Goal: Task Accomplishment & Management: Use online tool/utility

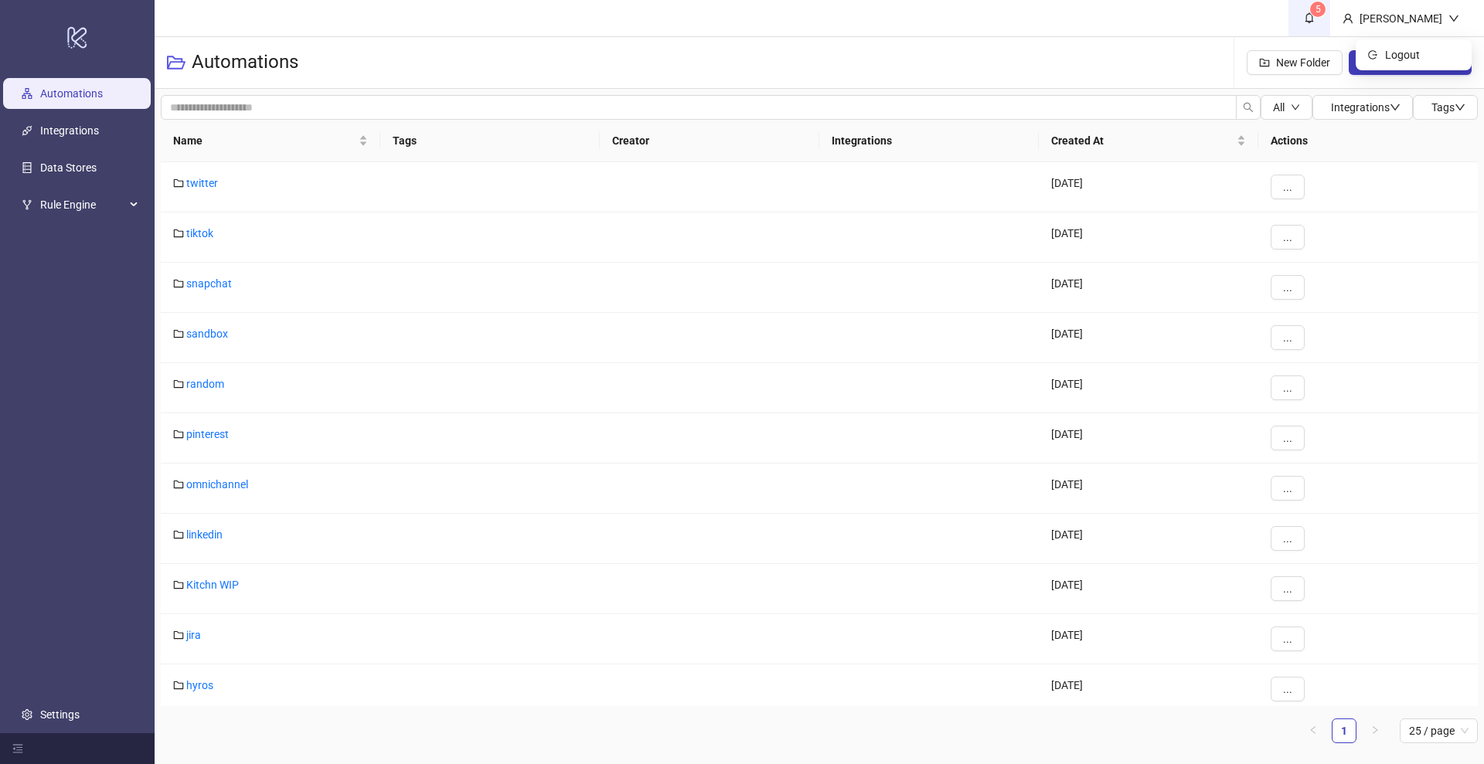
click at [1330, 19] on link "5" at bounding box center [1309, 18] width 42 height 36
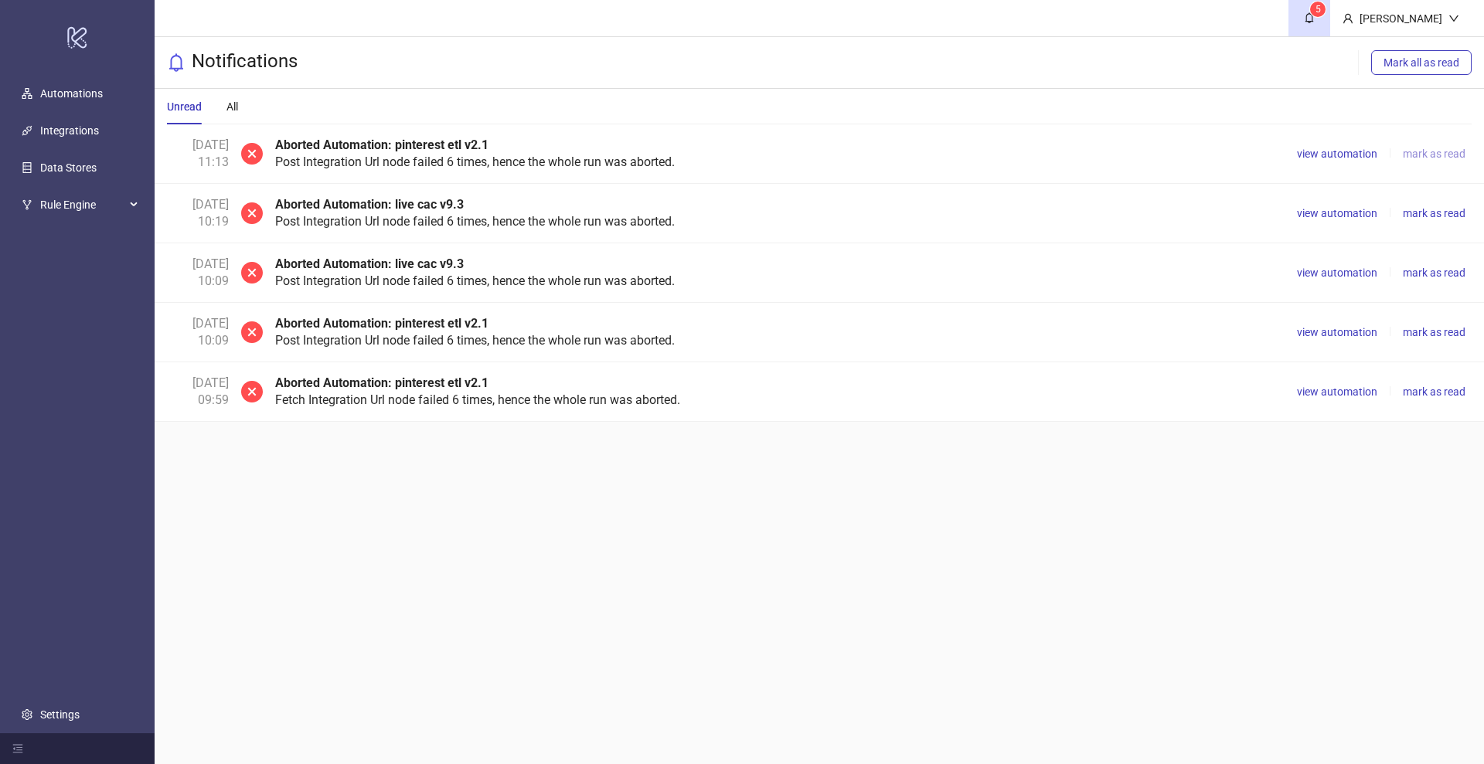
click at [1416, 155] on span "mark as read" at bounding box center [1434, 154] width 63 height 12
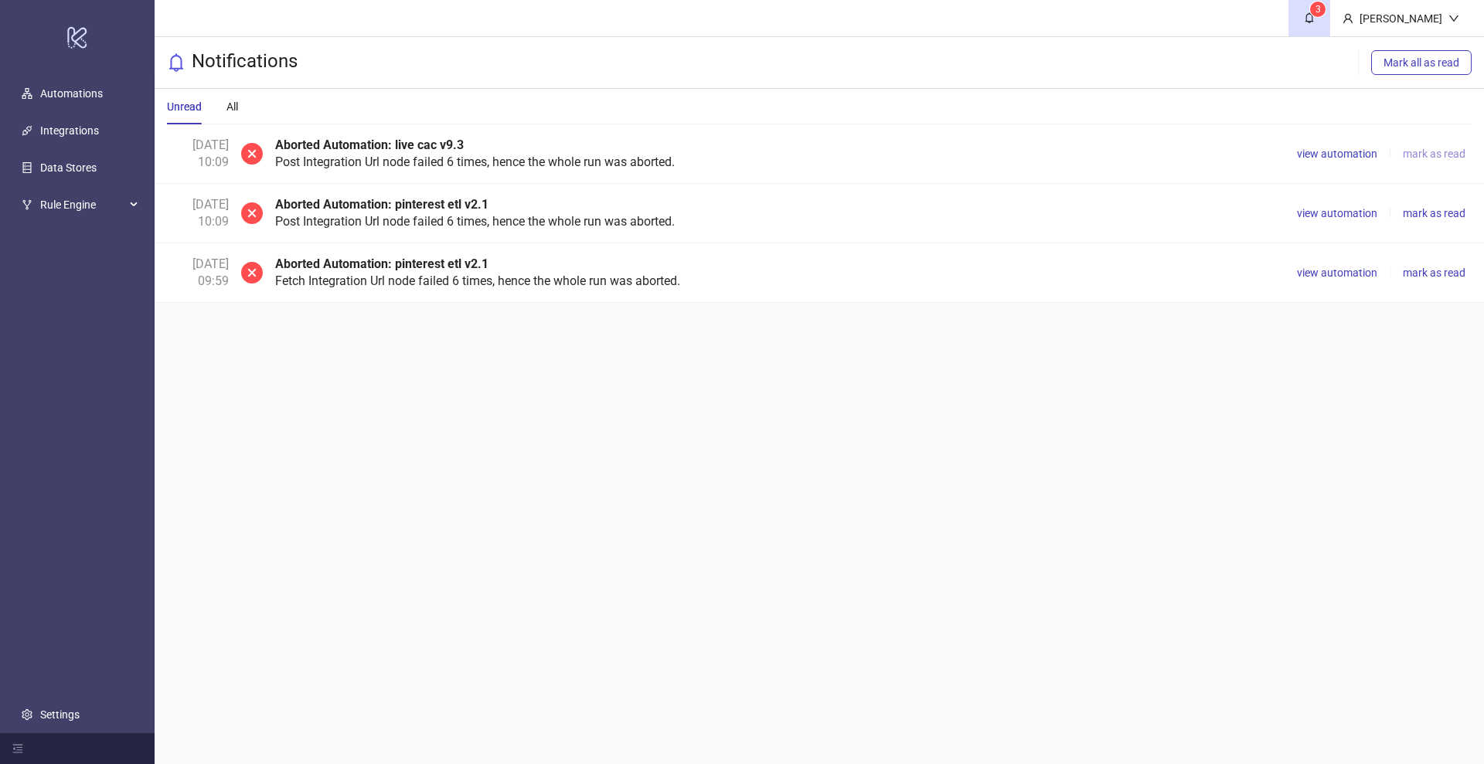
click at [1416, 155] on span "mark as read" at bounding box center [1434, 154] width 63 height 12
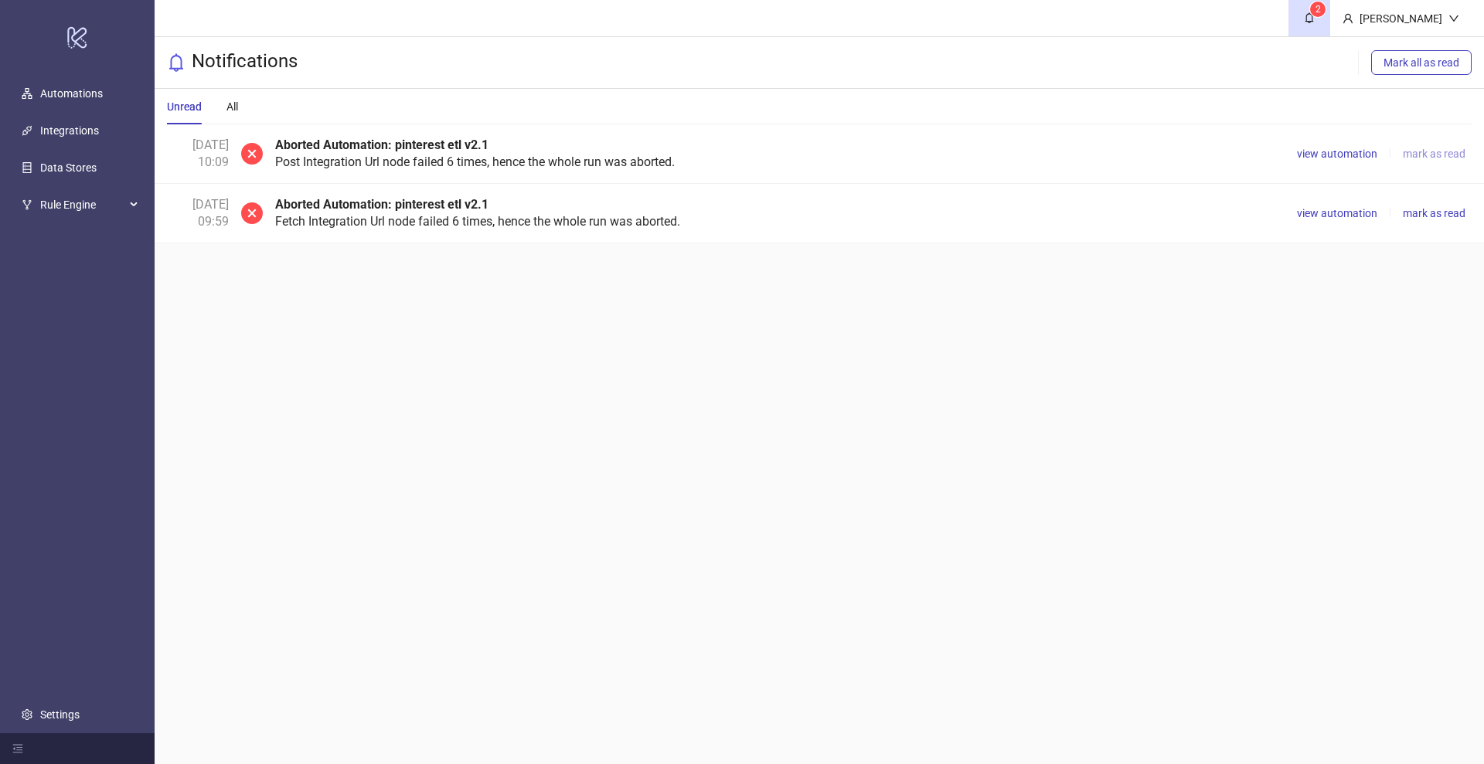
click at [1416, 155] on span "mark as read" at bounding box center [1434, 154] width 63 height 12
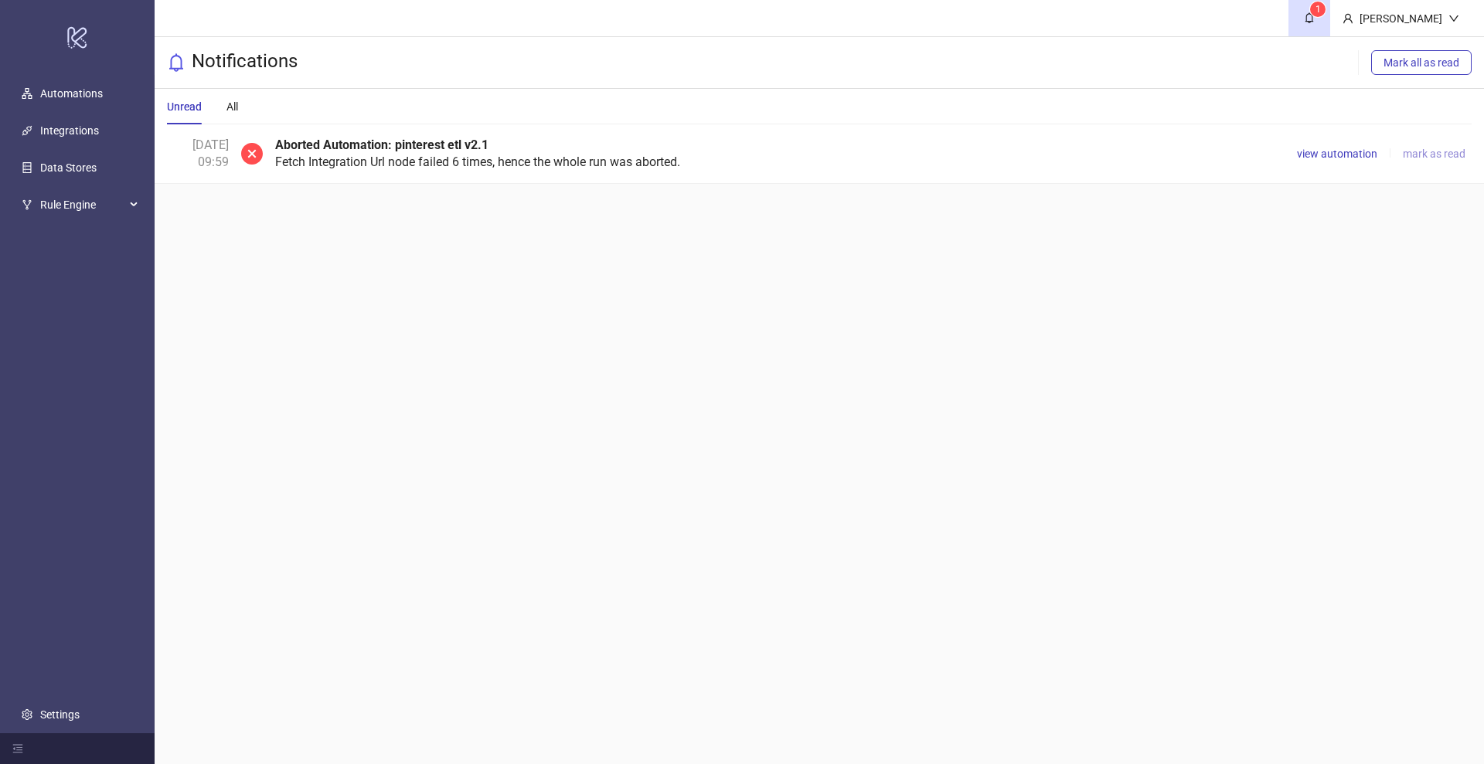
click at [1416, 155] on span "mark as read" at bounding box center [1434, 154] width 63 height 12
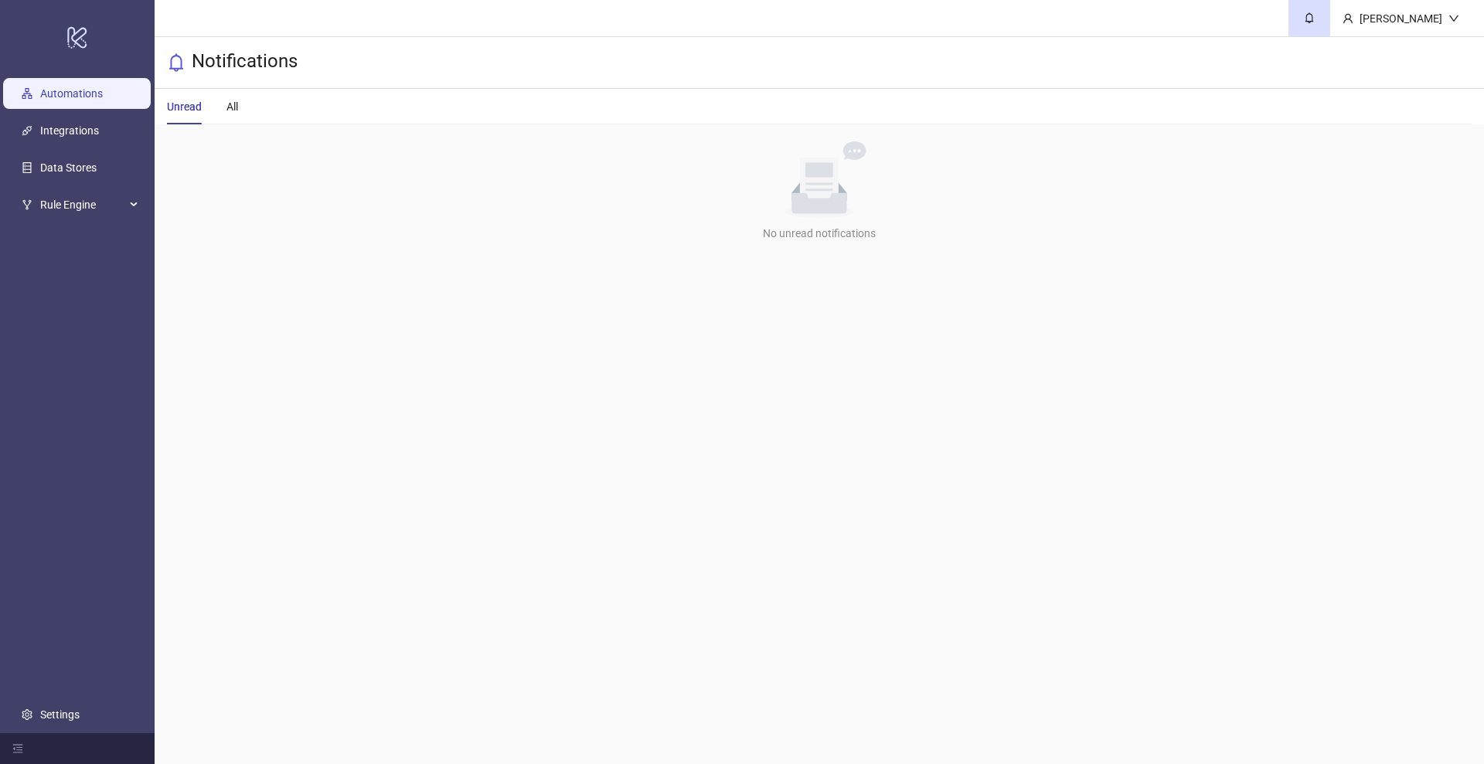
click at [103, 93] on link "Automations" at bounding box center [71, 93] width 63 height 12
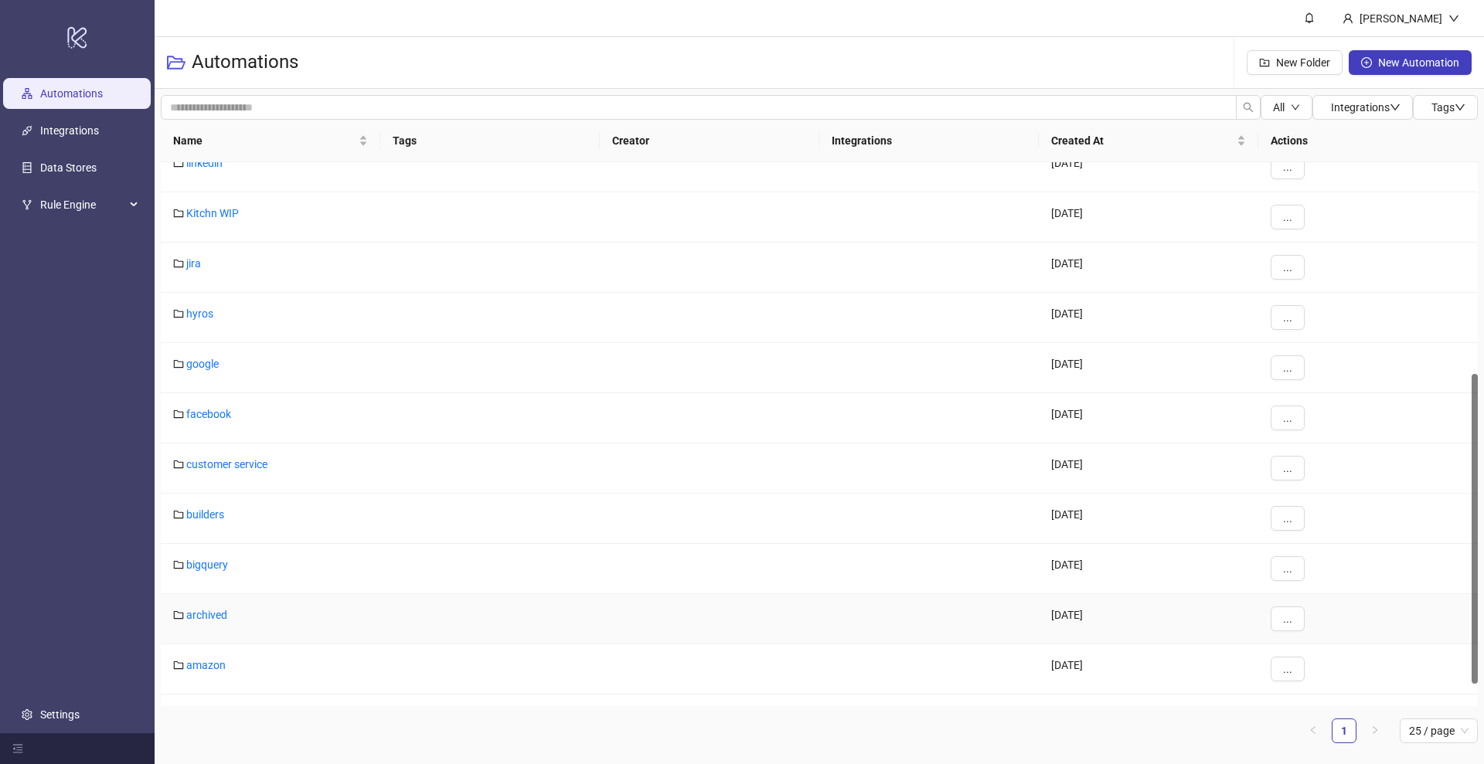
scroll to position [410, 0]
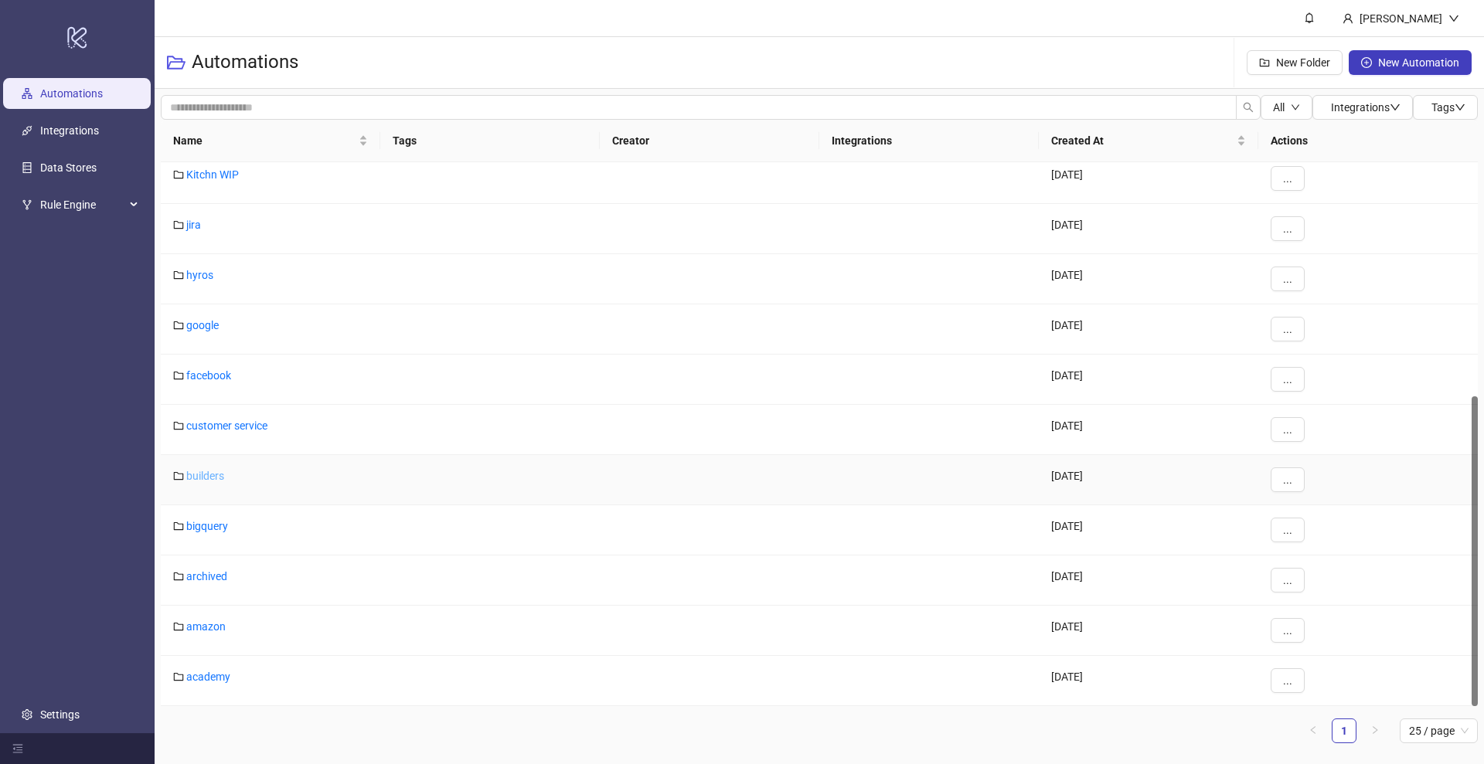
click at [199, 481] on link "builders" at bounding box center [205, 476] width 38 height 12
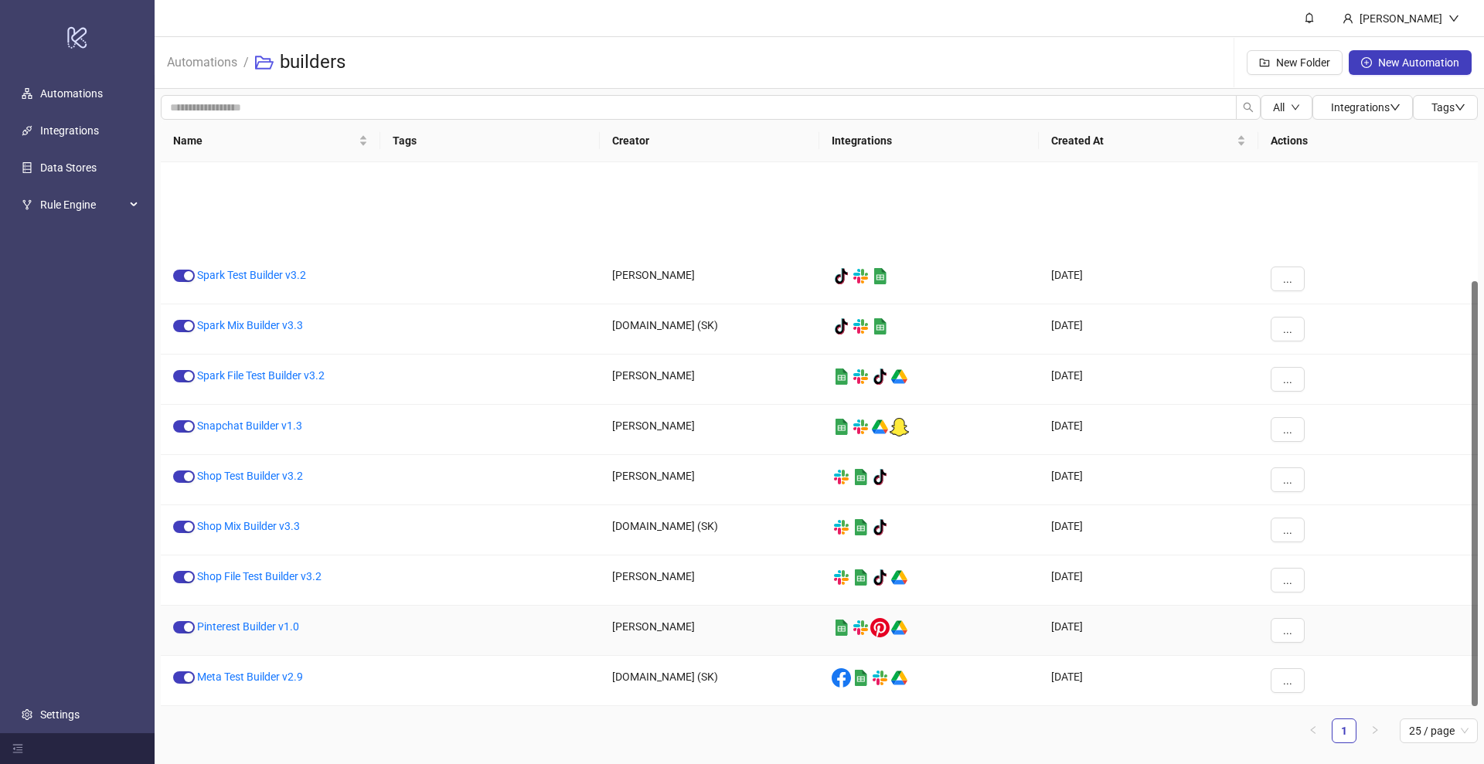
scroll to position [151, 0]
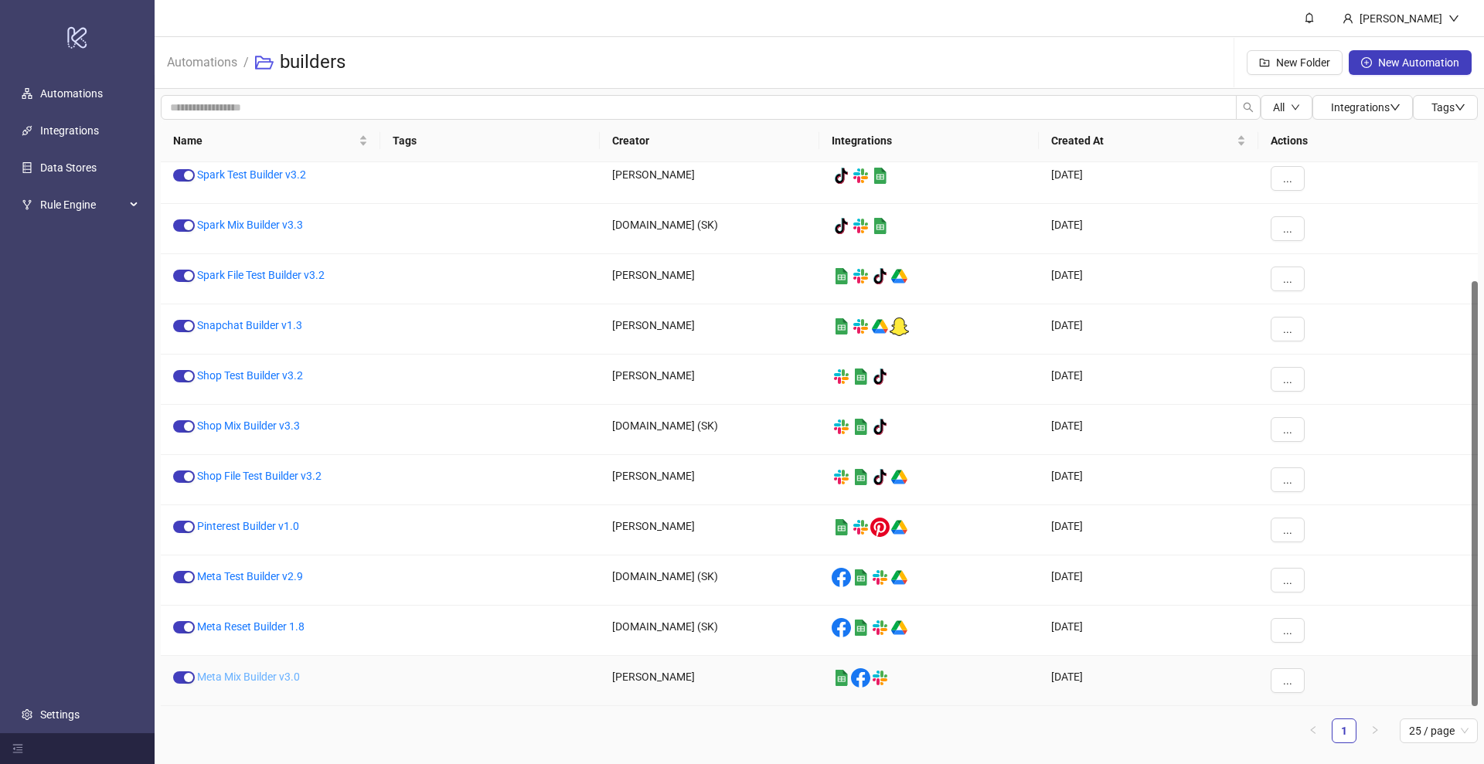
click at [255, 674] on link "Meta Mix Builder v3.0" at bounding box center [248, 677] width 103 height 12
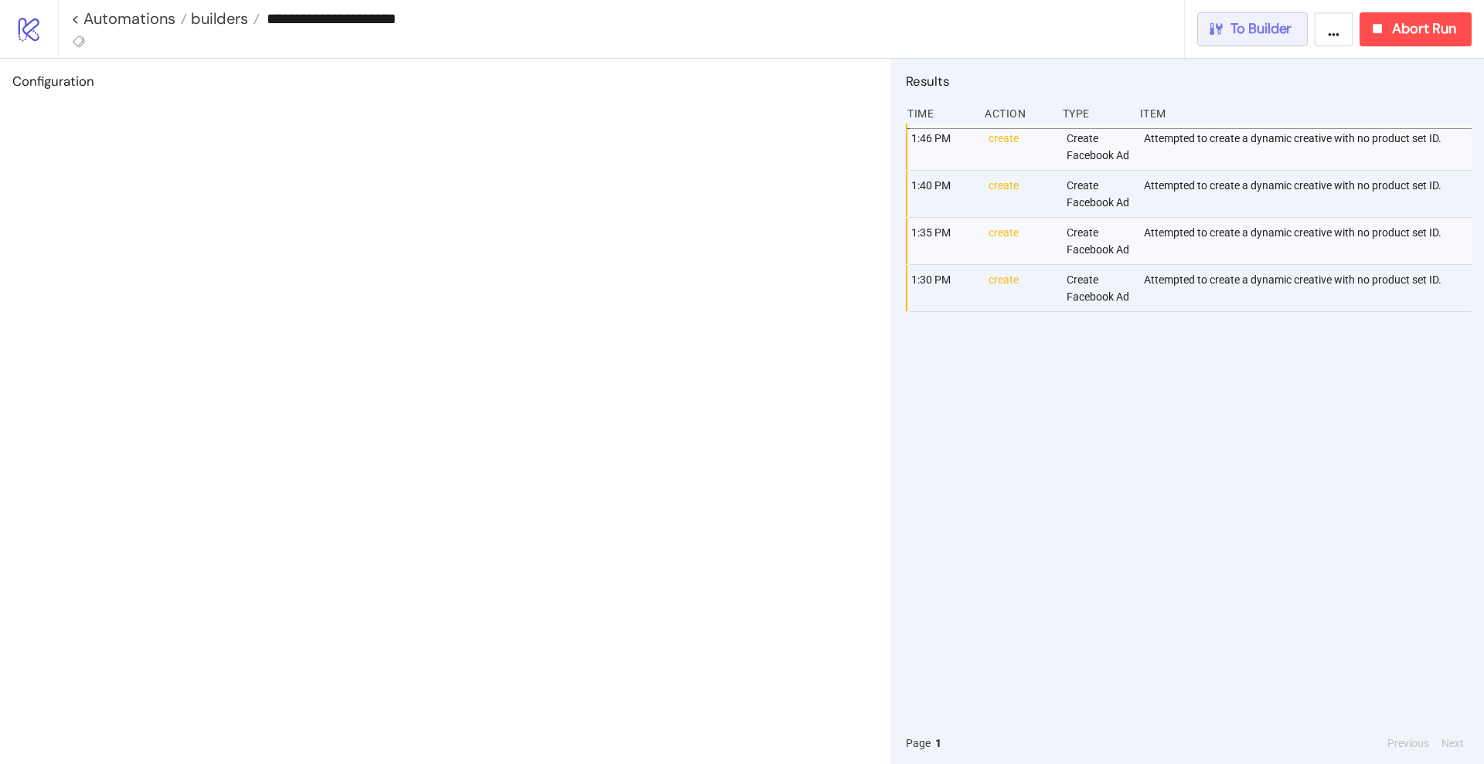
click at [1272, 36] on span "To Builder" at bounding box center [1261, 29] width 62 height 18
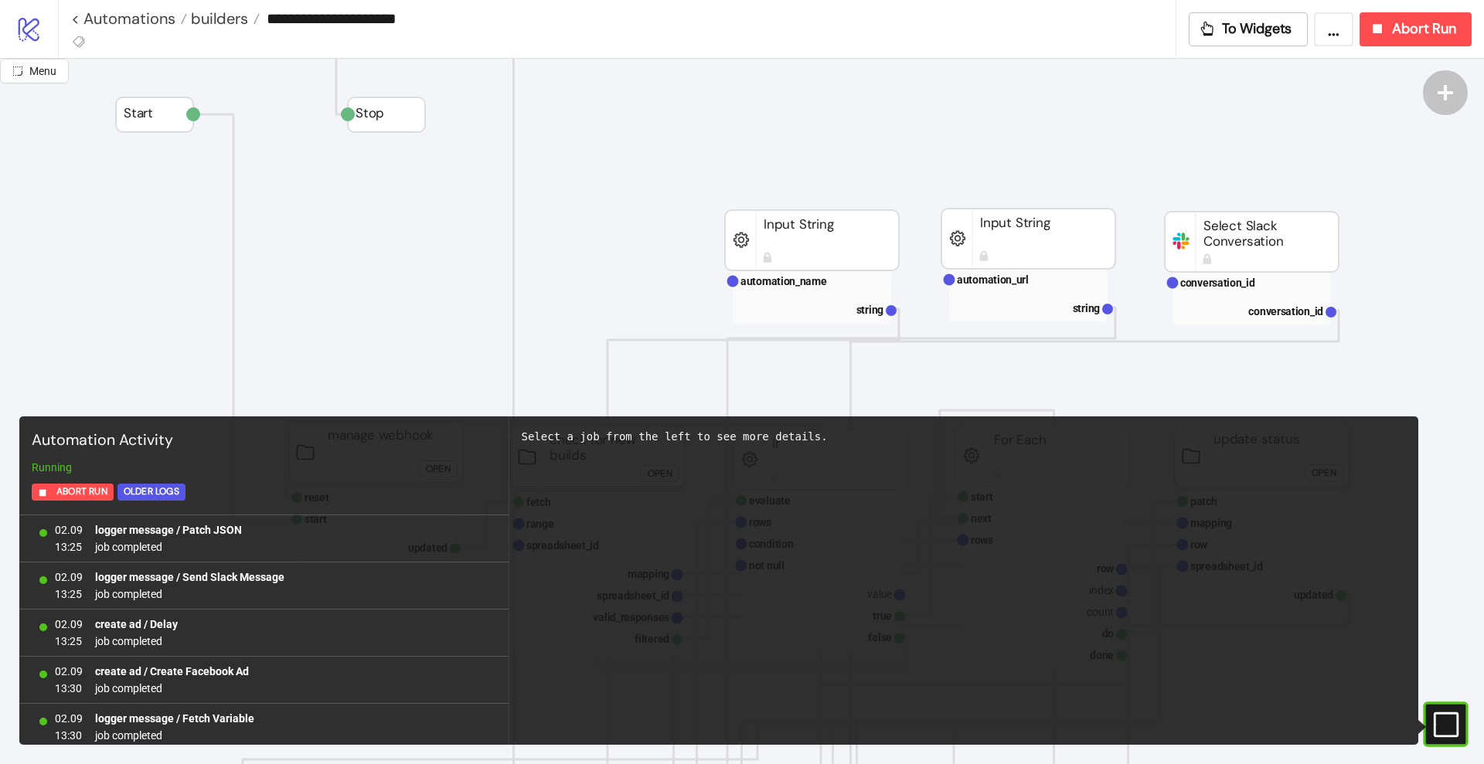
scroll to position [1279, 0]
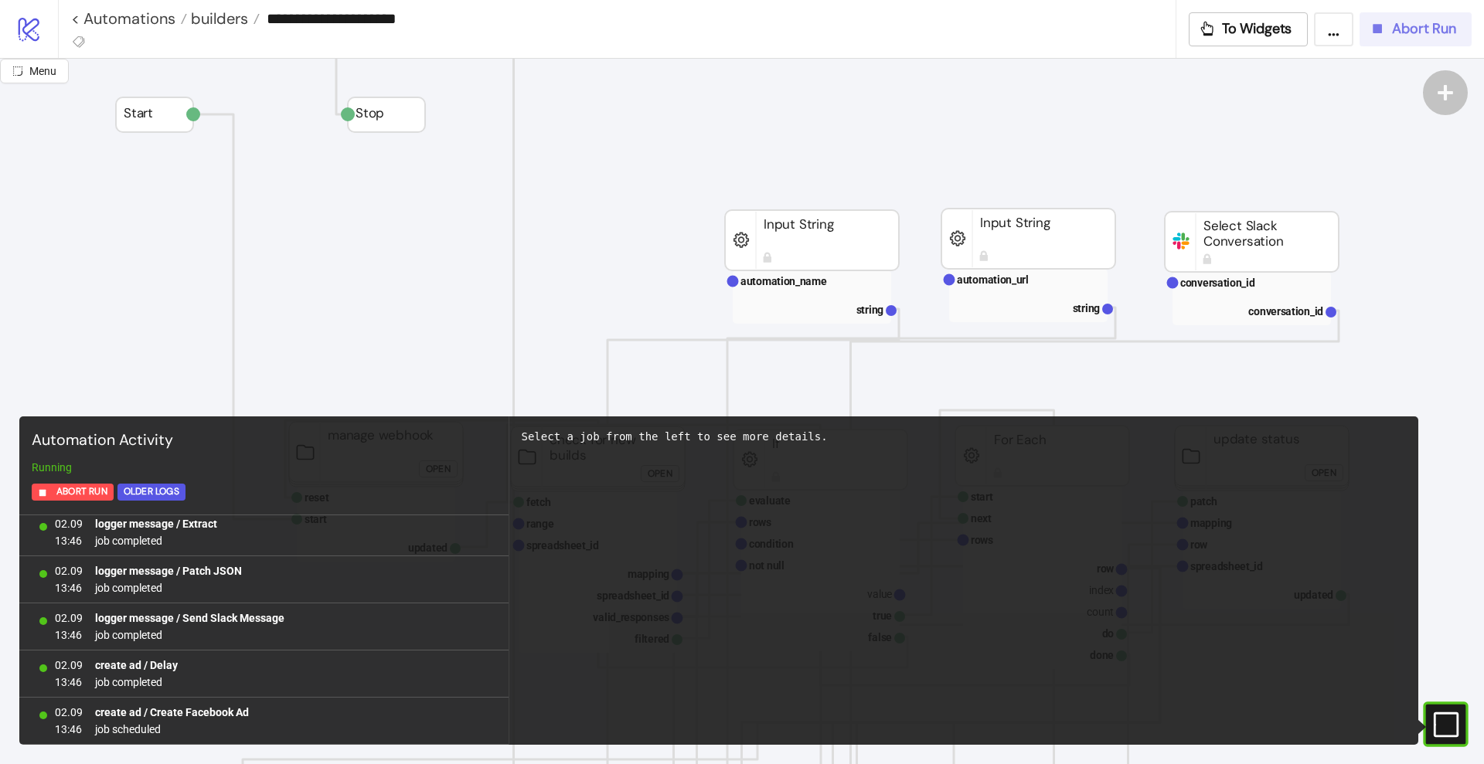
click at [1375, 40] on button "Abort Run" at bounding box center [1415, 29] width 112 height 34
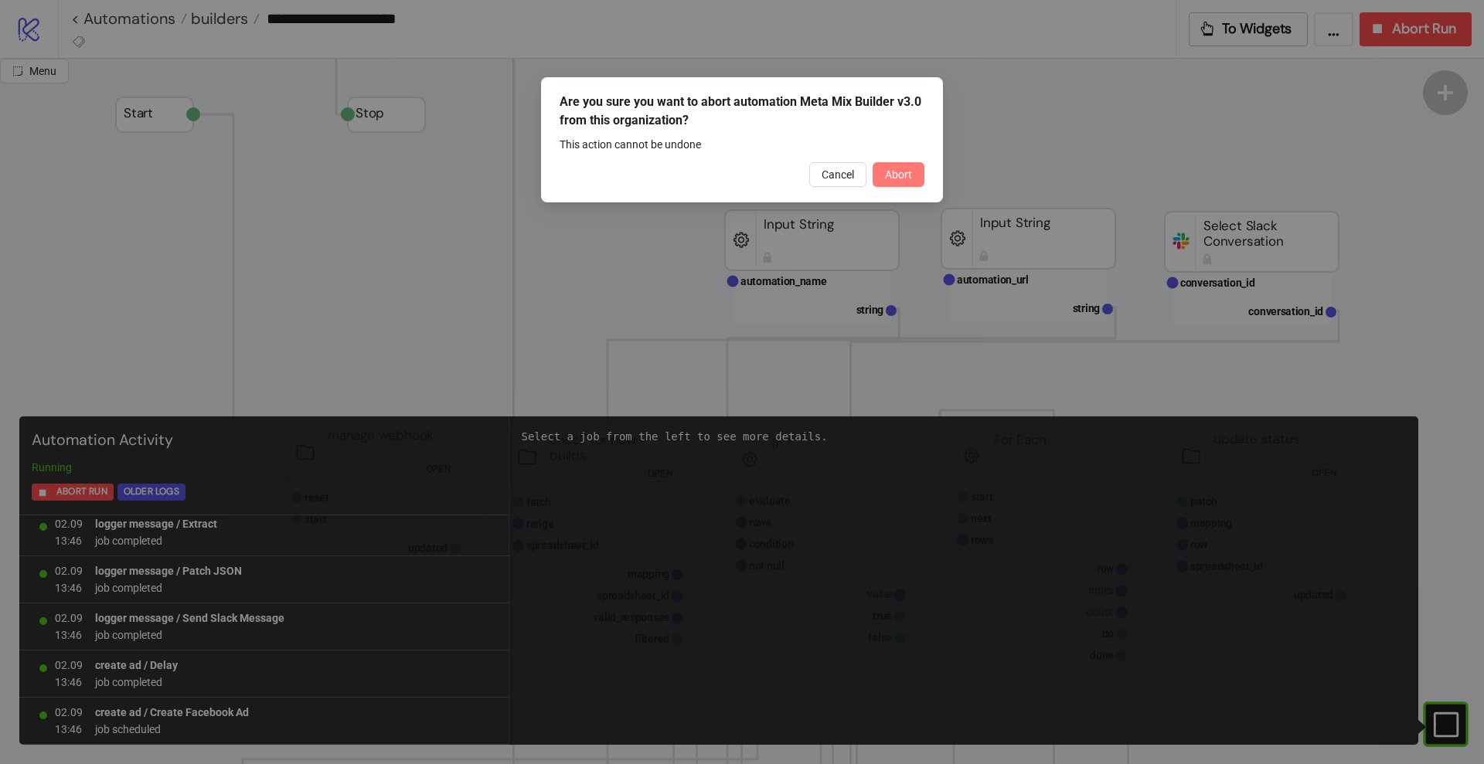
click at [899, 175] on span "Abort" at bounding box center [898, 174] width 27 height 12
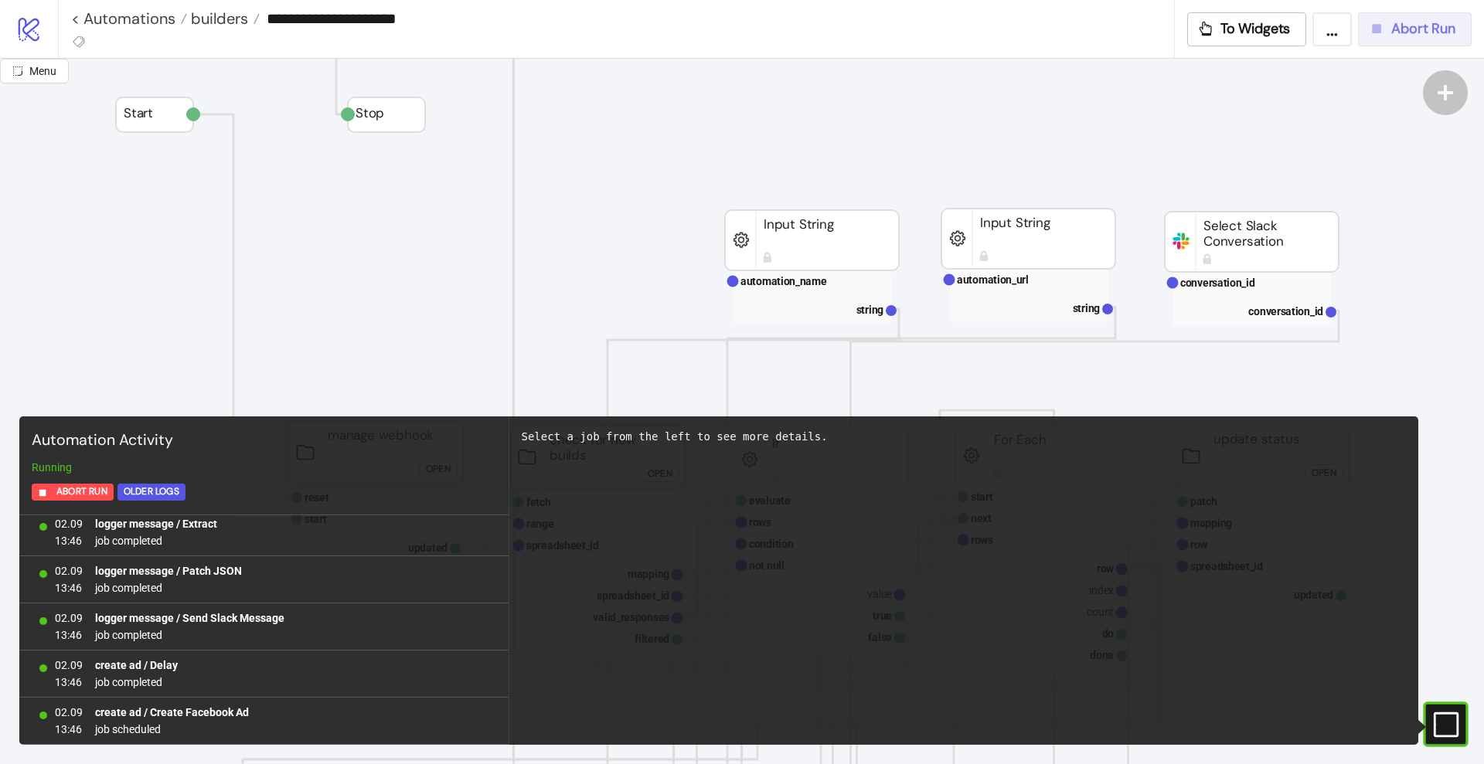
scroll to position [0, 0]
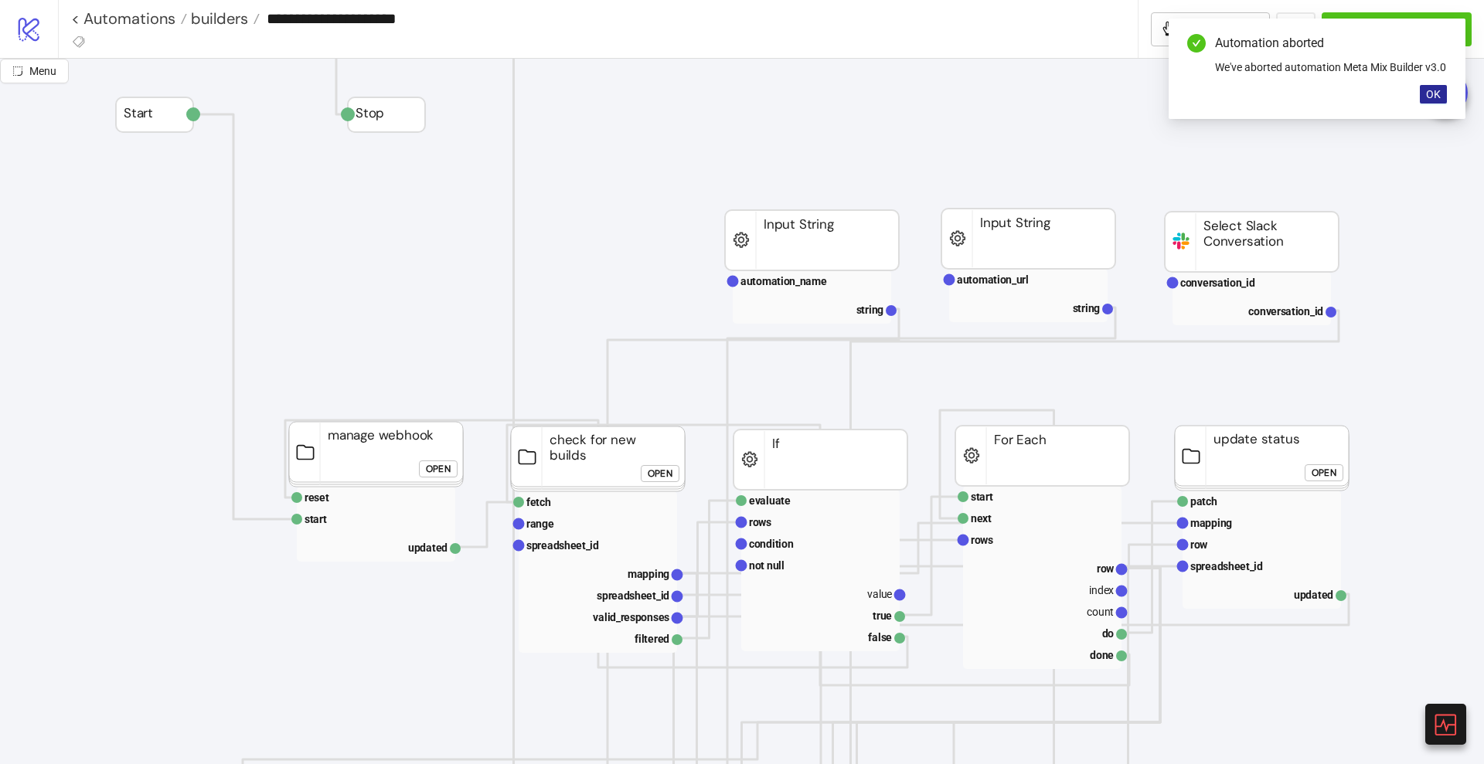
click at [1435, 100] on span "OK" at bounding box center [1433, 94] width 15 height 12
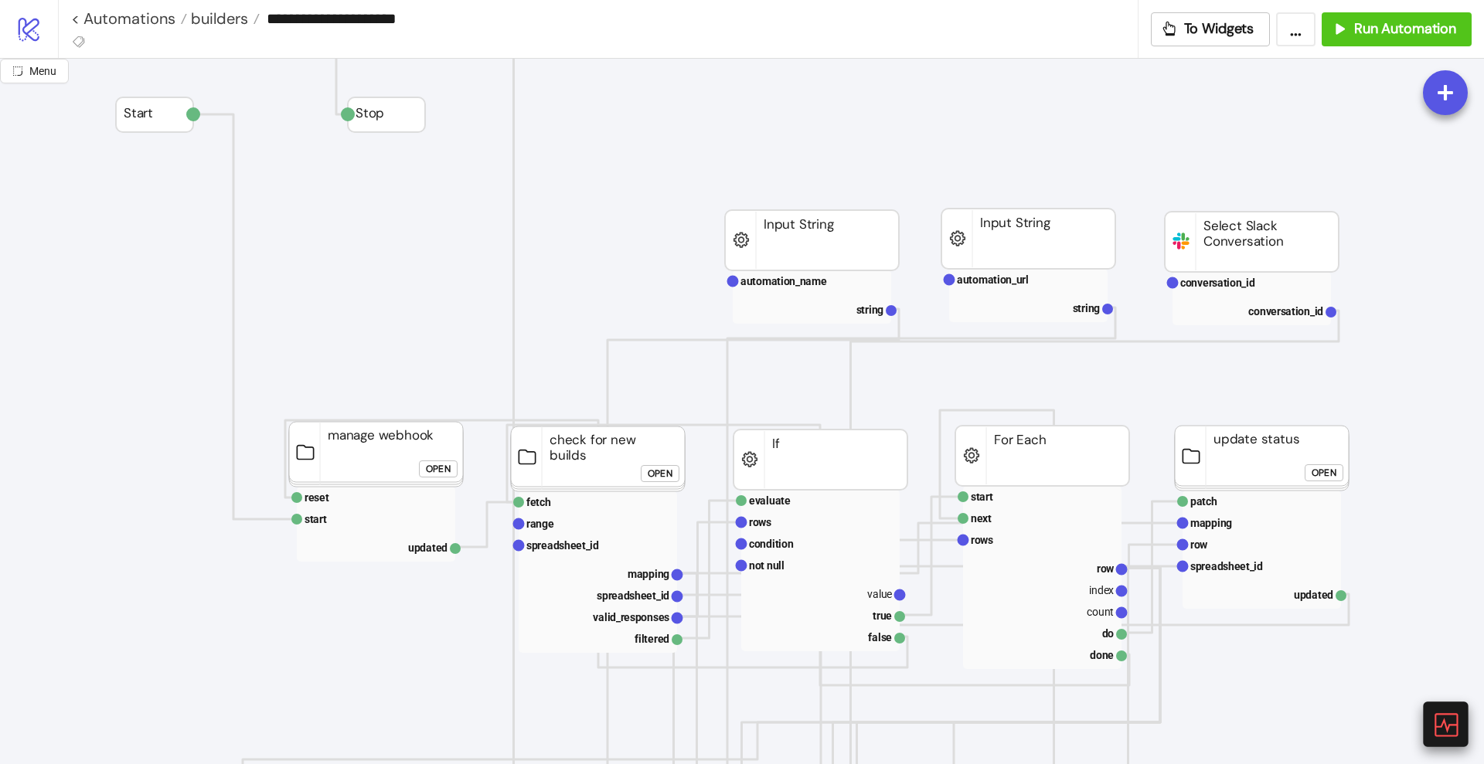
click at [1438, 717] on icon at bounding box center [1444, 724] width 27 height 27
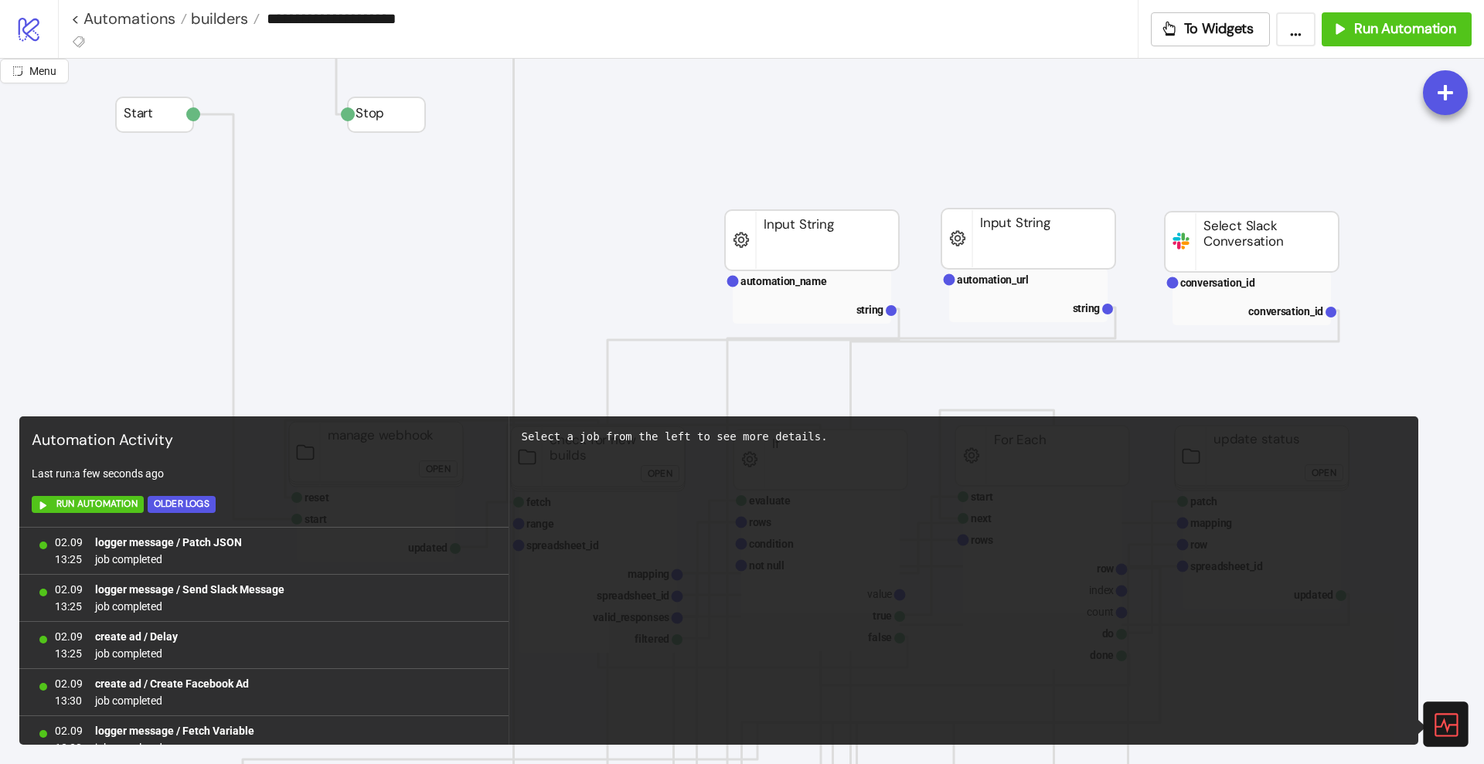
scroll to position [1339, 0]
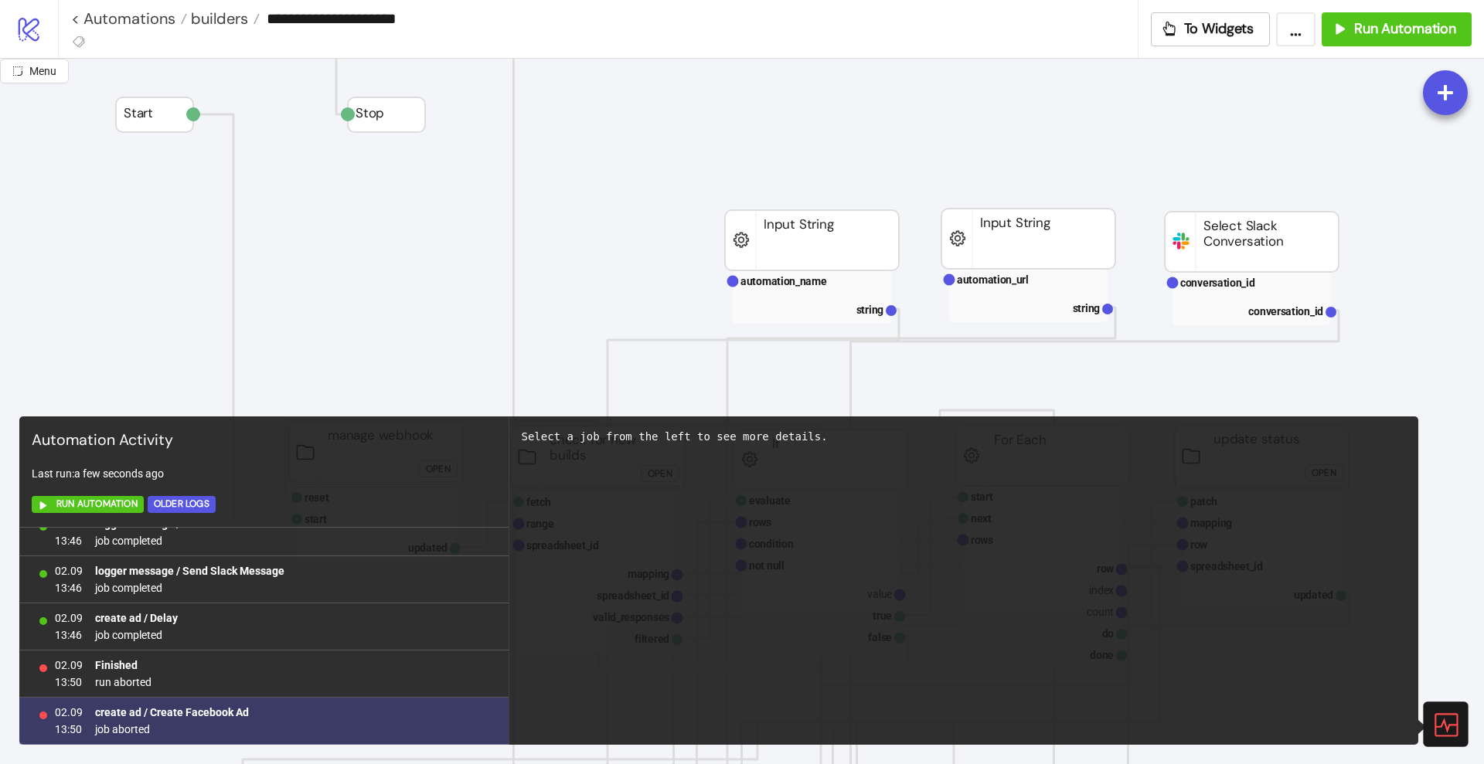
click at [192, 710] on b "create ad / Create Facebook Ad" at bounding box center [172, 712] width 154 height 12
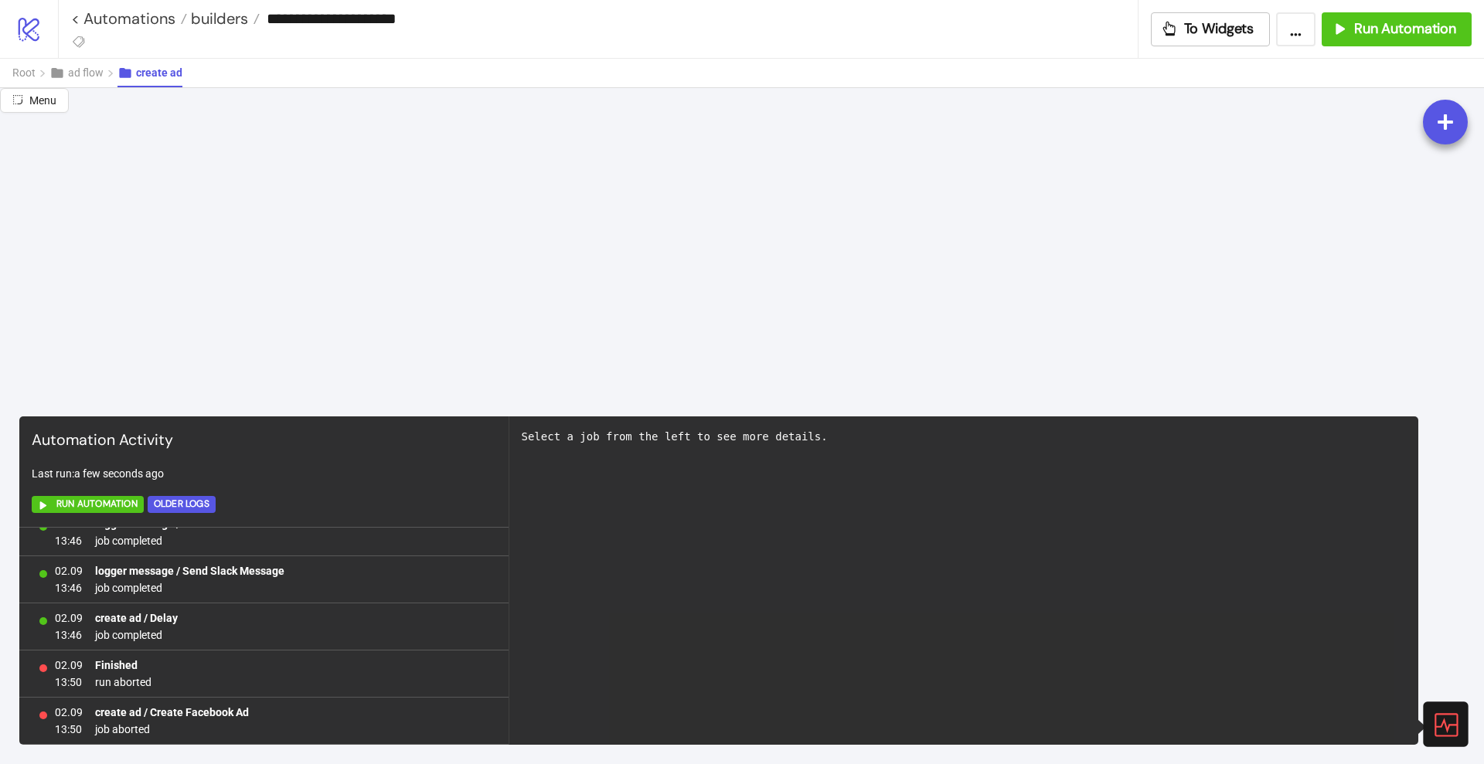
click at [1442, 721] on icon at bounding box center [1445, 724] width 23 height 23
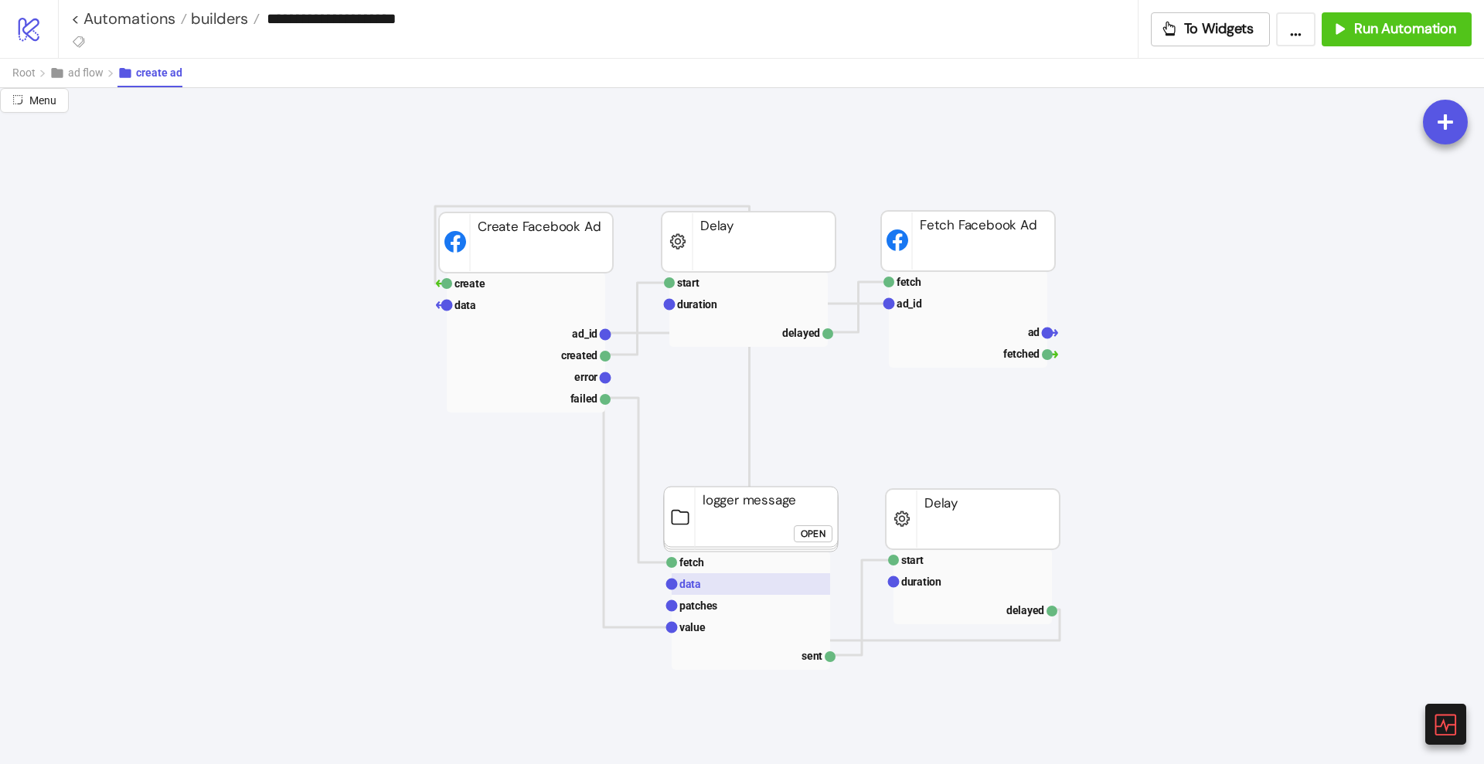
scroll to position [1836, 0]
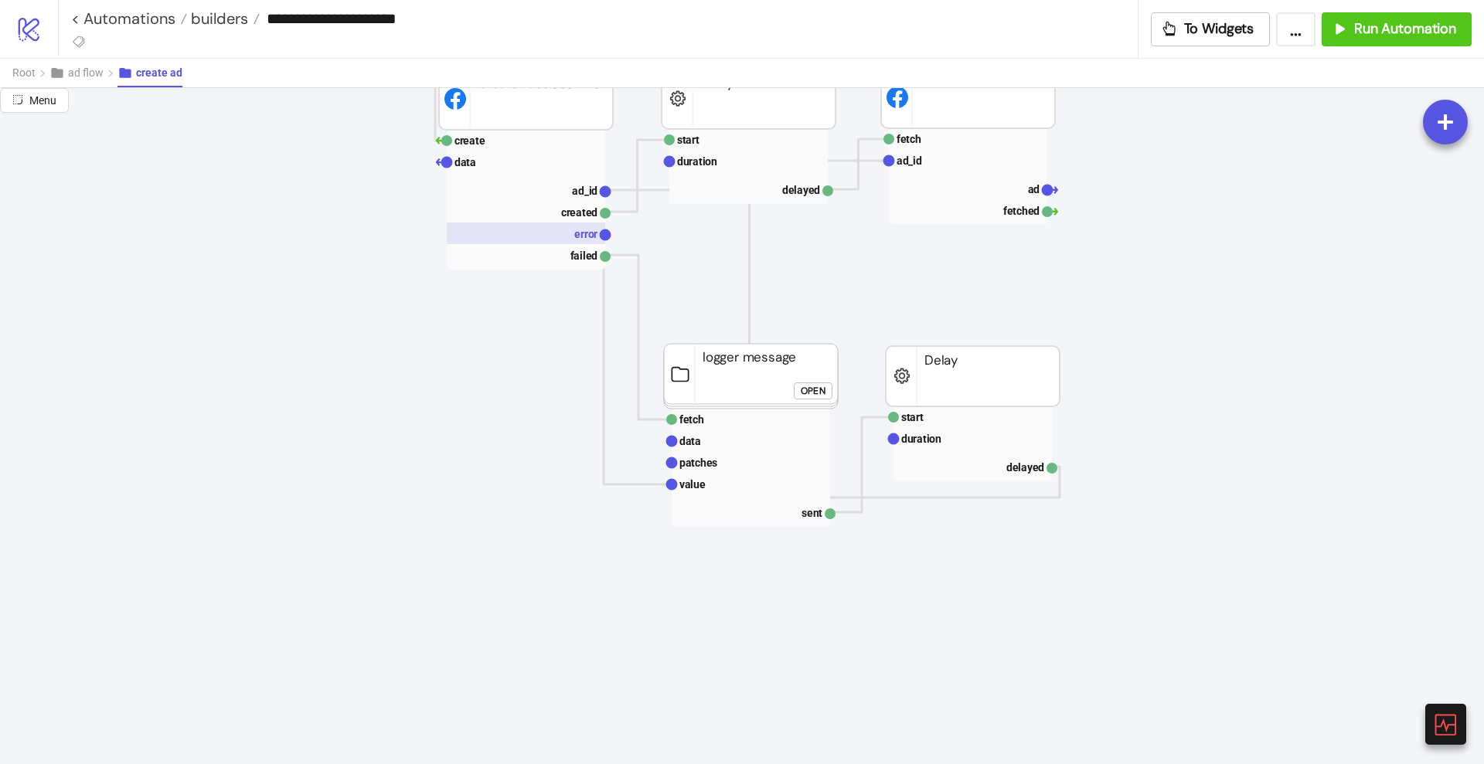
click at [577, 239] on text "error" at bounding box center [585, 234] width 23 height 12
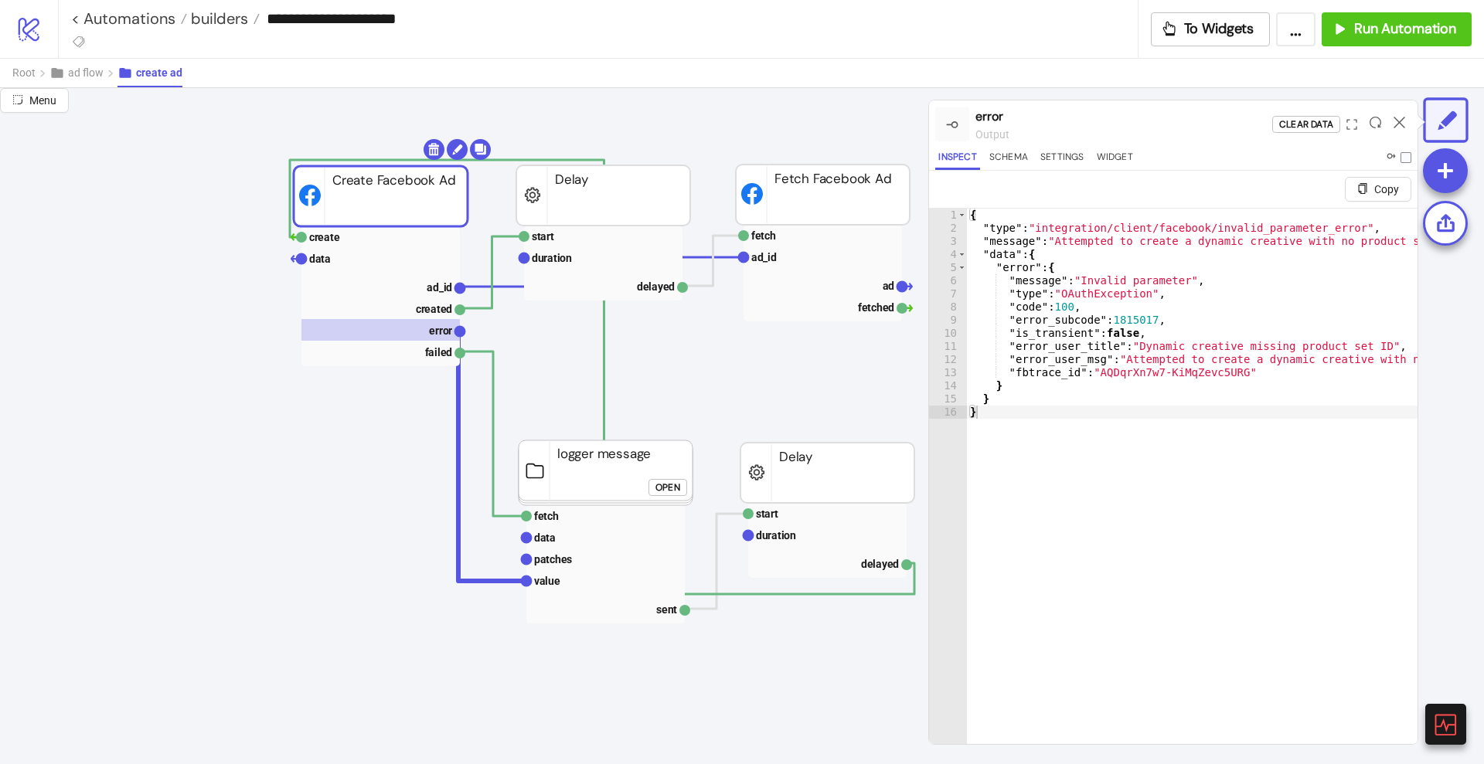
scroll to position [1739, 97]
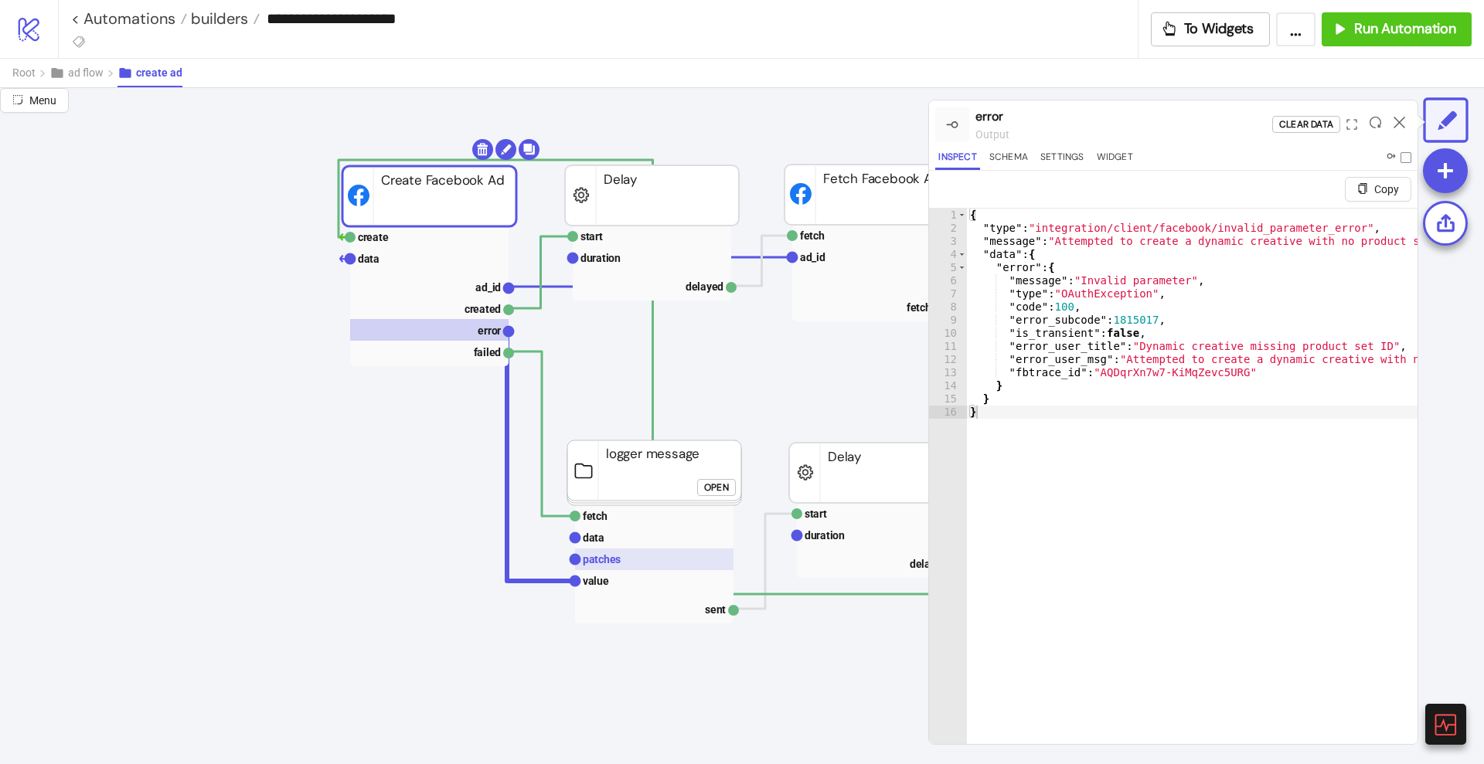
click at [631, 555] on rect at bounding box center [654, 560] width 158 height 22
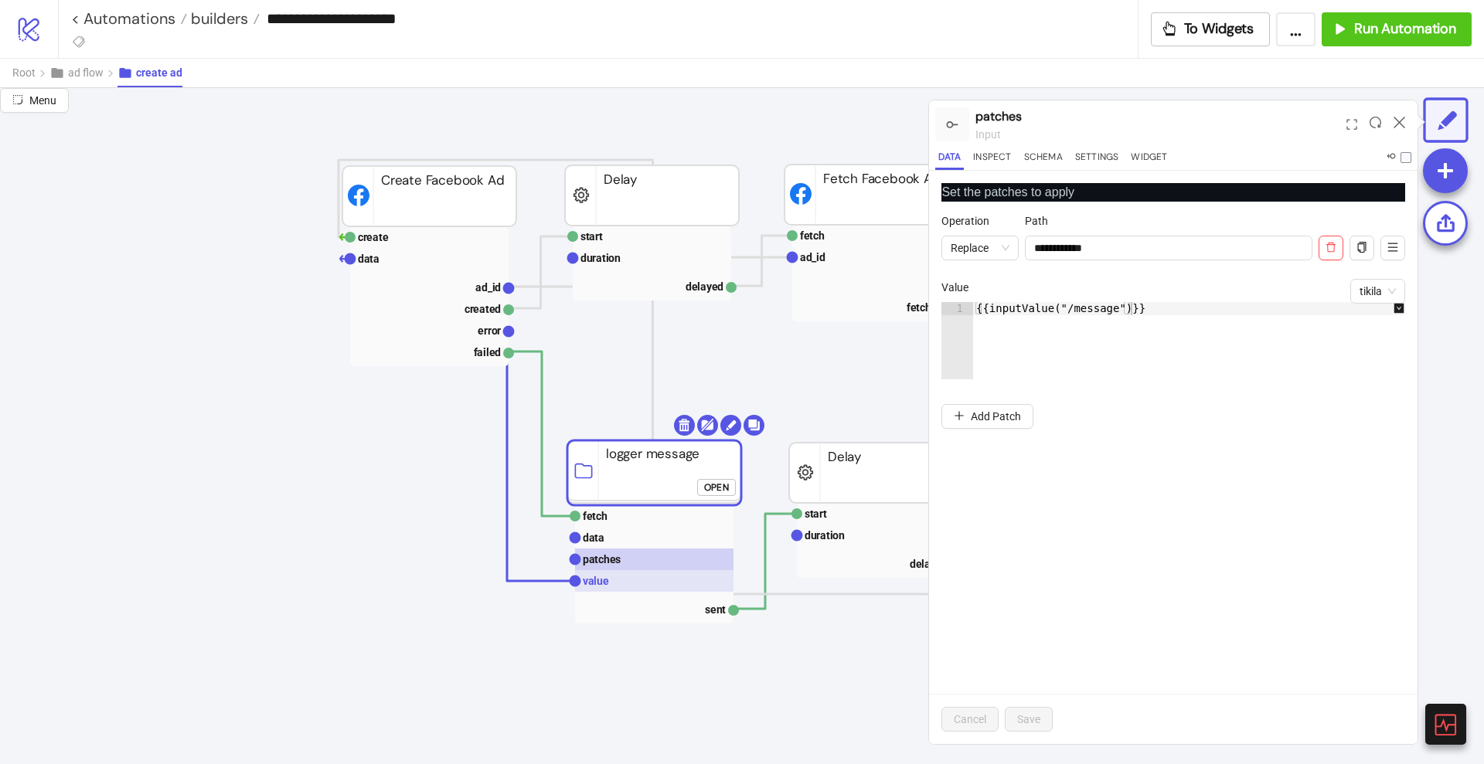
click at [619, 573] on rect at bounding box center [654, 581] width 158 height 22
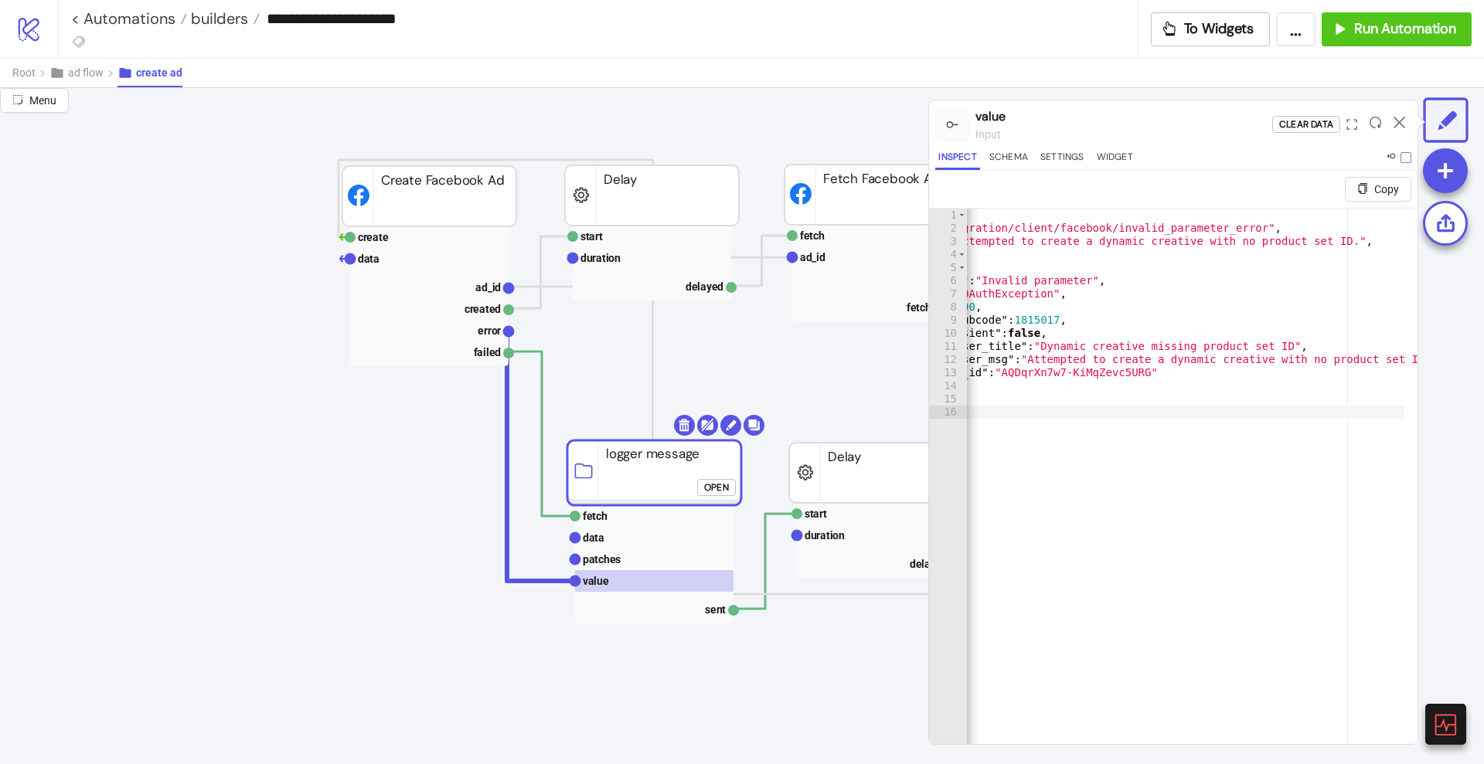
scroll to position [0, 0]
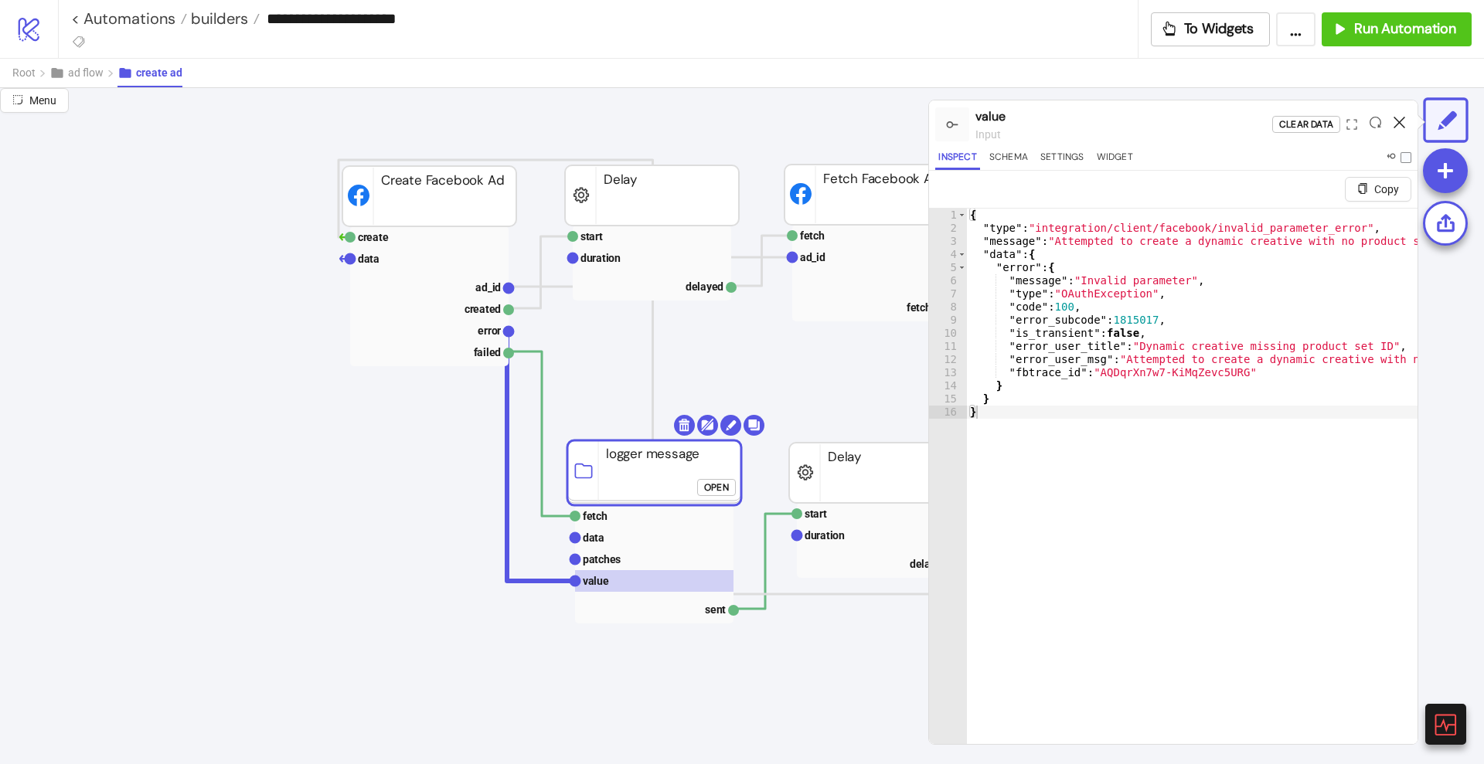
click at [1398, 124] on icon at bounding box center [1399, 123] width 12 height 12
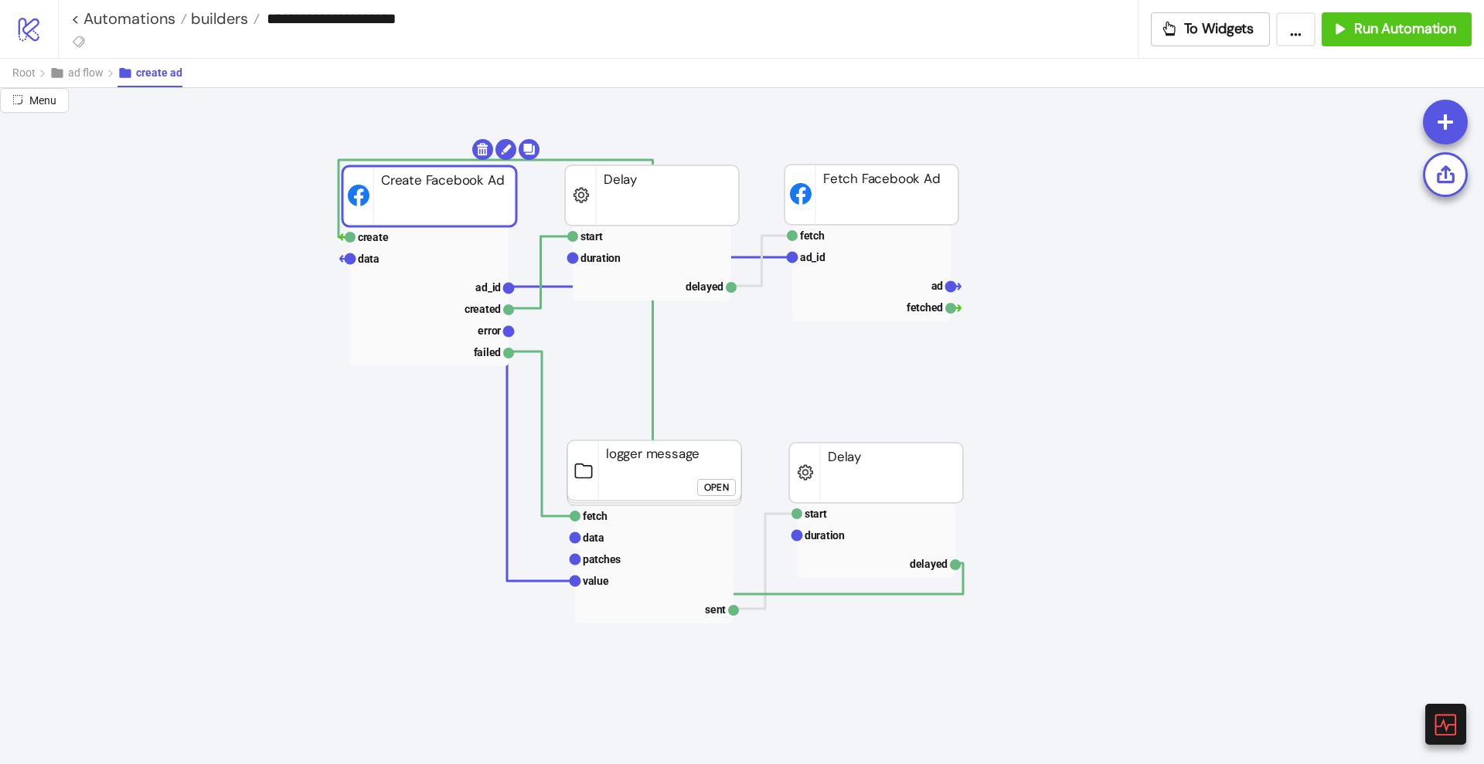
click at [448, 206] on rect at bounding box center [429, 196] width 174 height 60
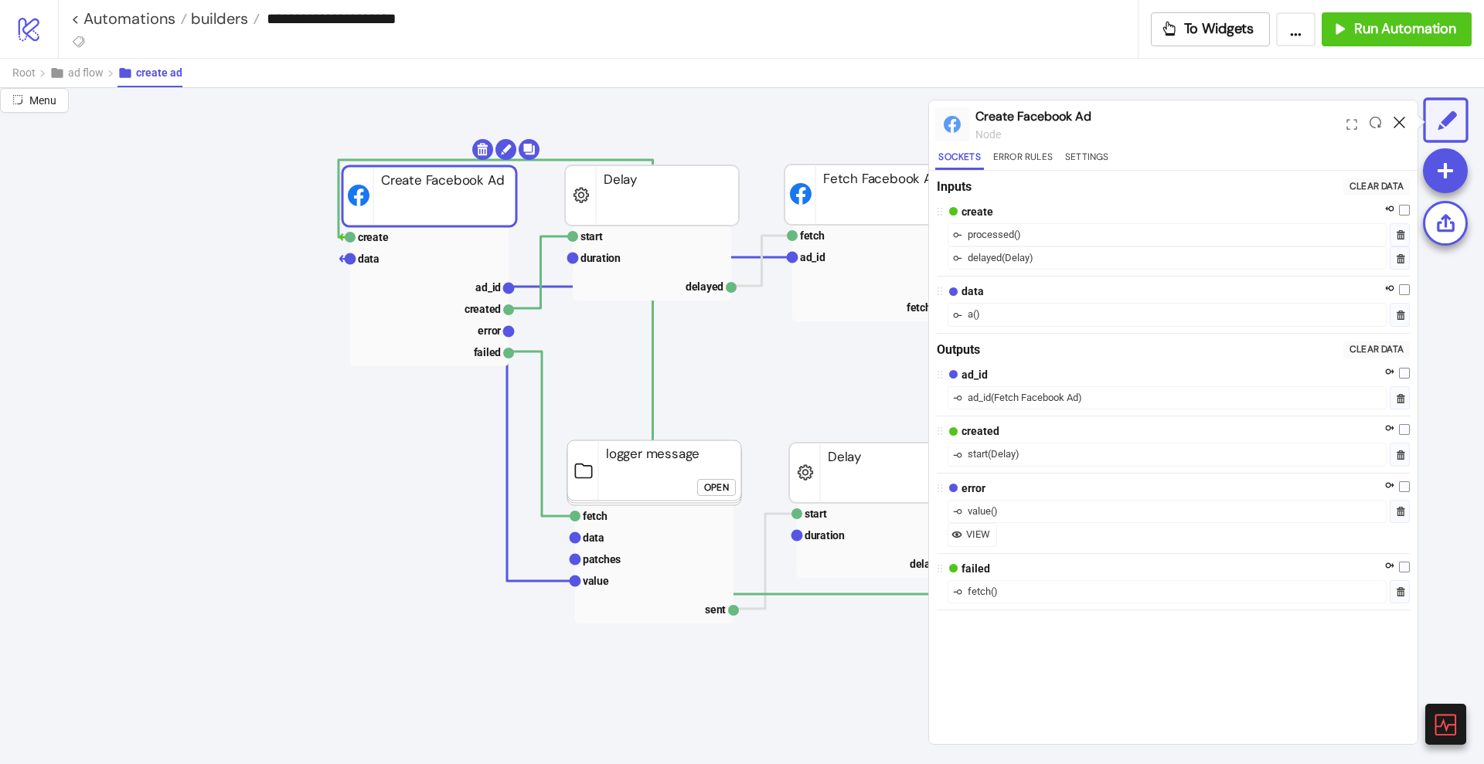
click at [1397, 120] on icon at bounding box center [1399, 123] width 12 height 12
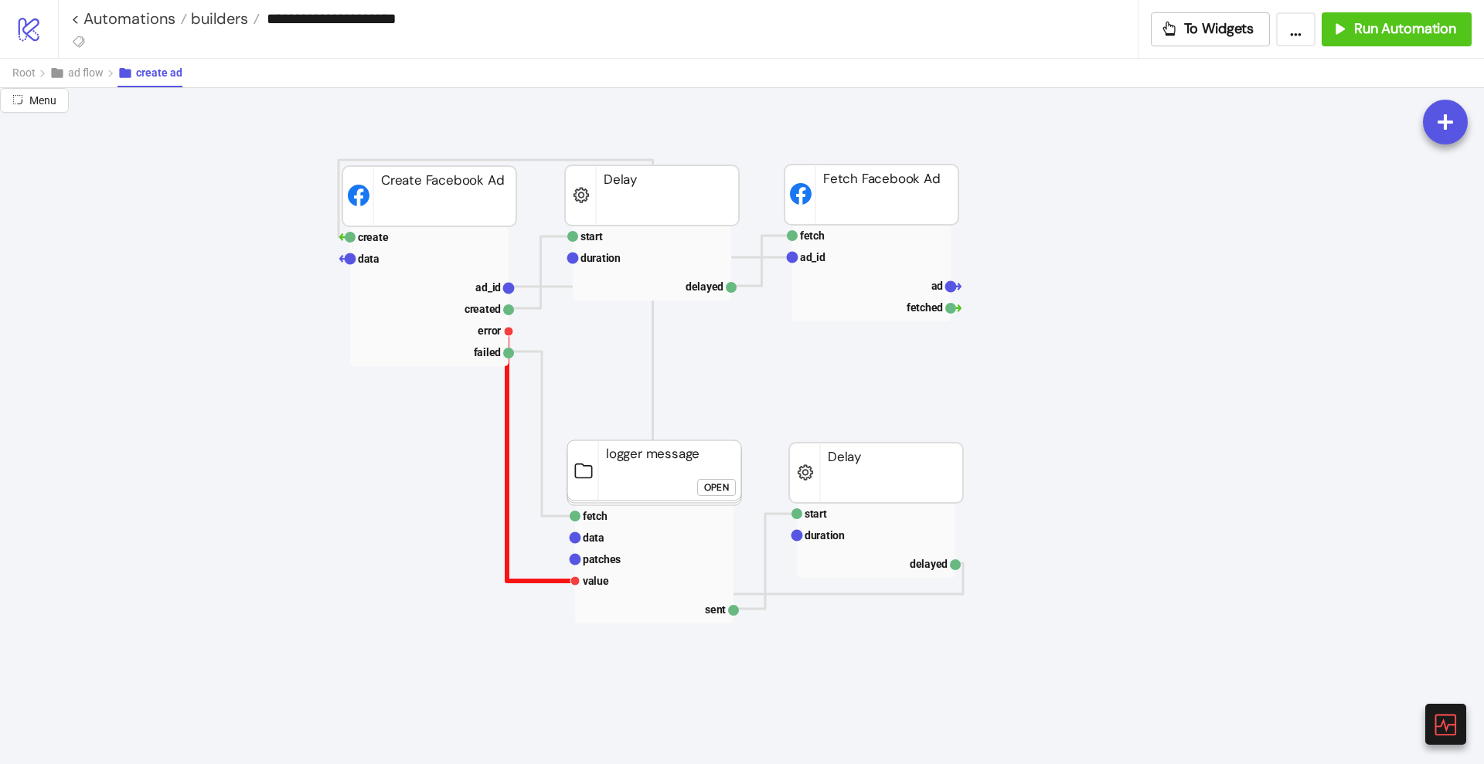
click at [507, 430] on polyline at bounding box center [541, 455] width 68 height 251
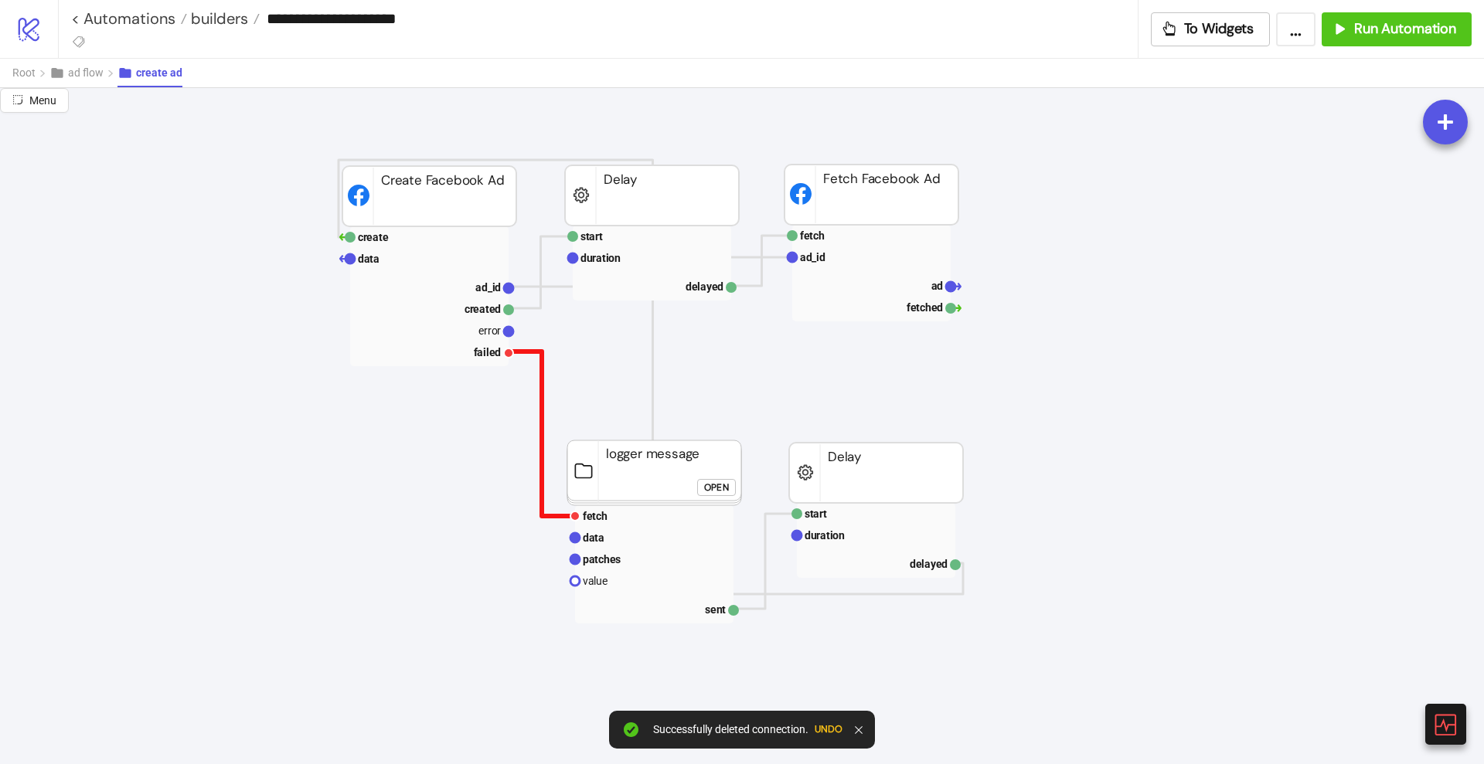
click at [543, 438] on polyline at bounding box center [542, 434] width 66 height 165
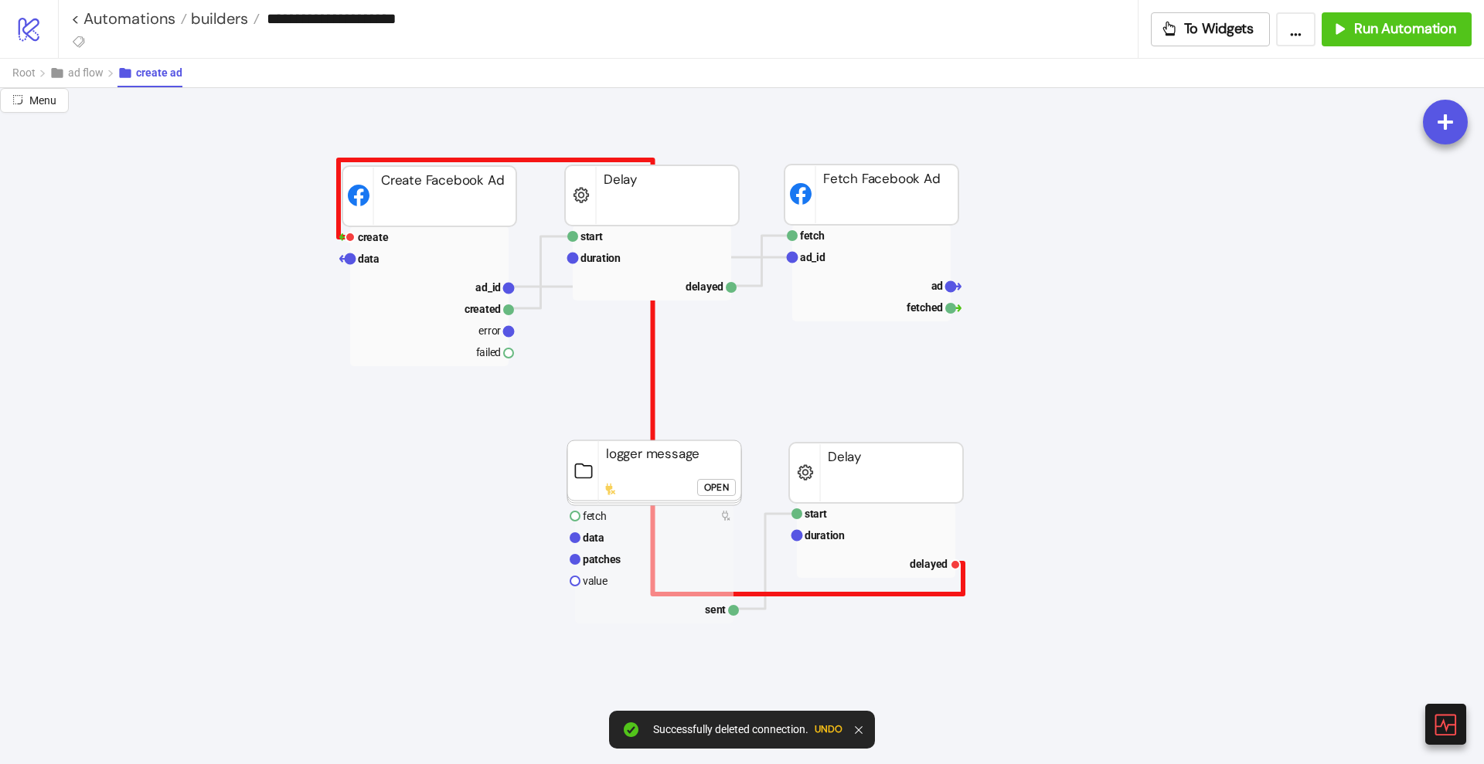
click at [651, 396] on polyline at bounding box center [651, 377] width 624 height 434
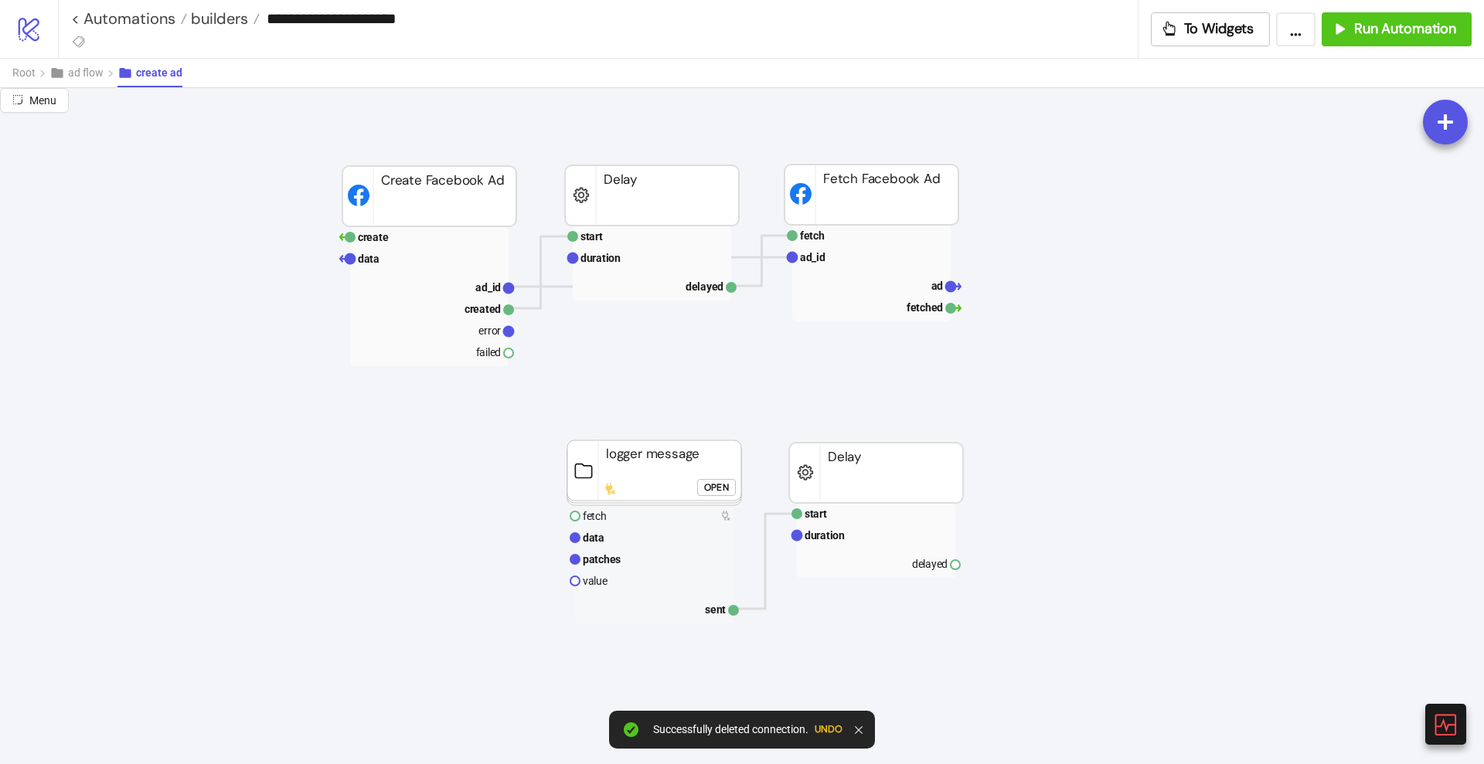
click at [432, 192] on rect at bounding box center [429, 196] width 174 height 60
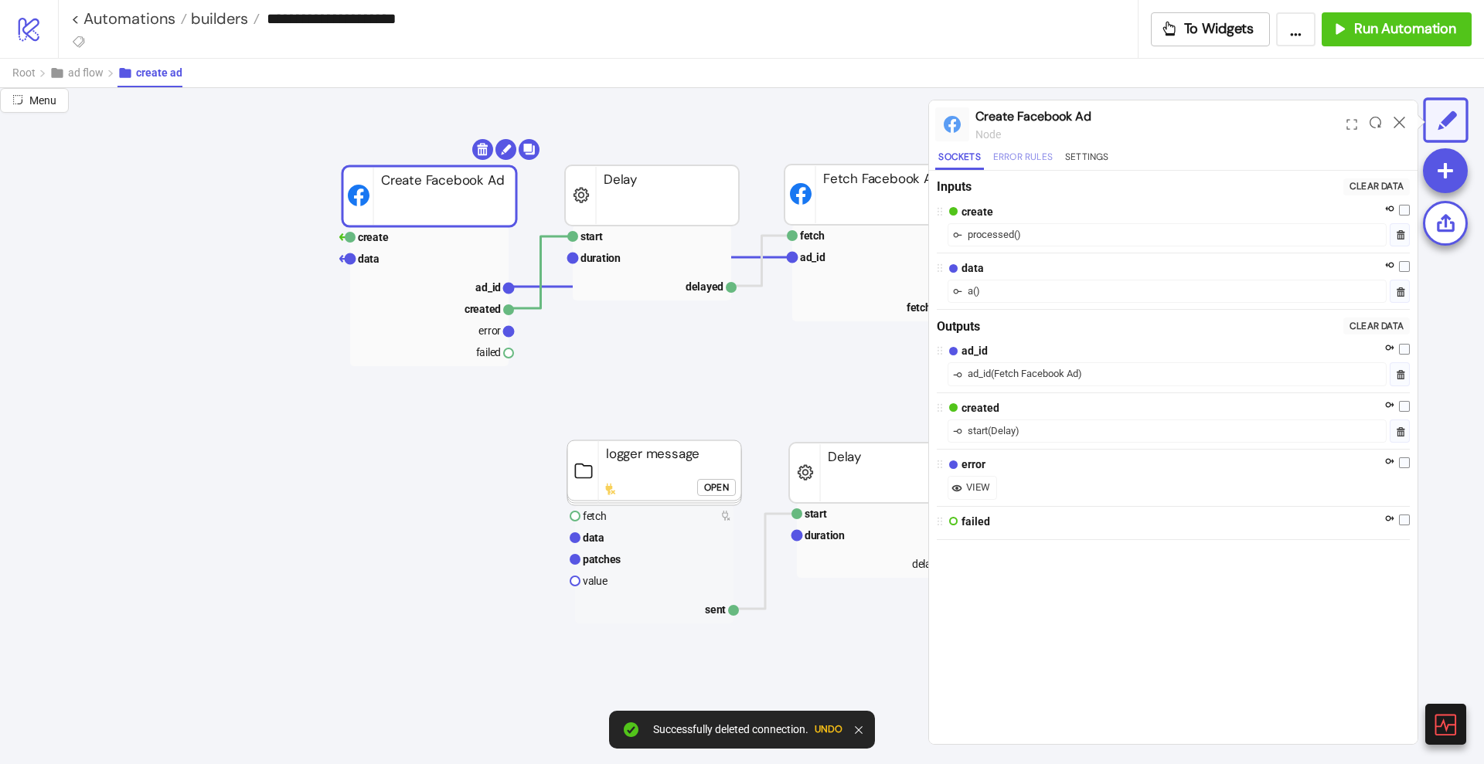
click at [1029, 158] on button "Error Rules" at bounding box center [1023, 159] width 66 height 21
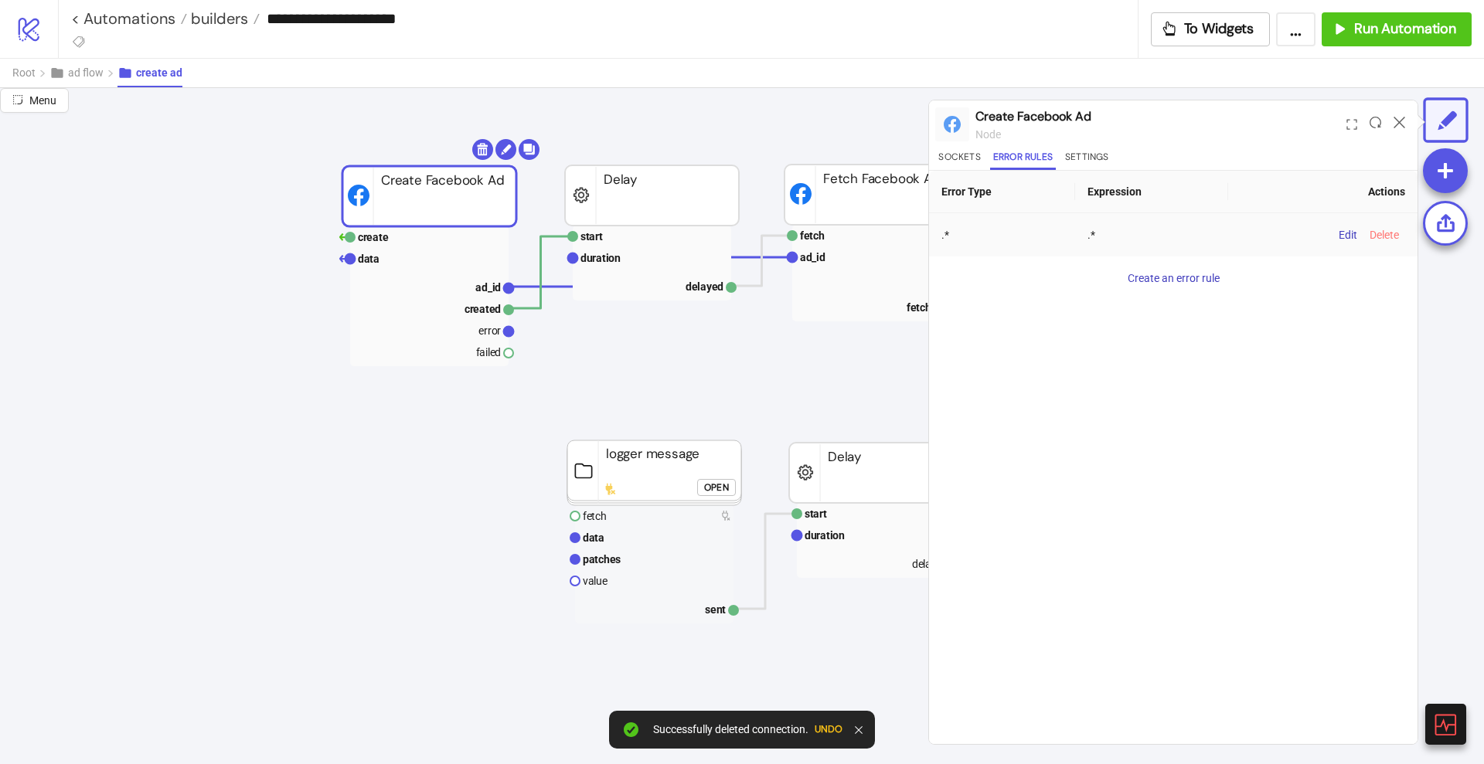
click at [1383, 233] on span "Delete" at bounding box center [1384, 235] width 29 height 12
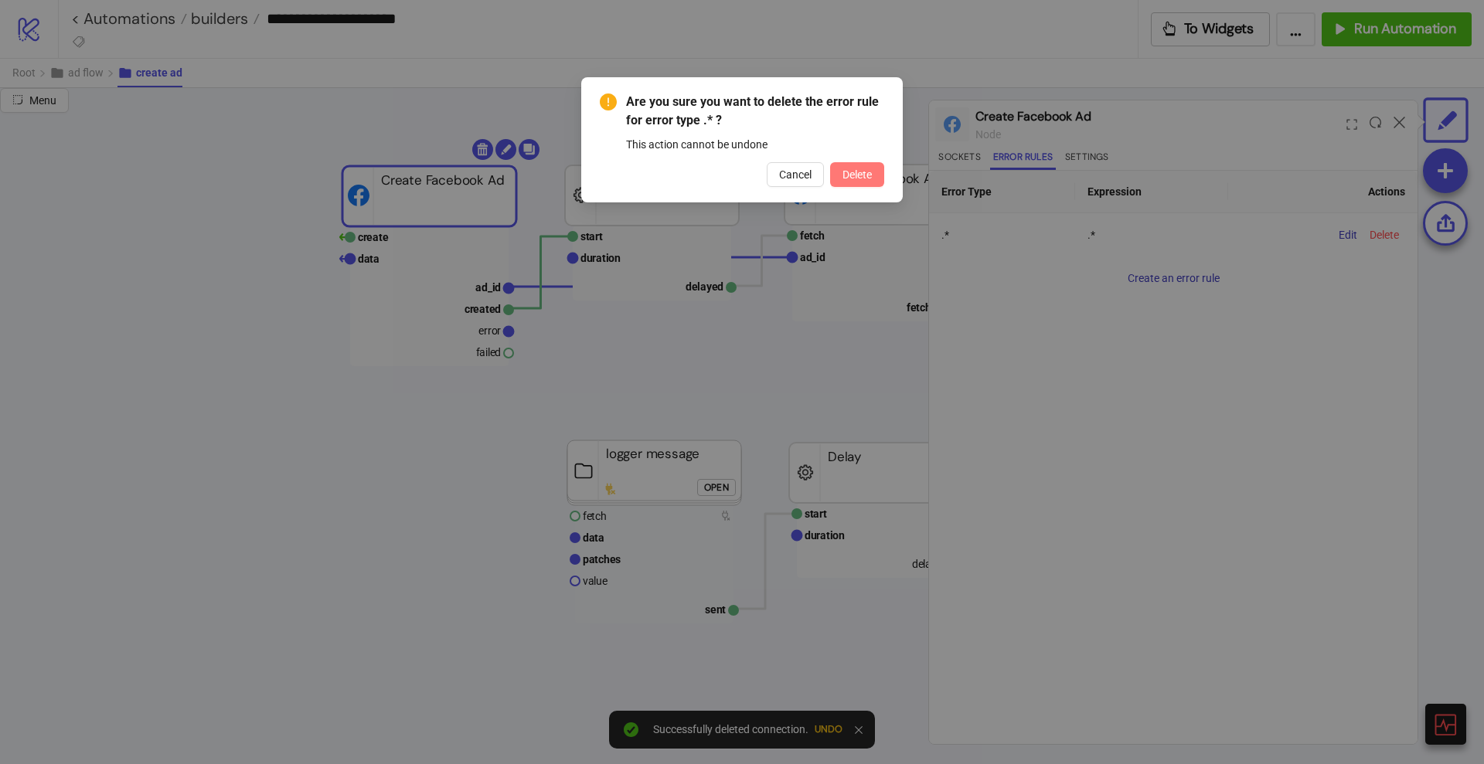
click at [870, 176] on span "Delete" at bounding box center [856, 174] width 29 height 12
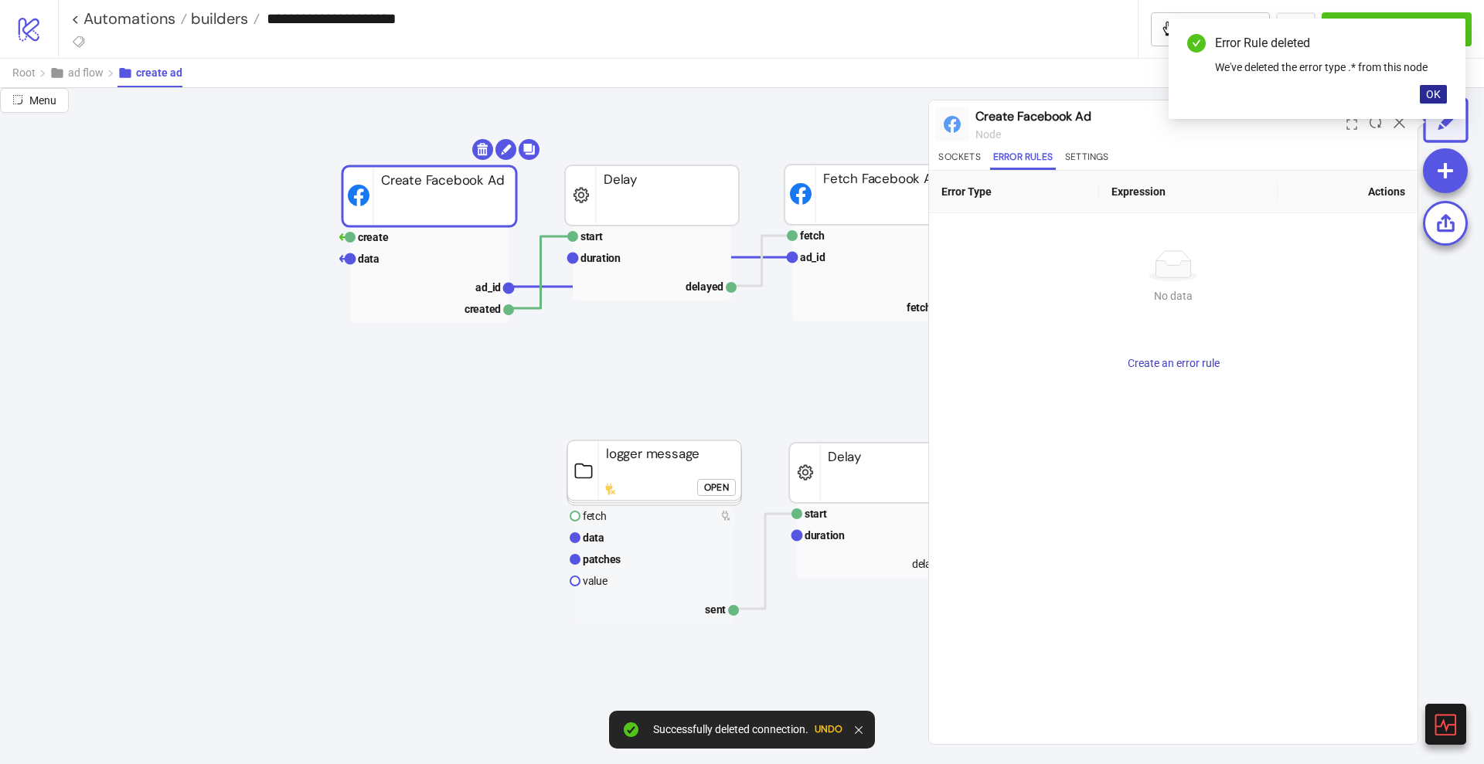
click at [1428, 89] on span "OK" at bounding box center [1433, 94] width 15 height 12
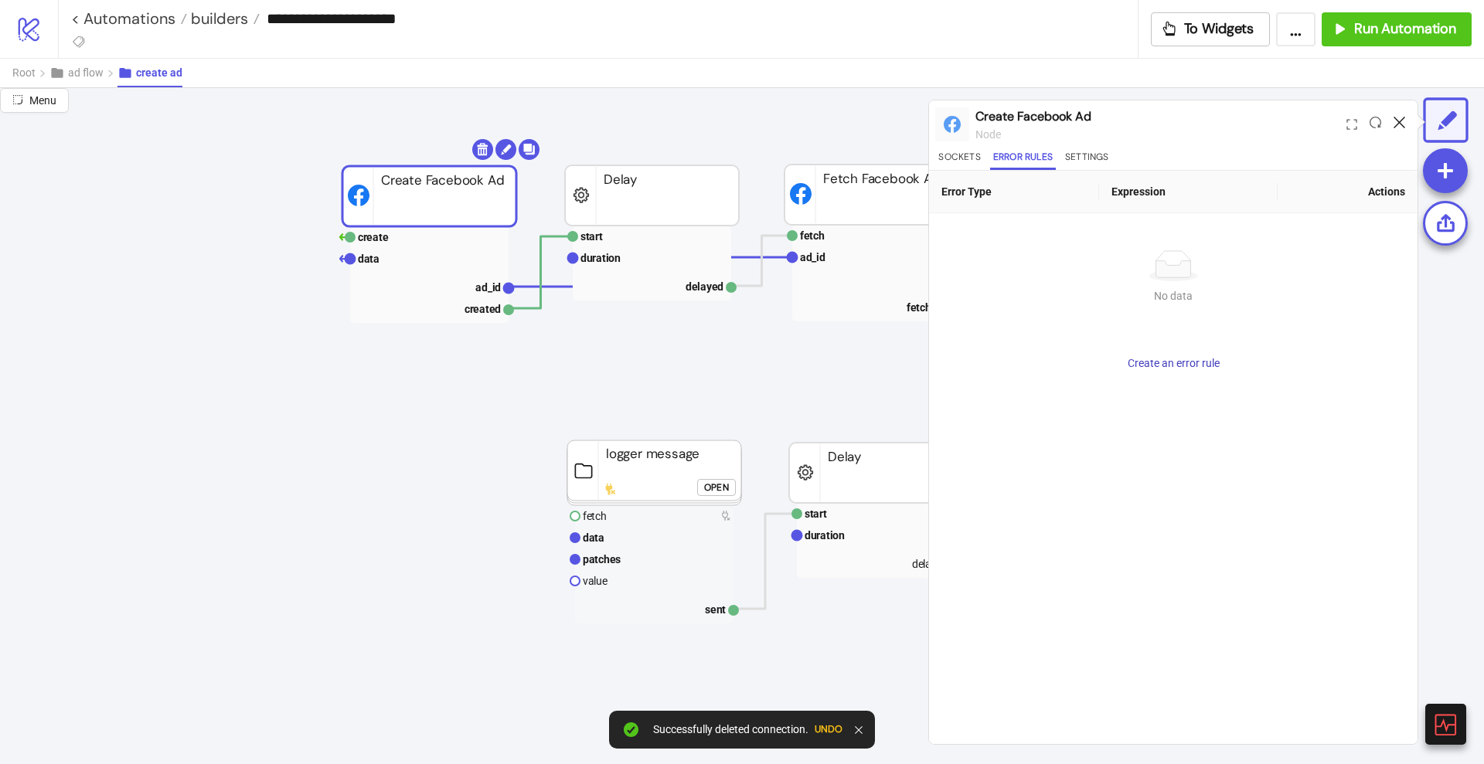
click at [1400, 121] on icon at bounding box center [1399, 123] width 12 height 12
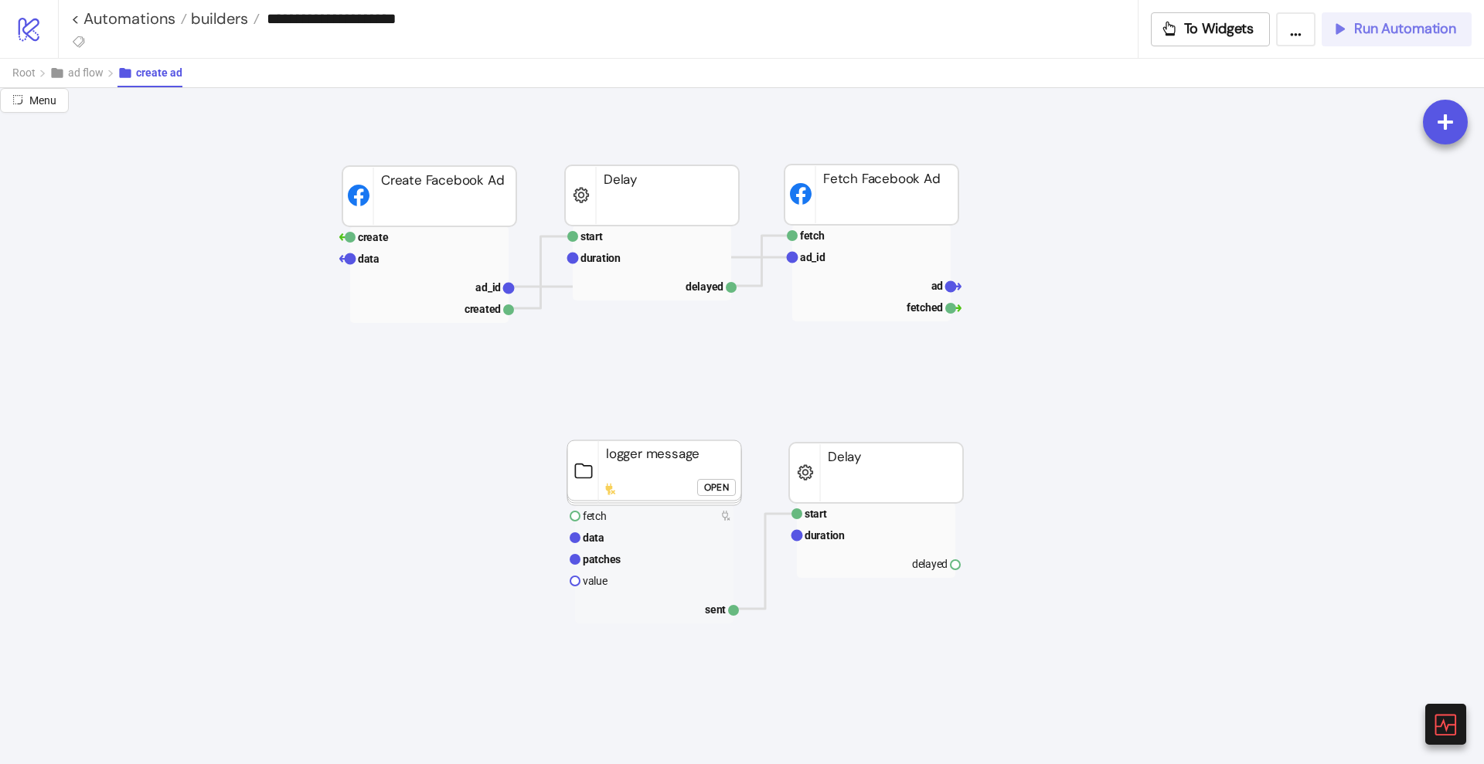
click at [1398, 38] on button "Run Automation" at bounding box center [1397, 29] width 150 height 34
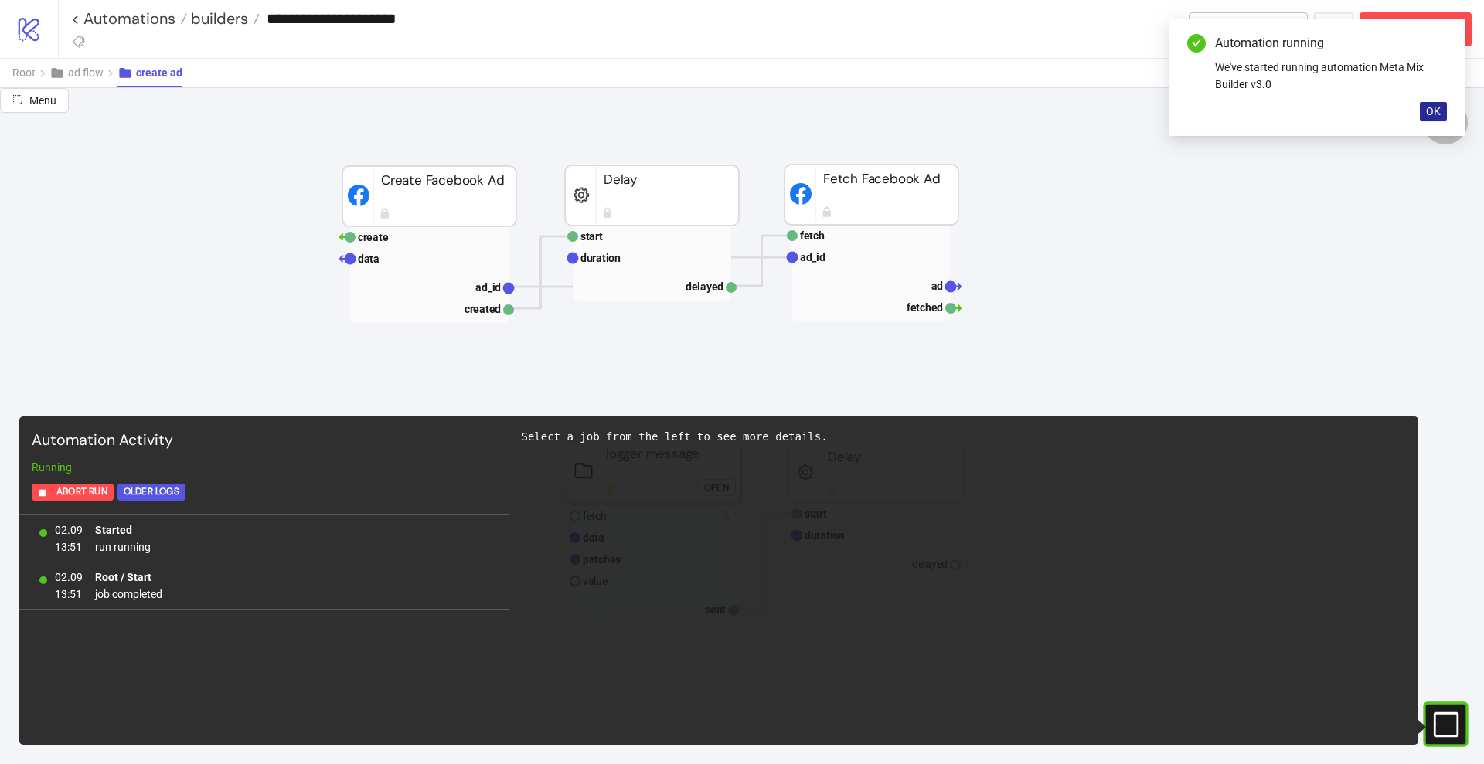
click at [1431, 114] on span "OK" at bounding box center [1433, 111] width 15 height 12
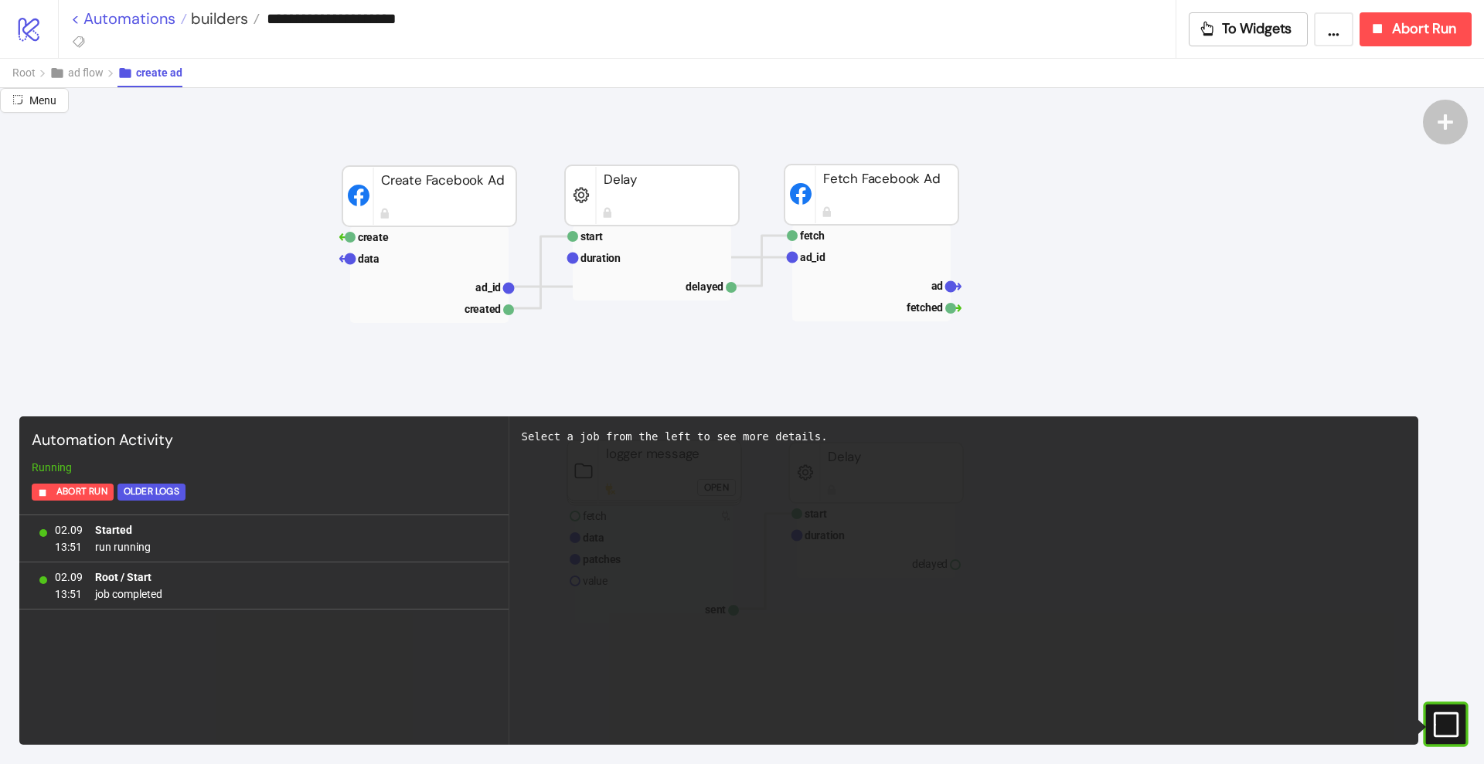
click at [174, 19] on link "< Automations" at bounding box center [129, 18] width 116 height 15
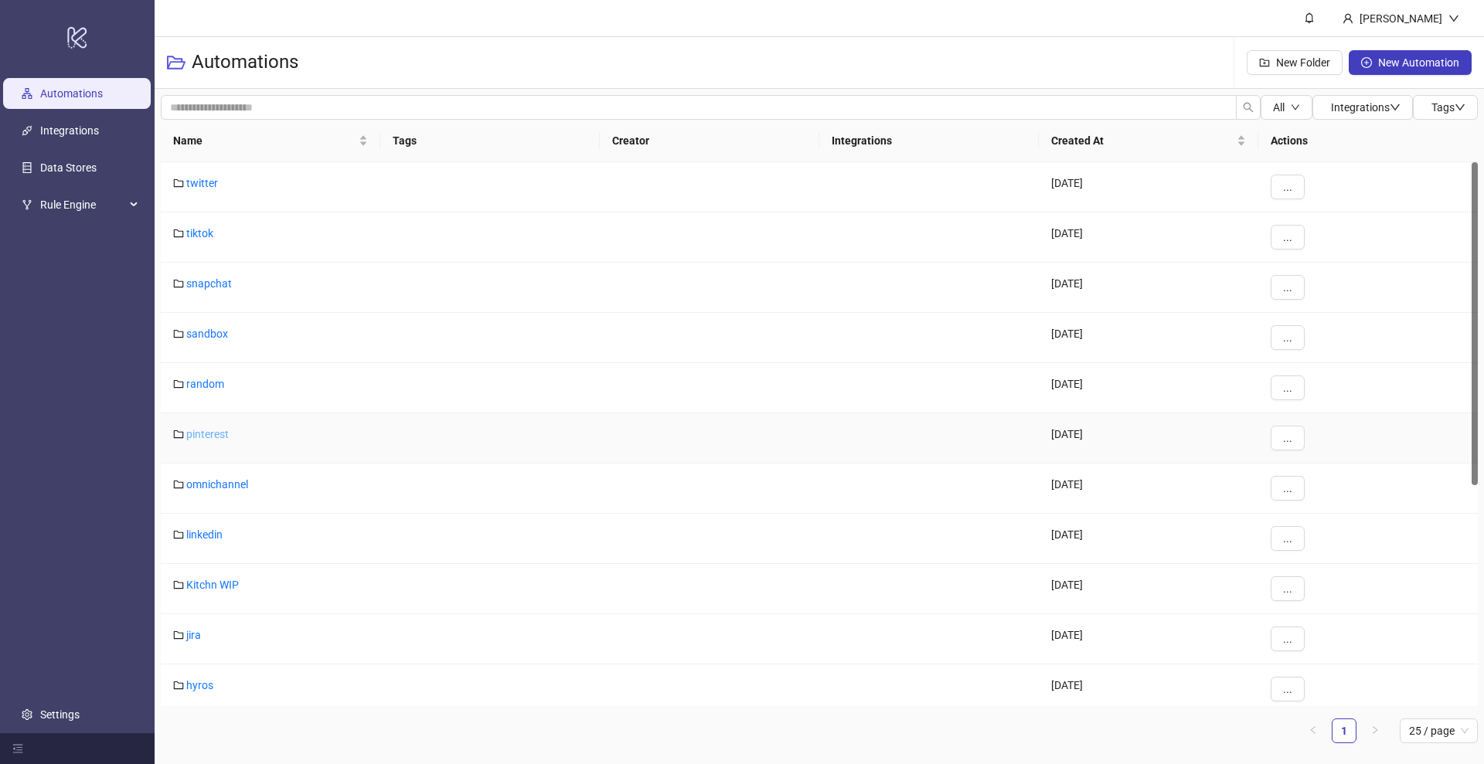
click at [213, 432] on link "pinterest" at bounding box center [207, 434] width 43 height 12
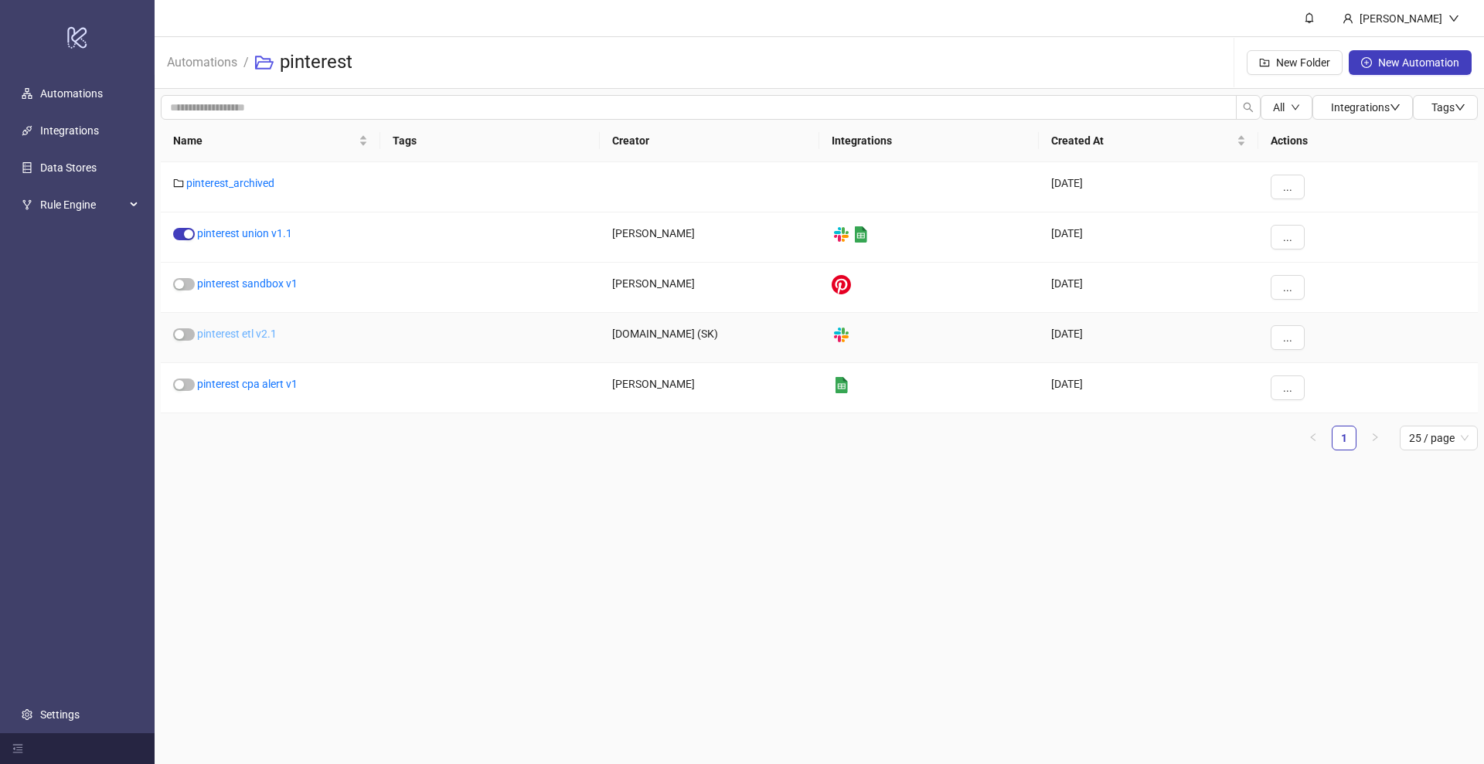
click at [250, 332] on link "pinterest etl v2.1" at bounding box center [237, 334] width 80 height 12
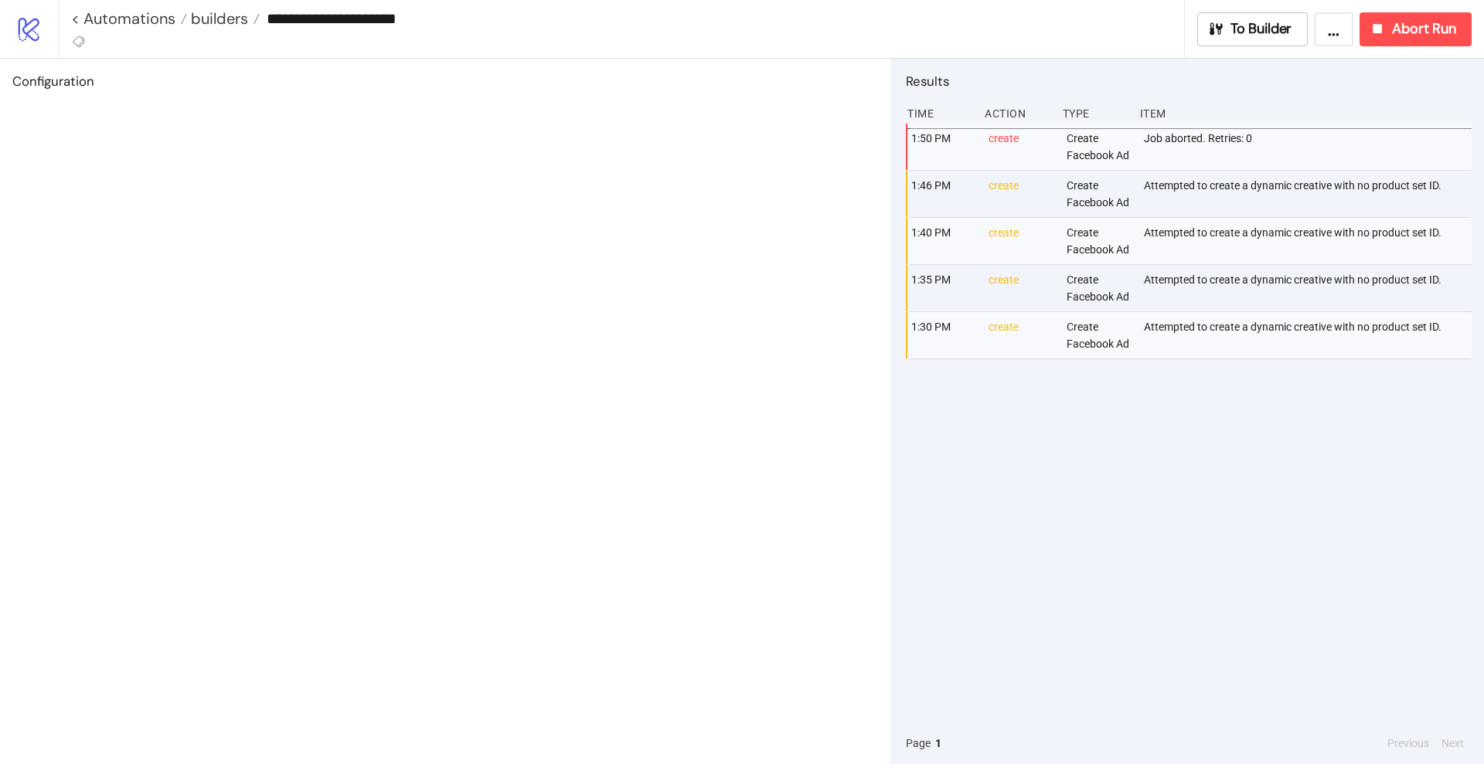
type input "**********"
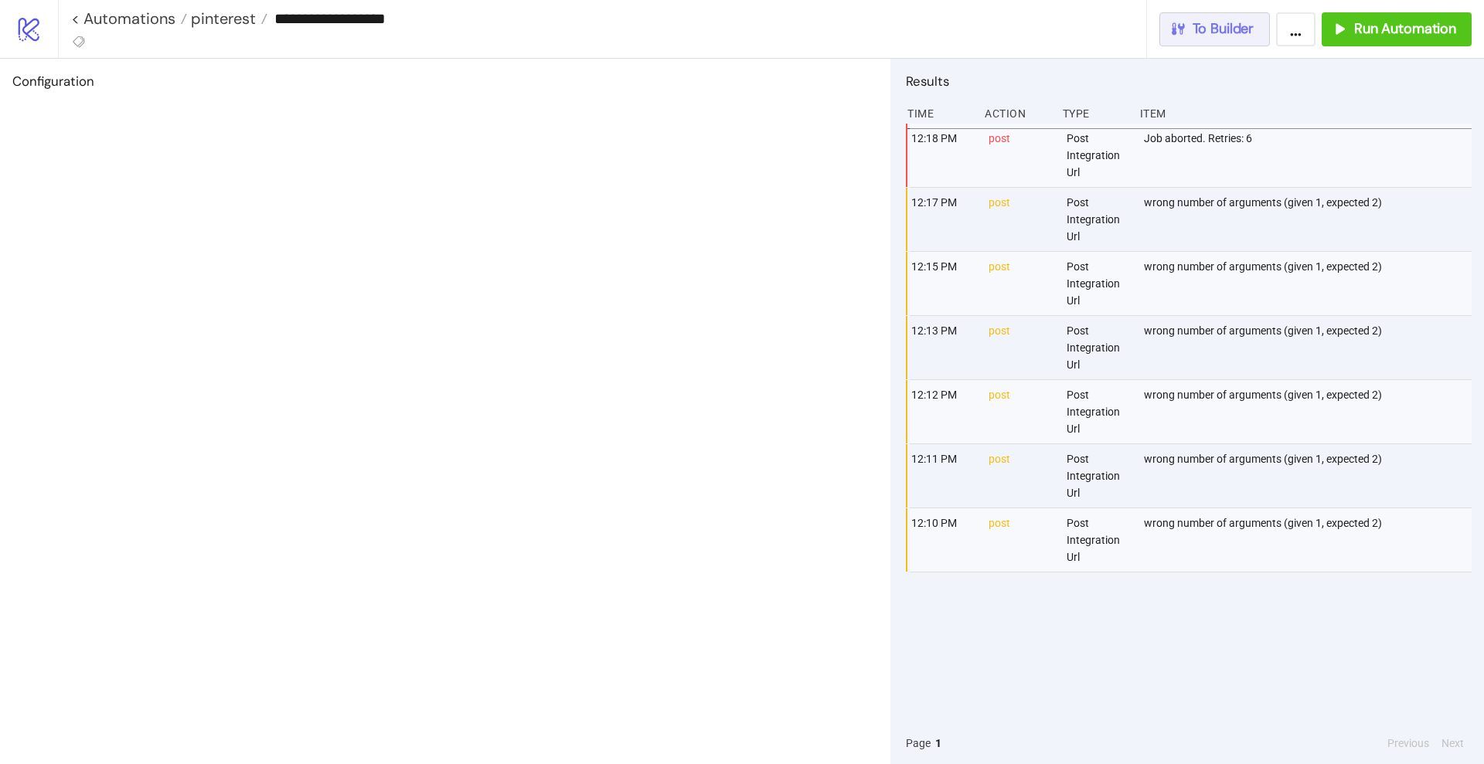
click at [1244, 39] on button "To Builder" at bounding box center [1214, 29] width 111 height 34
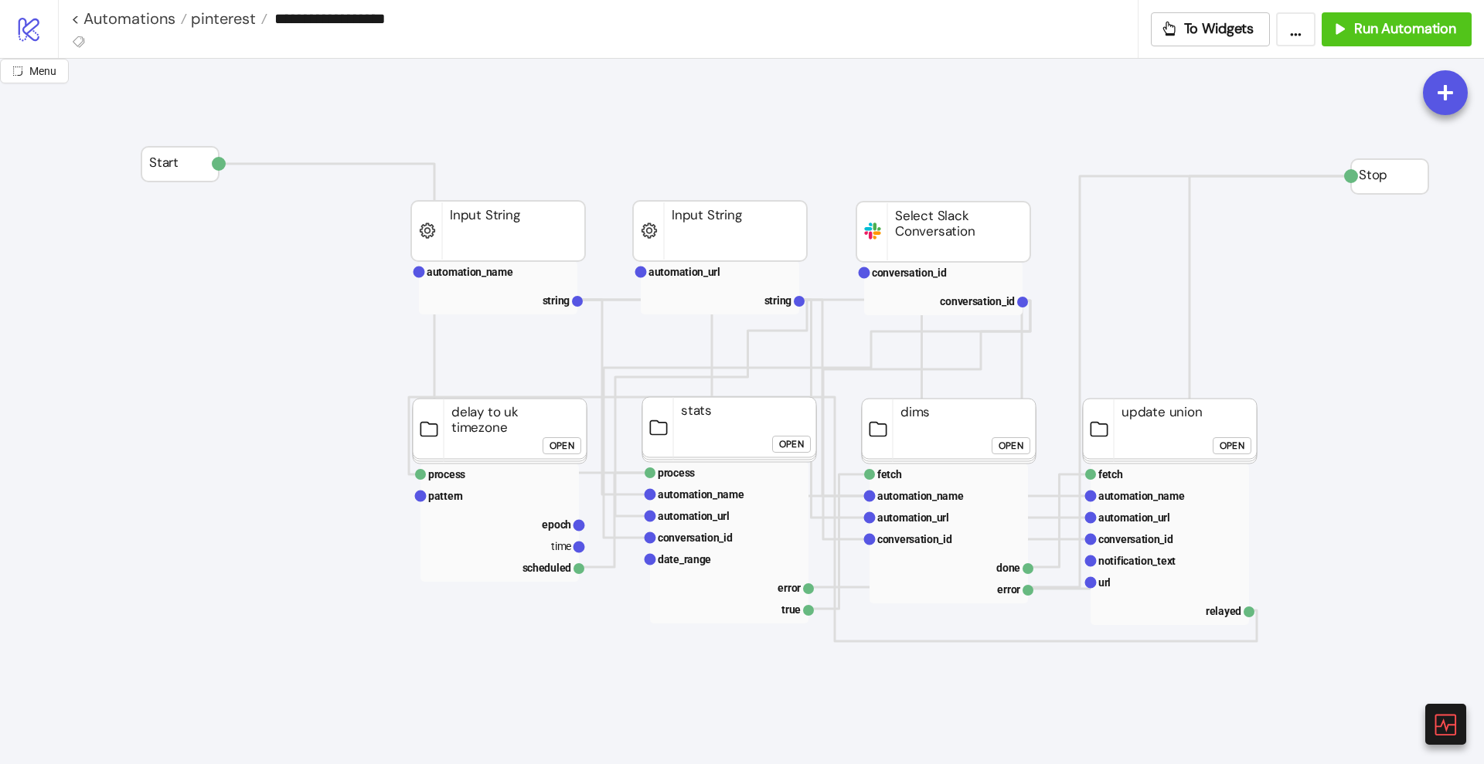
click at [1435, 721] on icon at bounding box center [1445, 724] width 23 height 23
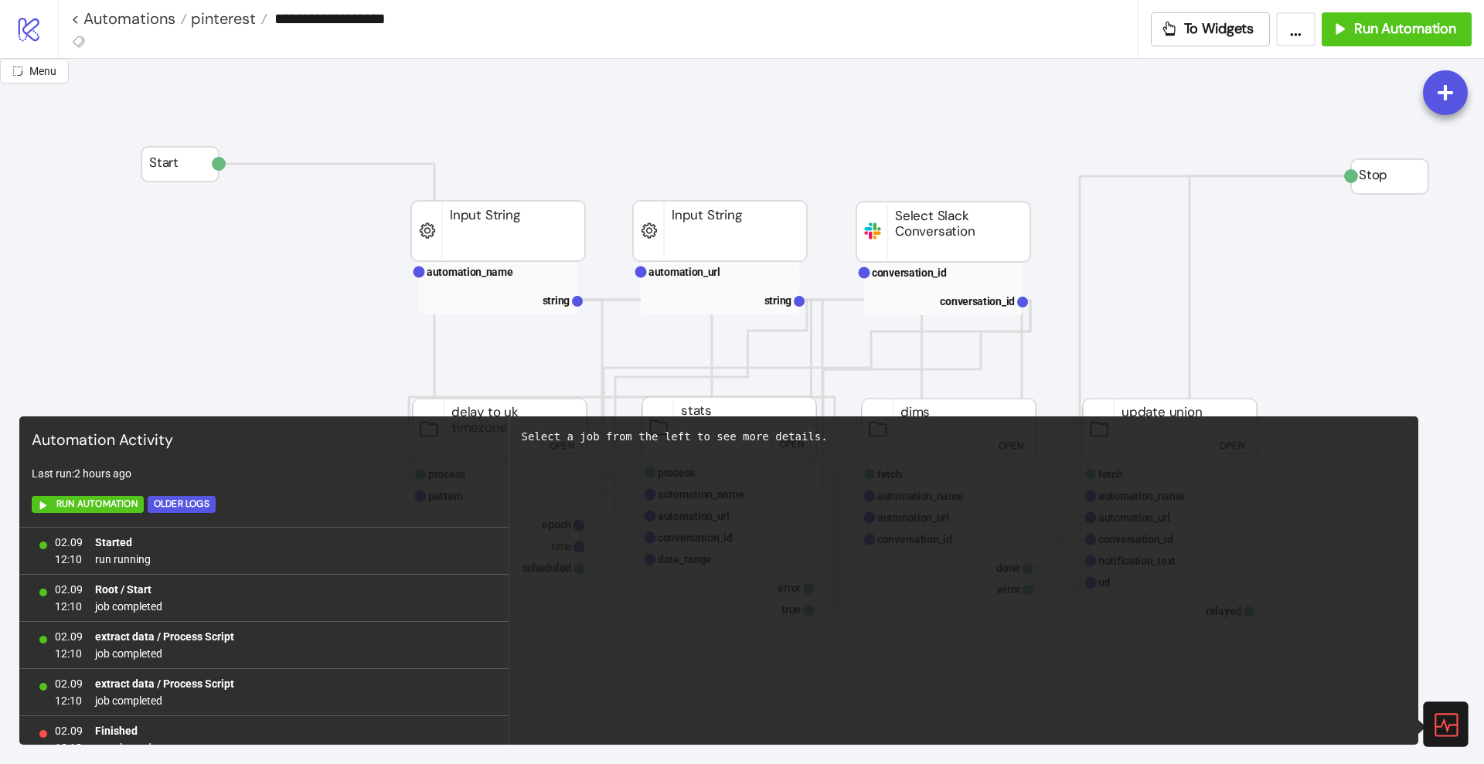
scroll to position [66, 0]
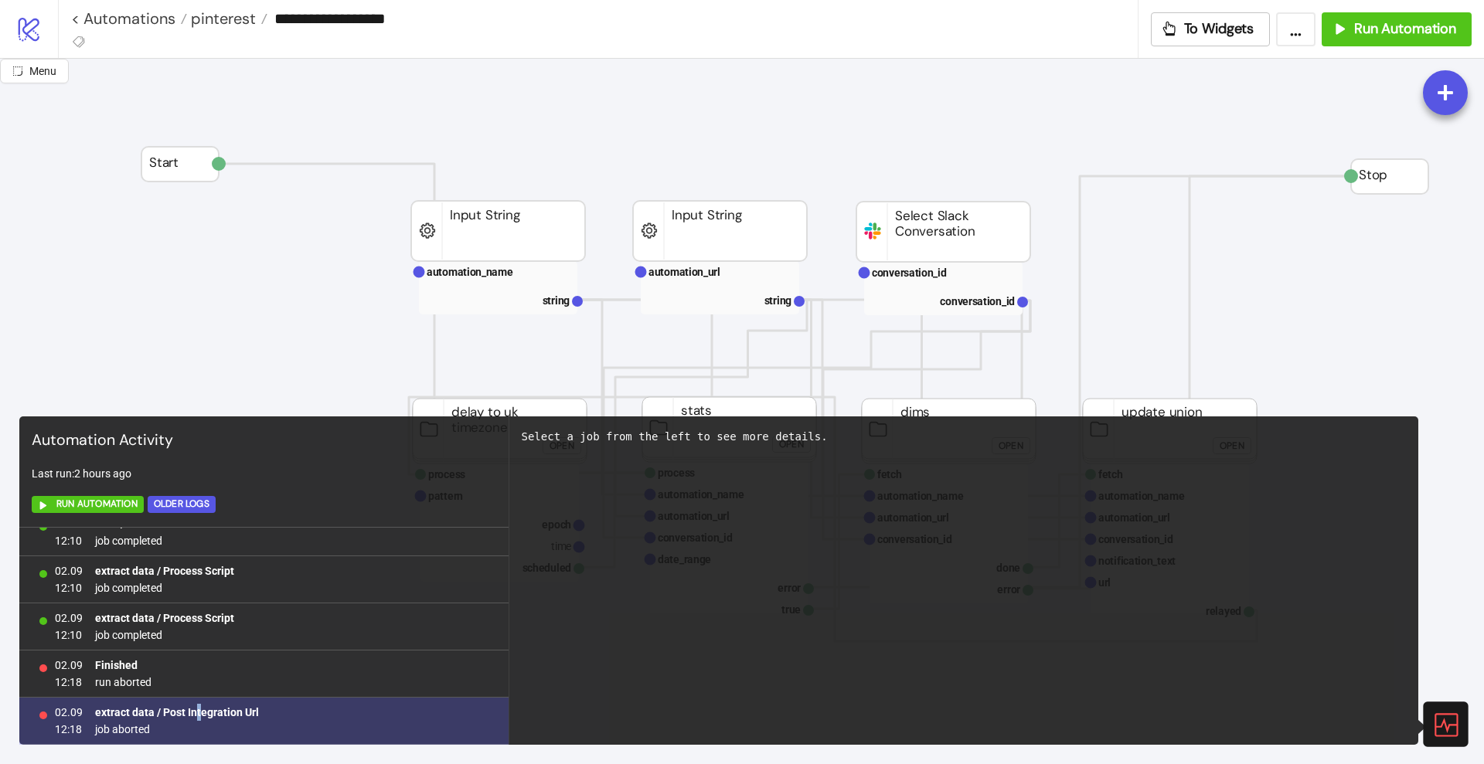
click at [198, 715] on b "extract data / Post Integration Url" at bounding box center [177, 712] width 164 height 12
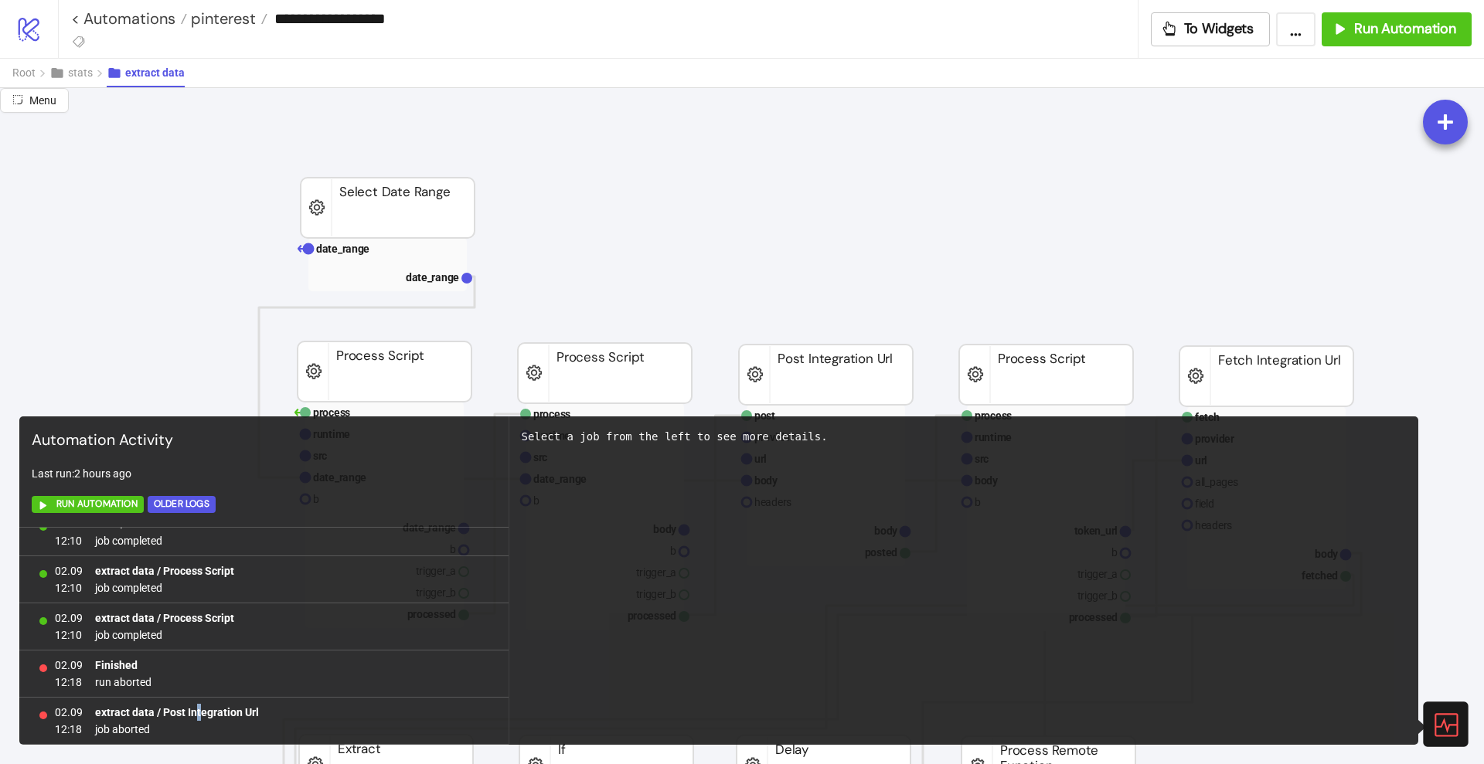
click at [1455, 727] on icon at bounding box center [1444, 724] width 27 height 27
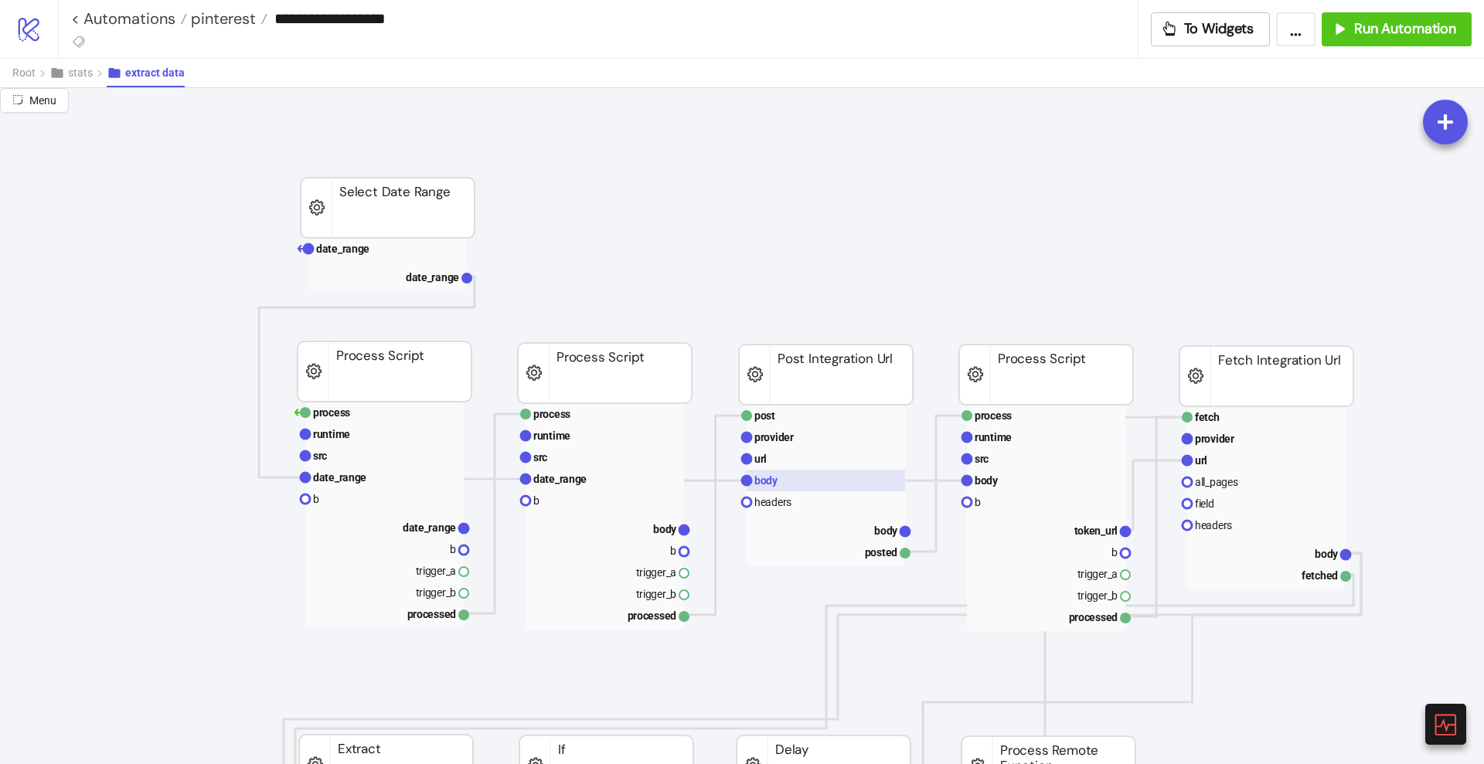
click at [786, 481] on rect at bounding box center [826, 481] width 158 height 22
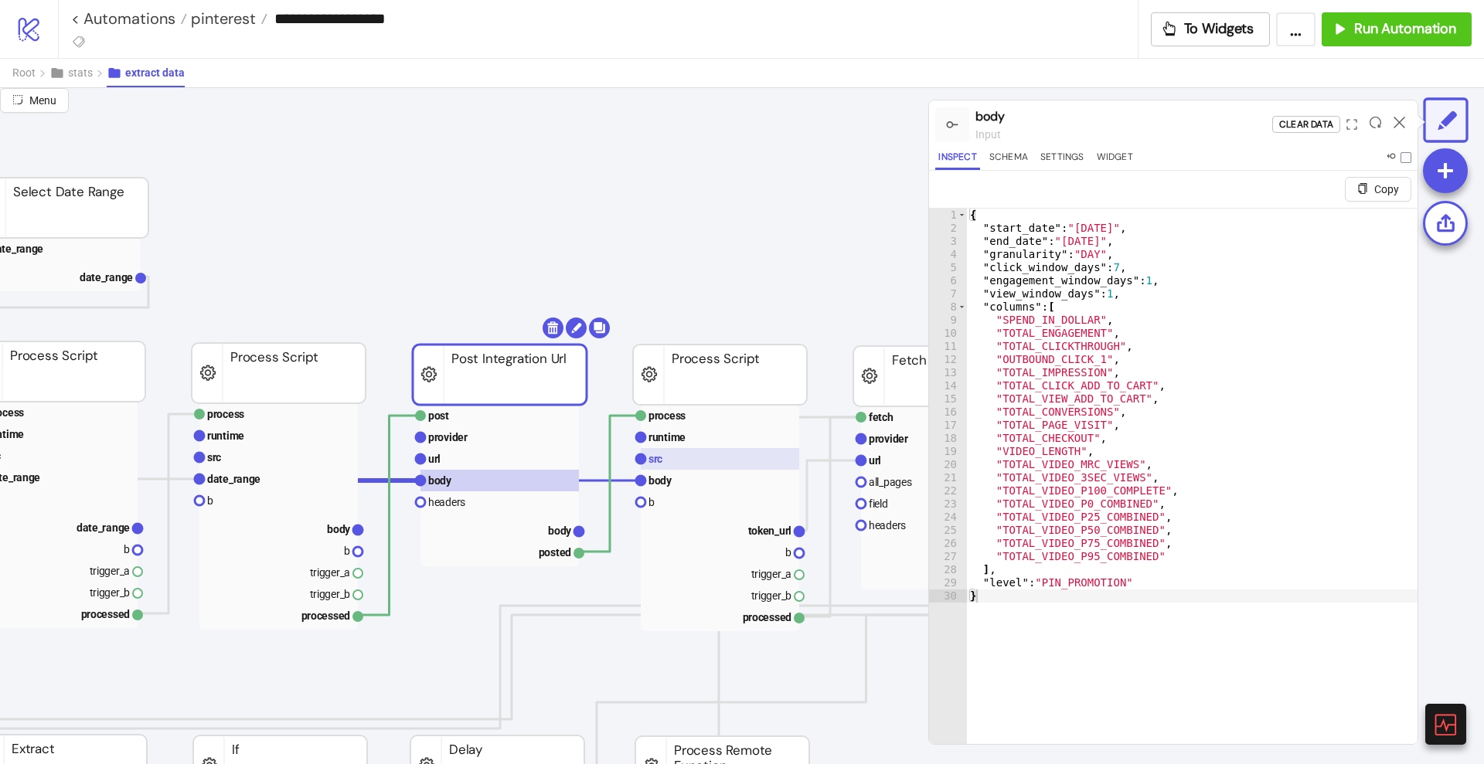
scroll to position [0, 386]
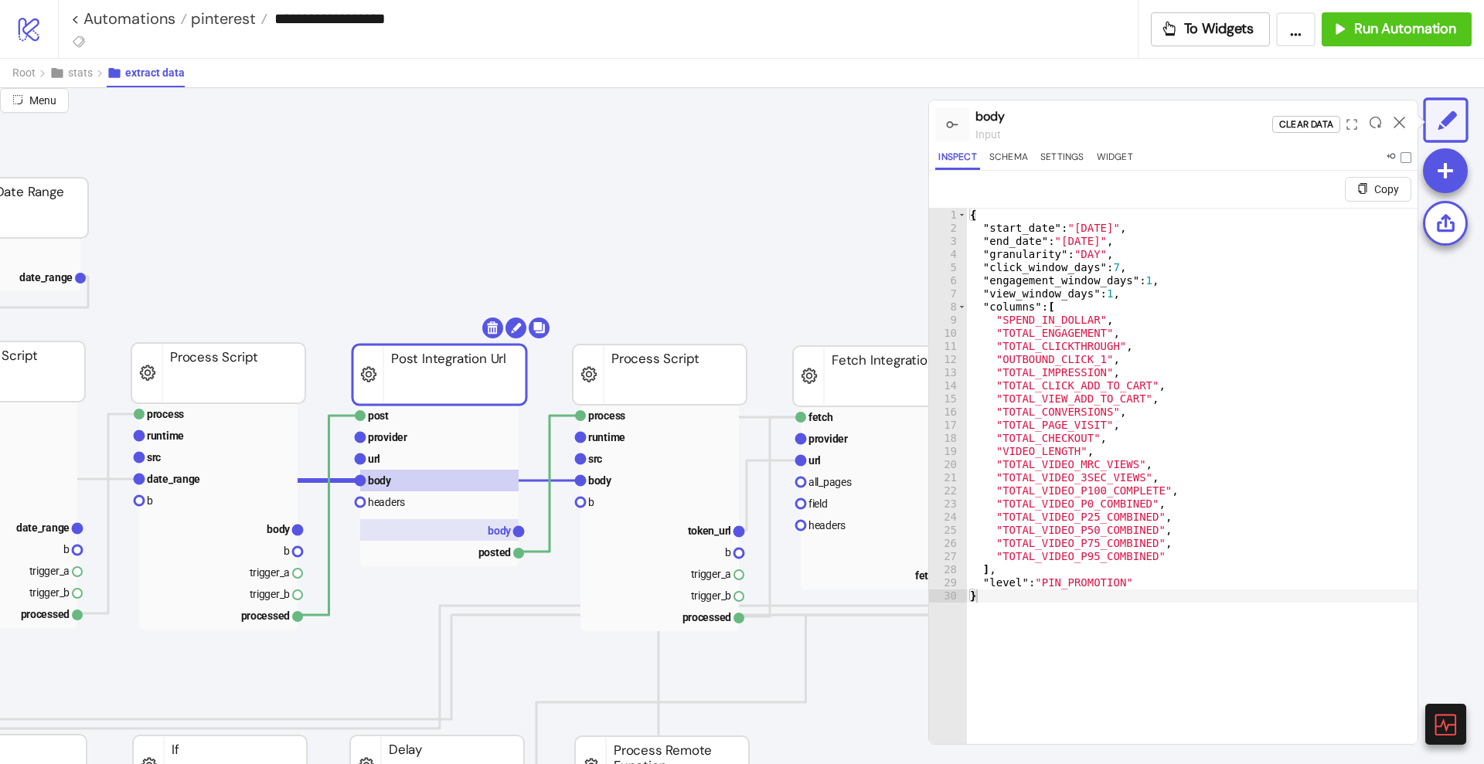
click at [495, 525] on text "body" at bounding box center [500, 531] width 24 height 12
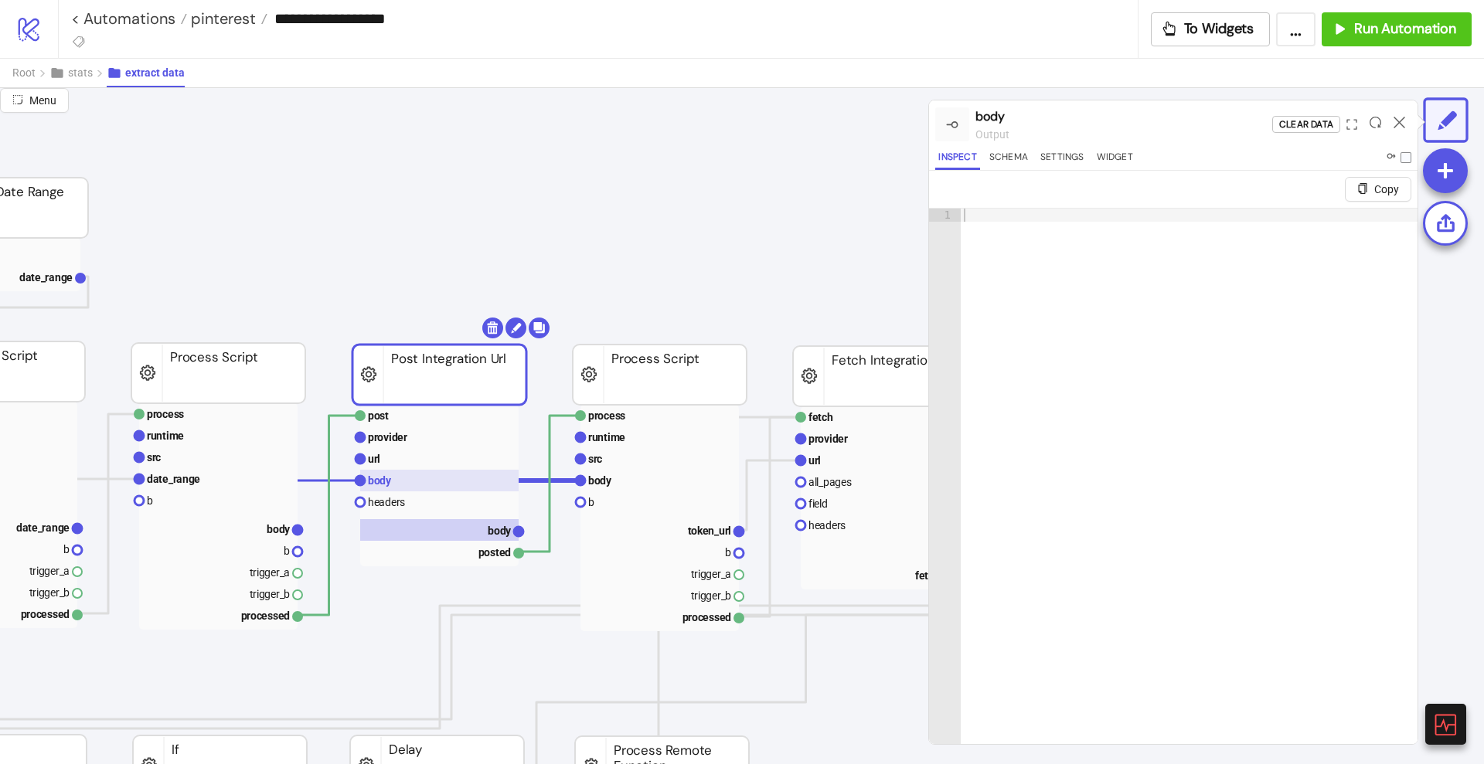
click at [390, 488] on rect at bounding box center [439, 481] width 158 height 22
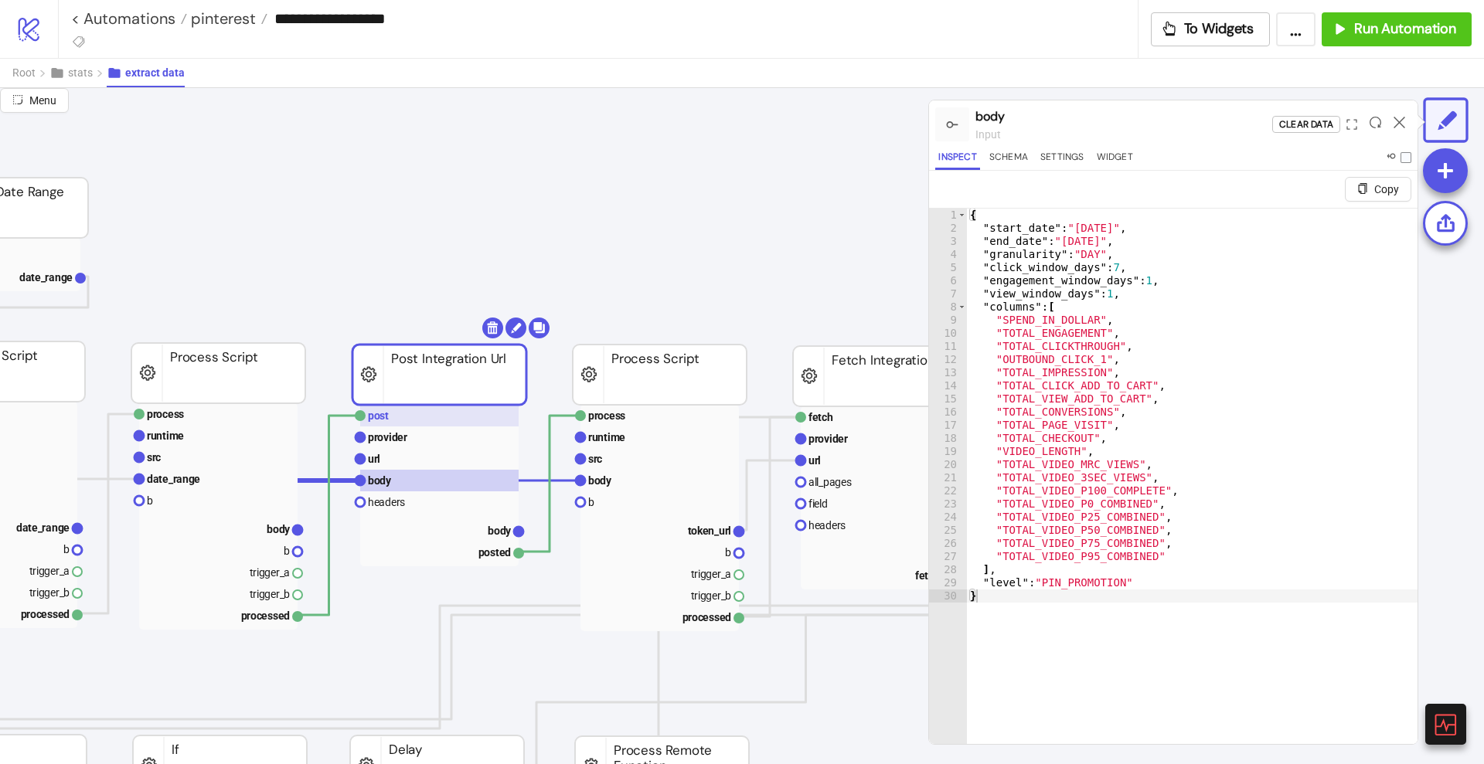
click at [381, 423] on rect at bounding box center [439, 416] width 158 height 22
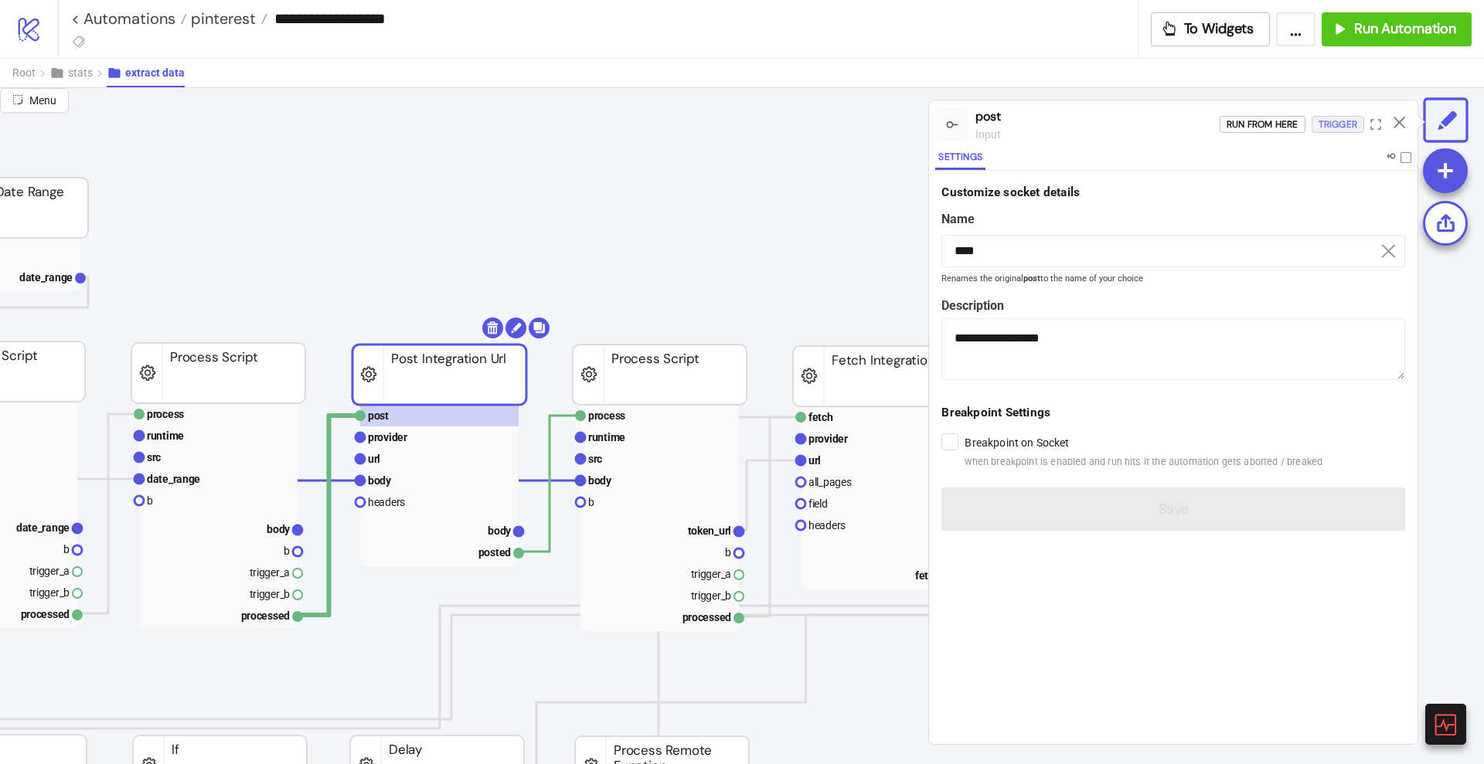
click at [1340, 126] on div "Trigger" at bounding box center [1338, 125] width 39 height 18
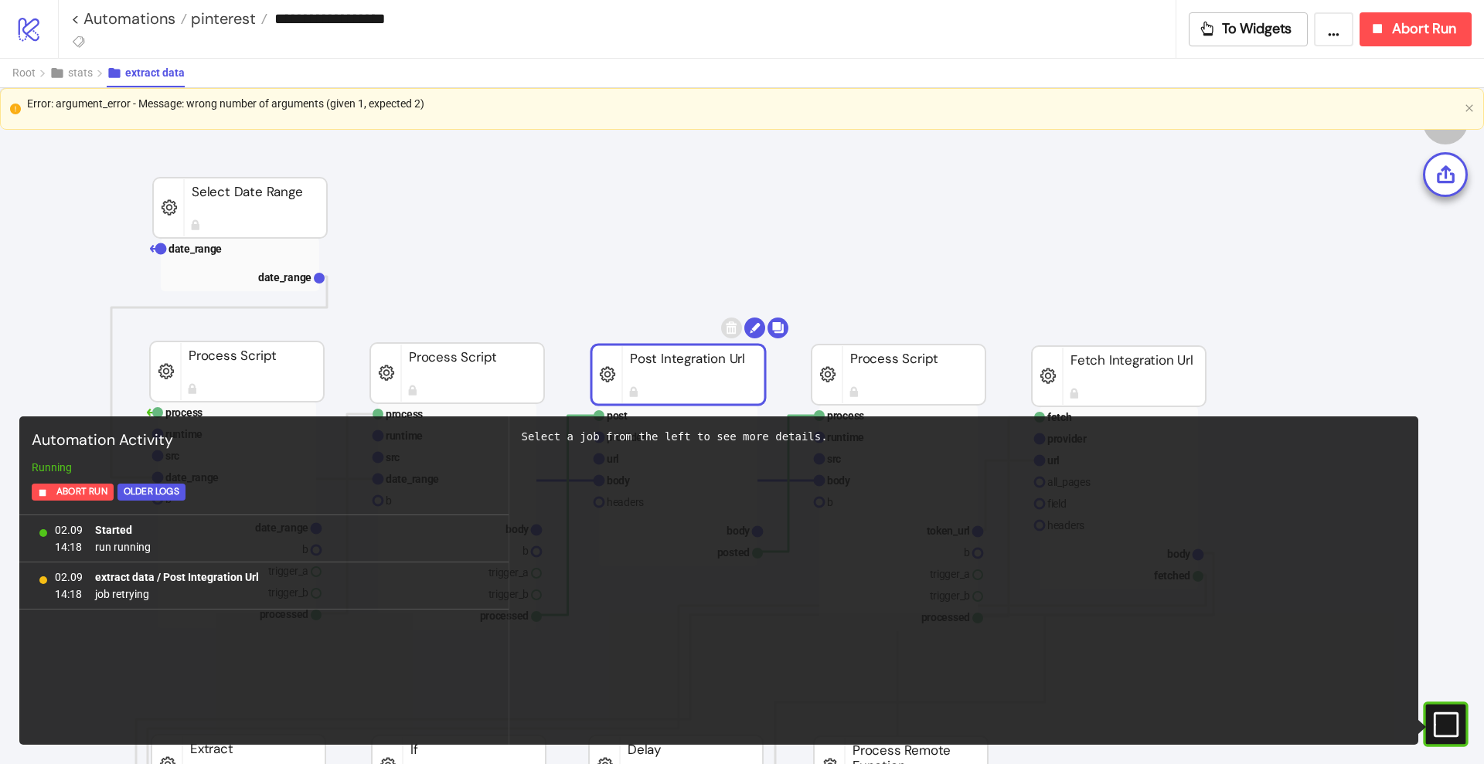
scroll to position [0, 97]
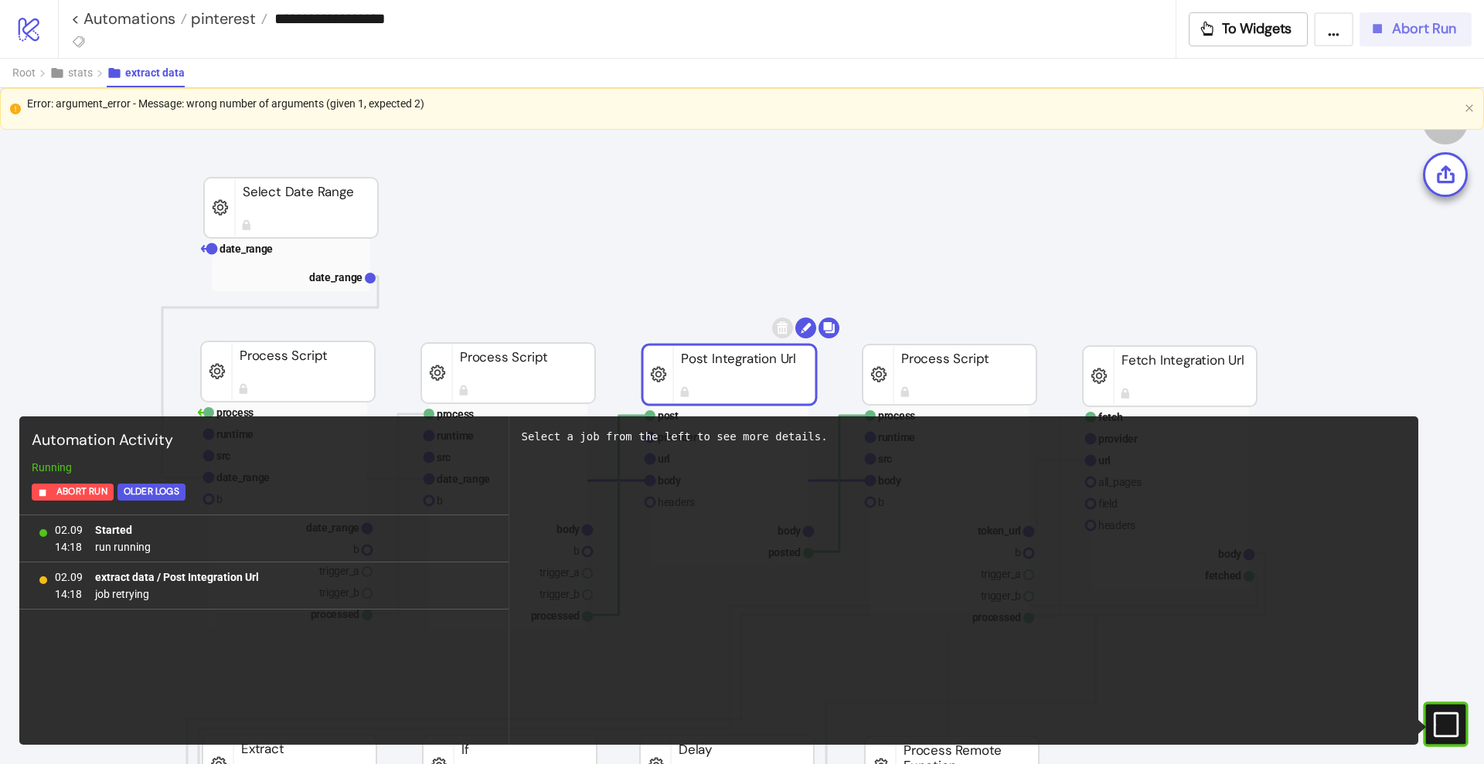
click at [1369, 43] on button "Abort Run" at bounding box center [1415, 29] width 112 height 34
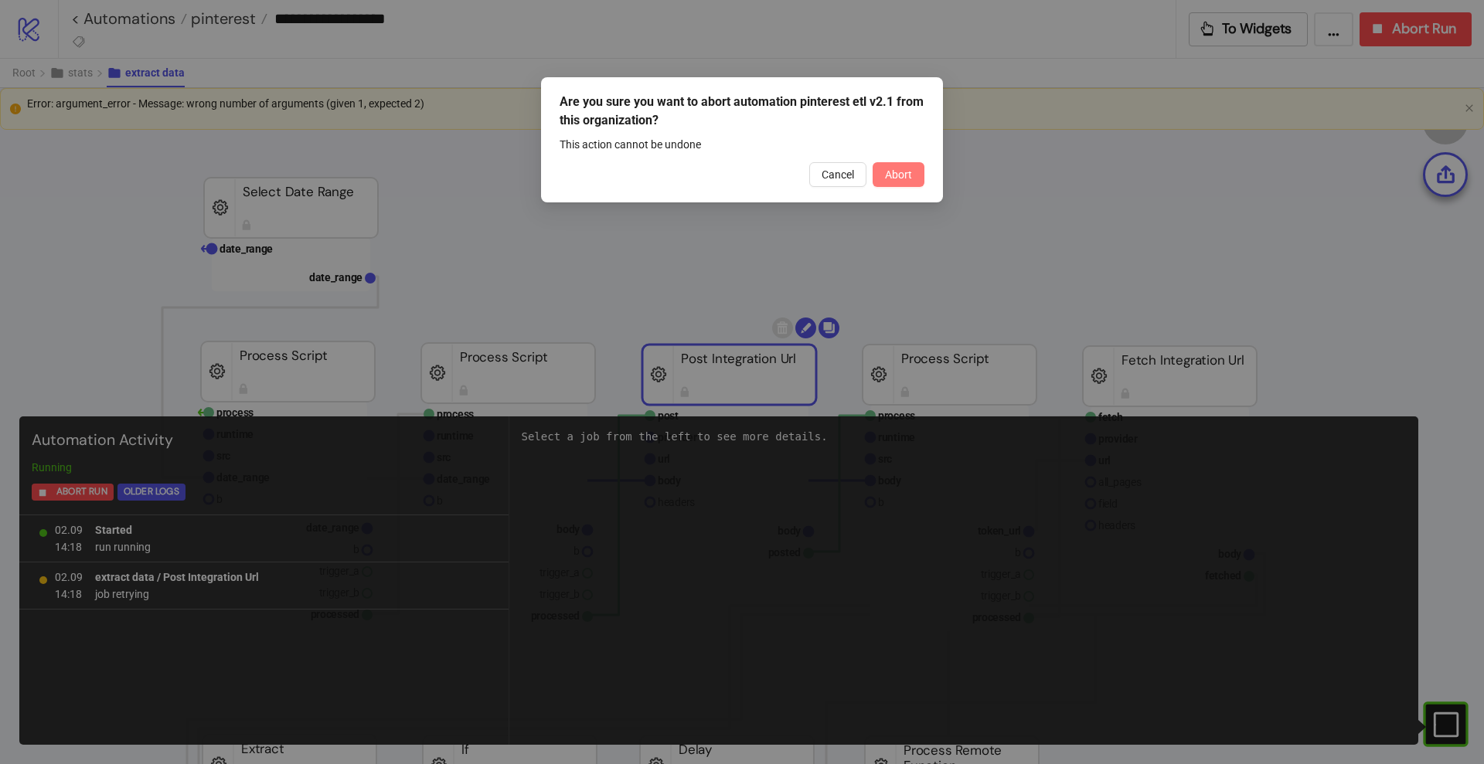
click at [902, 173] on span "Abort" at bounding box center [898, 174] width 27 height 12
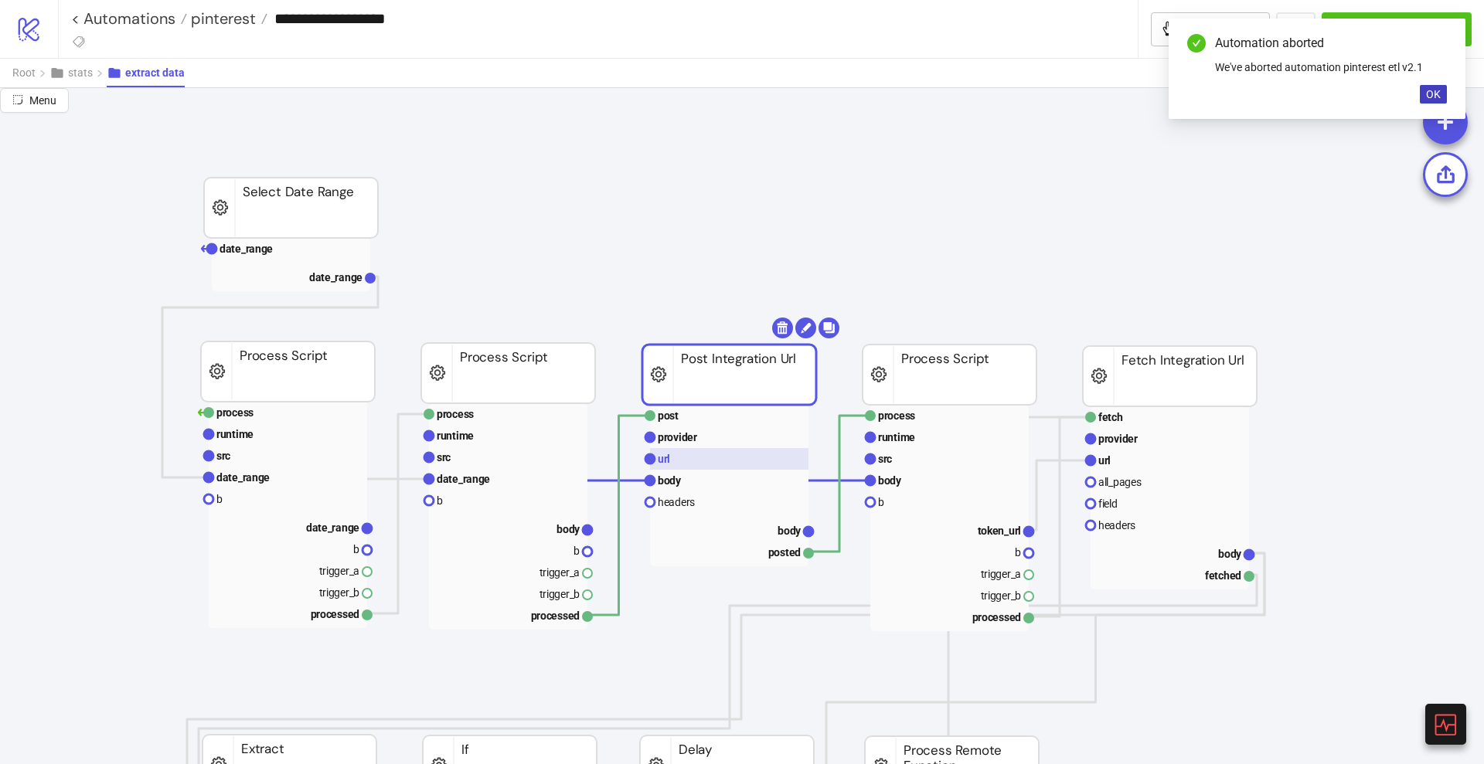
click at [740, 457] on rect at bounding box center [729, 459] width 158 height 22
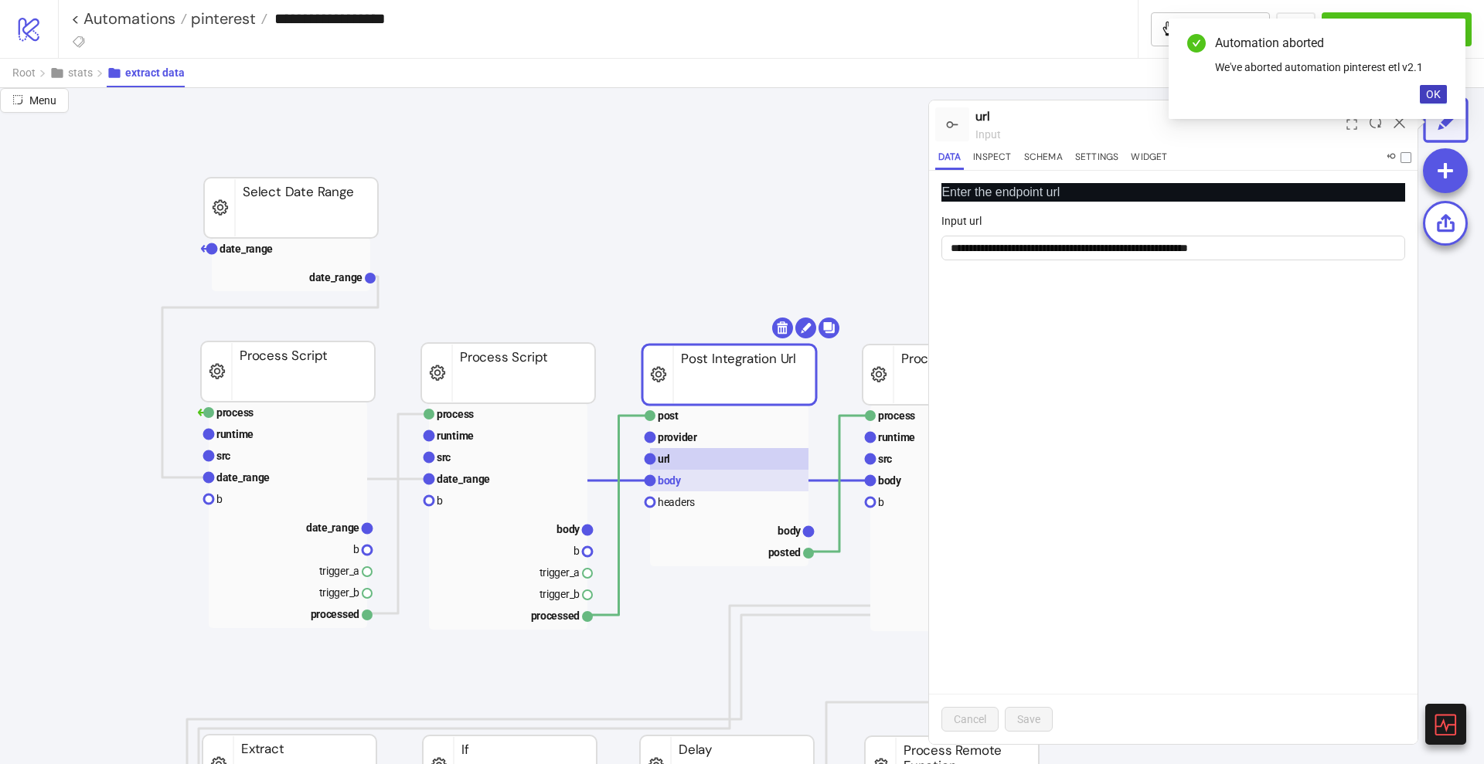
click at [720, 487] on rect at bounding box center [729, 481] width 158 height 22
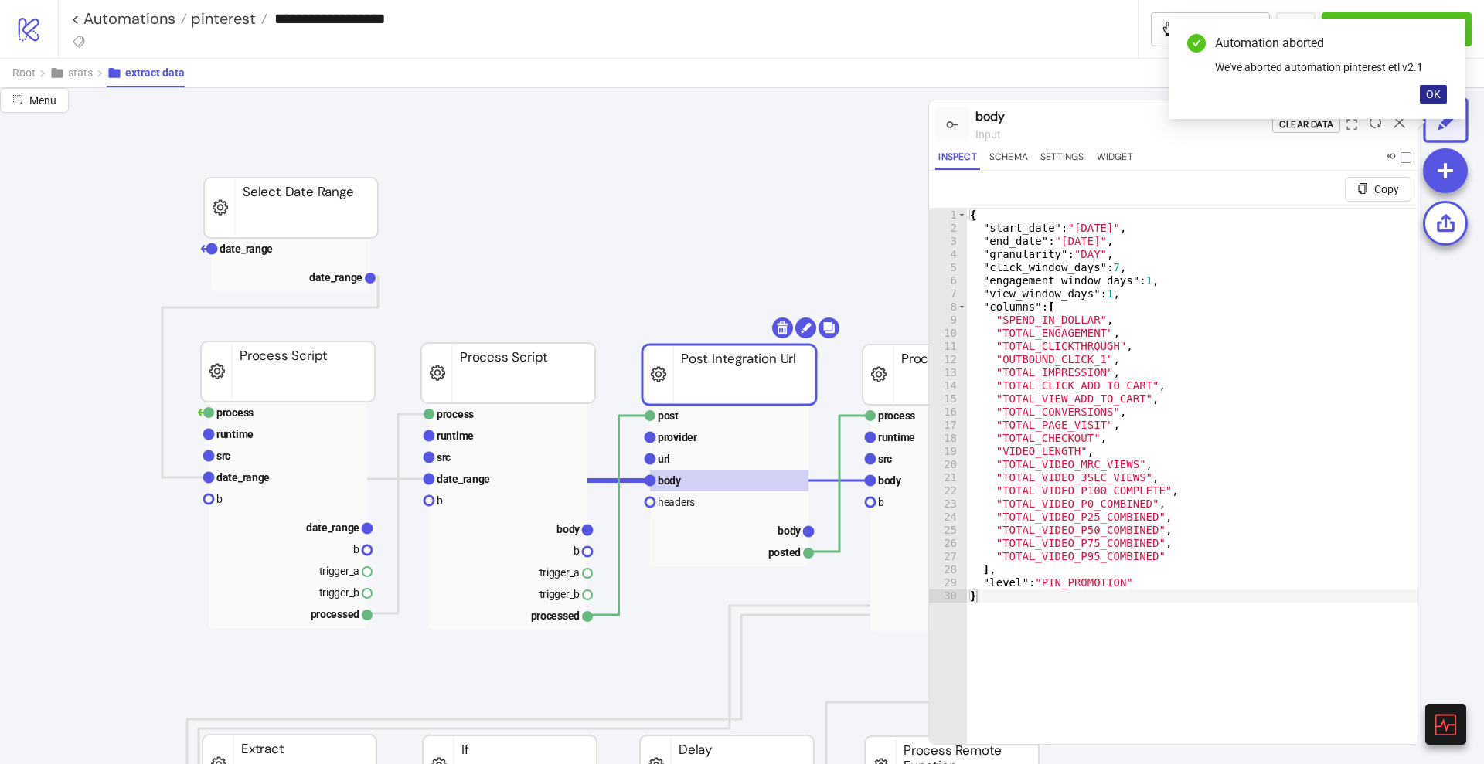
click at [1434, 90] on span "OK" at bounding box center [1433, 94] width 15 height 12
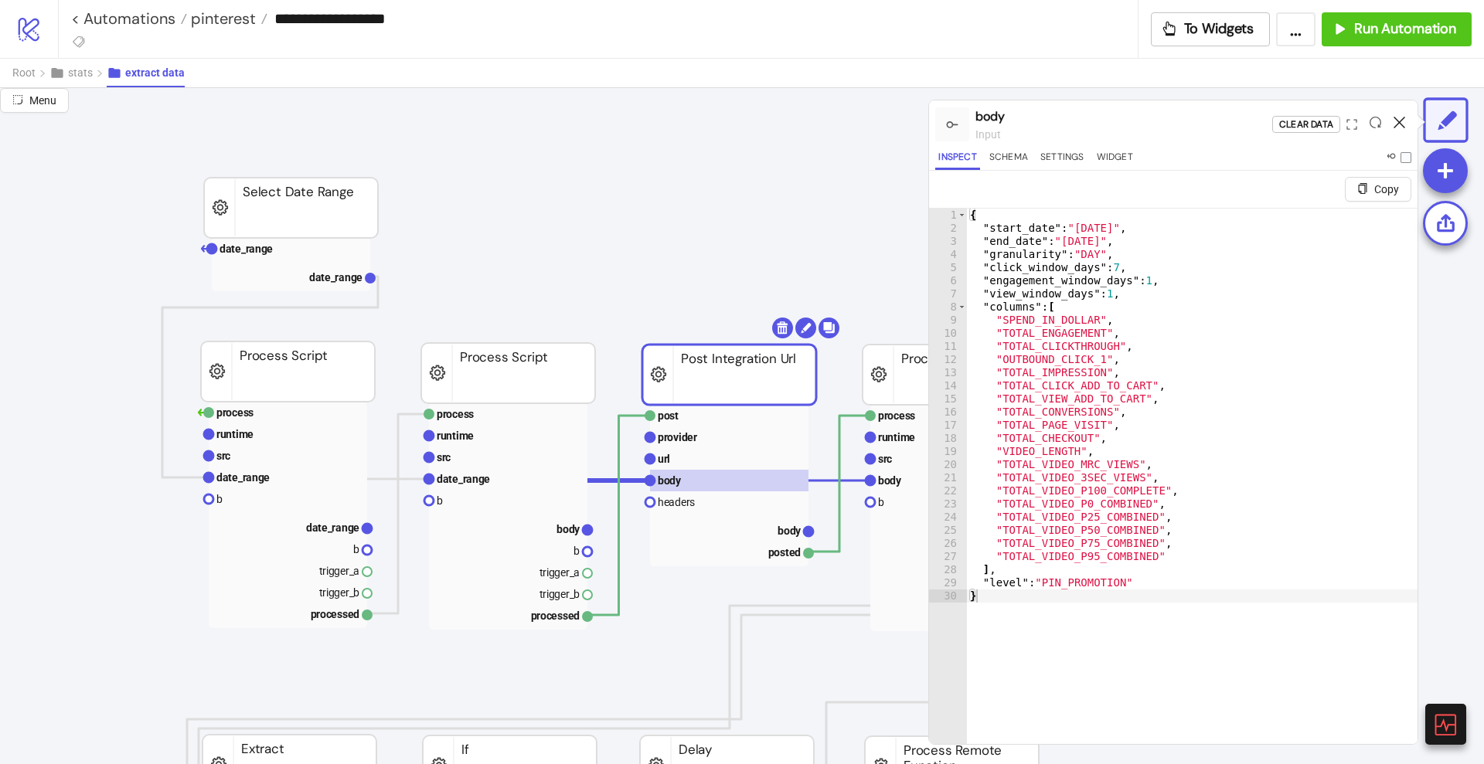
click at [1400, 122] on icon at bounding box center [1399, 123] width 12 height 12
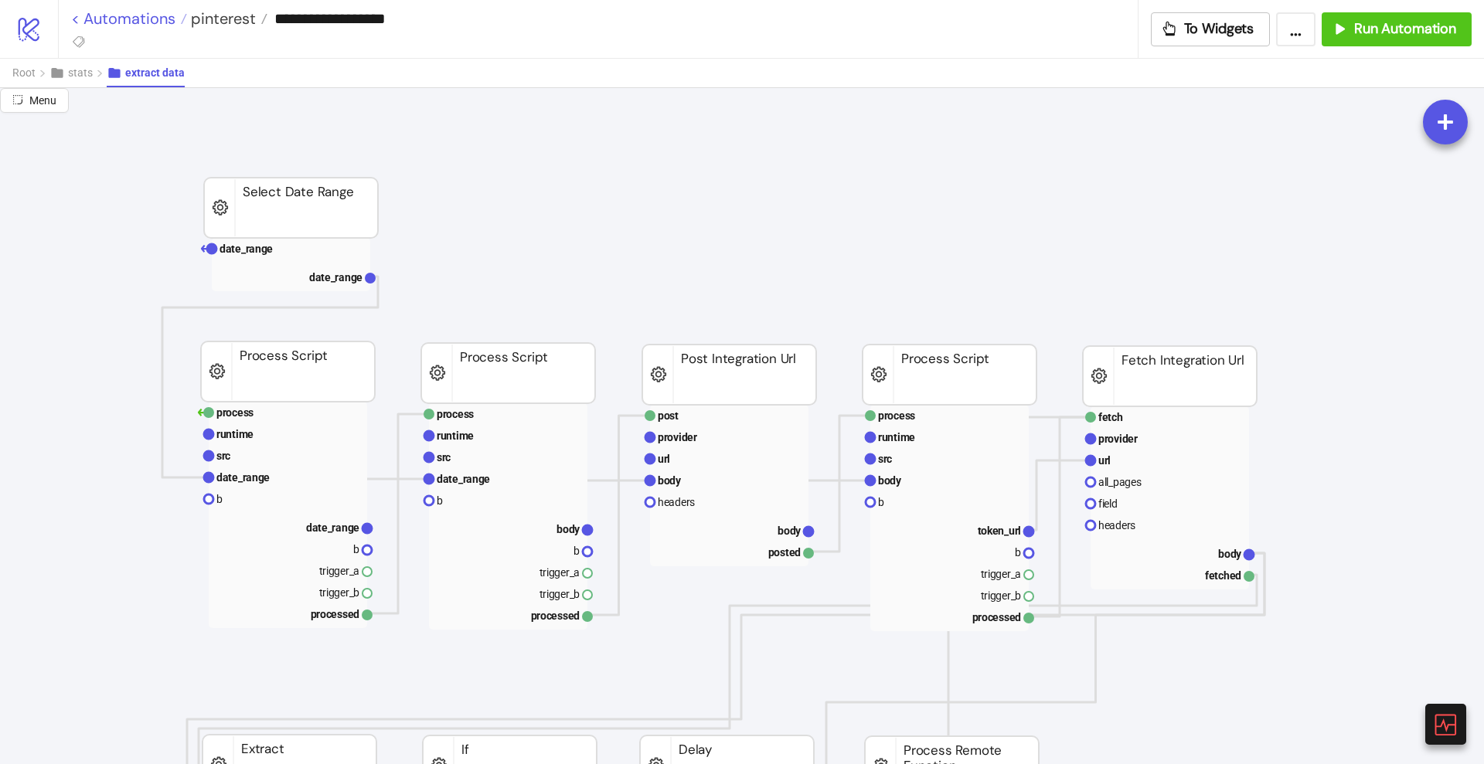
click at [145, 20] on link "< Automations" at bounding box center [129, 18] width 116 height 15
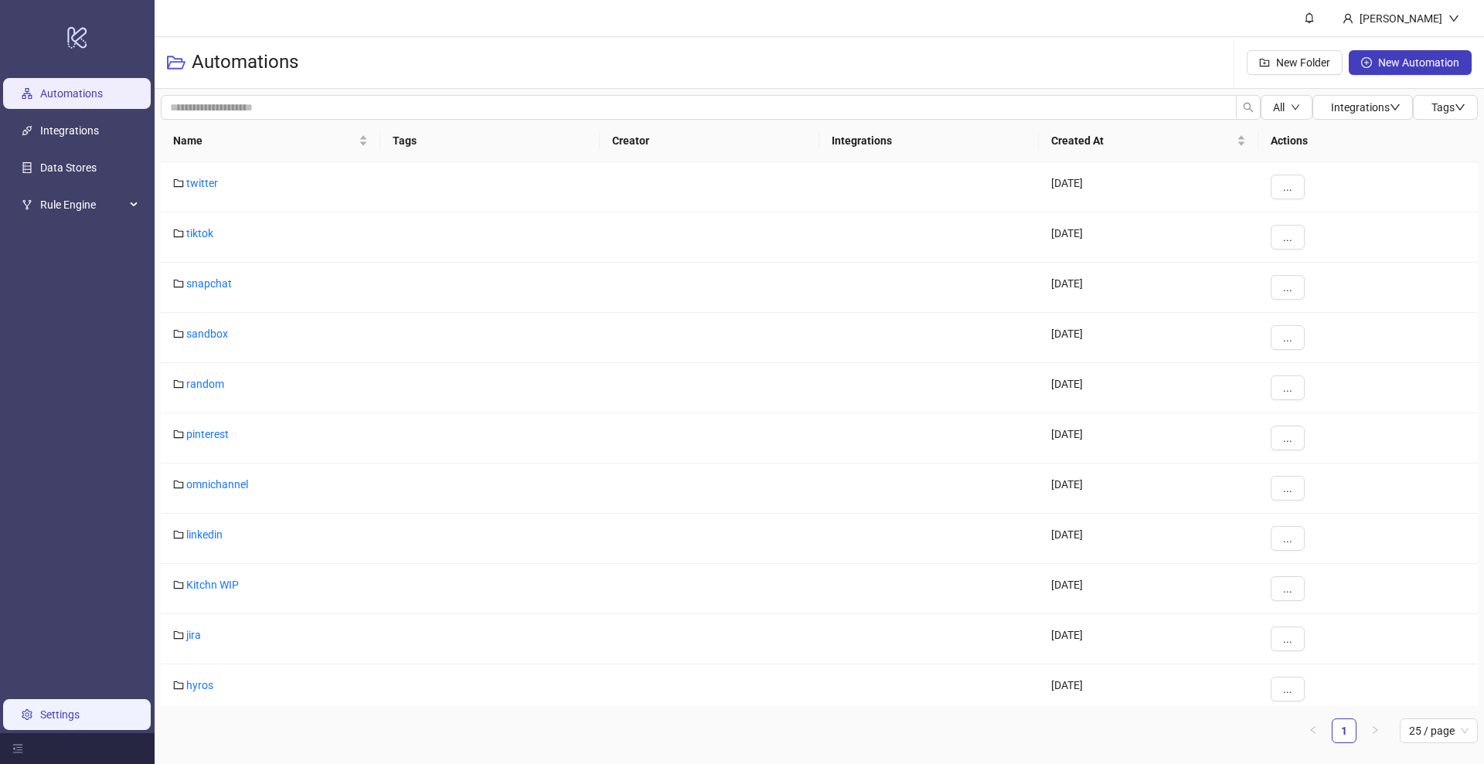
click at [62, 711] on link "Settings" at bounding box center [59, 715] width 39 height 12
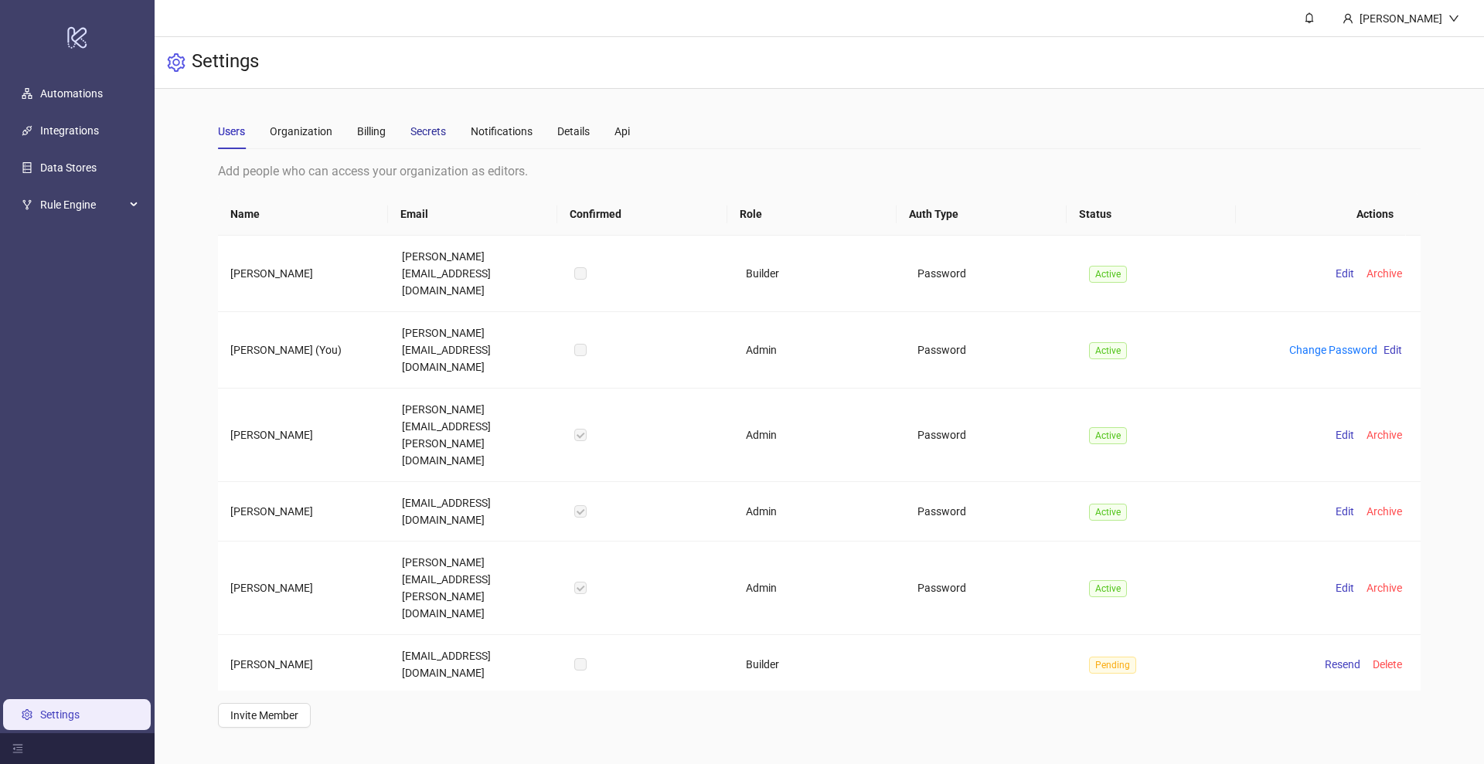
click at [439, 127] on div "Secrets" at bounding box center [428, 131] width 36 height 17
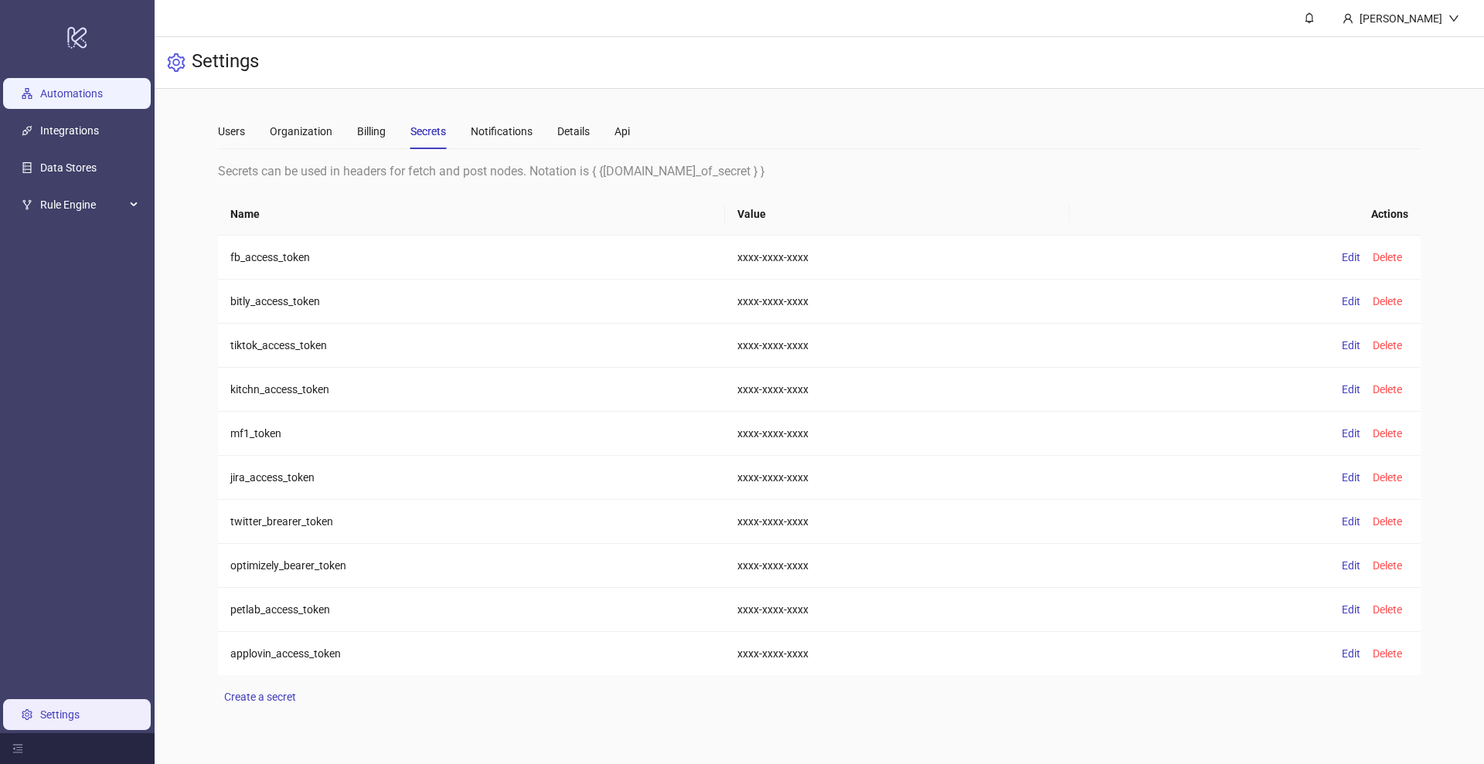
click at [53, 97] on link "Automations" at bounding box center [71, 93] width 63 height 12
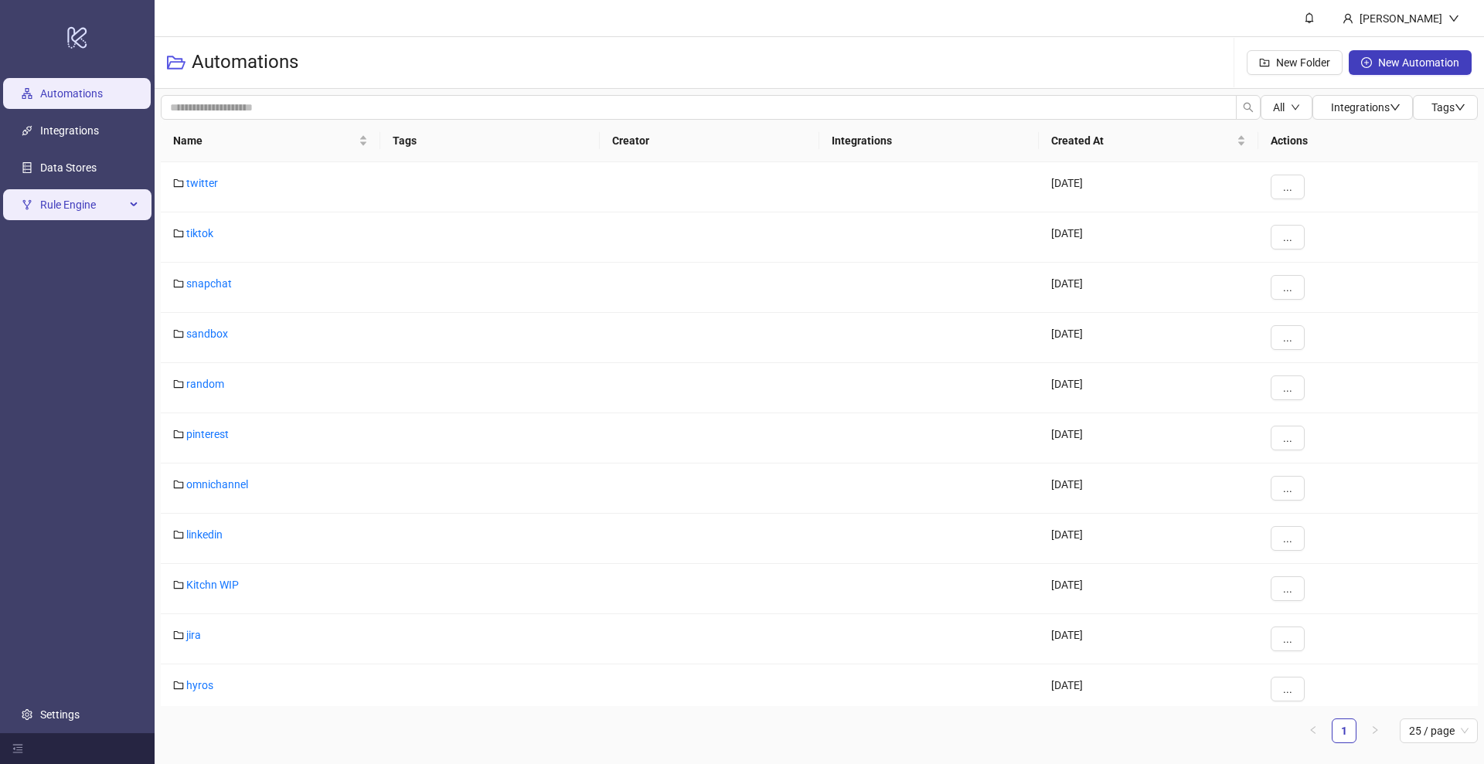
click at [85, 217] on span "Rule Engine" at bounding box center [82, 204] width 85 height 31
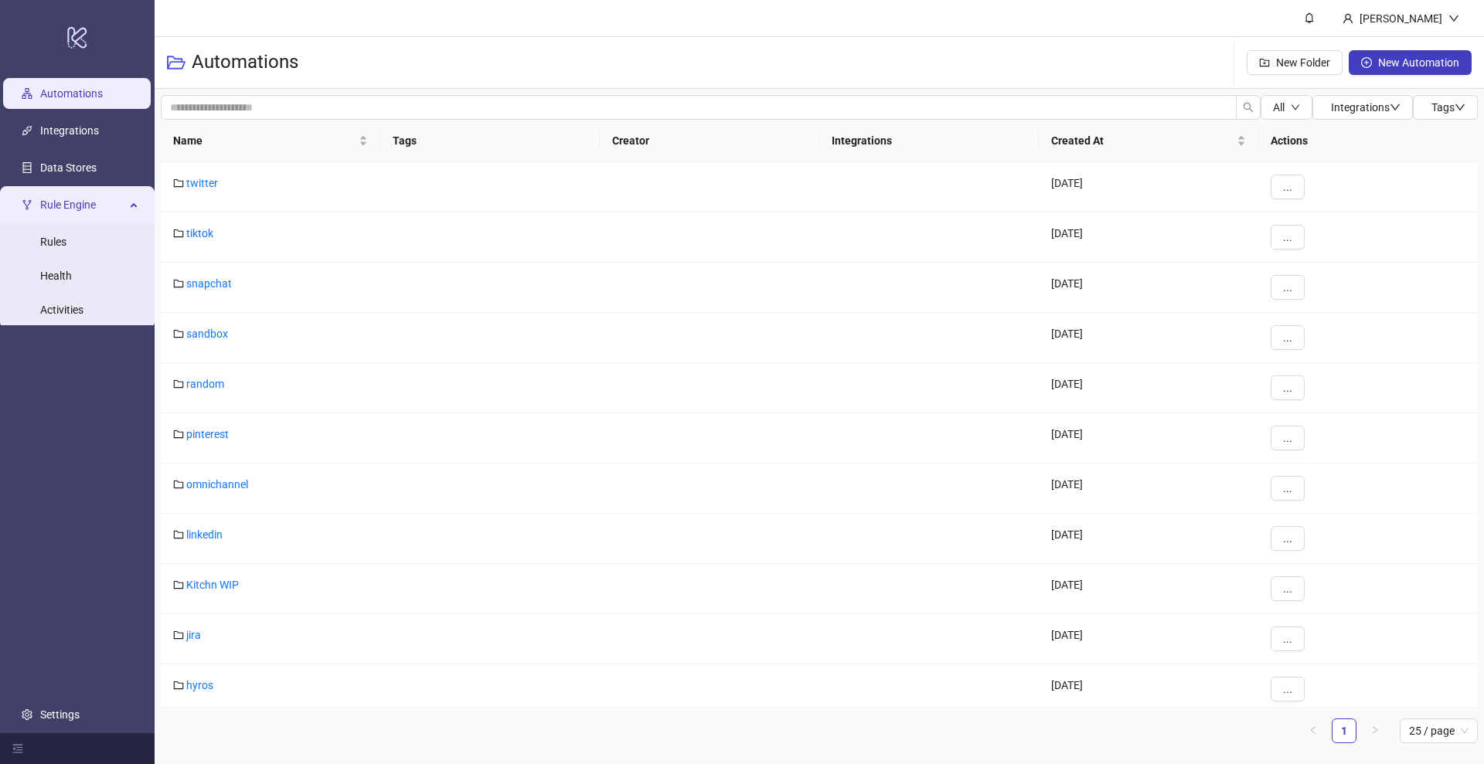
click at [80, 205] on span "Rule Engine" at bounding box center [82, 204] width 85 height 31
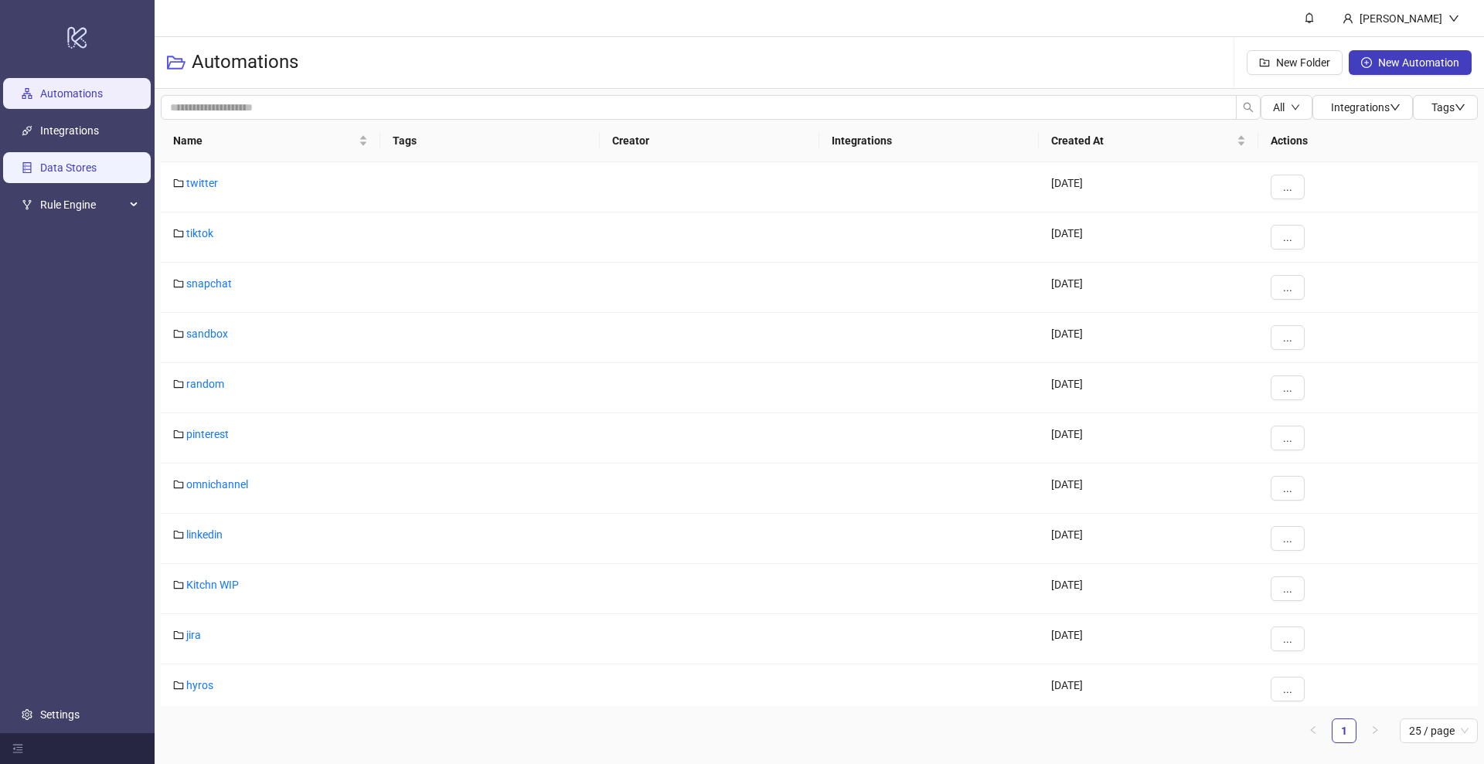
click at [66, 172] on link "Data Stores" at bounding box center [68, 168] width 56 height 12
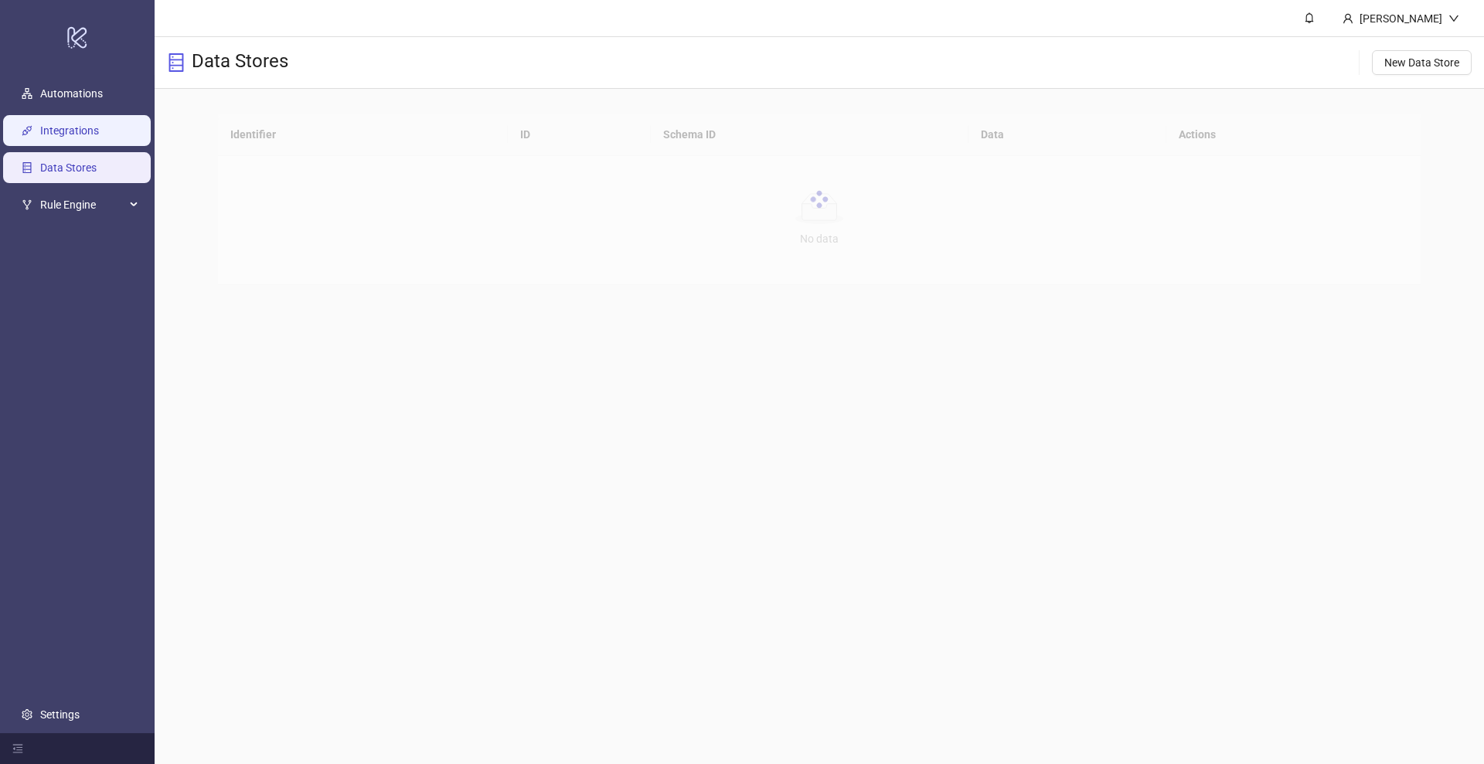
click at [77, 137] on link "Integrations" at bounding box center [69, 130] width 59 height 12
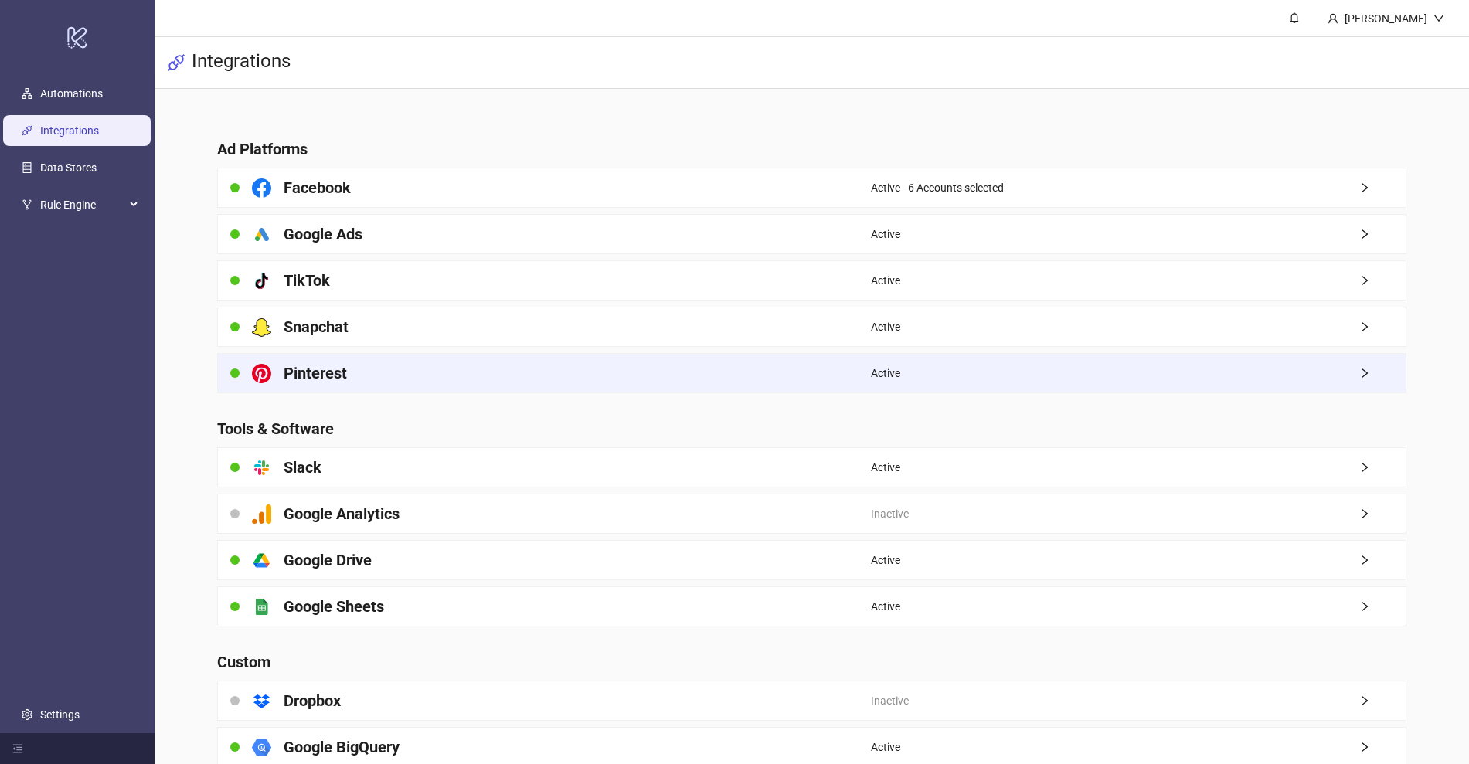
click at [489, 378] on div "platform/pinterest Pinterest" at bounding box center [544, 373] width 653 height 39
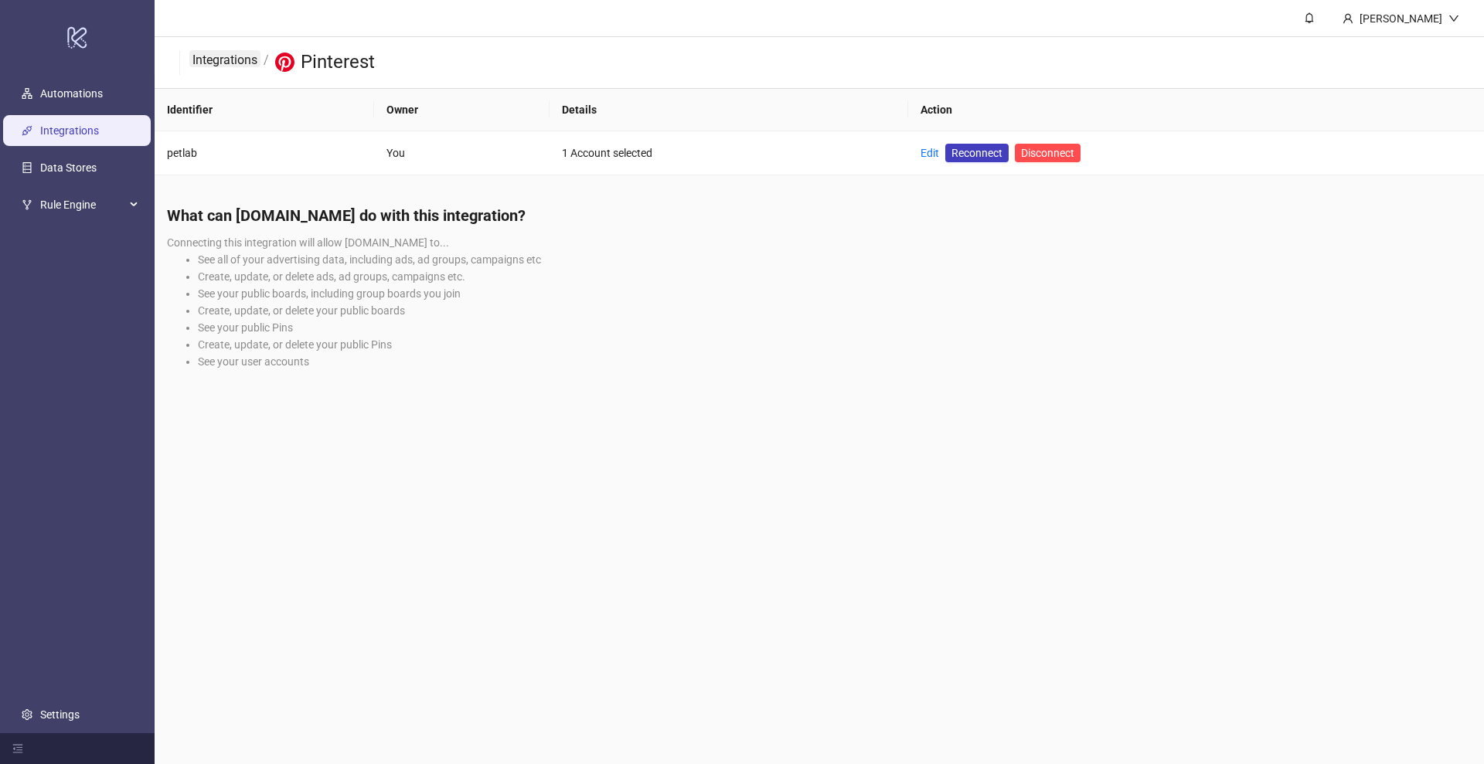
click at [210, 65] on link "Integrations" at bounding box center [224, 58] width 71 height 17
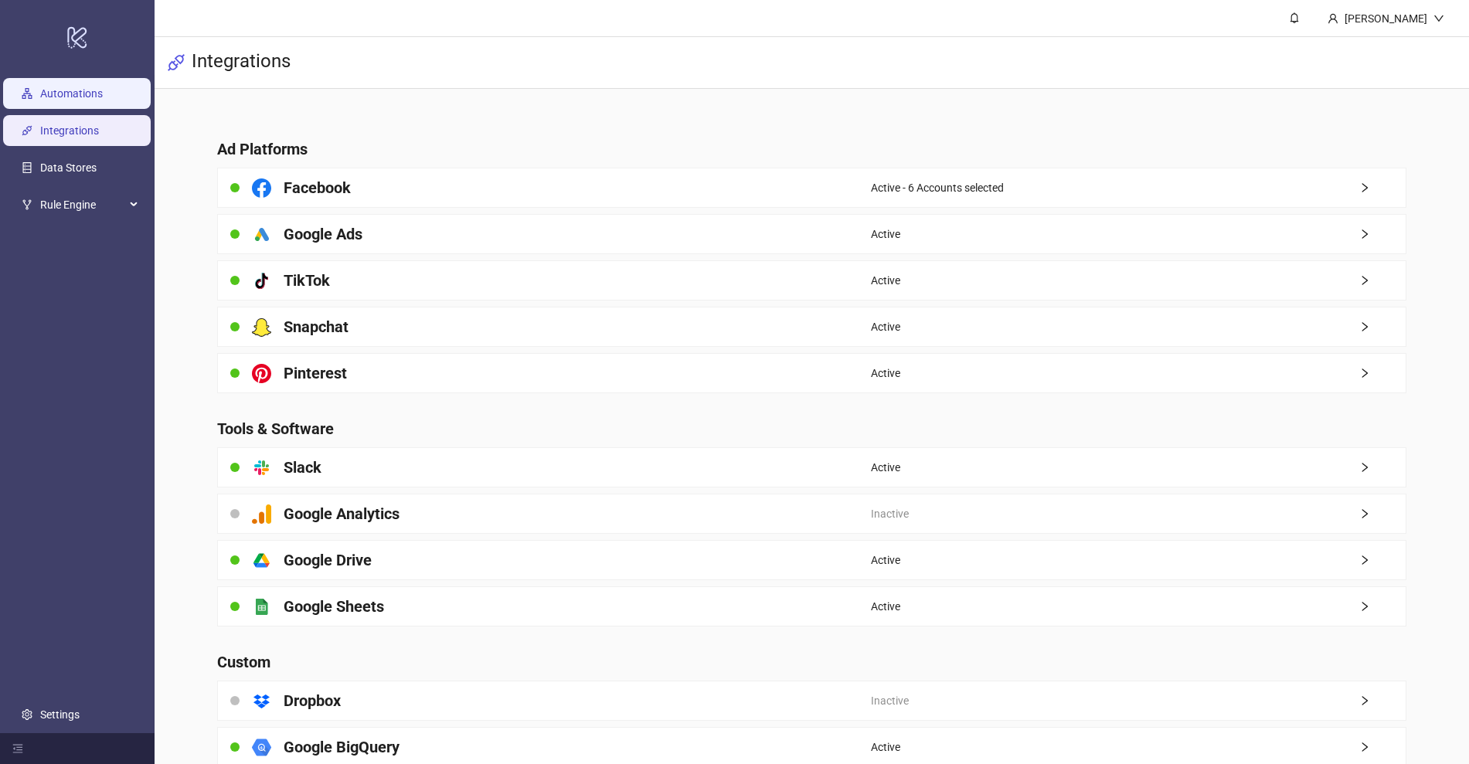
click at [87, 100] on link "Automations" at bounding box center [71, 93] width 63 height 12
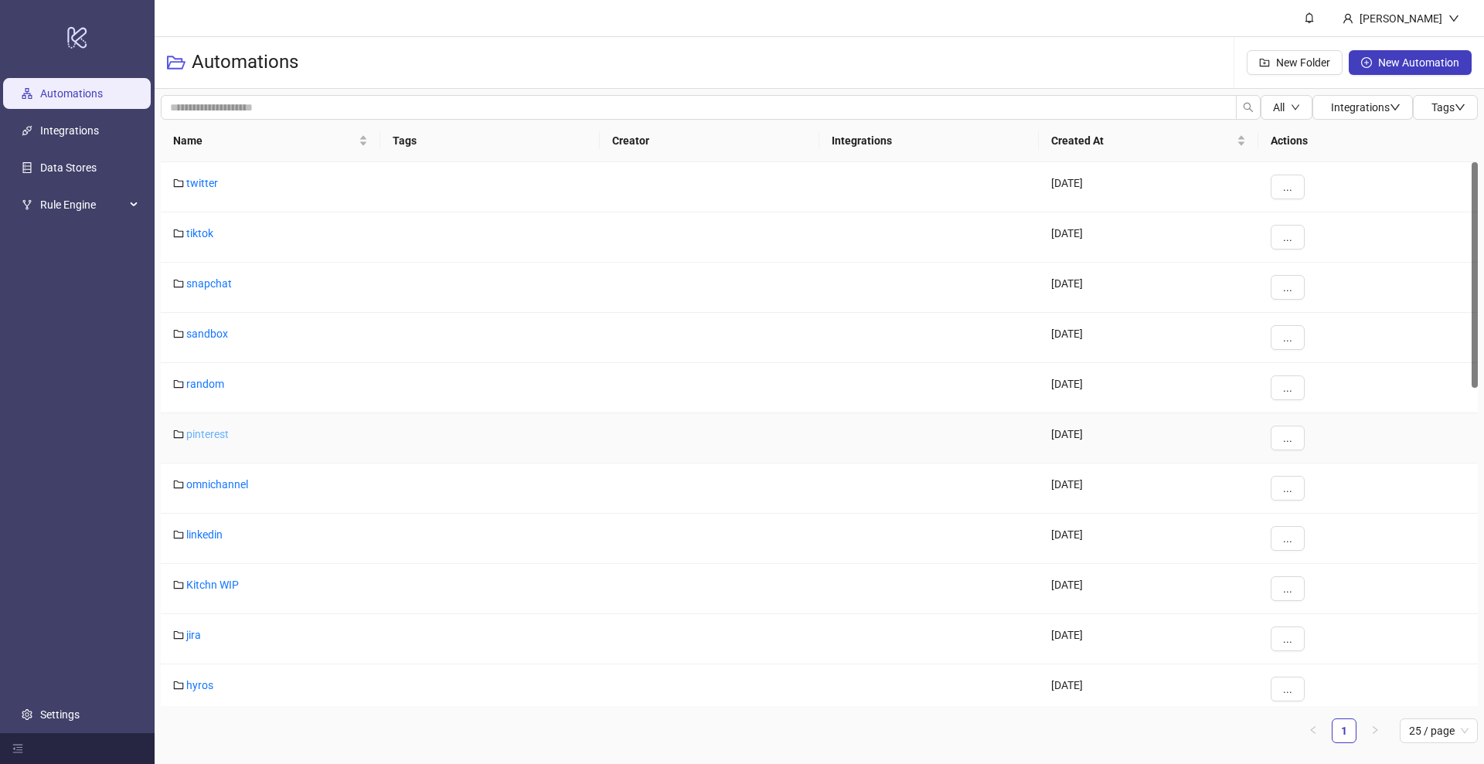
click at [219, 434] on link "pinterest" at bounding box center [207, 434] width 43 height 12
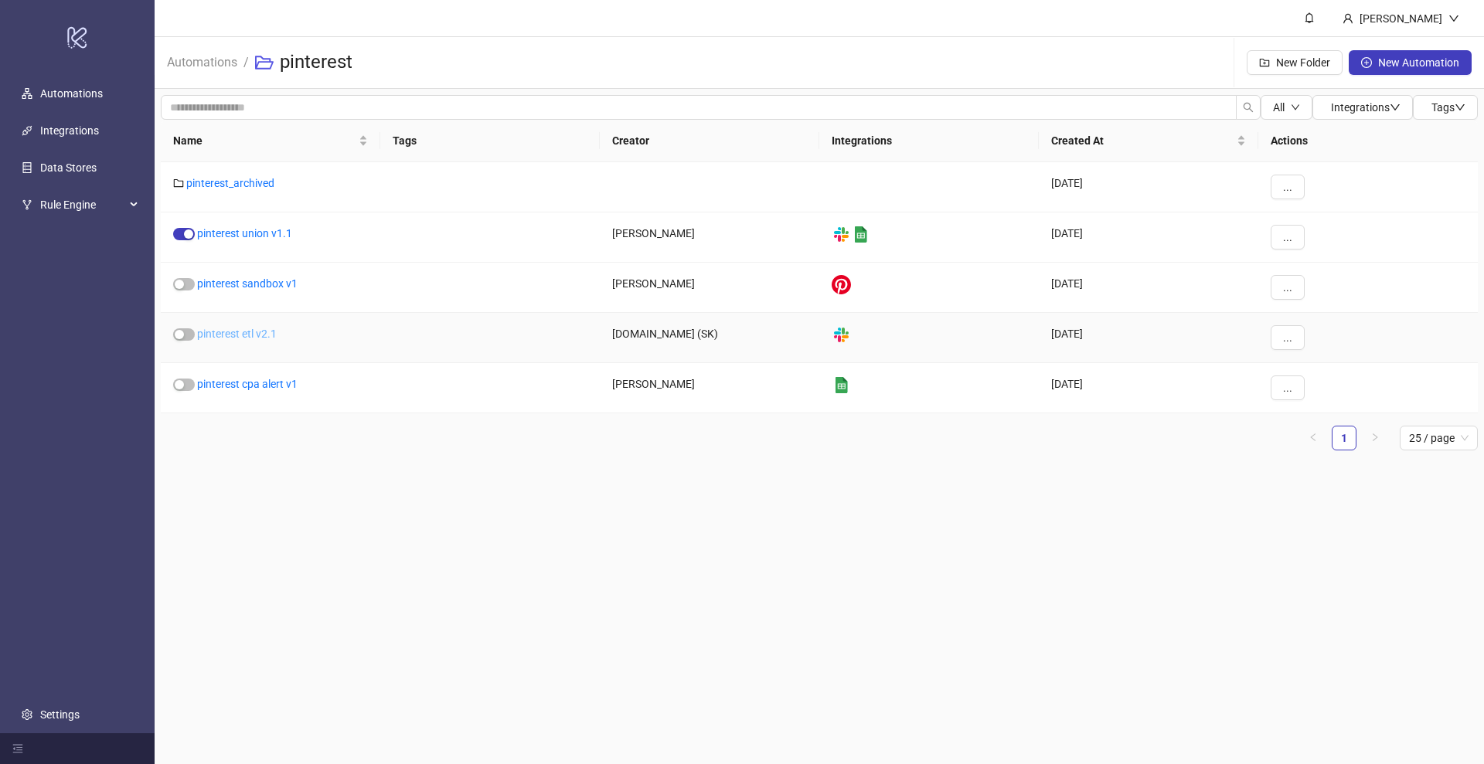
click at [240, 338] on link "pinterest etl v2.1" at bounding box center [237, 334] width 80 height 12
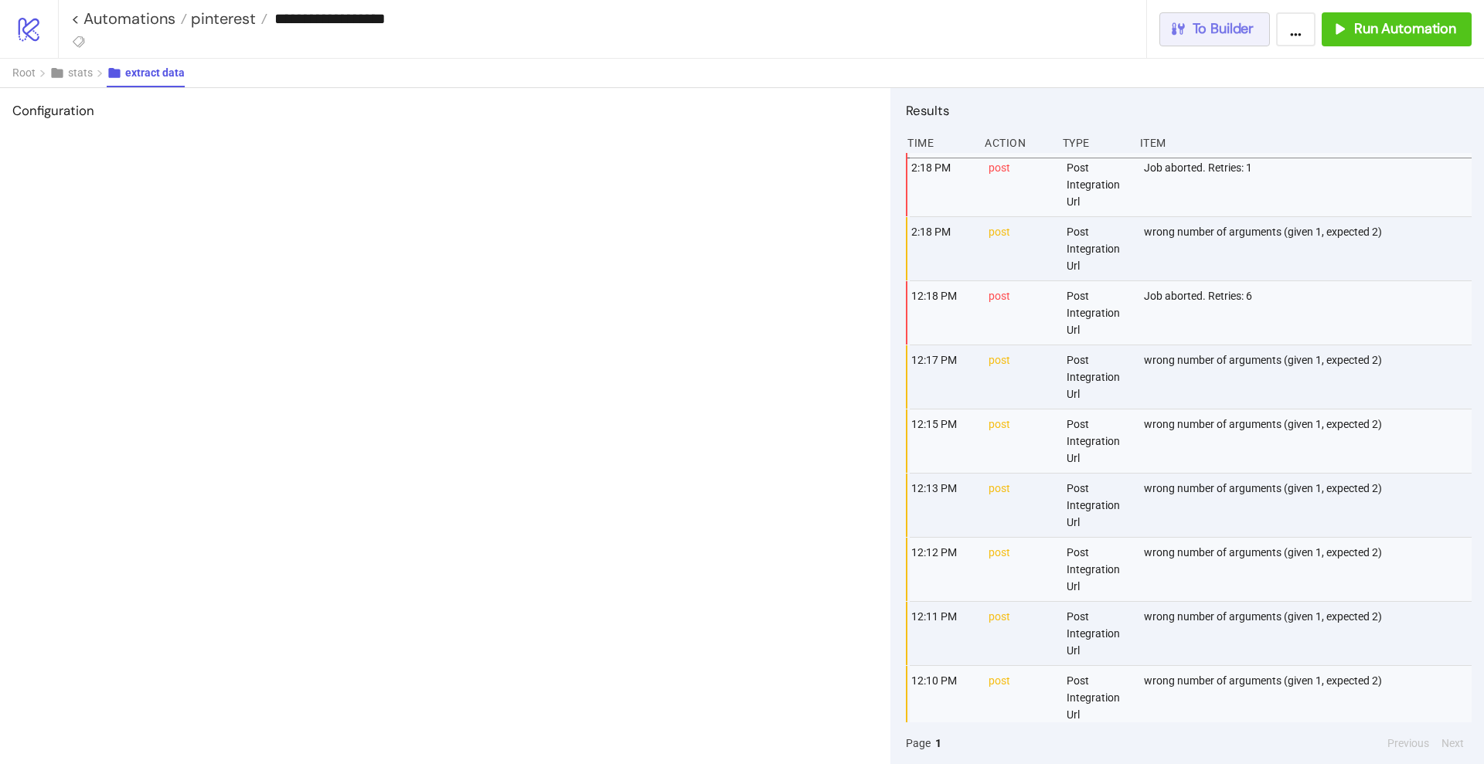
click at [1246, 41] on button "To Builder" at bounding box center [1214, 29] width 111 height 34
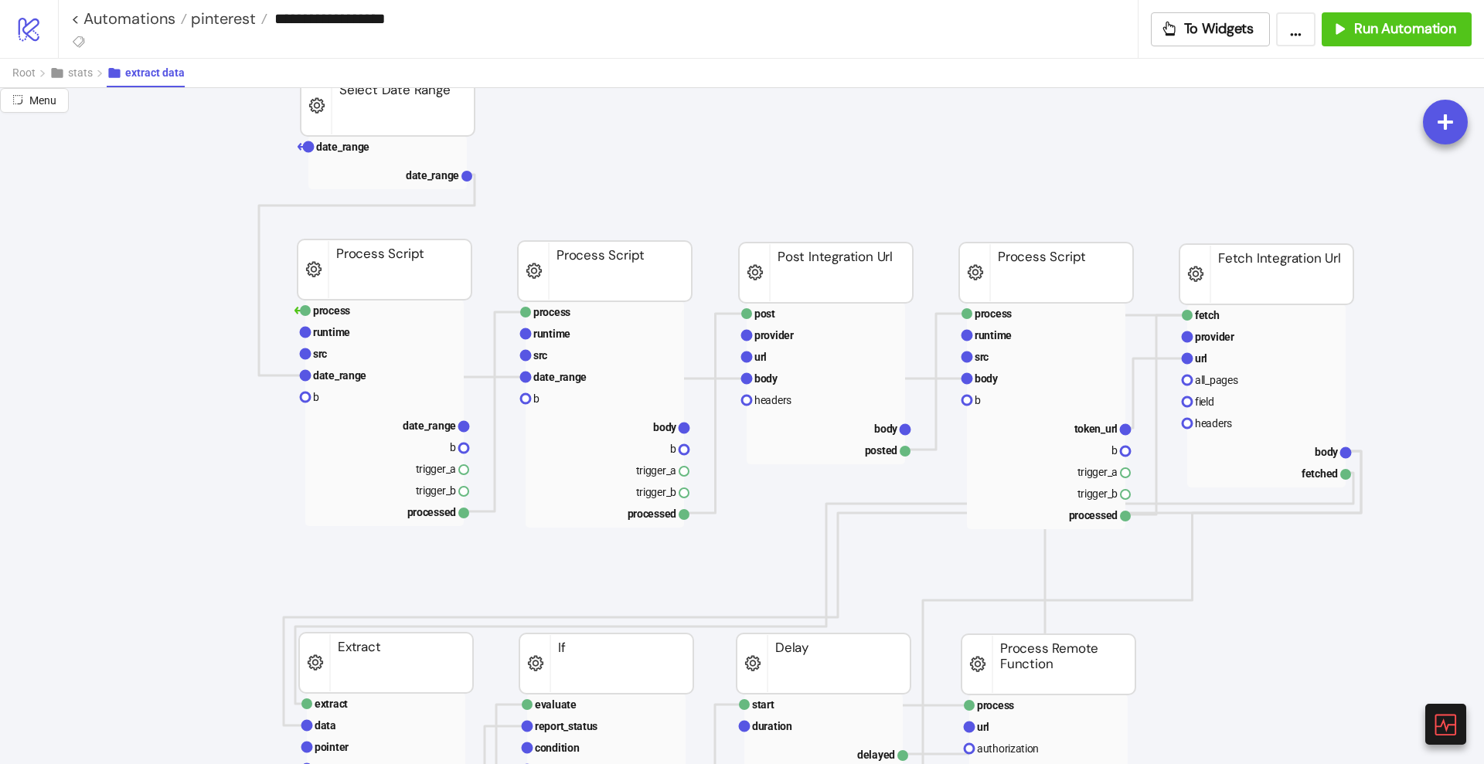
scroll to position [97, 0]
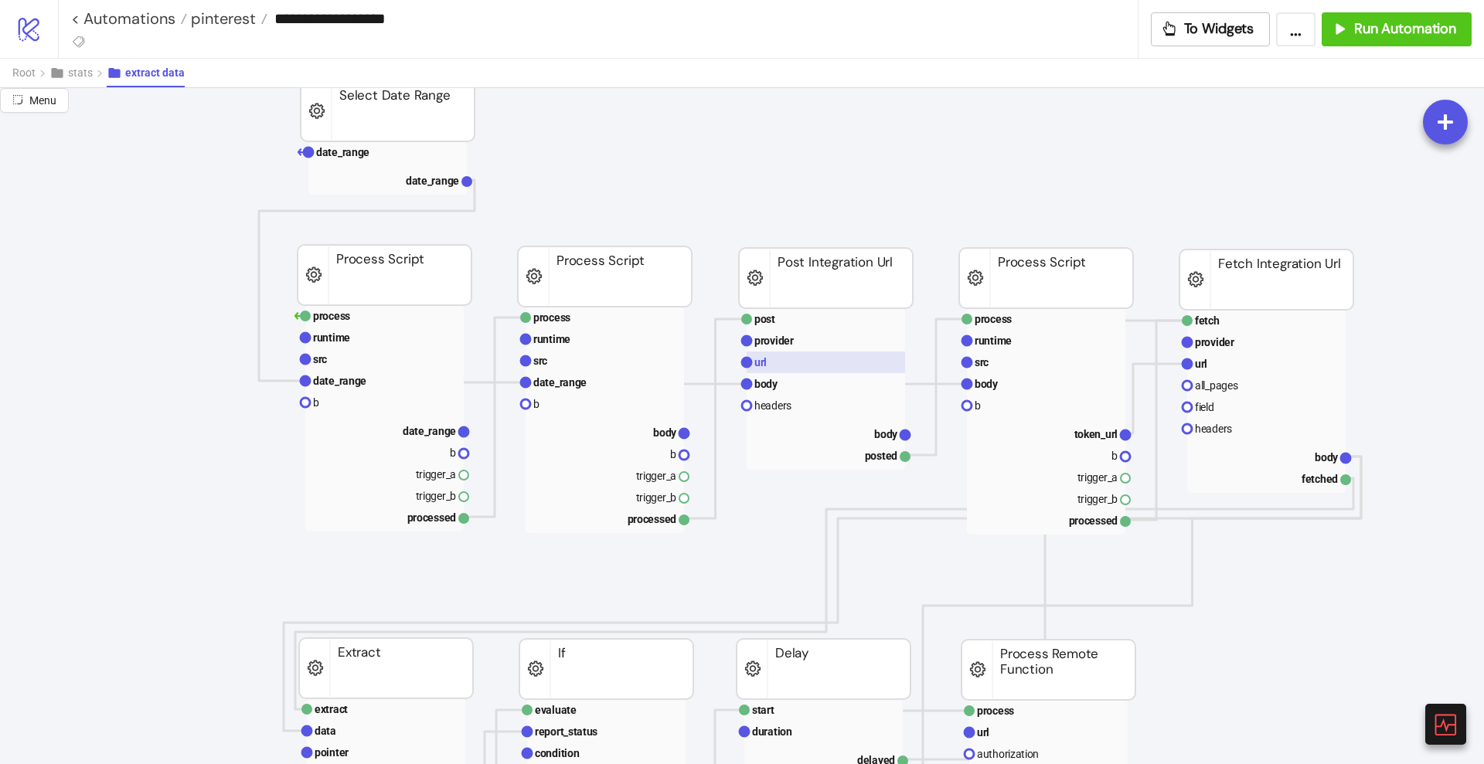
click at [808, 354] on rect at bounding box center [826, 363] width 158 height 22
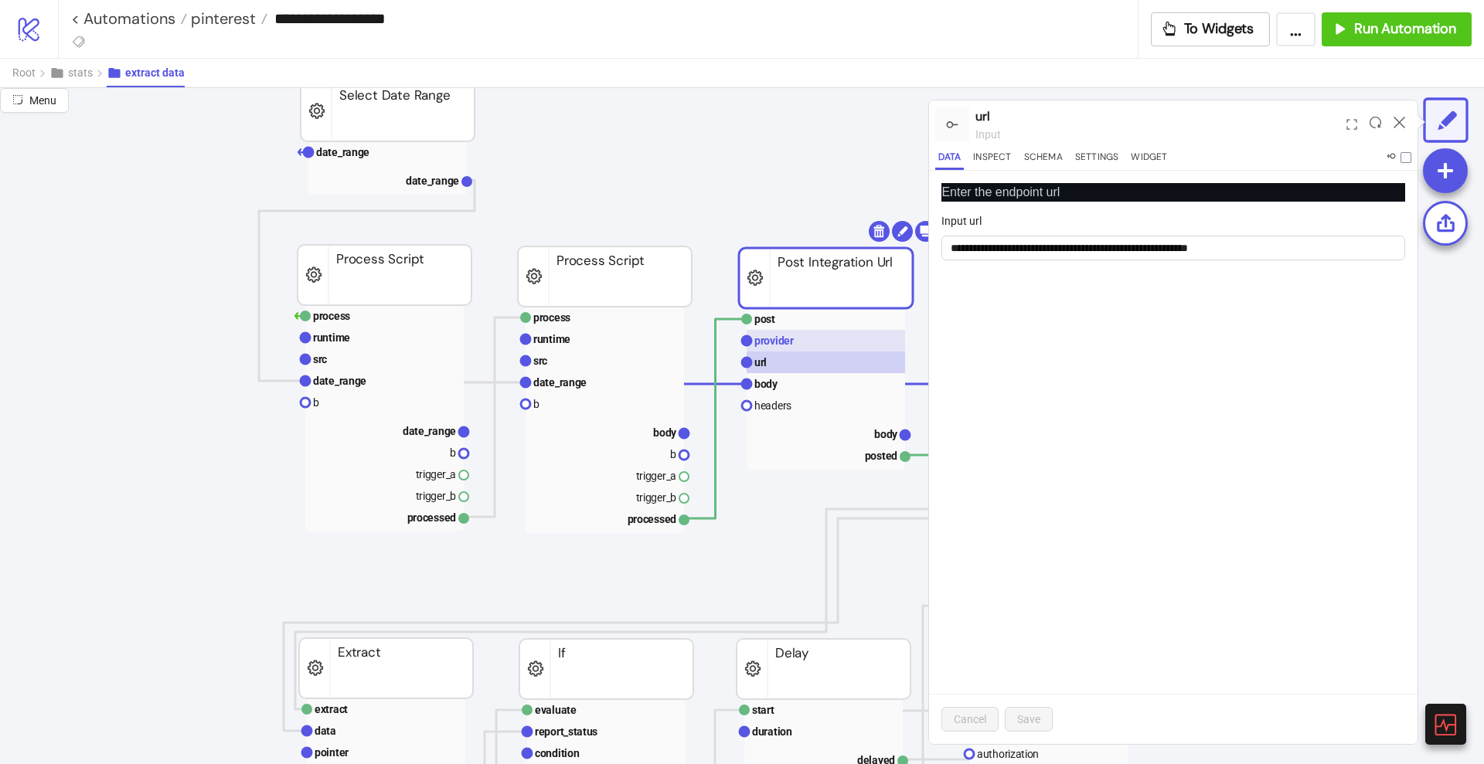
click at [788, 341] on text "provider" at bounding box center [773, 341] width 39 height 12
click at [791, 360] on rect at bounding box center [826, 363] width 158 height 22
click at [793, 383] on rect at bounding box center [826, 384] width 158 height 22
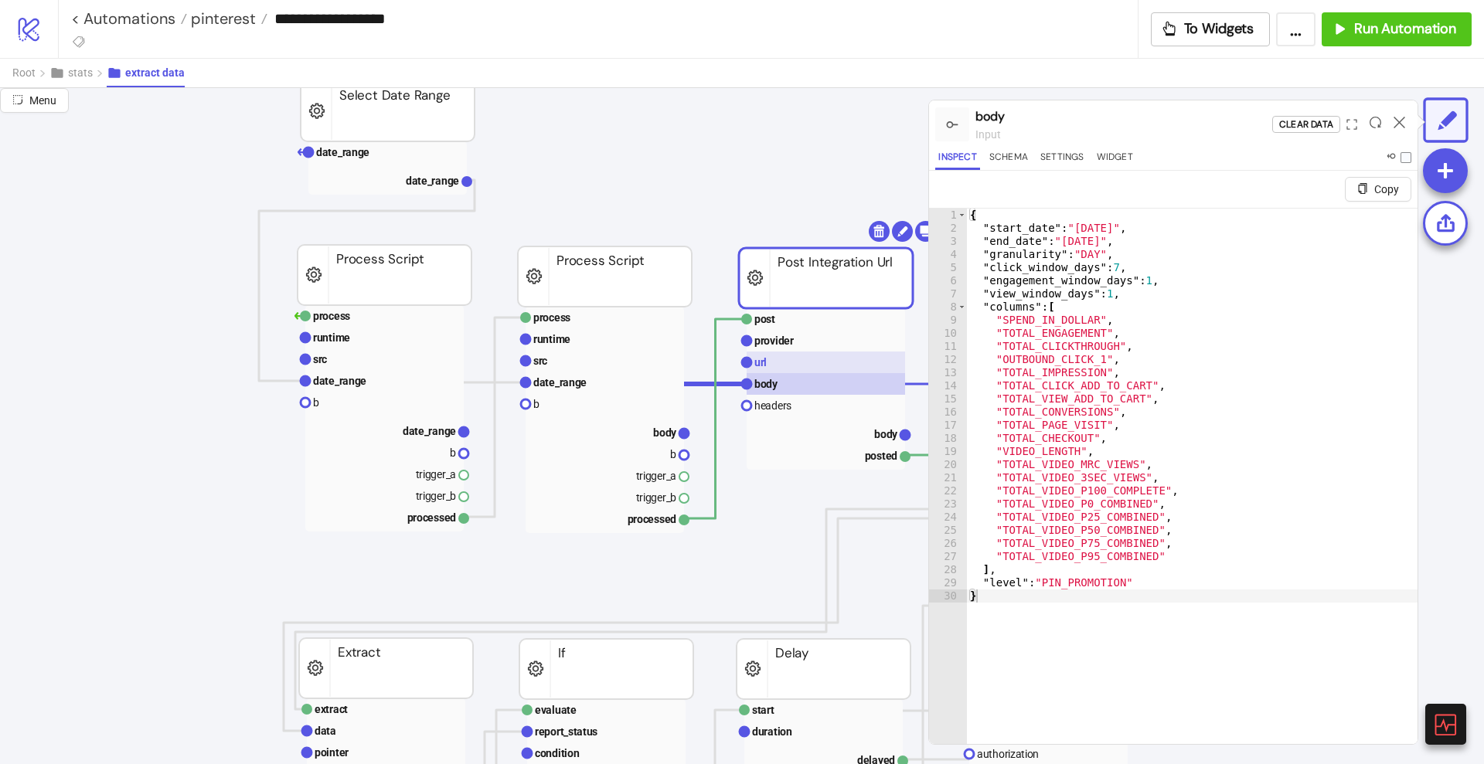
click at [799, 368] on rect at bounding box center [826, 363] width 158 height 22
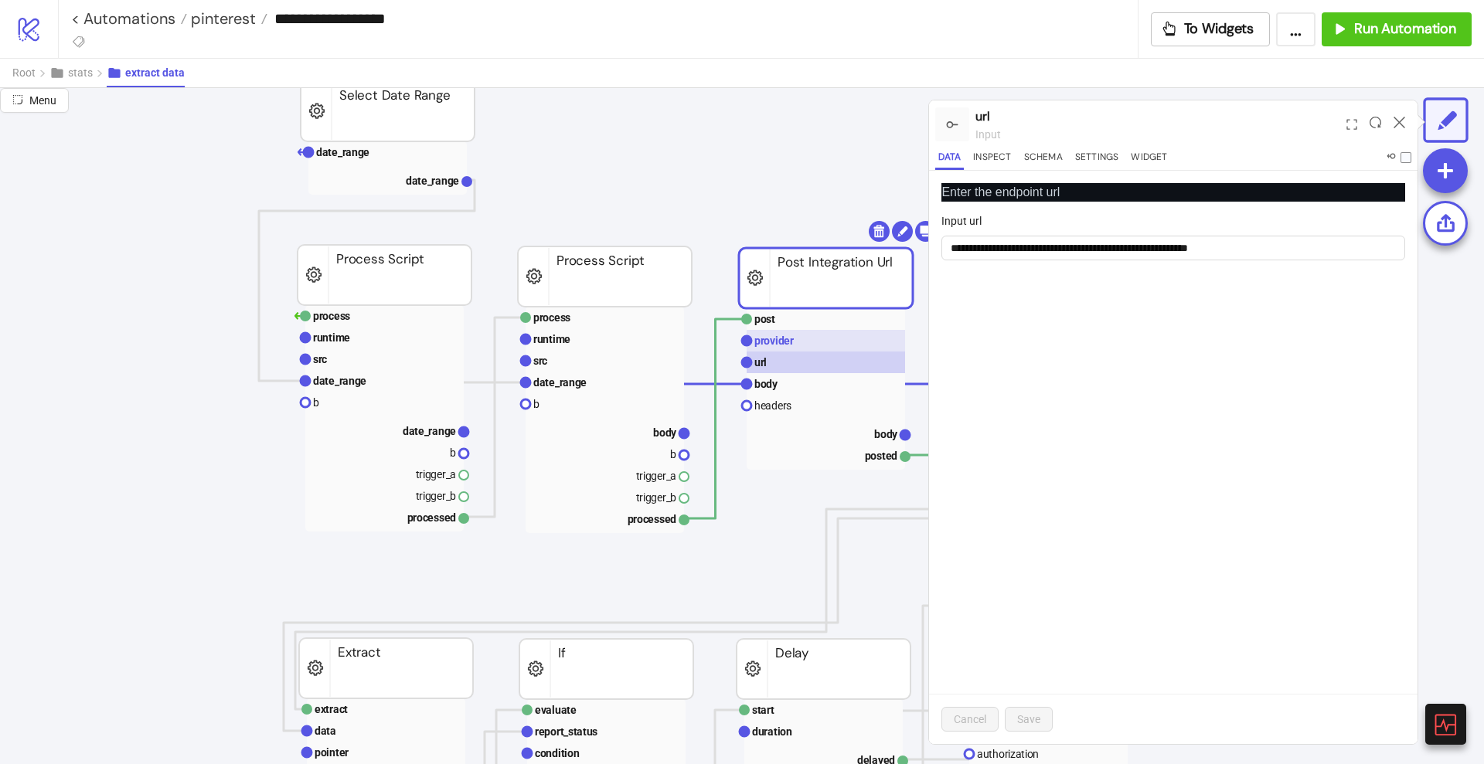
click at [795, 345] on rect at bounding box center [826, 341] width 158 height 22
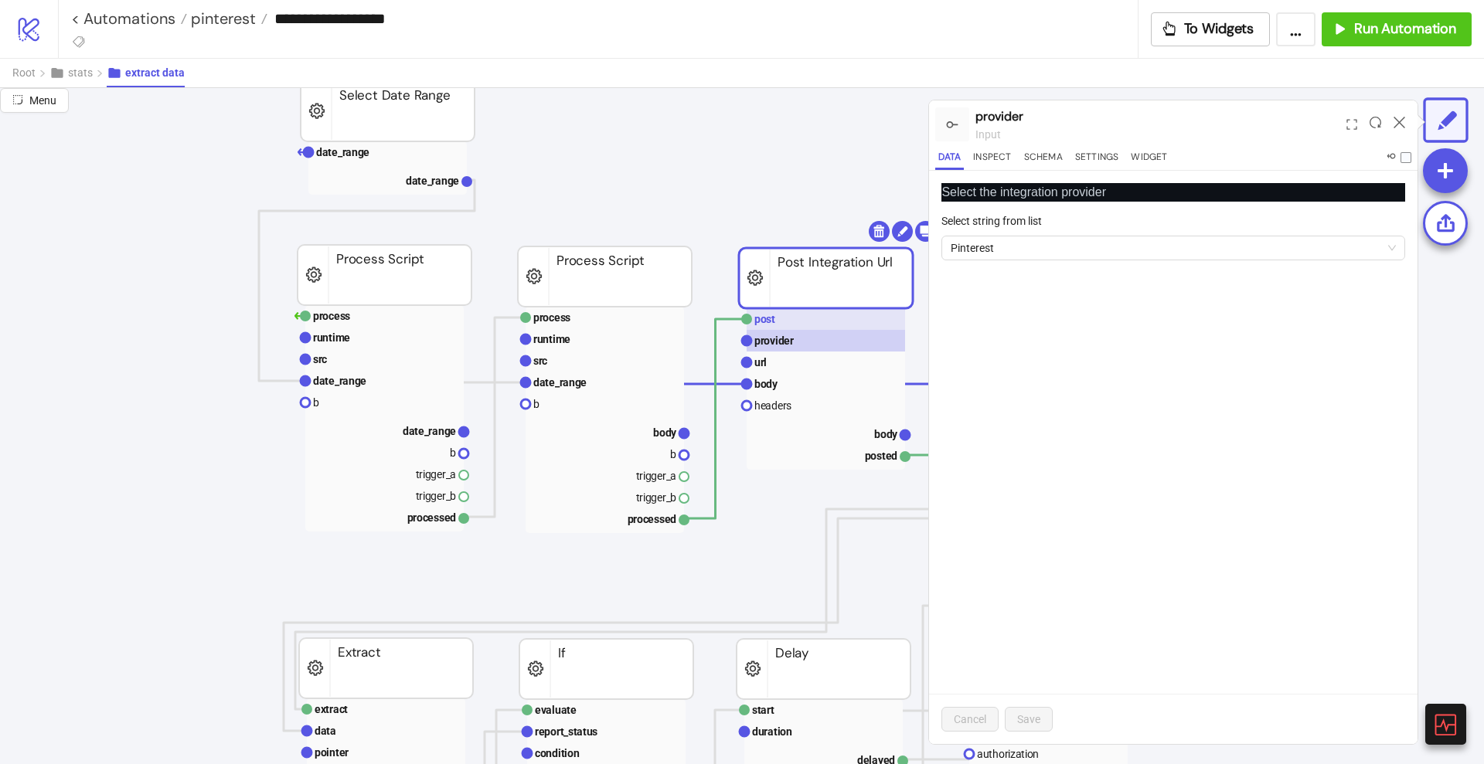
click at [790, 317] on rect at bounding box center [826, 319] width 158 height 22
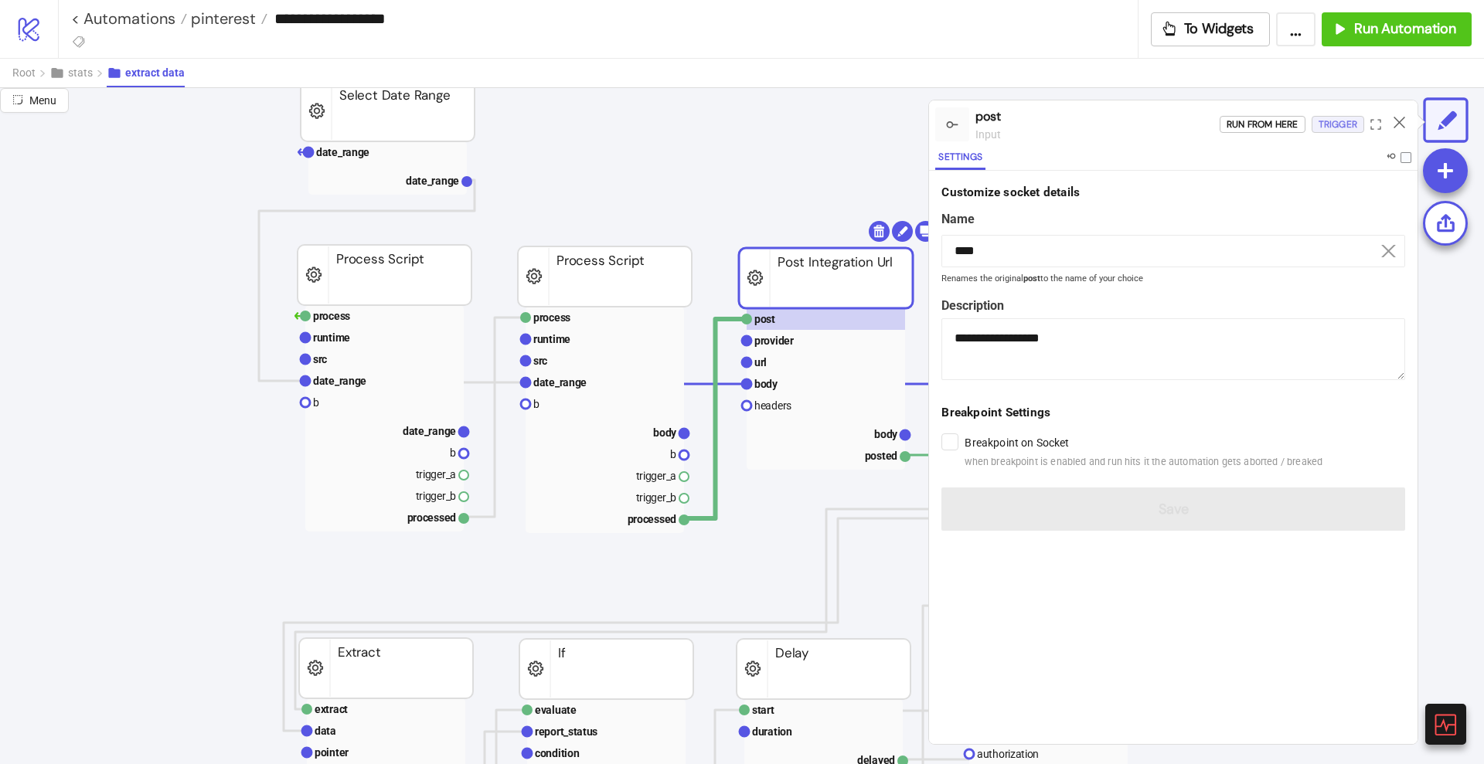
click at [1341, 122] on div "Trigger" at bounding box center [1338, 125] width 39 height 18
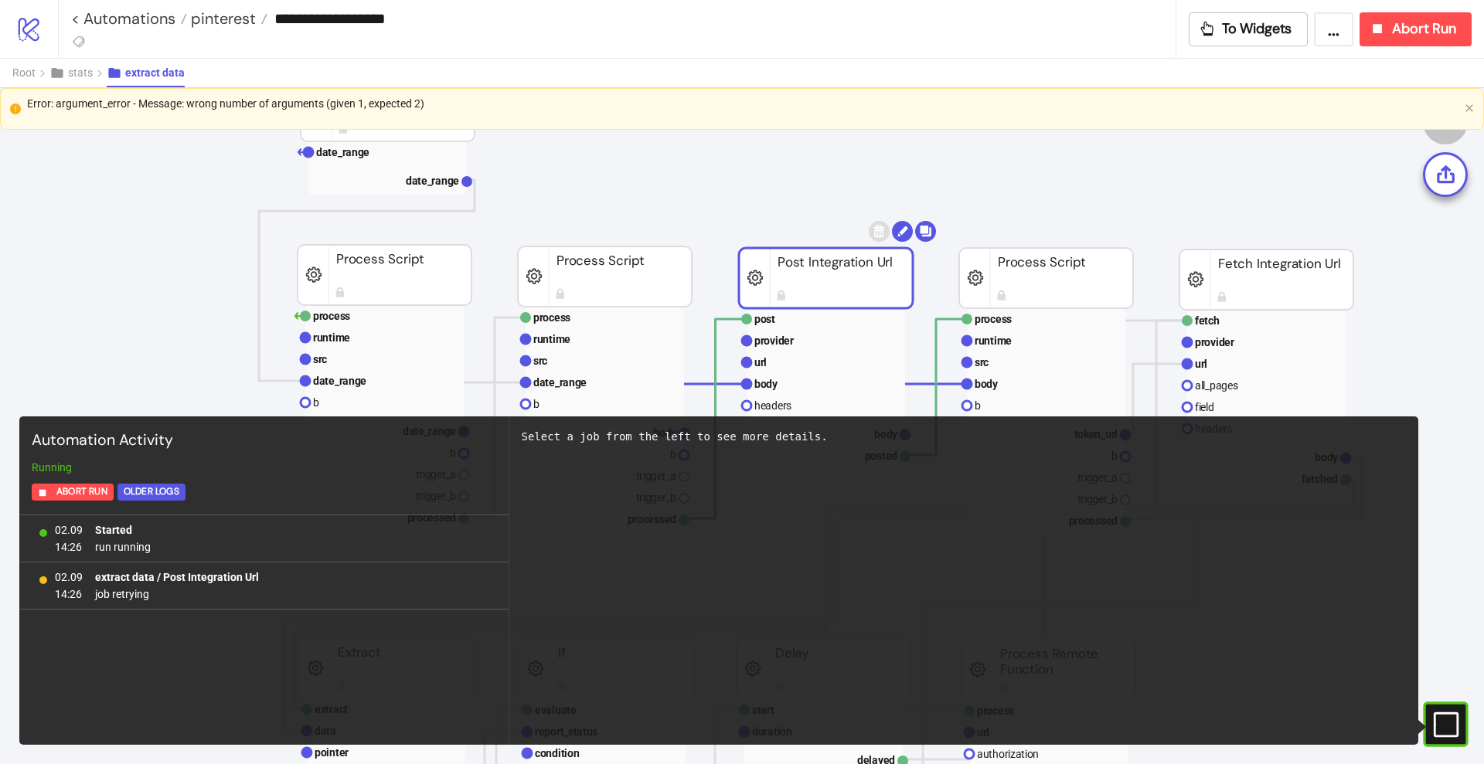
click at [301, 105] on div "Error: argument_error - Message: wrong number of arguments (given 1, expected 2)" at bounding box center [742, 103] width 1431 height 17
copy div "Error: argument_error - Message: wrong number of arguments (given 1, expected 2)"
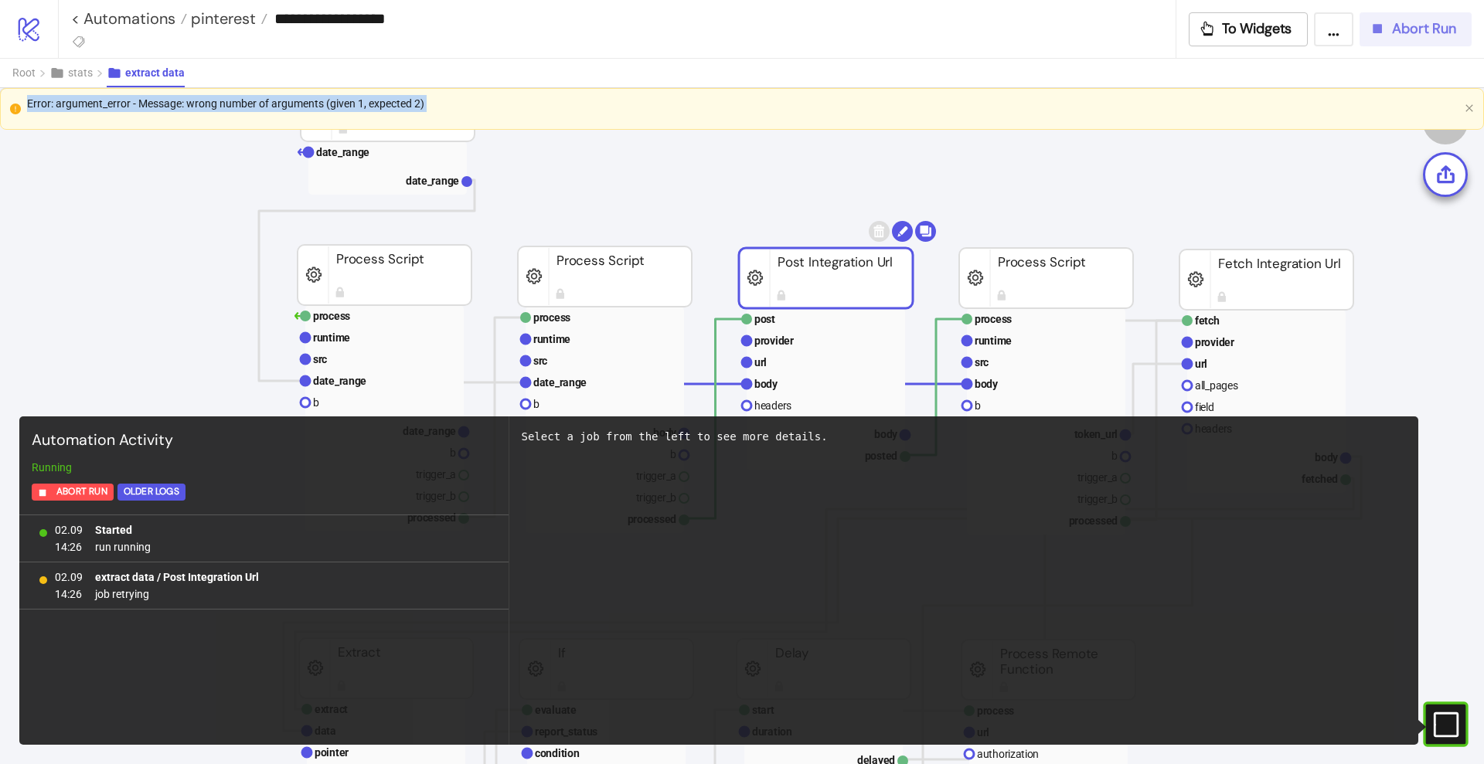
click at [1394, 36] on span "Abort Run" at bounding box center [1424, 29] width 64 height 18
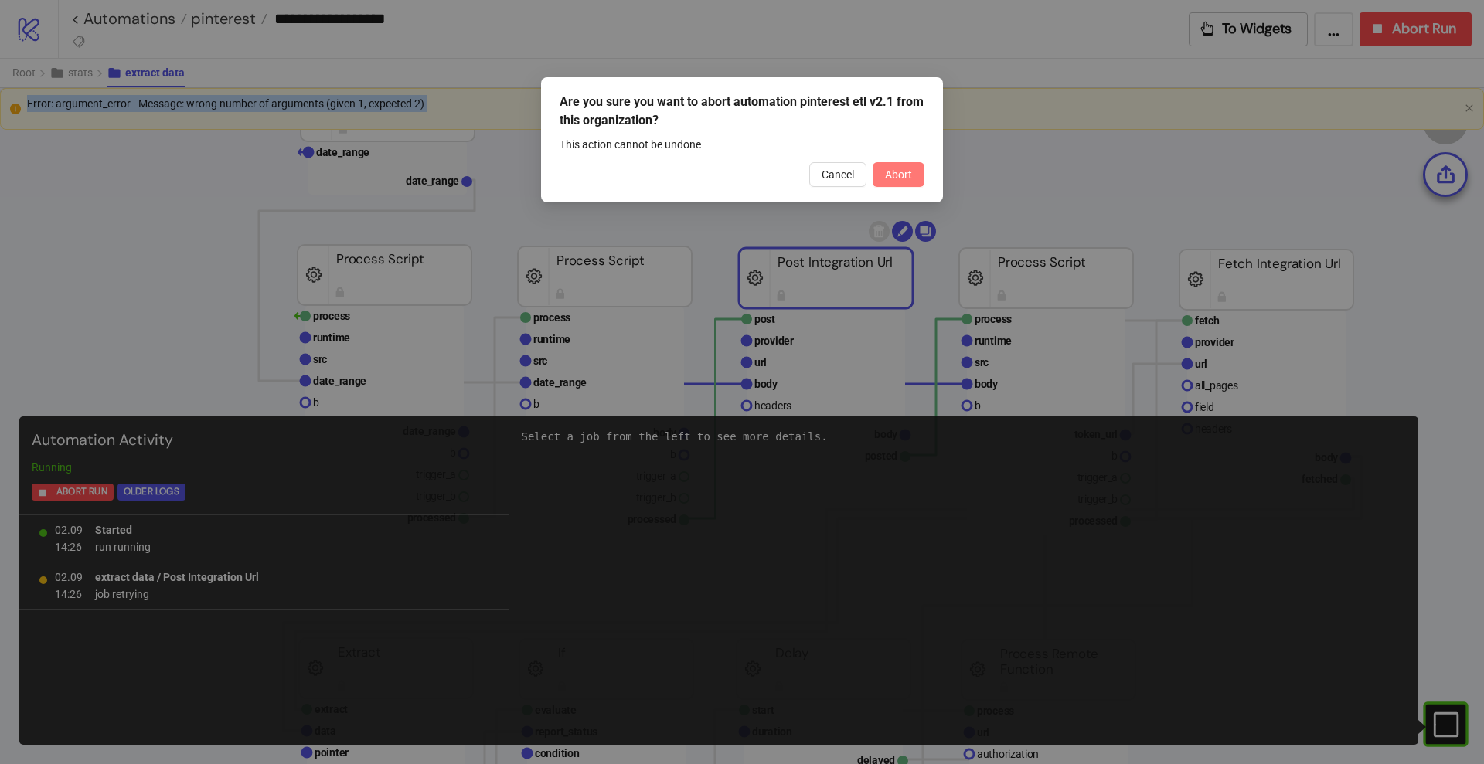
click at [891, 175] on span "Abort" at bounding box center [898, 174] width 27 height 12
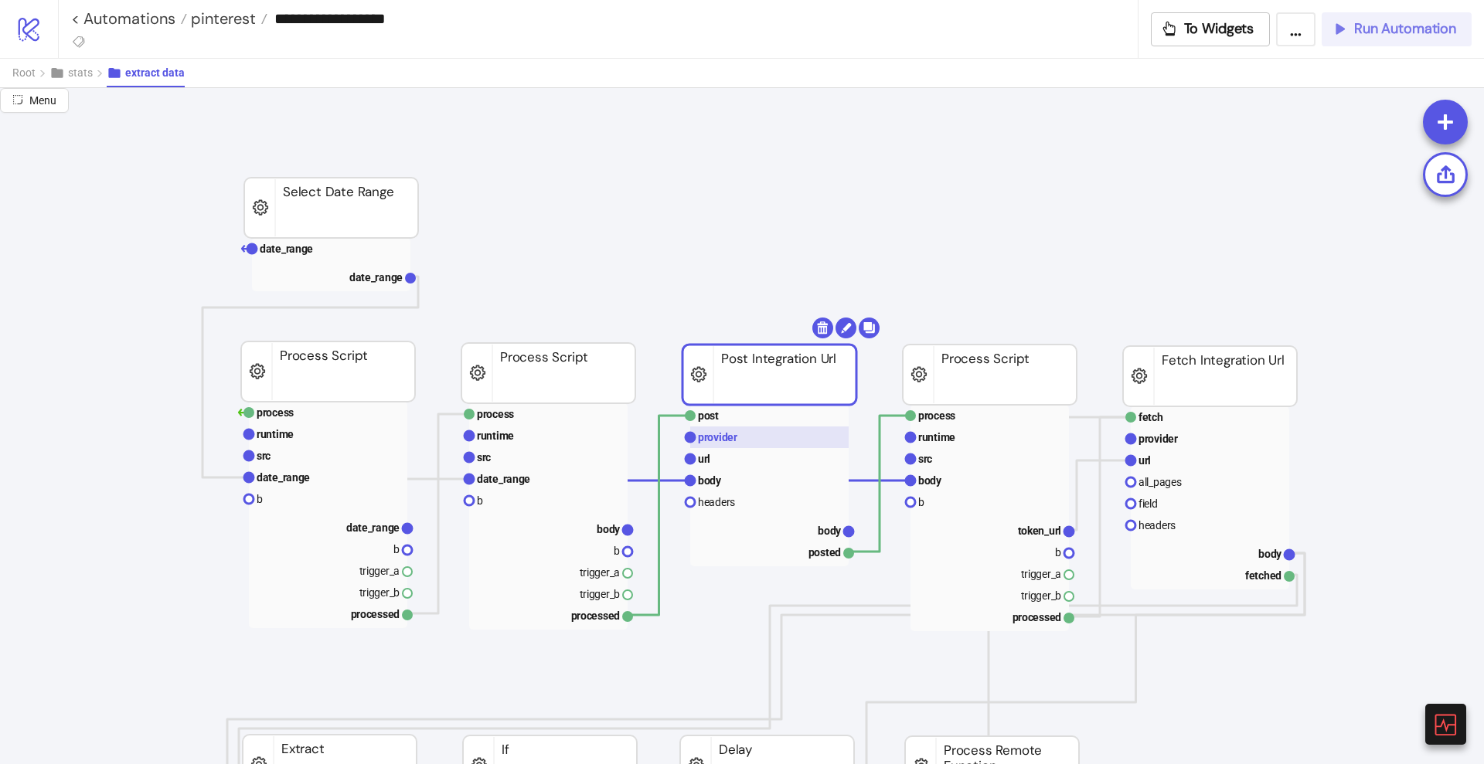
scroll to position [0, 63]
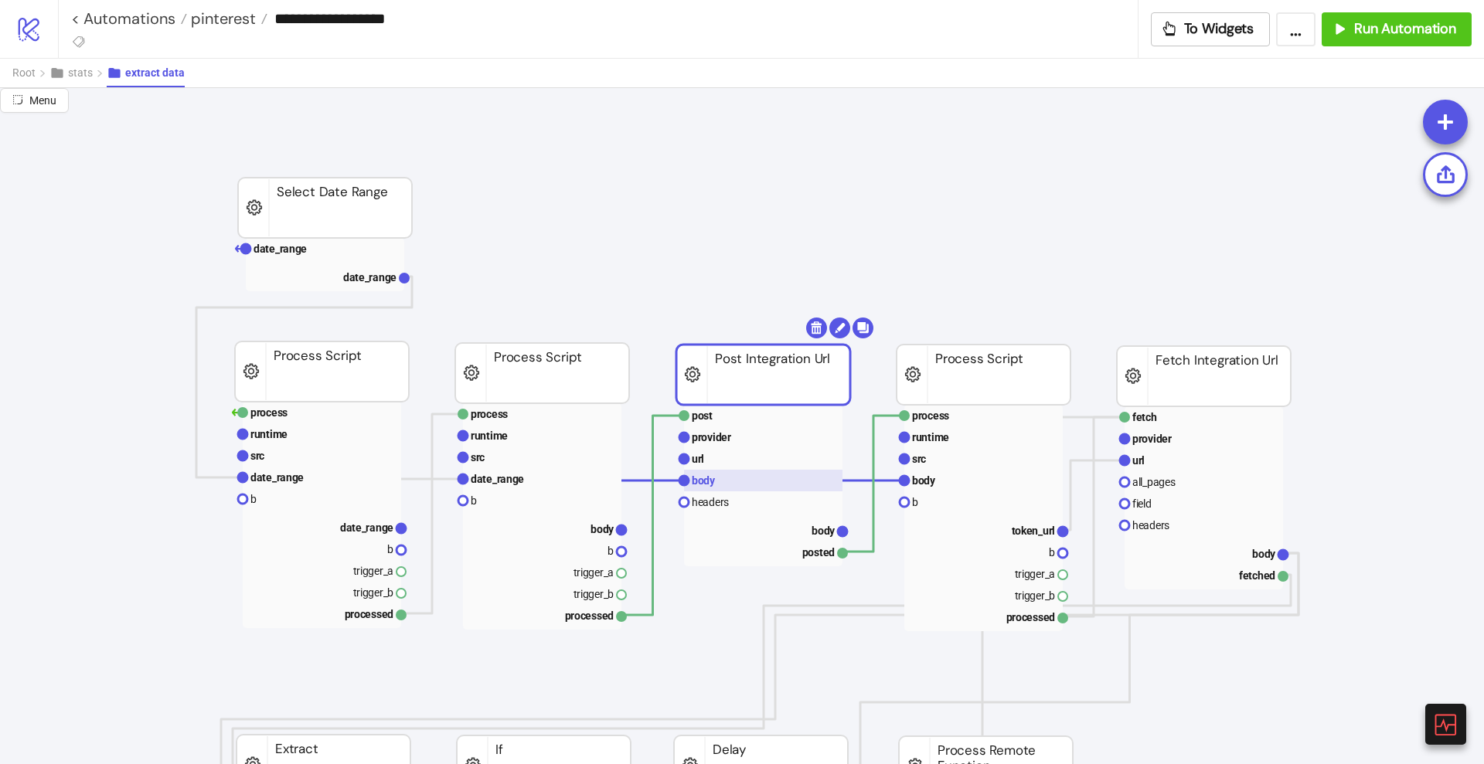
click at [725, 486] on rect at bounding box center [763, 481] width 158 height 22
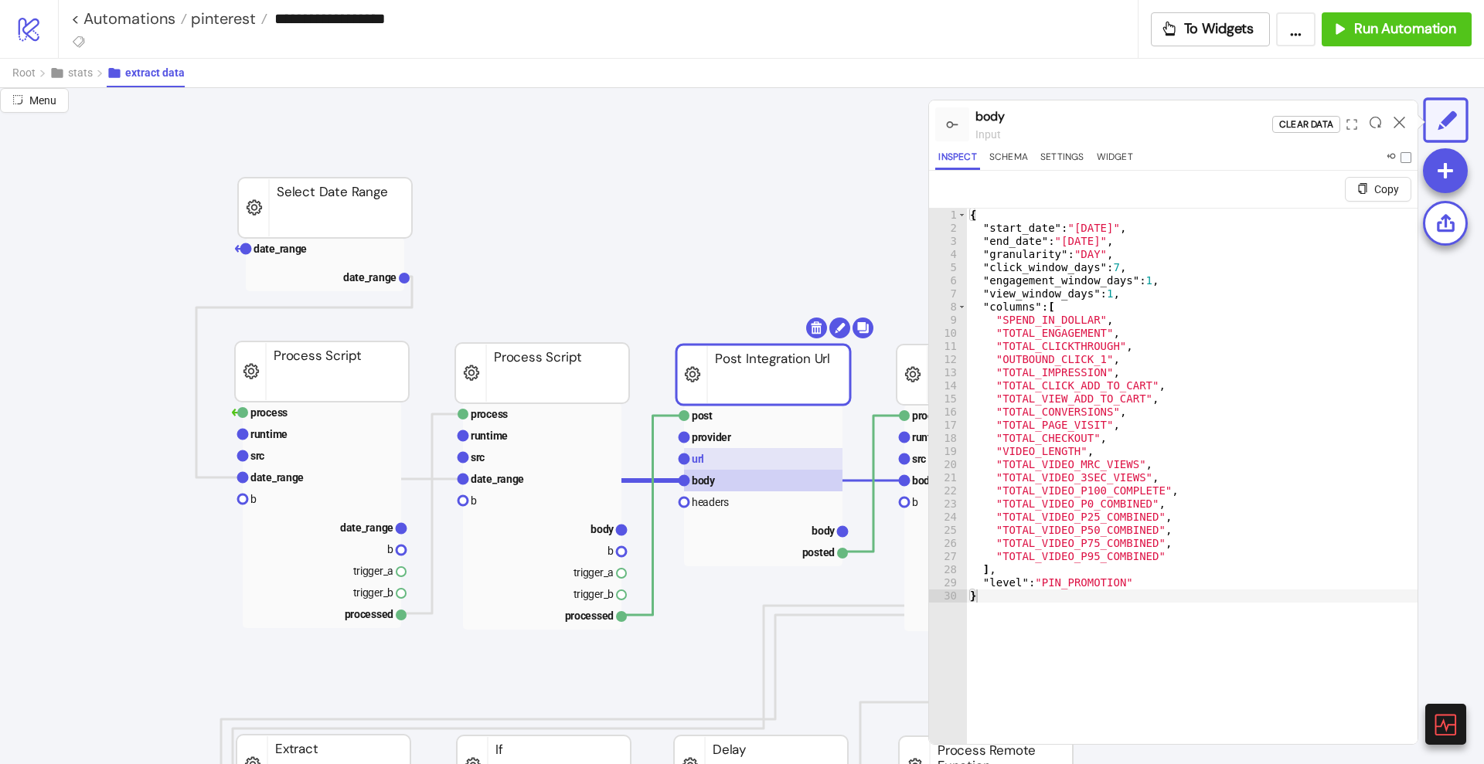
click at [720, 460] on rect at bounding box center [763, 459] width 158 height 22
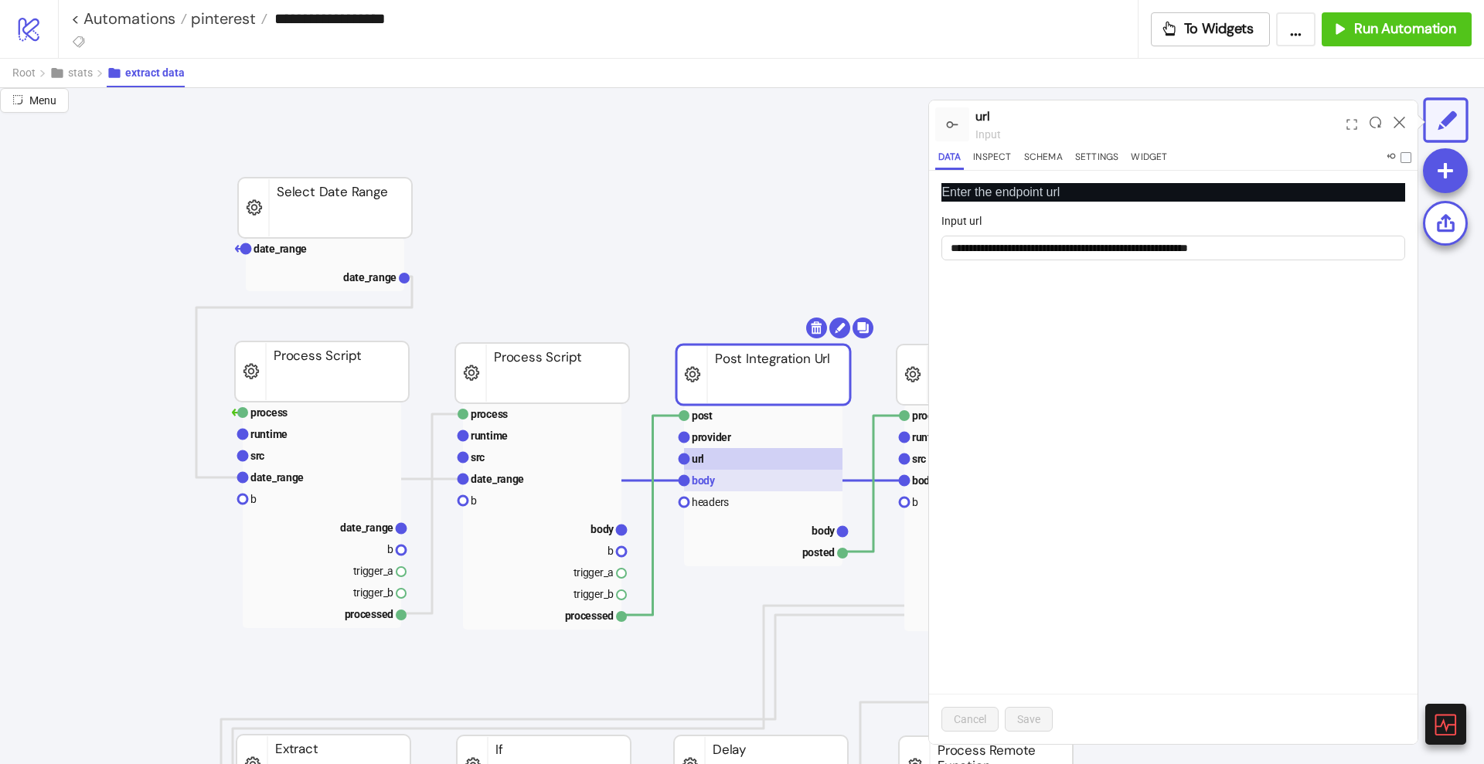
click at [737, 483] on rect at bounding box center [763, 481] width 158 height 22
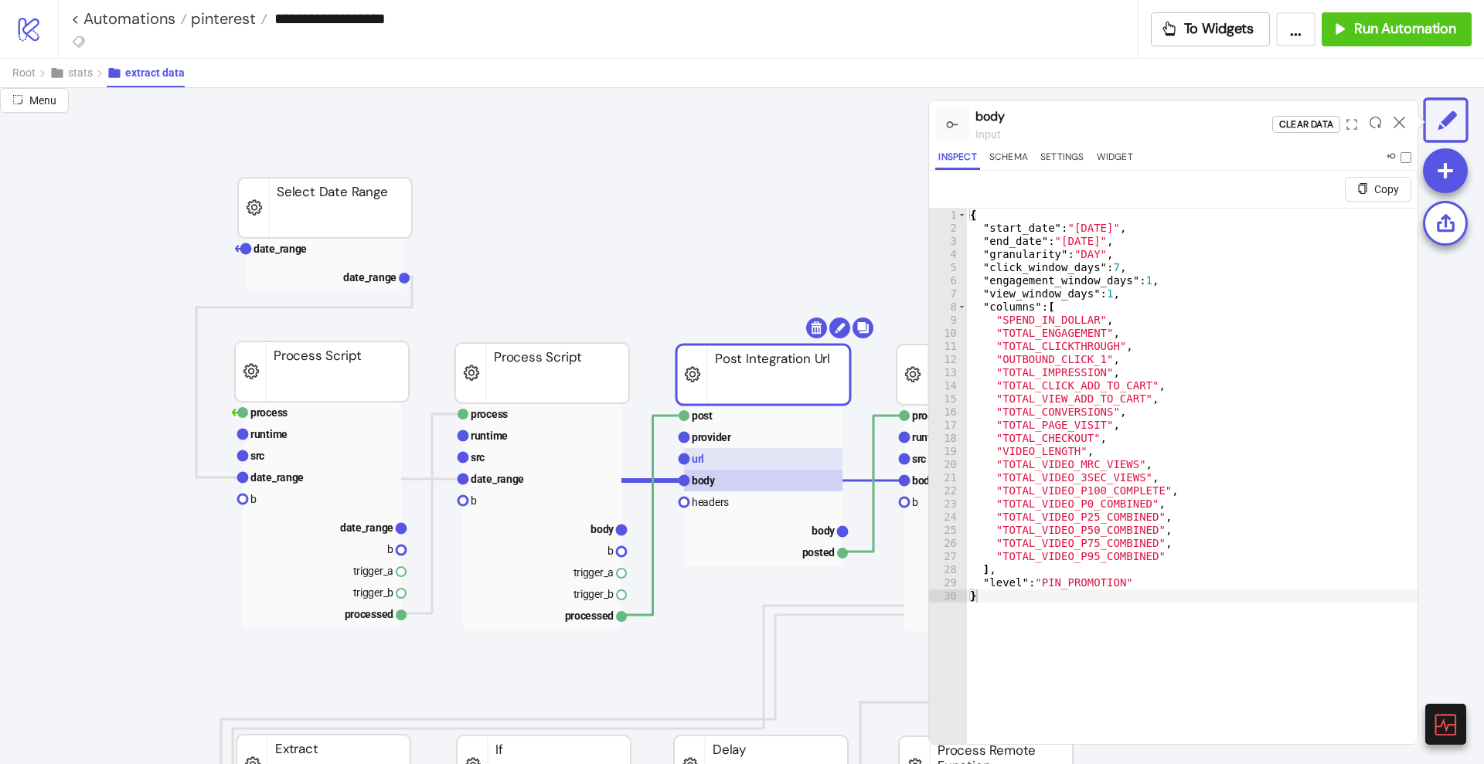
click at [737, 465] on rect at bounding box center [763, 459] width 158 height 22
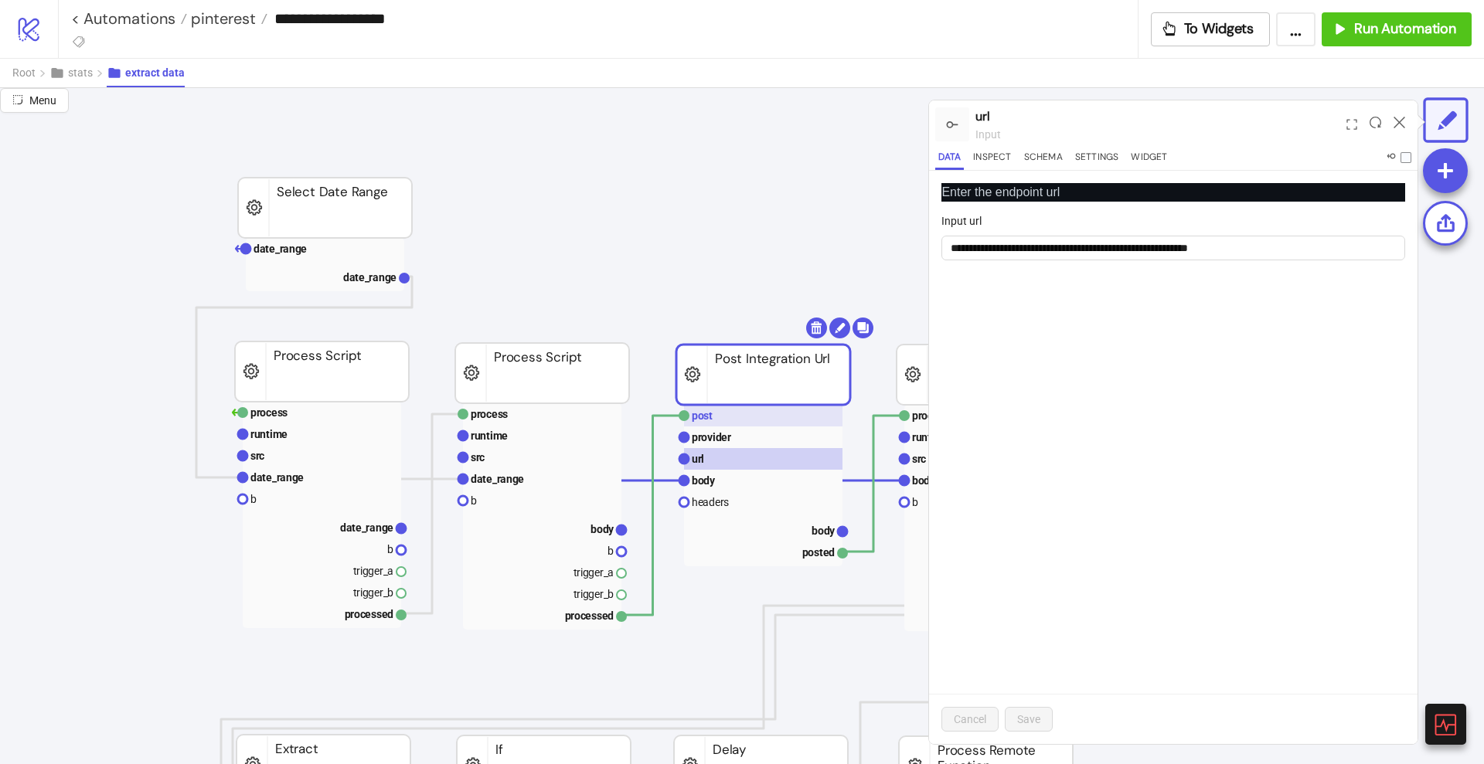
click at [735, 411] on rect at bounding box center [763, 416] width 158 height 22
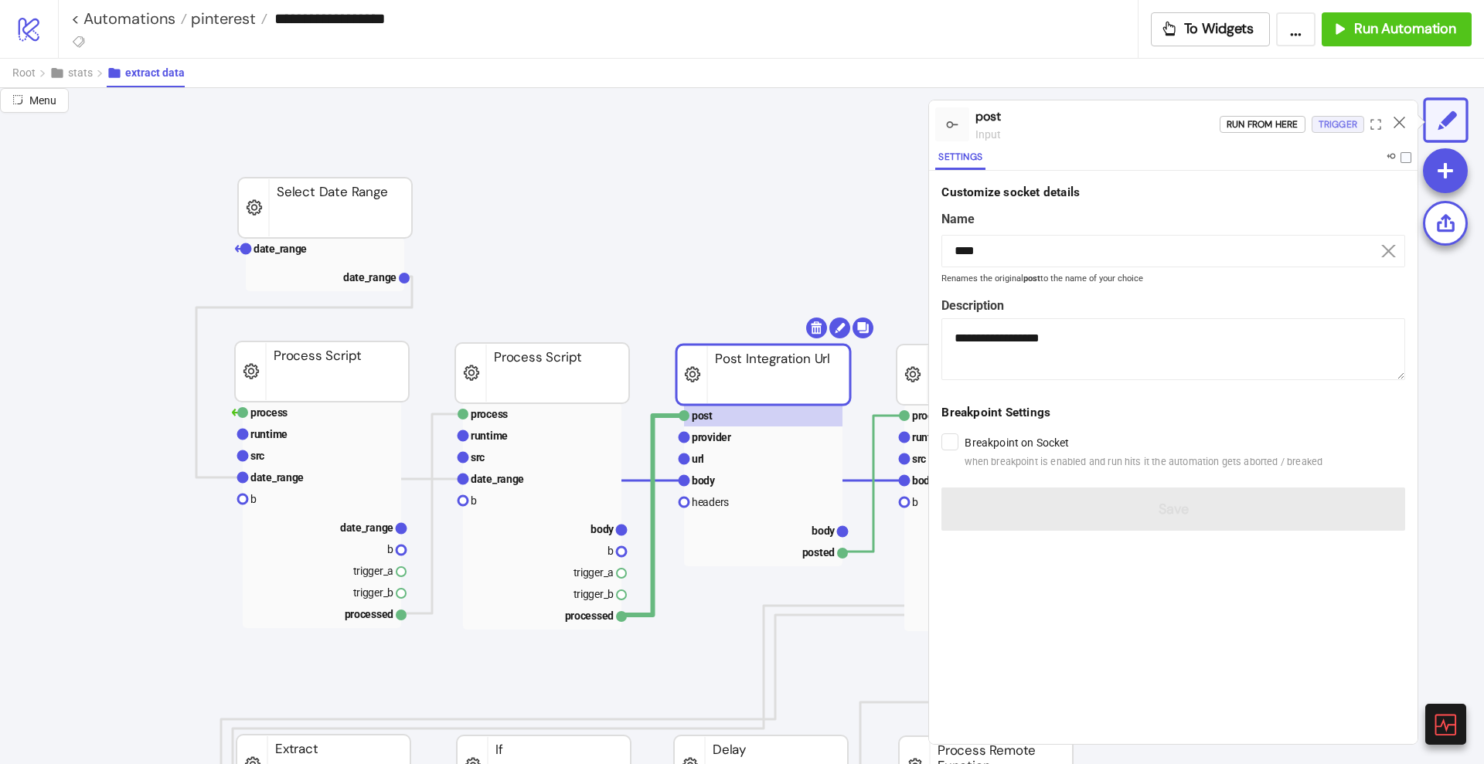
click at [1325, 117] on div "Trigger" at bounding box center [1338, 125] width 39 height 18
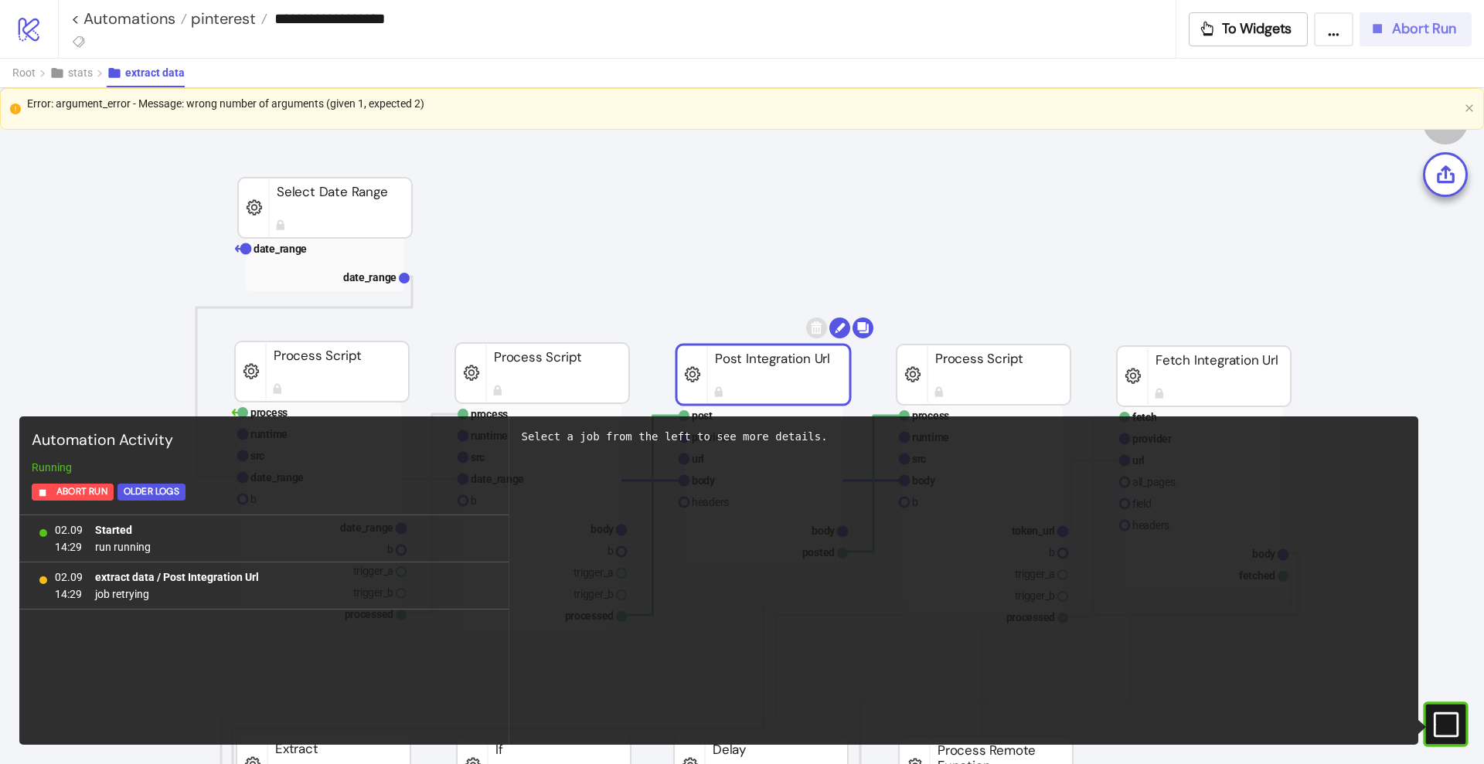
click at [1422, 32] on span "Abort Run" at bounding box center [1424, 29] width 64 height 18
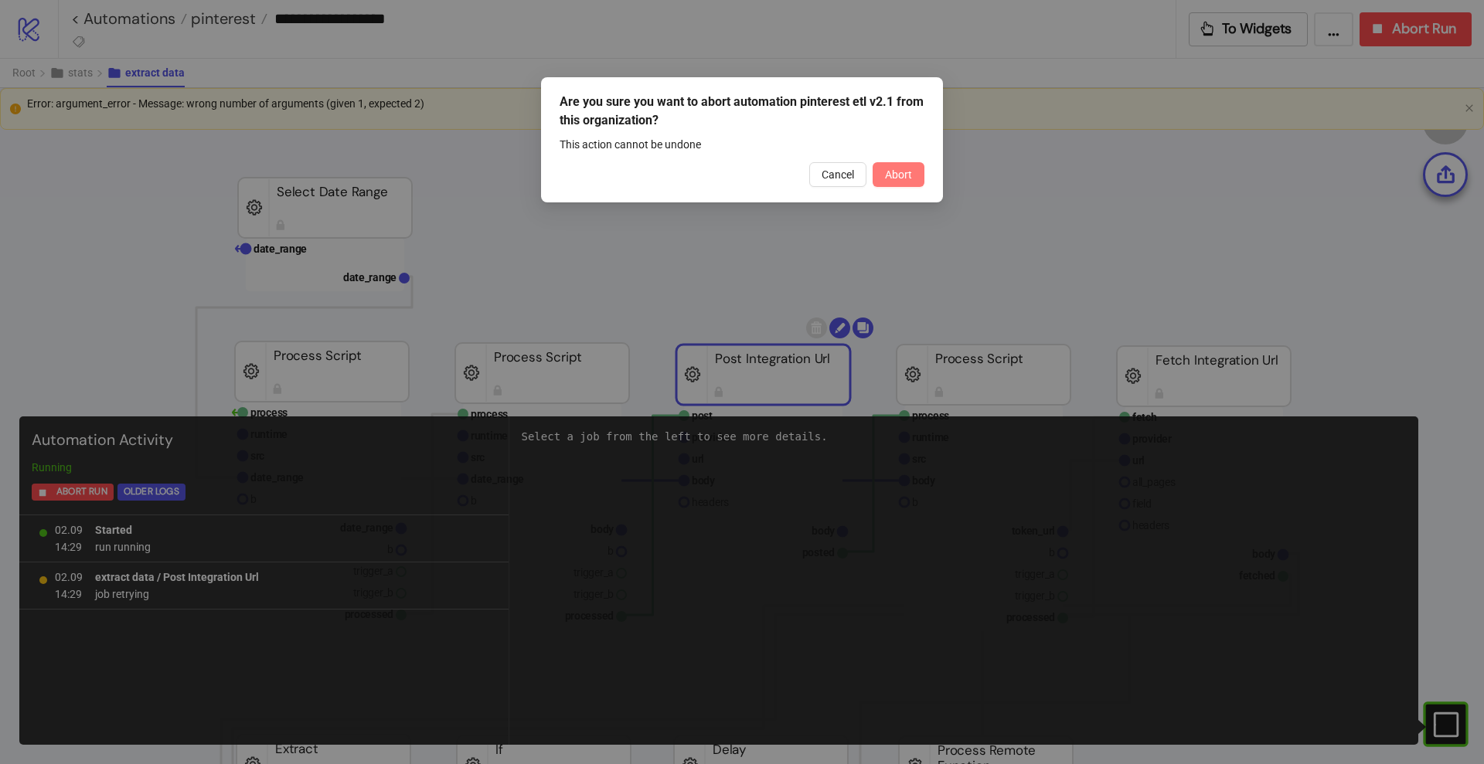
click at [891, 175] on span "Abort" at bounding box center [898, 174] width 27 height 12
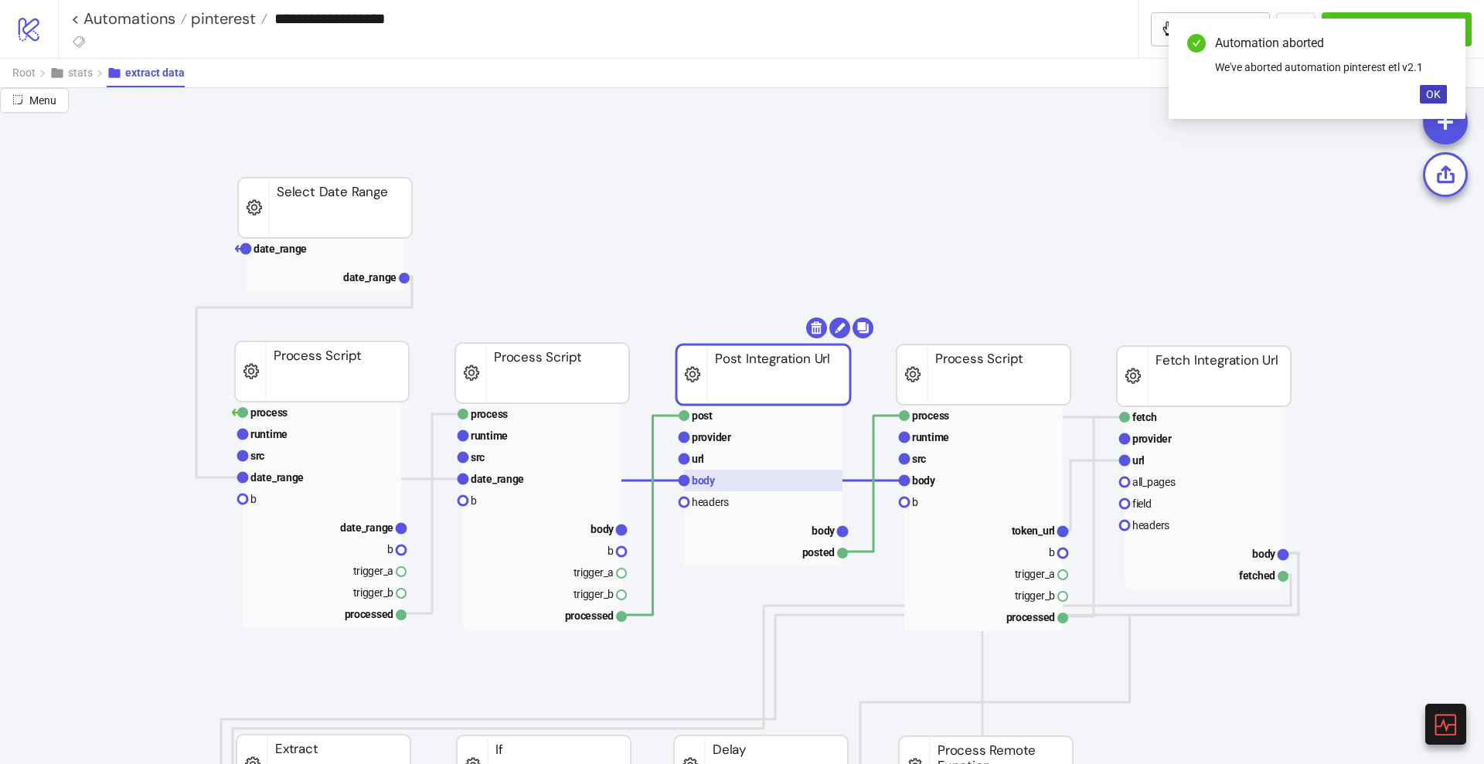
click at [723, 481] on rect at bounding box center [763, 481] width 158 height 22
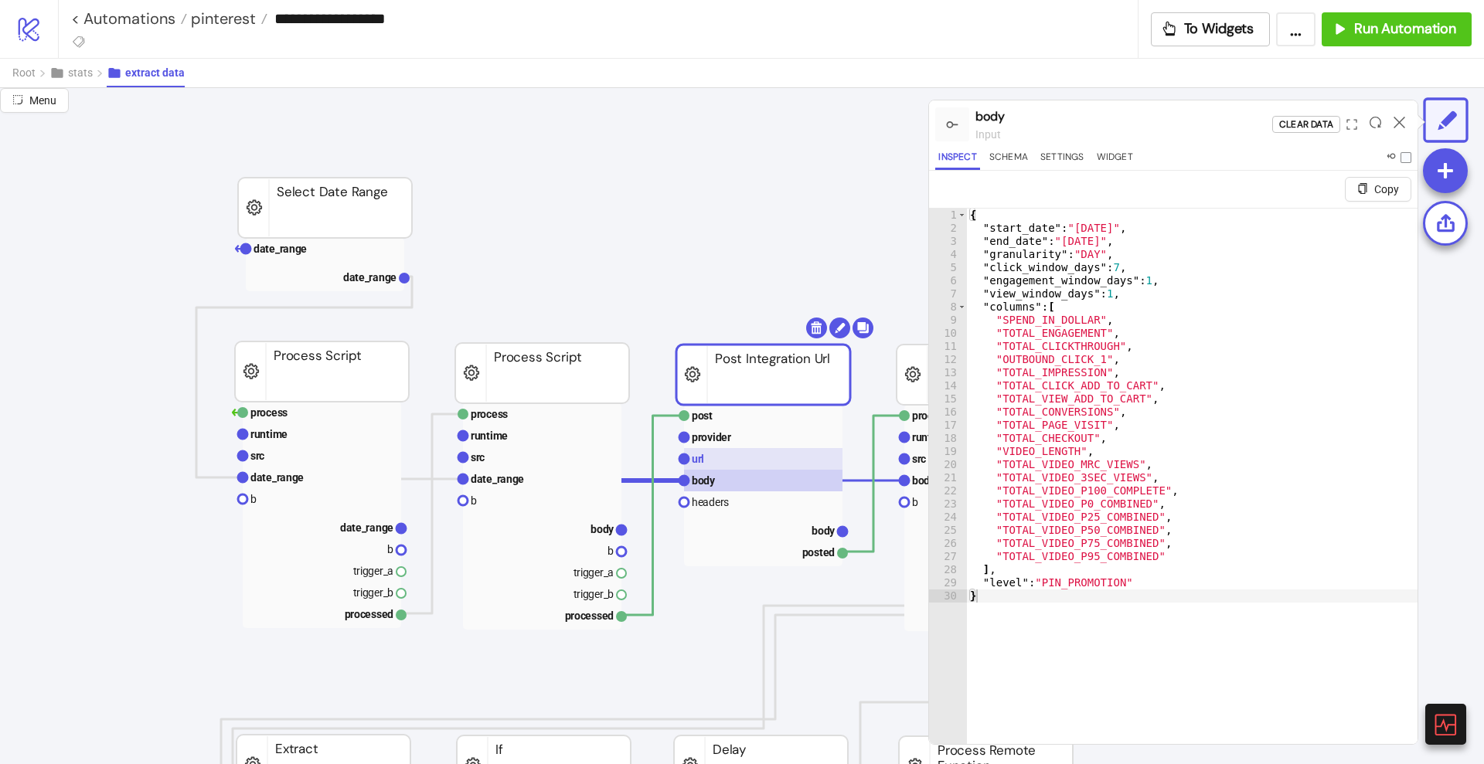
click at [749, 458] on rect at bounding box center [763, 459] width 158 height 22
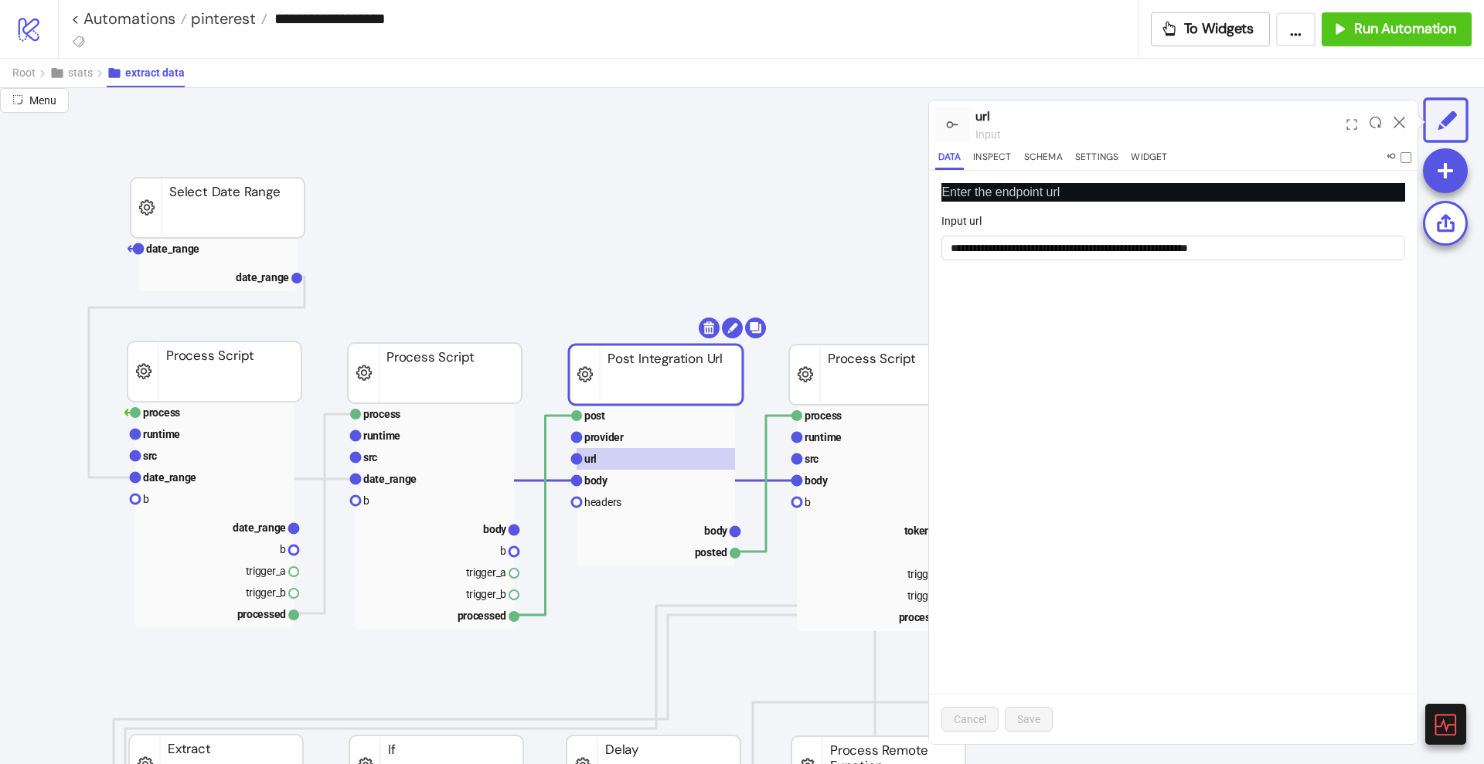
scroll to position [0, 171]
click at [161, 16] on link "< Automations" at bounding box center [129, 18] width 116 height 15
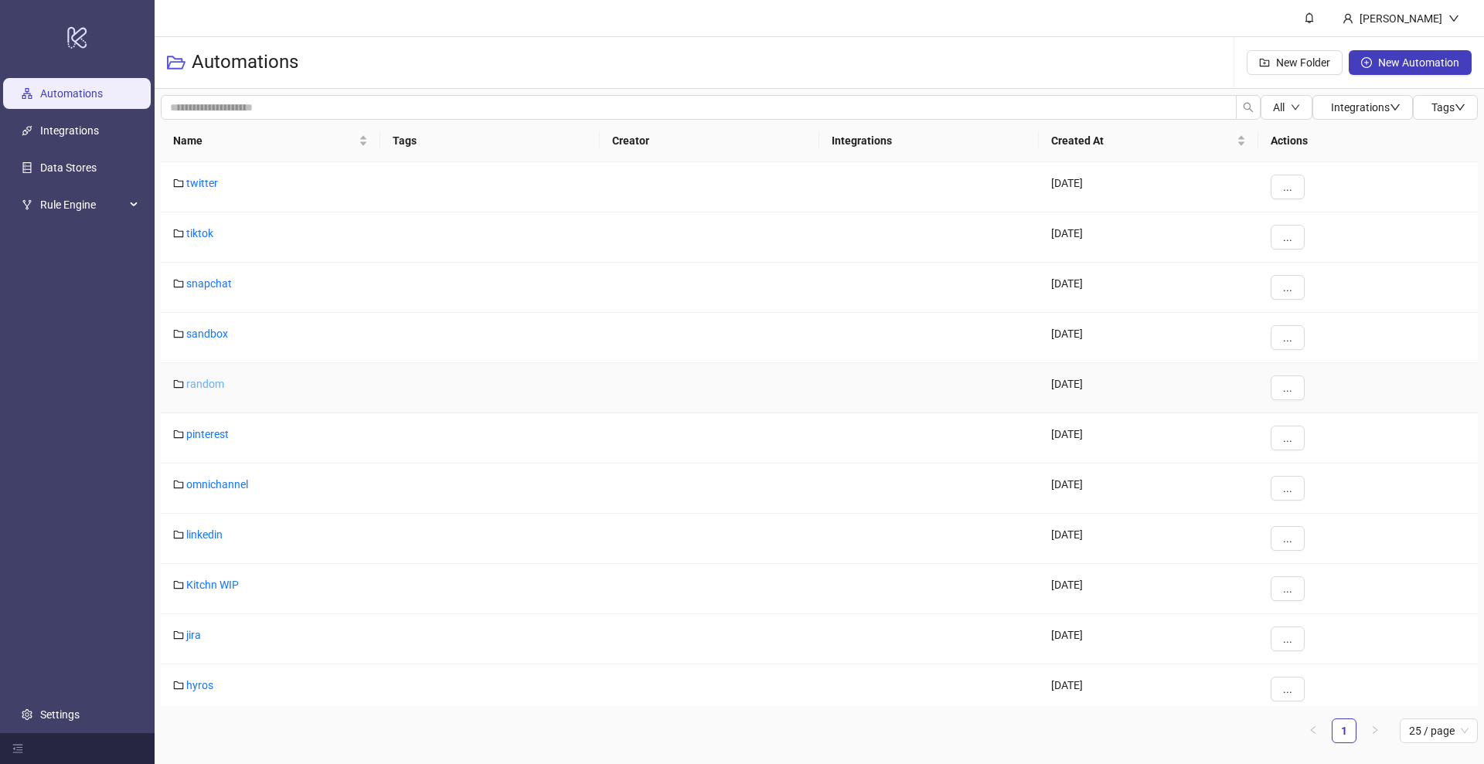
click at [204, 383] on link "random" at bounding box center [205, 384] width 38 height 12
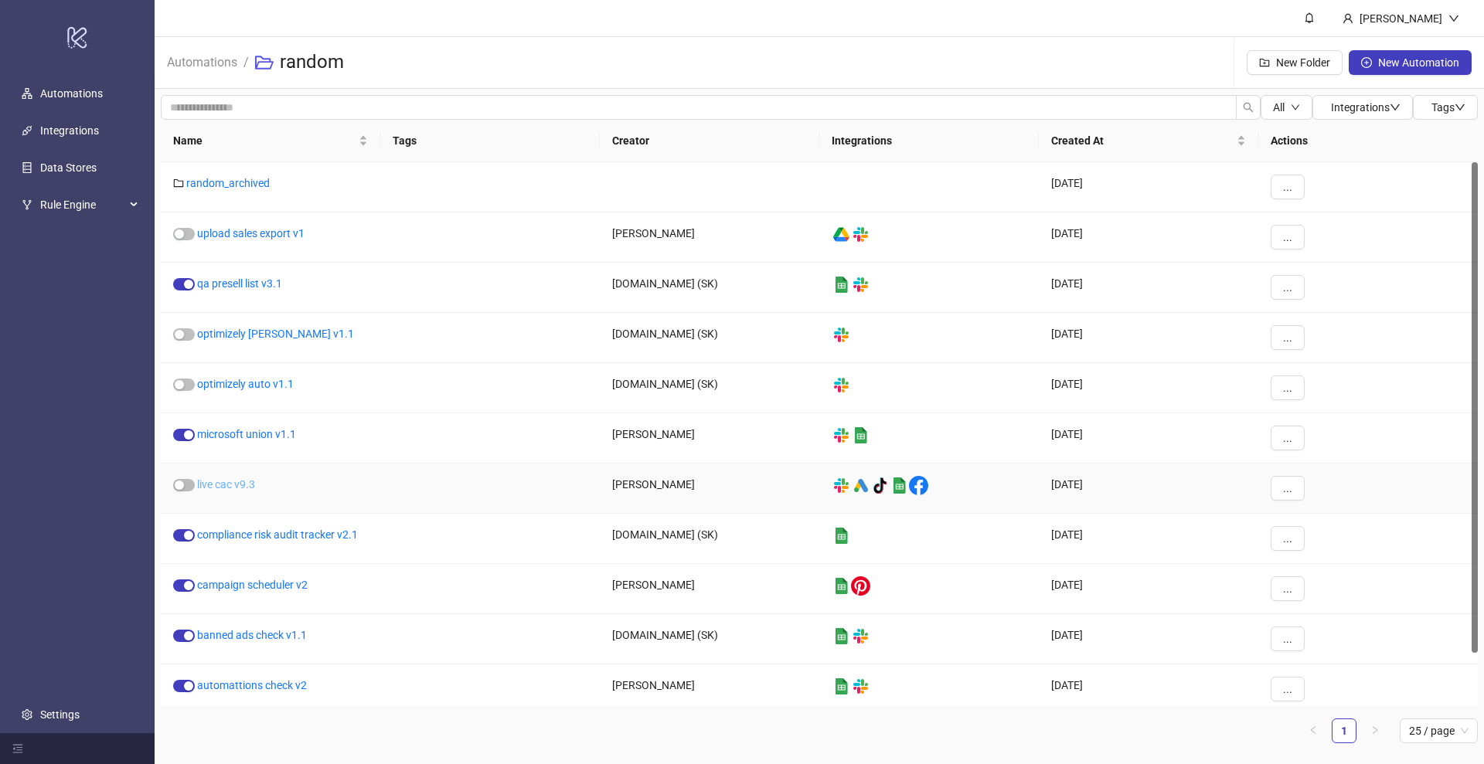
click at [247, 478] on link "live cac v9.3" at bounding box center [226, 484] width 58 height 12
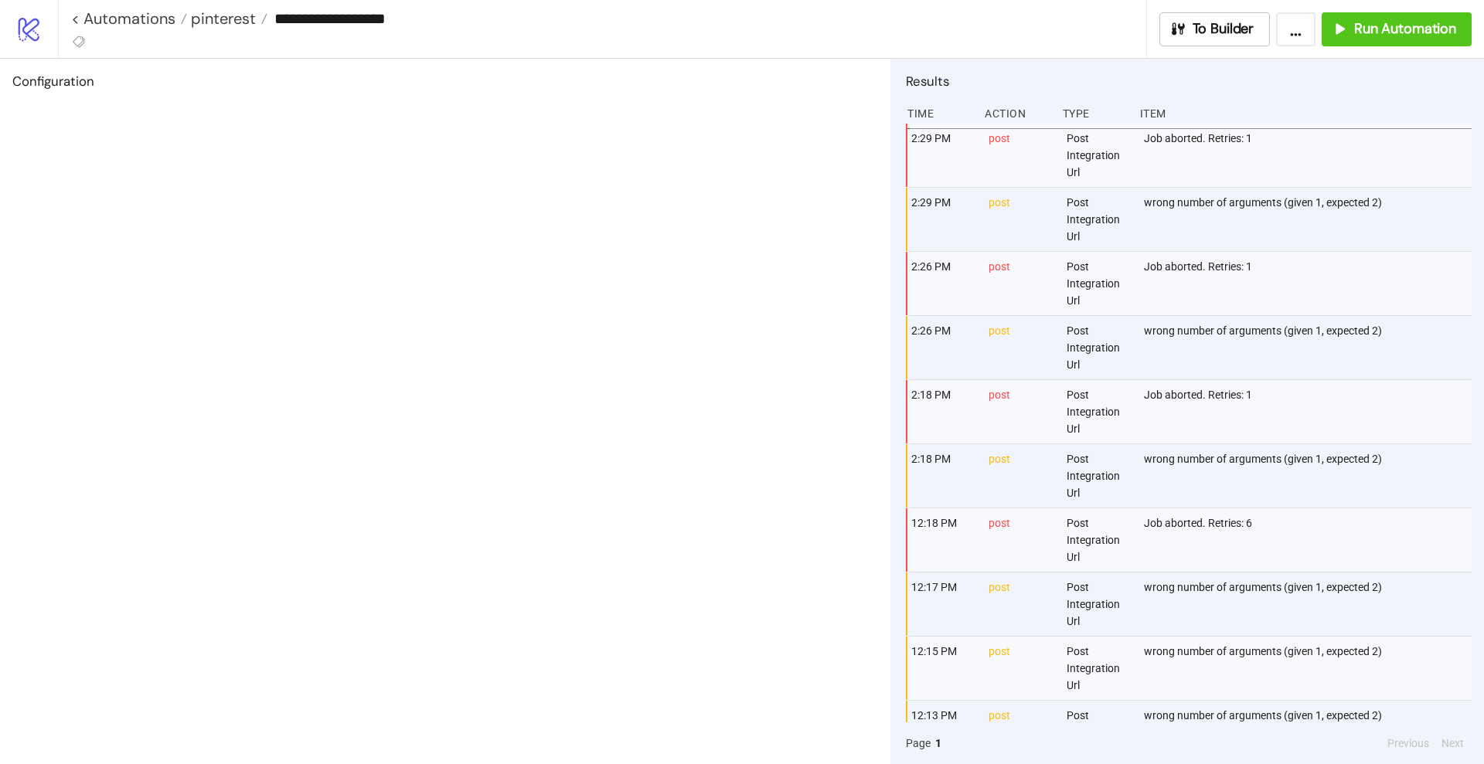
type input "**********"
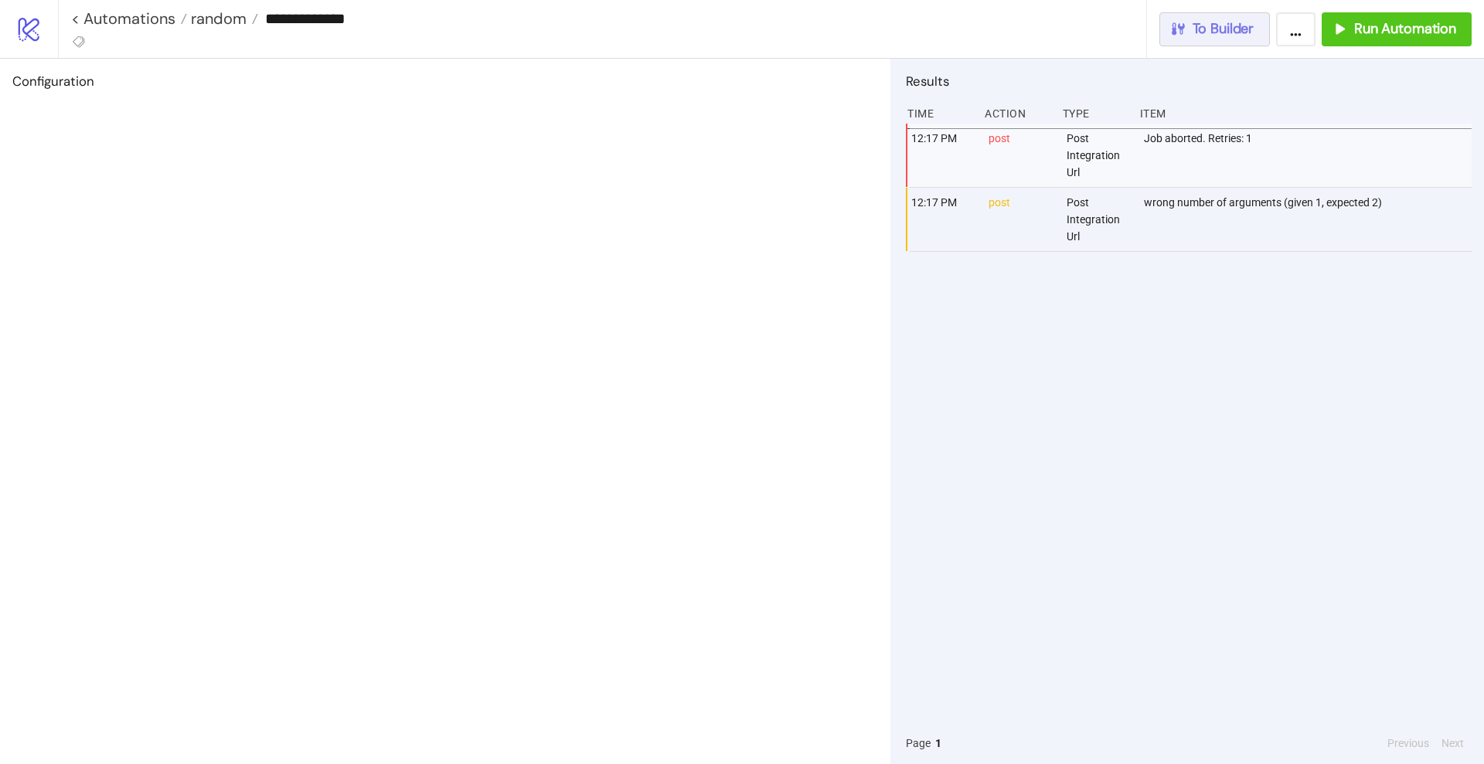
click at [1241, 44] on button "To Builder" at bounding box center [1214, 29] width 111 height 34
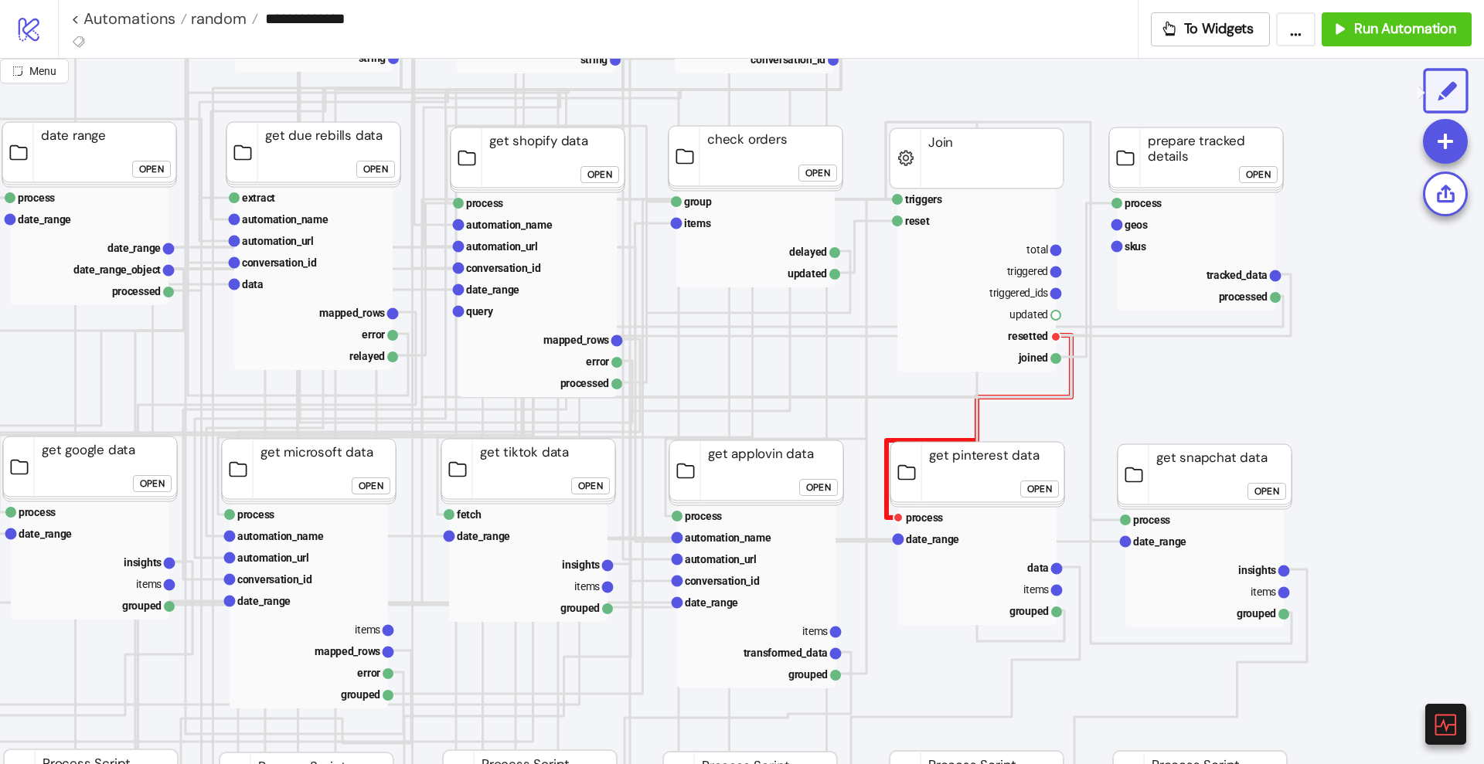
scroll to position [193, 386]
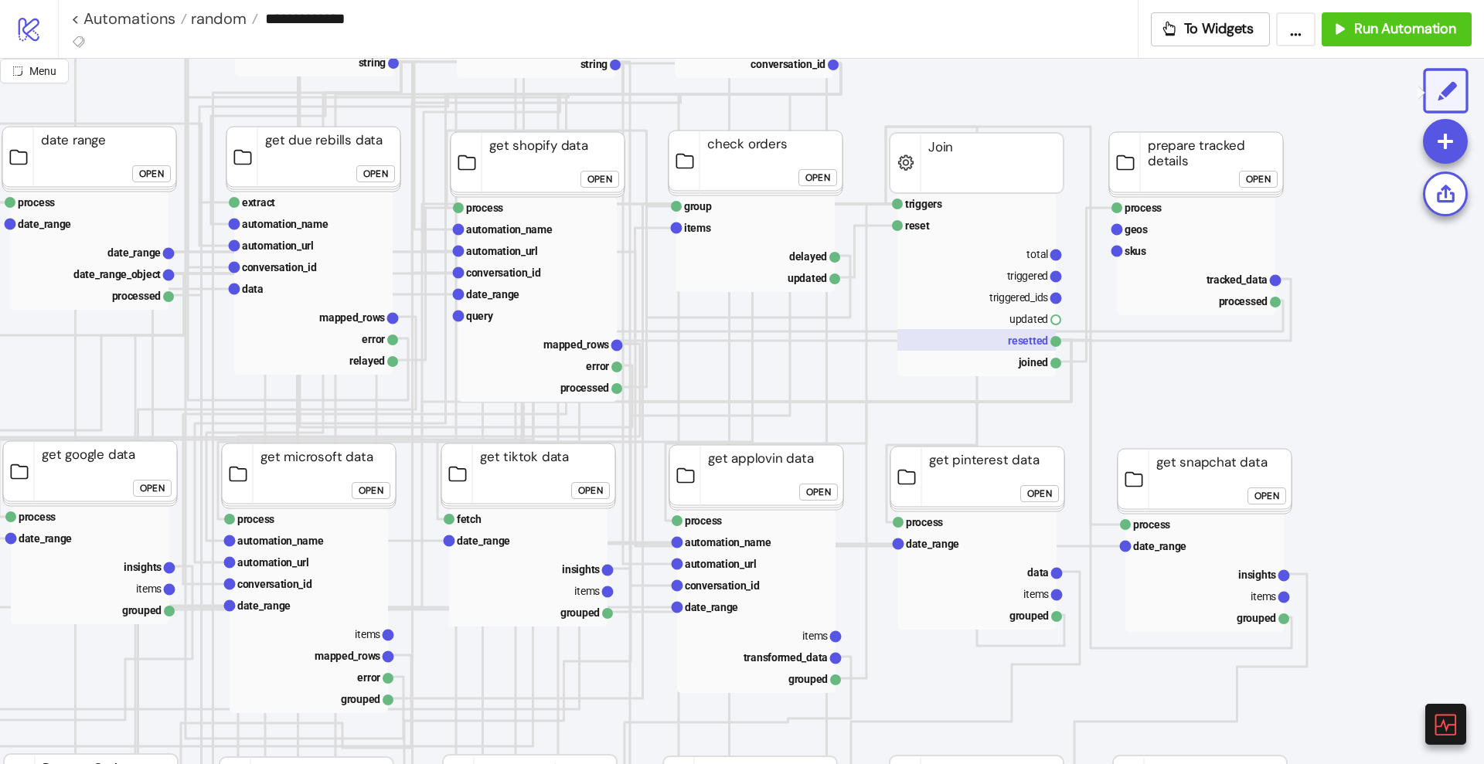
click at [1007, 345] on rect at bounding box center [976, 340] width 158 height 22
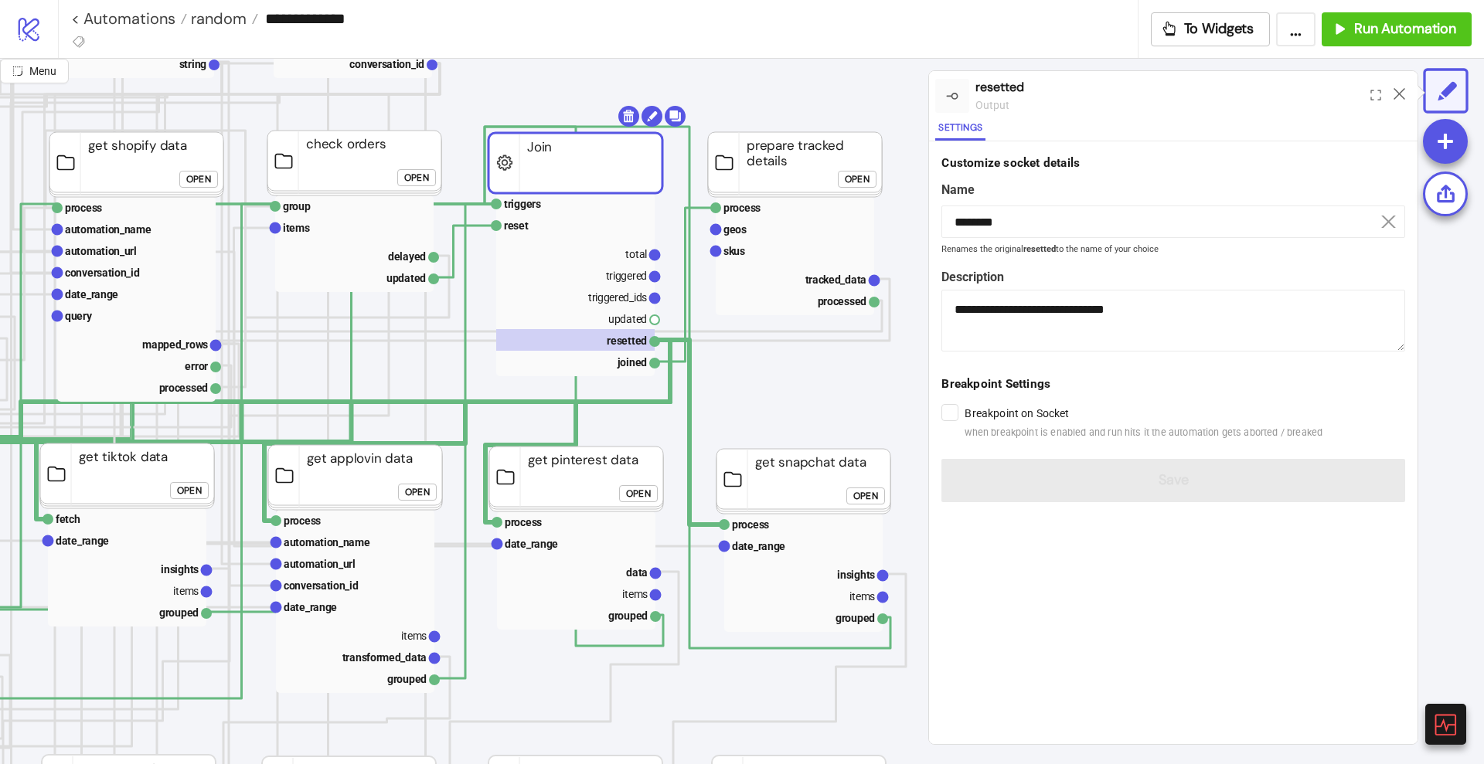
scroll to position [193, 676]
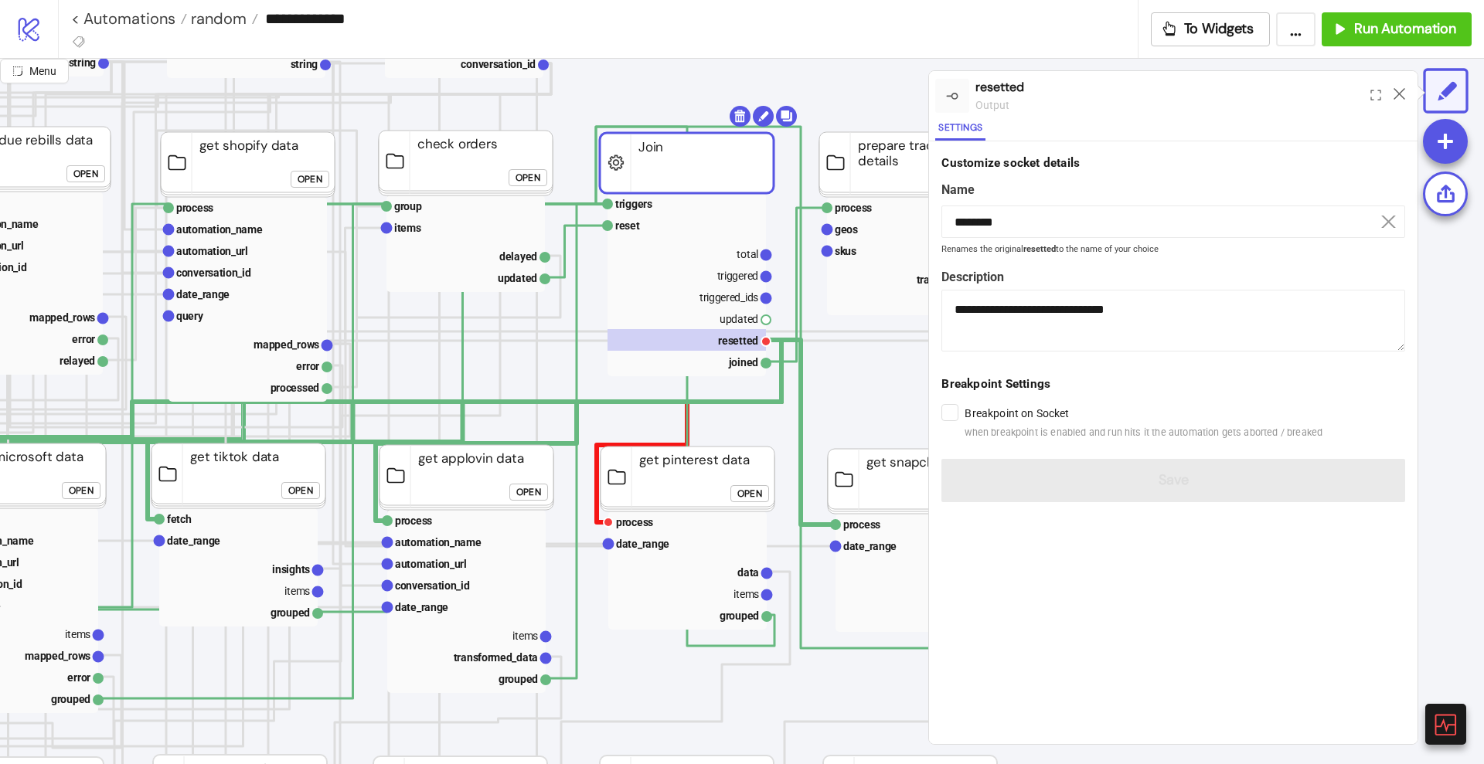
click at [597, 480] on polyline at bounding box center [689, 431] width 185 height 182
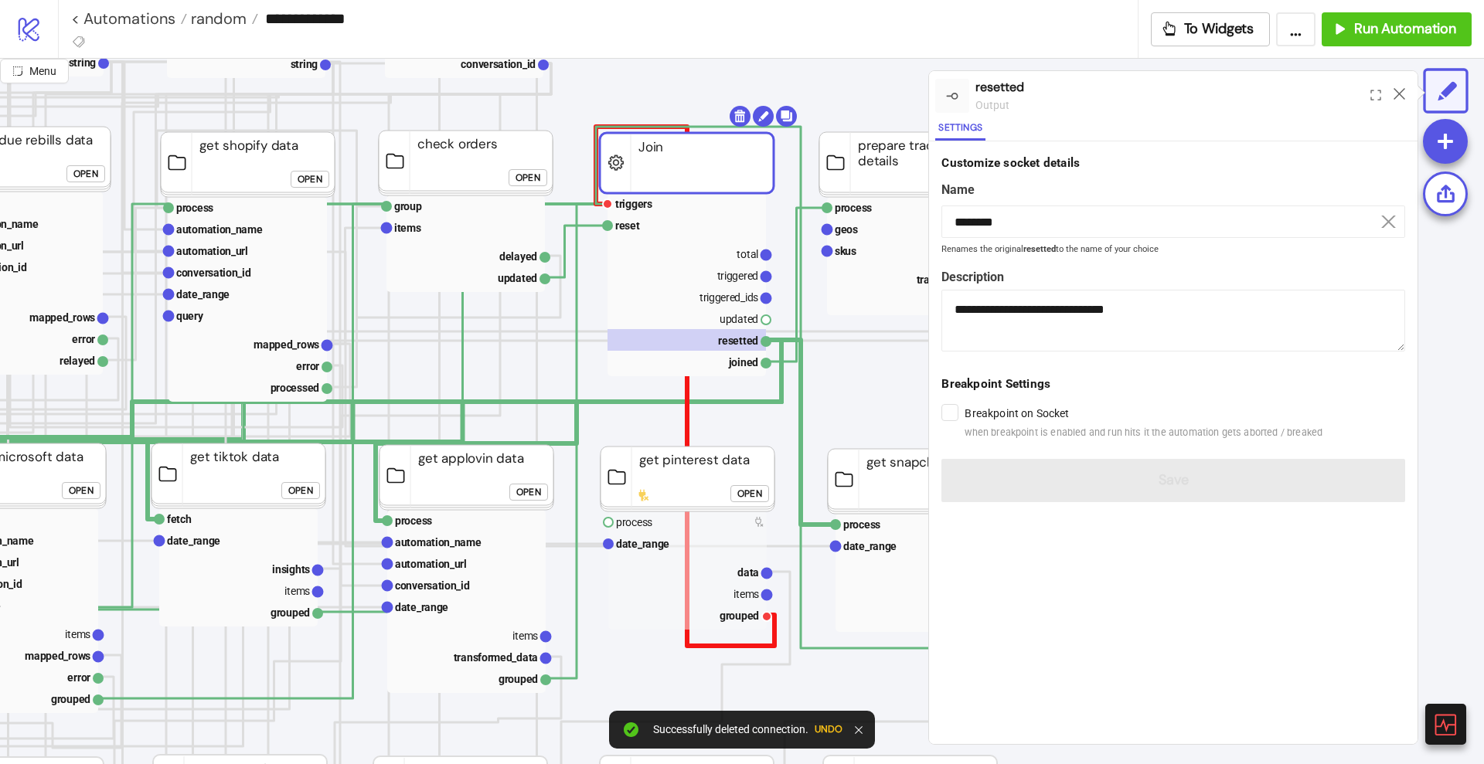
click at [706, 645] on polyline at bounding box center [685, 386] width 179 height 519
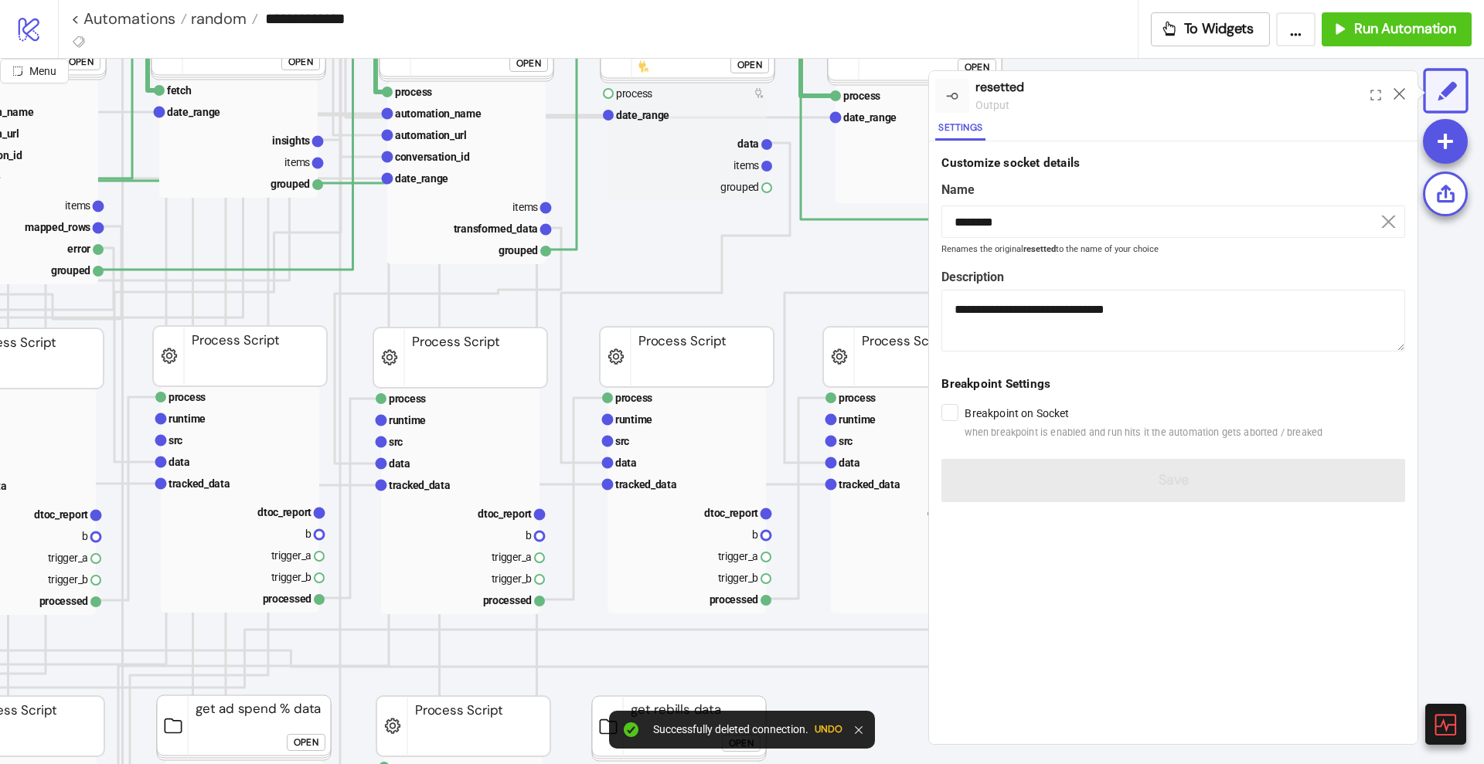
scroll to position [676, 676]
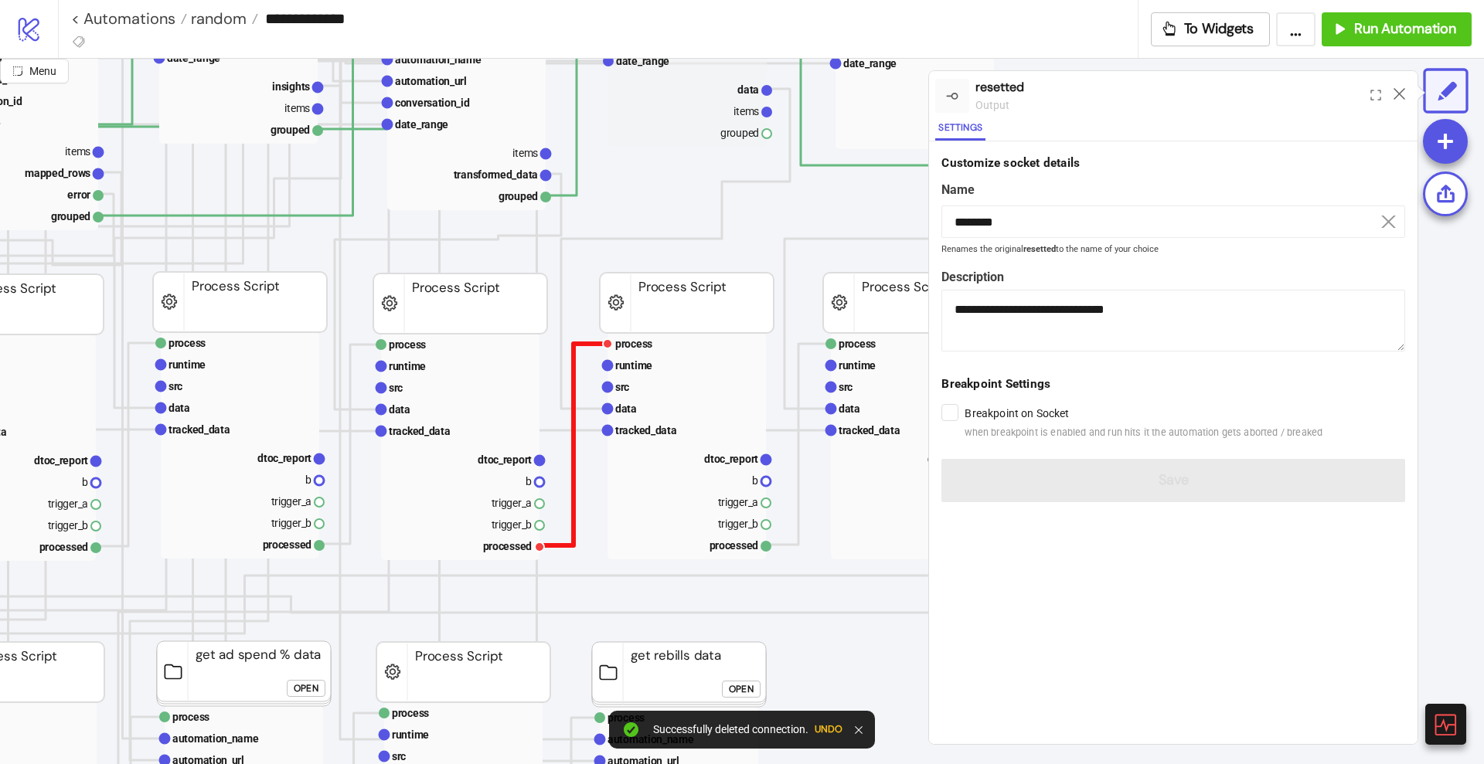
click at [571, 478] on polyline at bounding box center [573, 445] width 68 height 202
drag, startPoint x: 539, startPoint y: 548, endPoint x: 580, endPoint y: 565, distance: 44.4
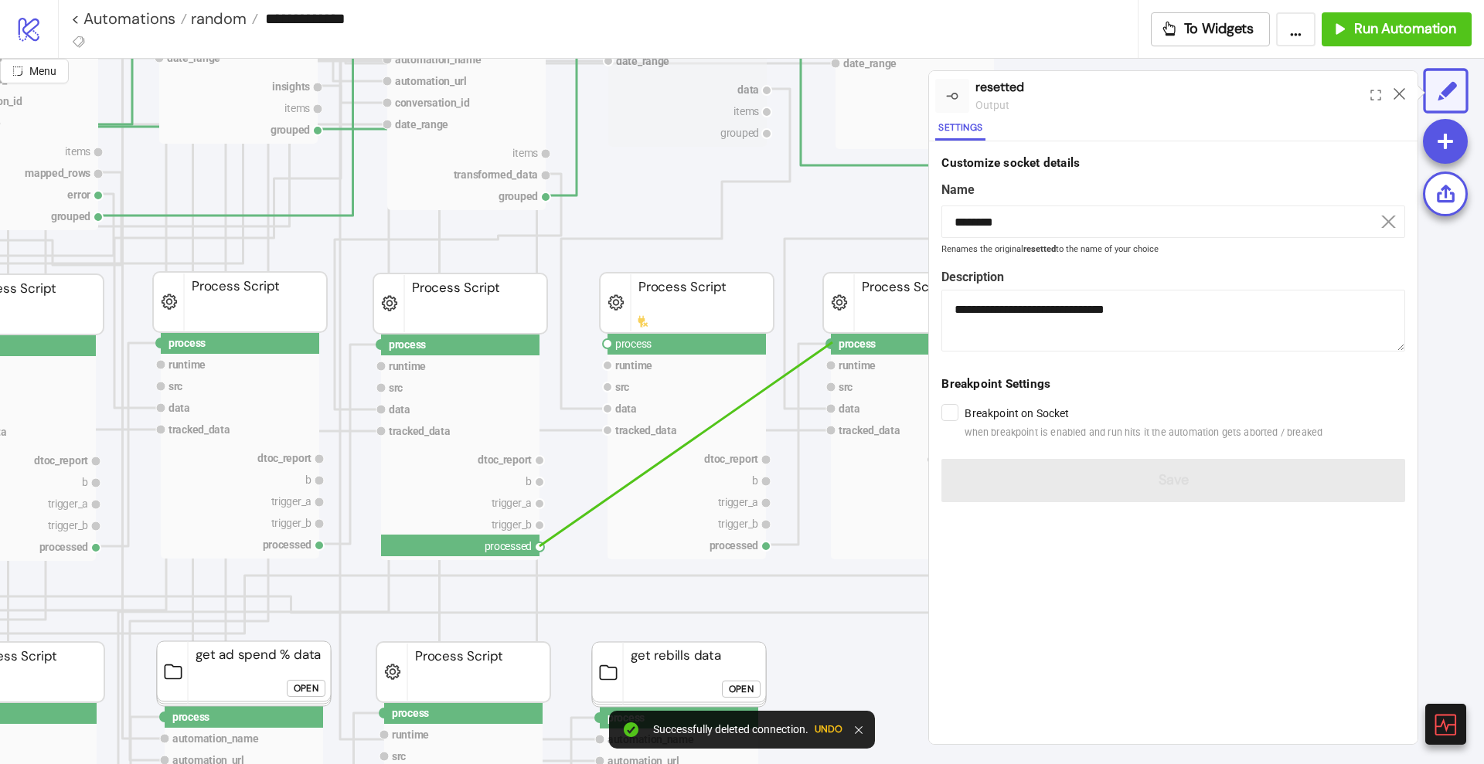
click at [832, 342] on circle at bounding box center [830, 343] width 9 height 9
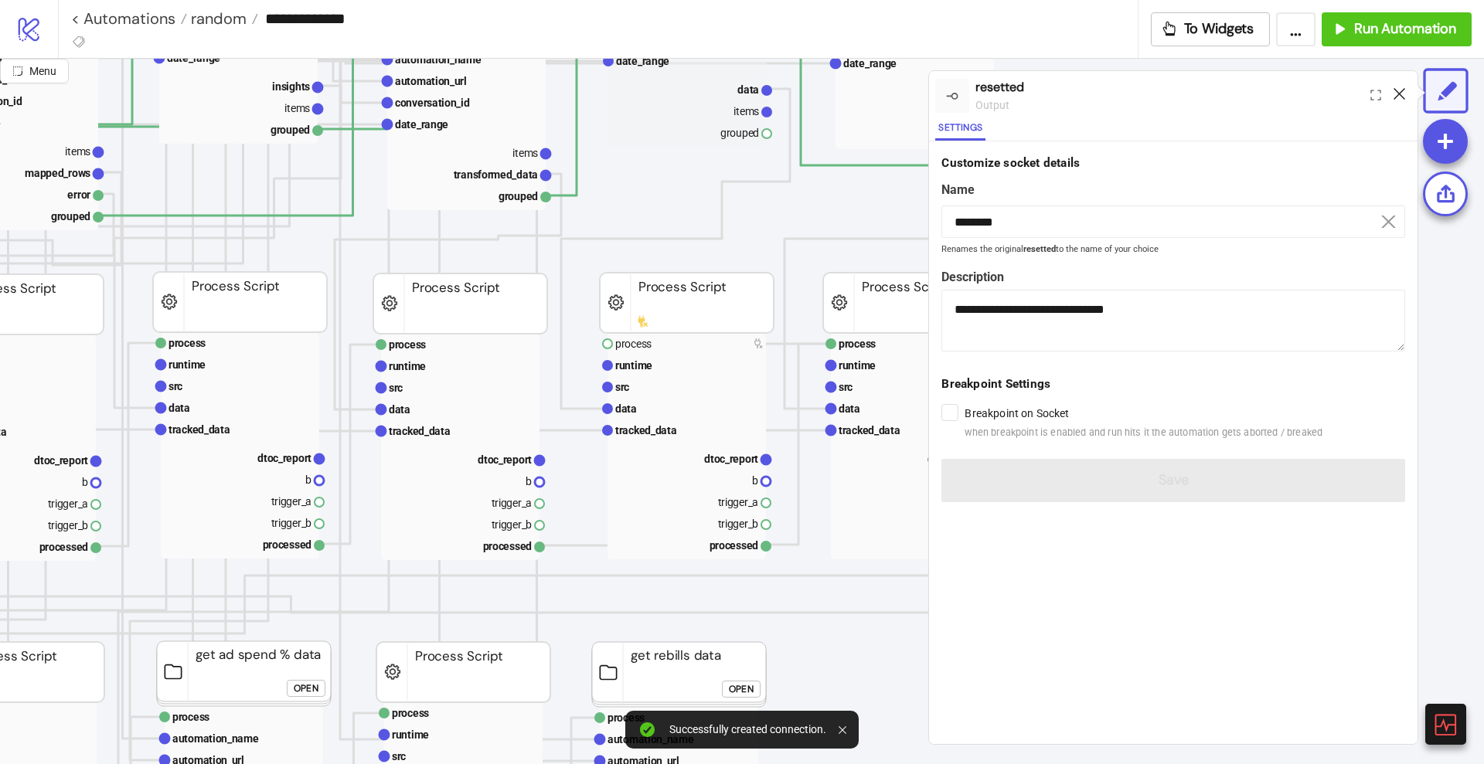
click at [1395, 92] on icon at bounding box center [1399, 94] width 12 height 12
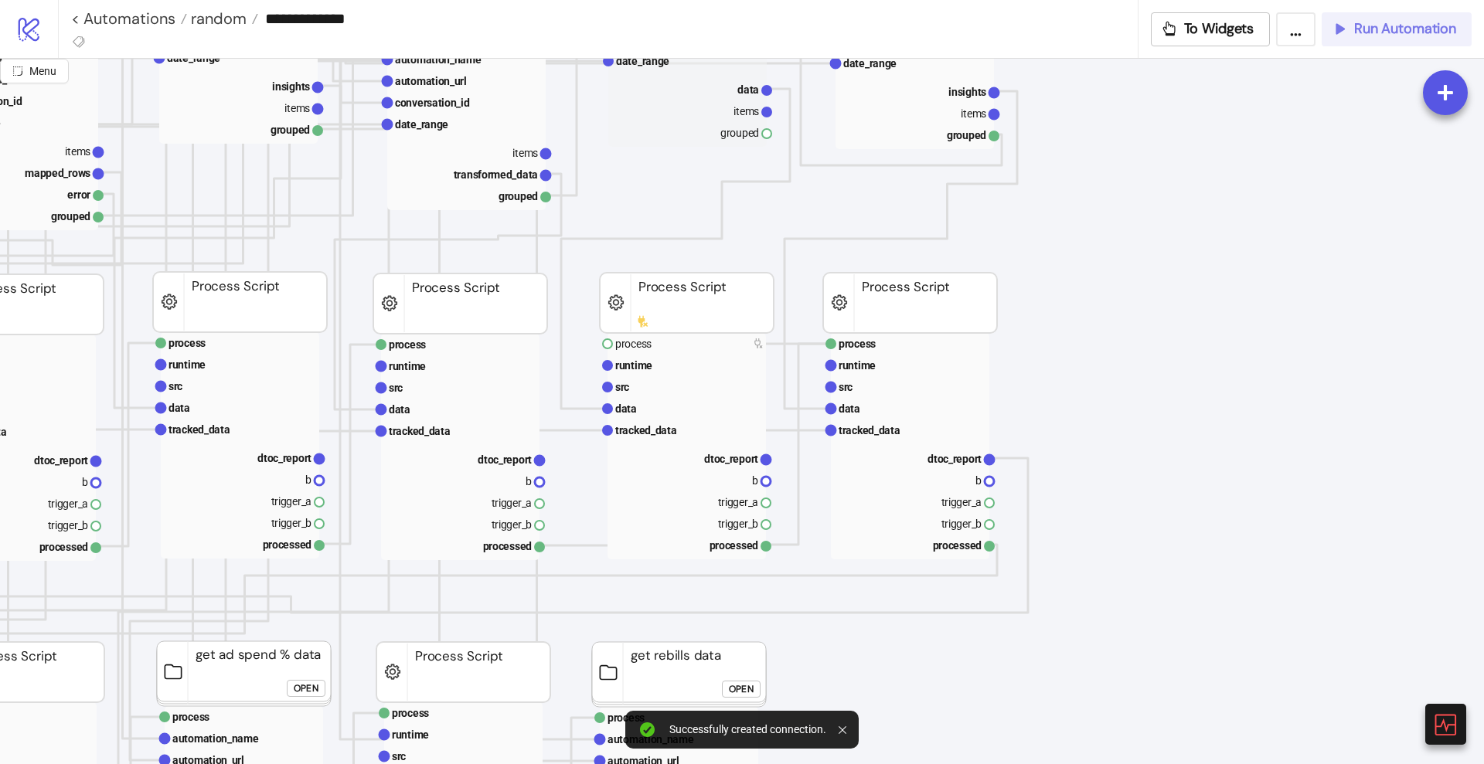
click at [1356, 36] on span "Run Automation" at bounding box center [1405, 29] width 102 height 18
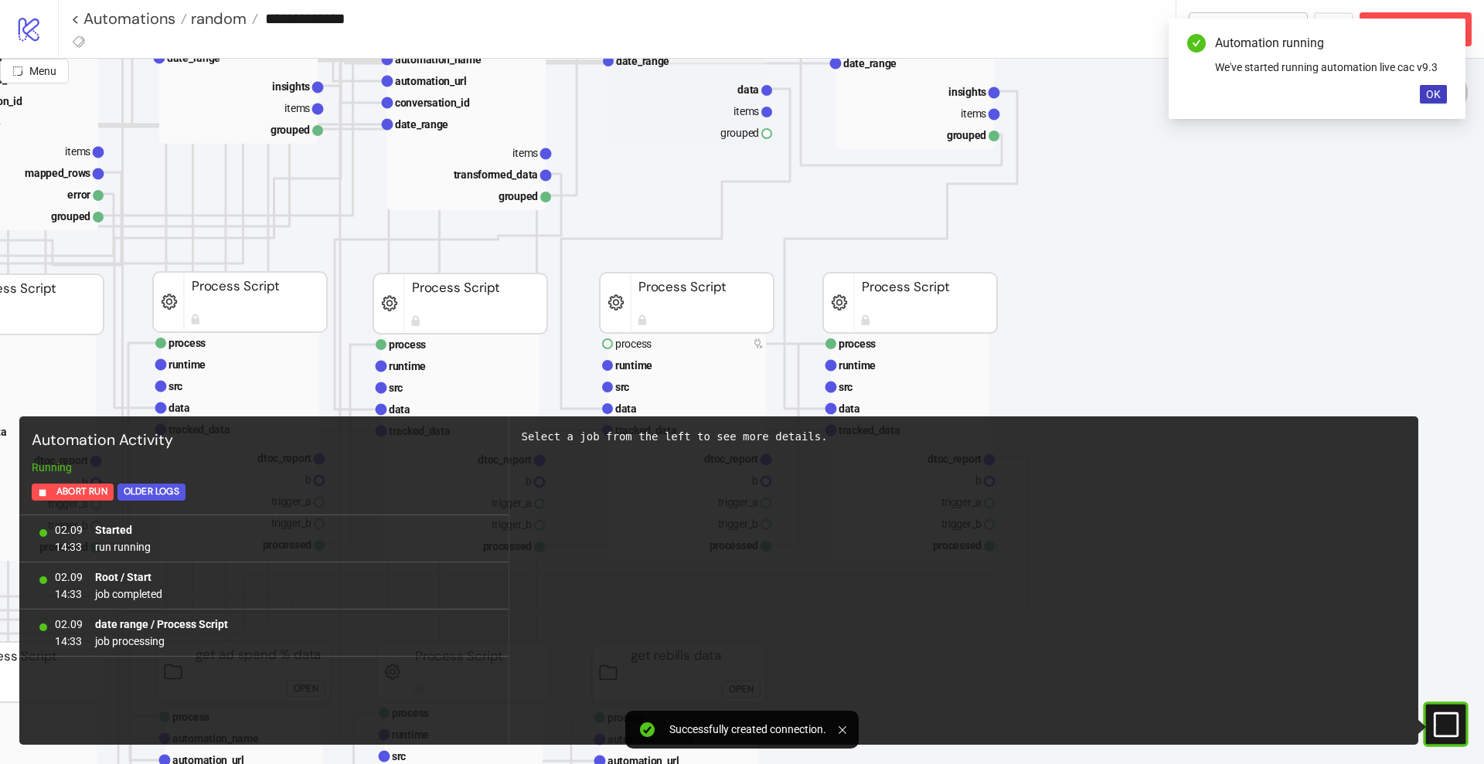
scroll to position [676, 290]
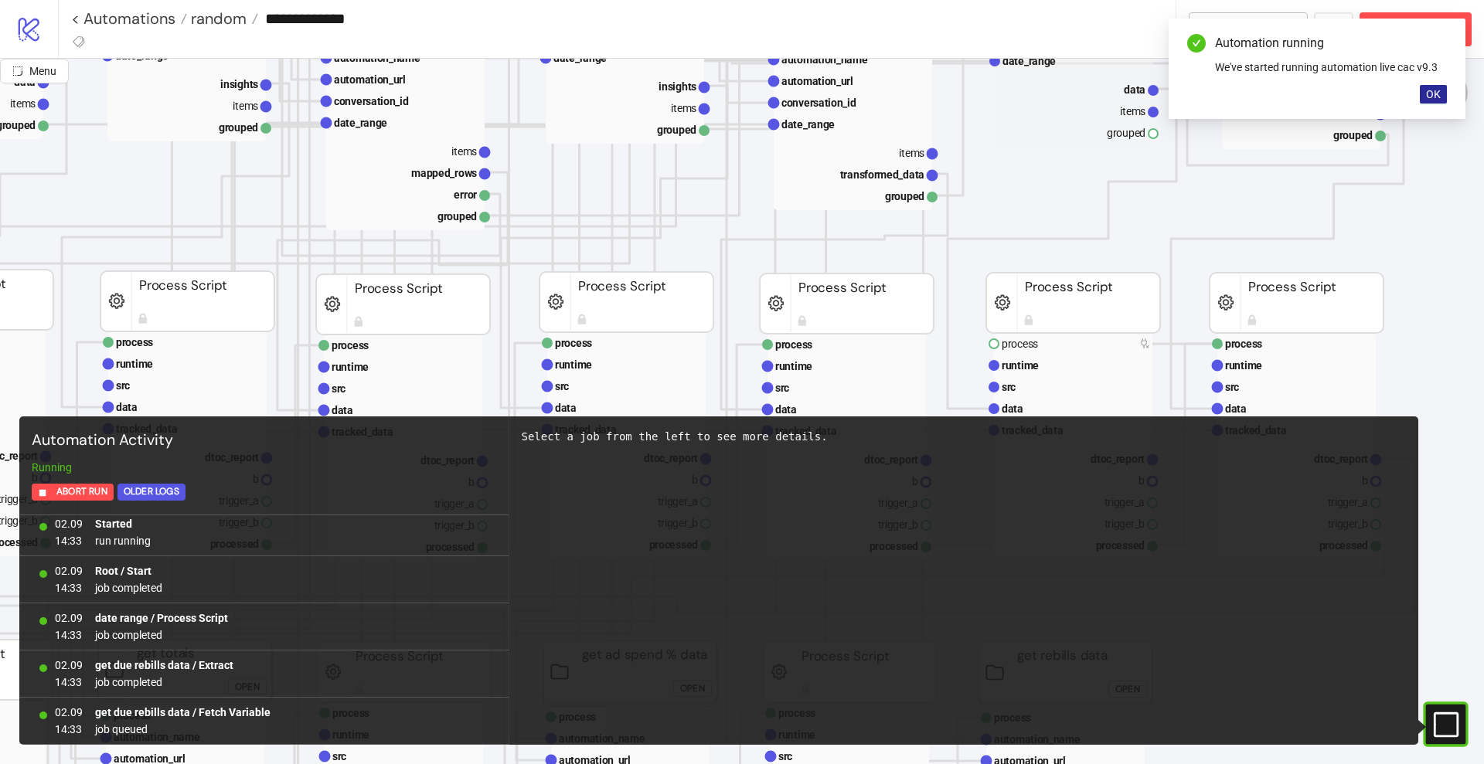
click at [1432, 99] on span "OK" at bounding box center [1433, 94] width 15 height 12
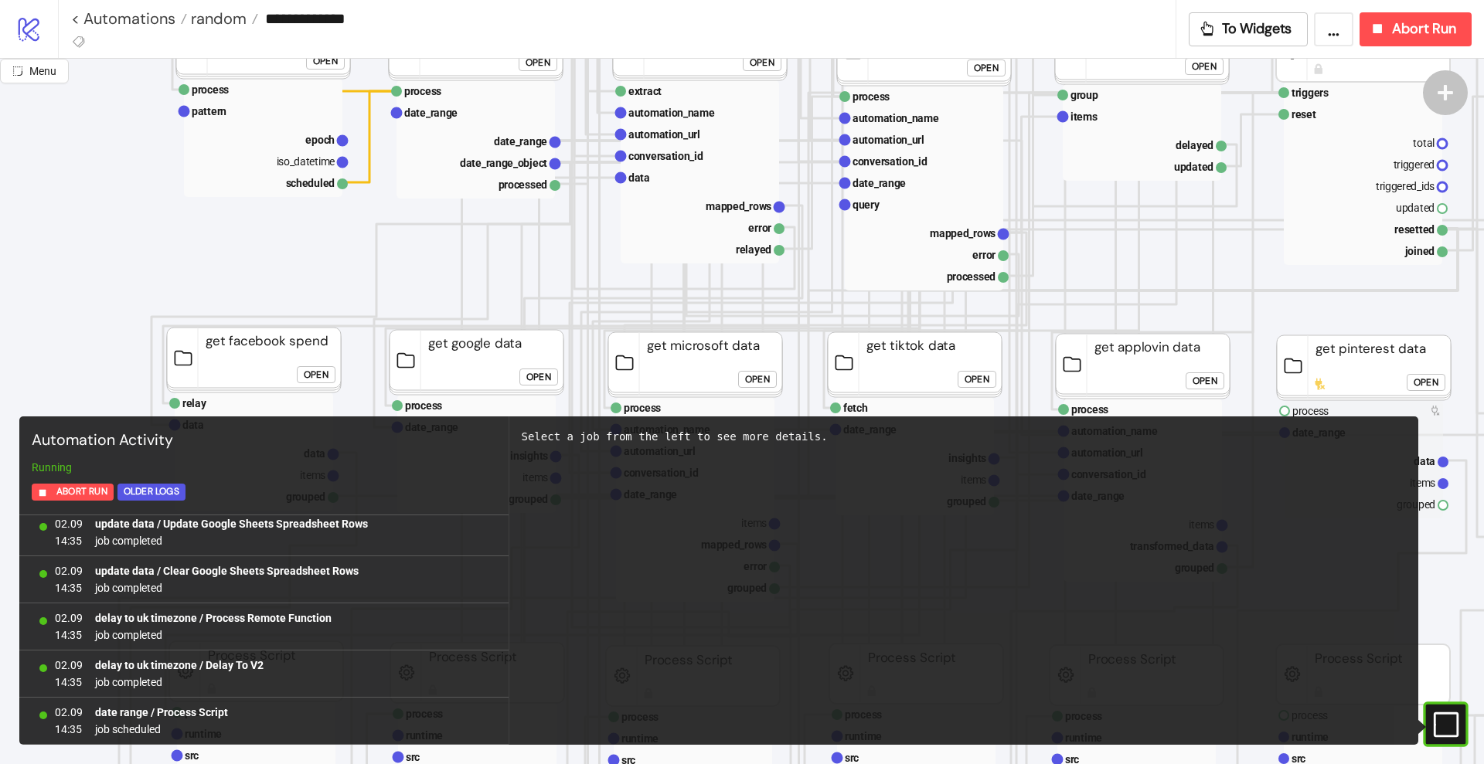
scroll to position [0, 0]
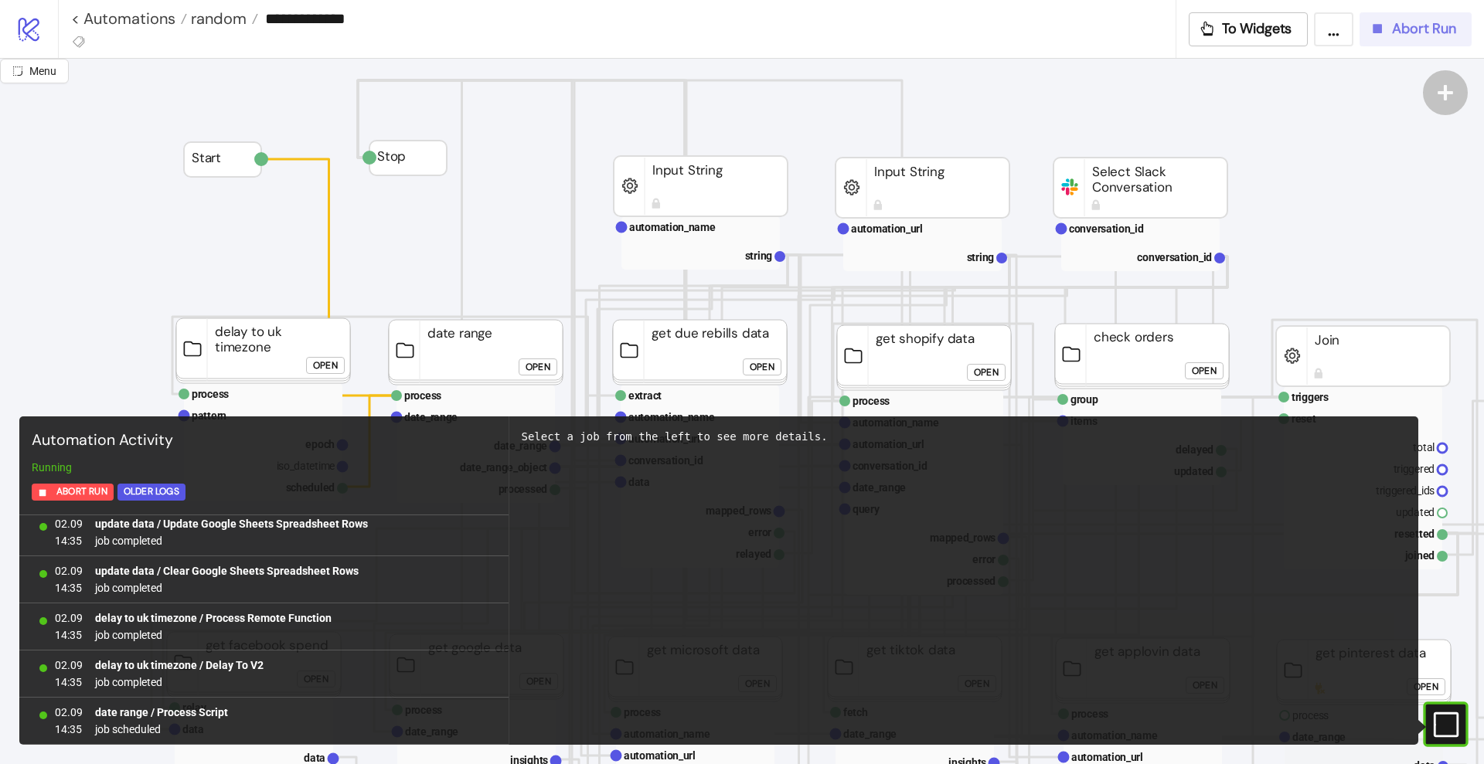
click at [1400, 29] on span "Abort Run" at bounding box center [1424, 29] width 64 height 18
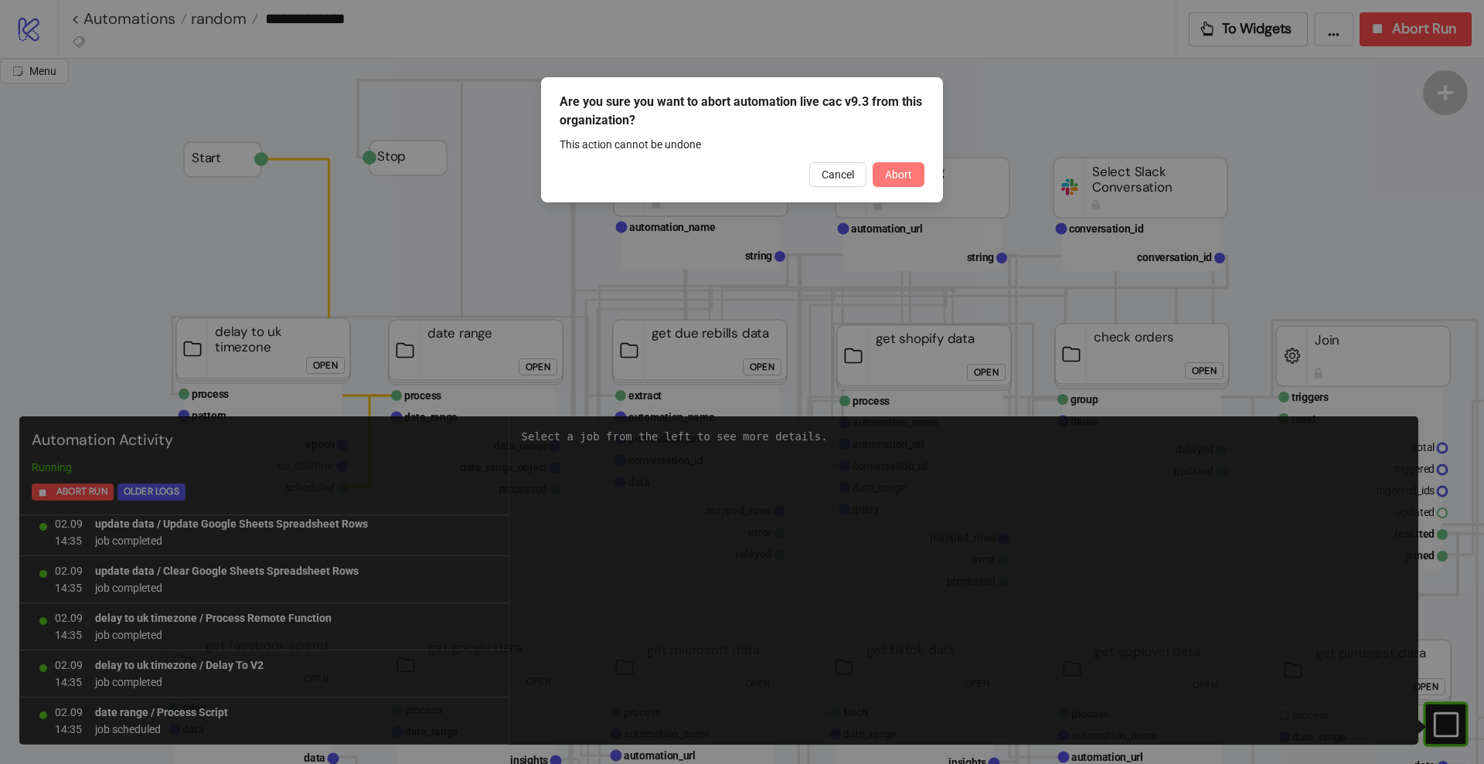
click at [915, 173] on button "Abort" at bounding box center [899, 174] width 52 height 25
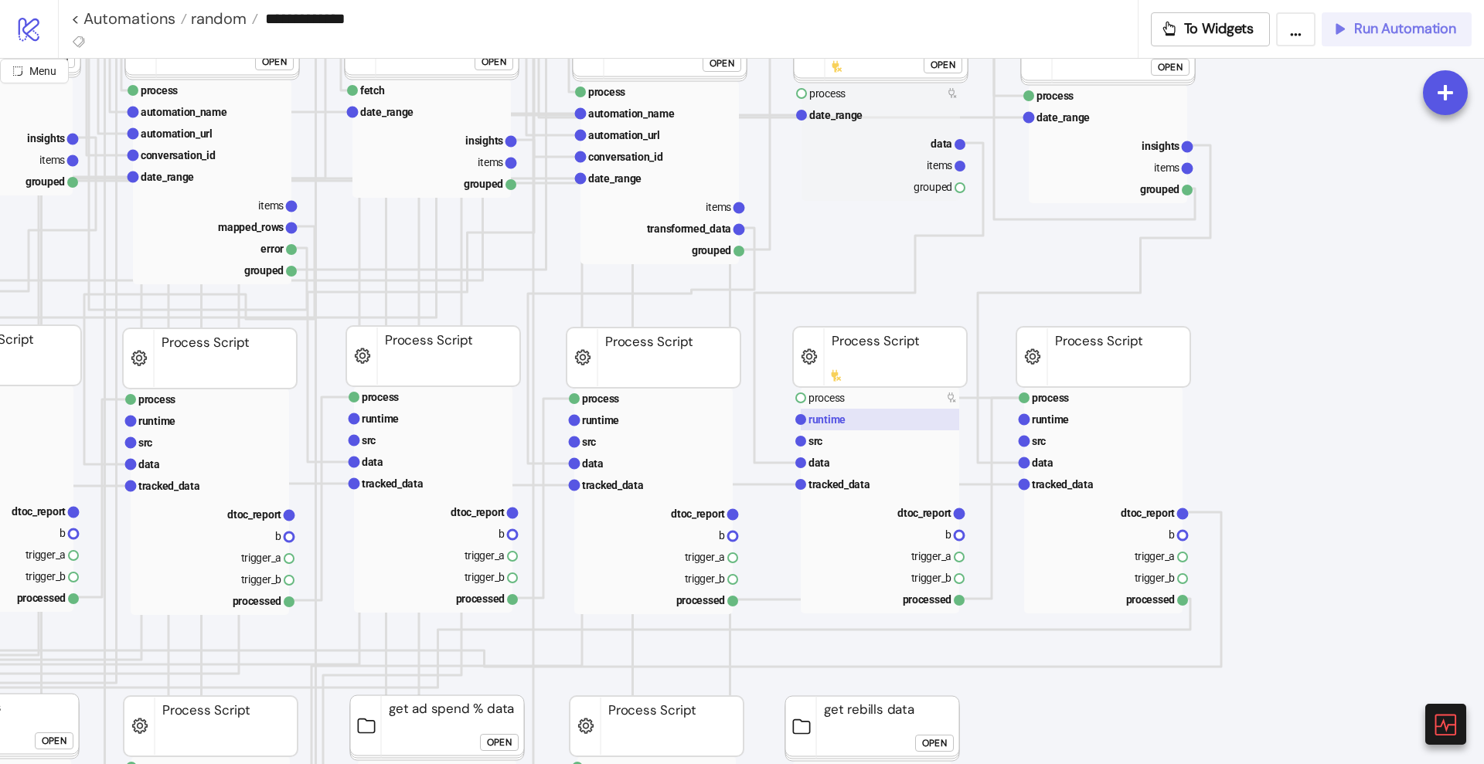
scroll to position [676, 483]
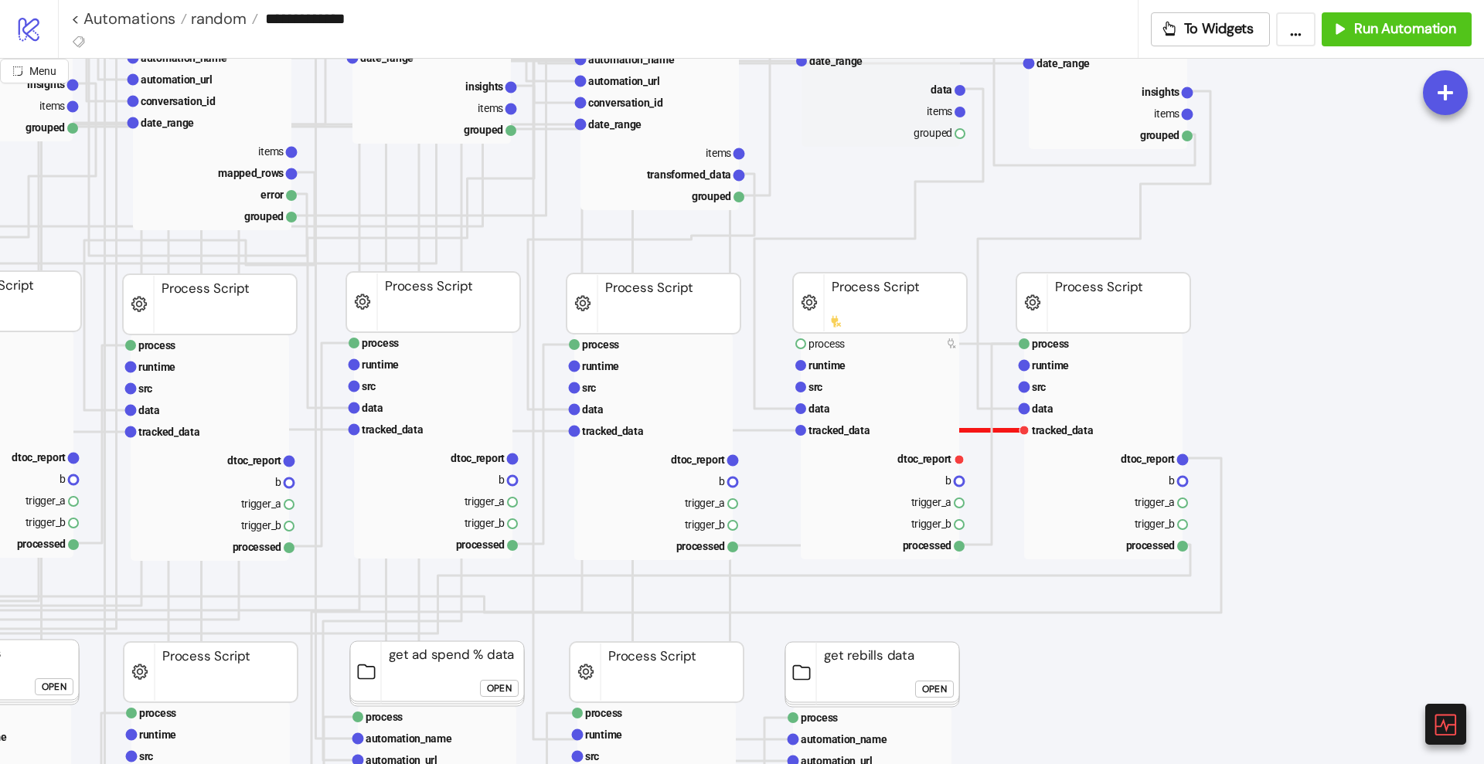
click at [998, 430] on polyline at bounding box center [984, 444] width 79 height 28
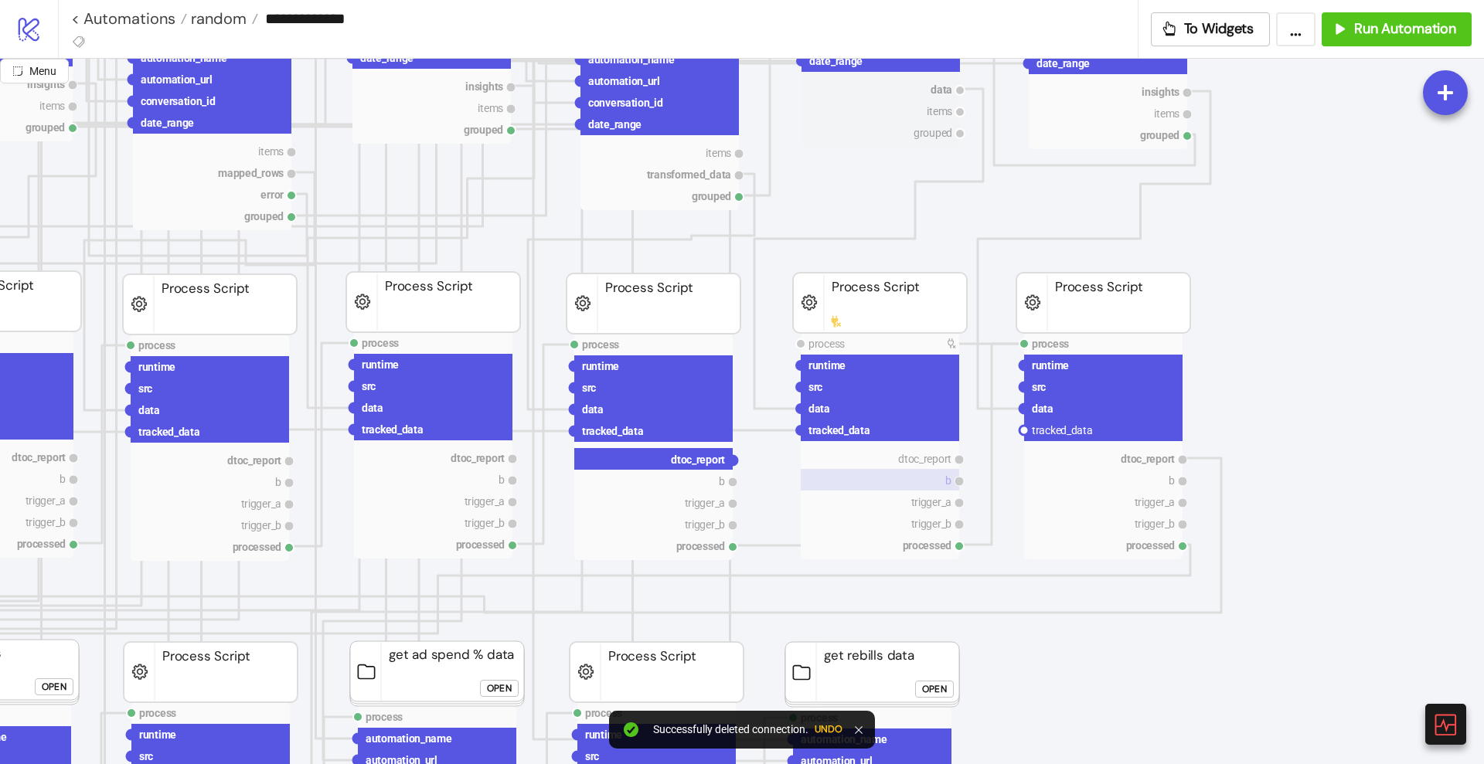
drag, startPoint x: 734, startPoint y: 458, endPoint x: 933, endPoint y: 475, distance: 199.3
click at [1023, 432] on circle at bounding box center [1023, 430] width 9 height 9
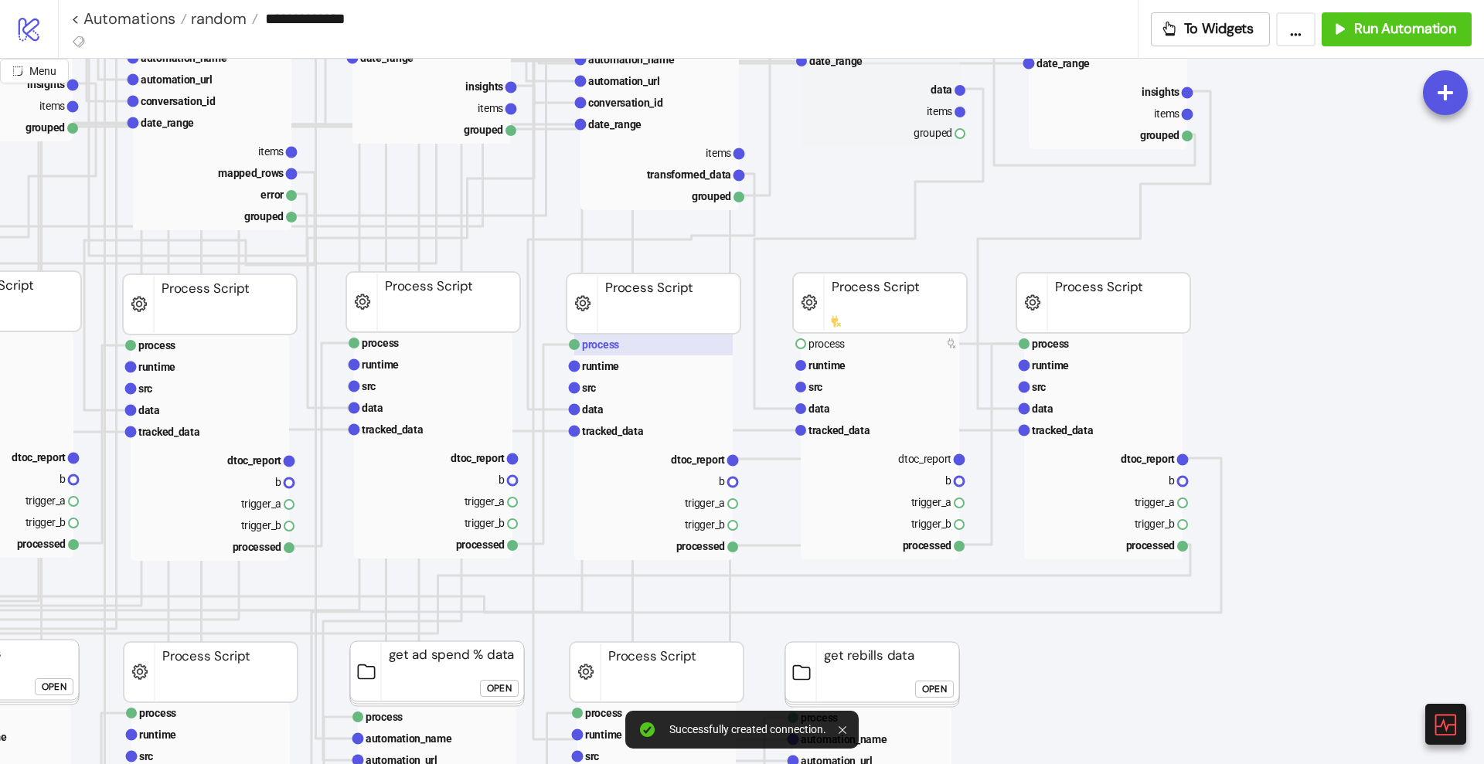
click at [657, 350] on rect at bounding box center [653, 345] width 158 height 22
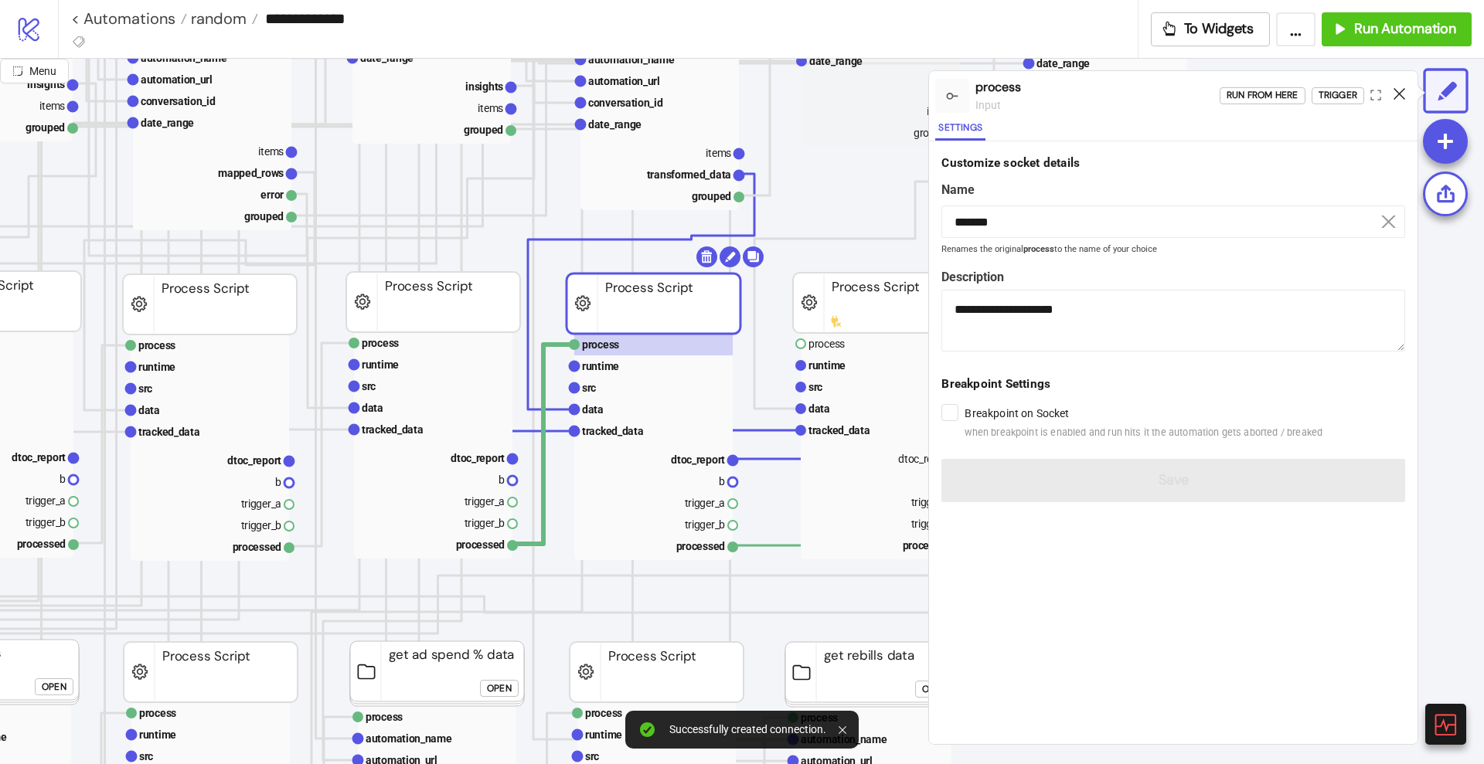
click at [1397, 96] on icon at bounding box center [1399, 94] width 12 height 12
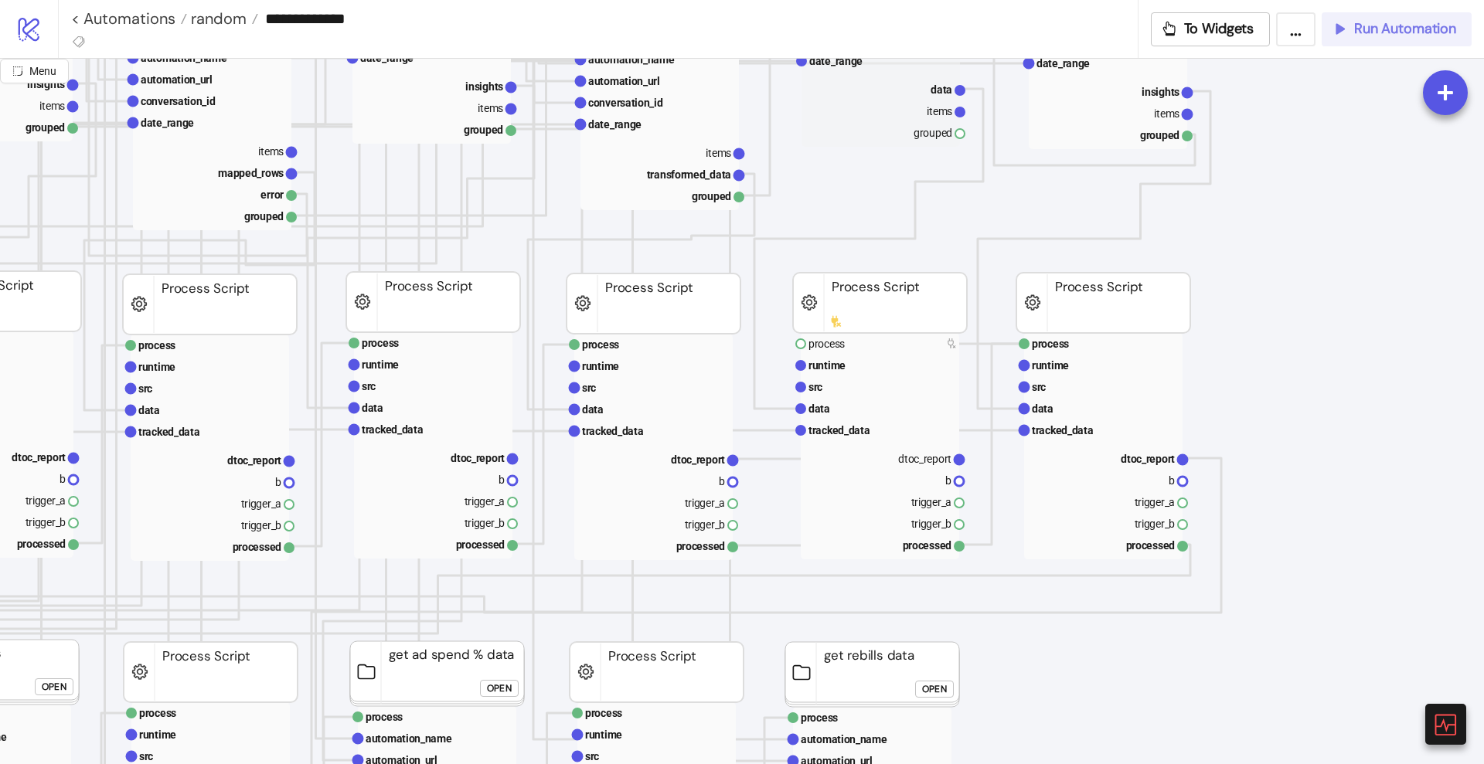
drag, startPoint x: 1376, startPoint y: 35, endPoint x: 1359, endPoint y: 142, distance: 108.8
click at [1377, 131] on div "**********" at bounding box center [742, 382] width 1484 height 764
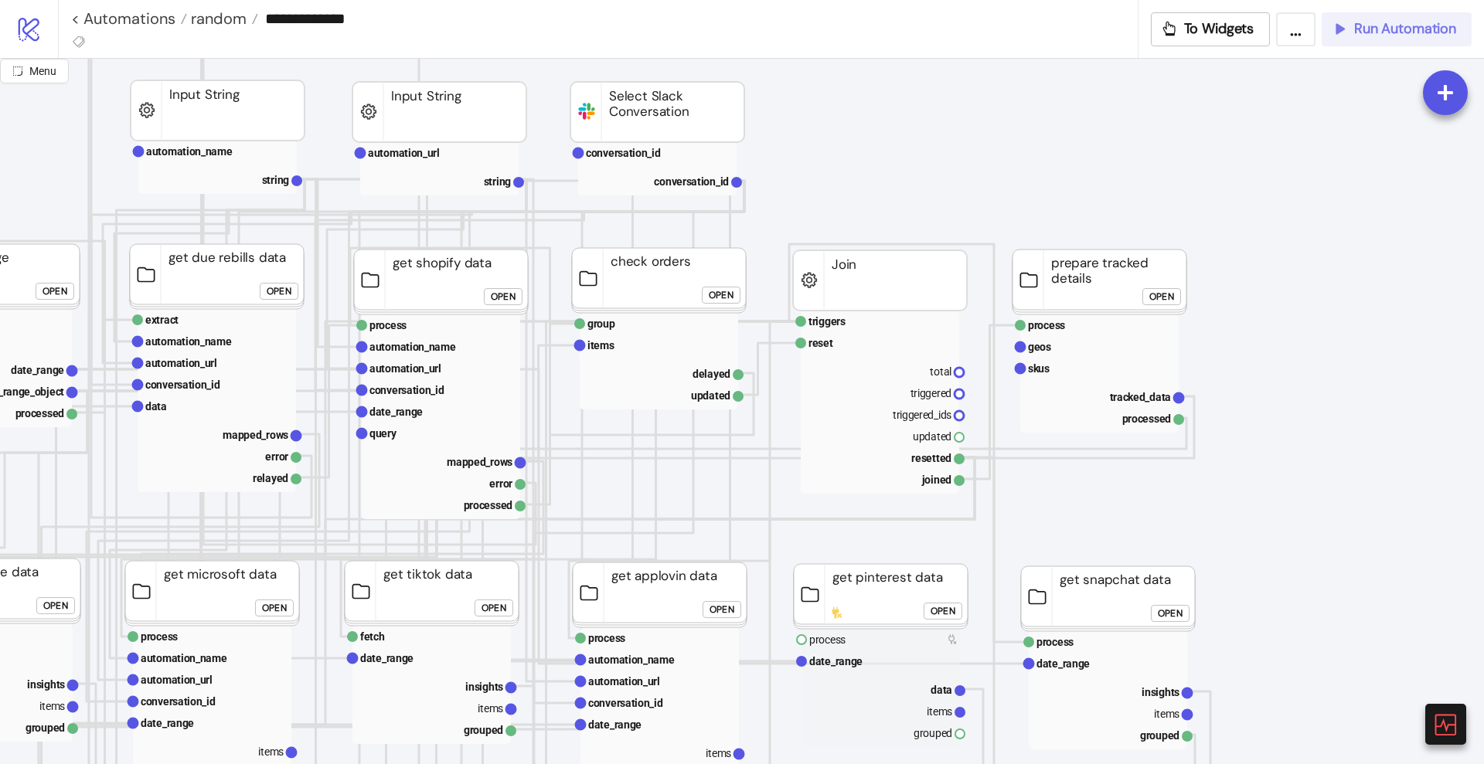
scroll to position [0, 483]
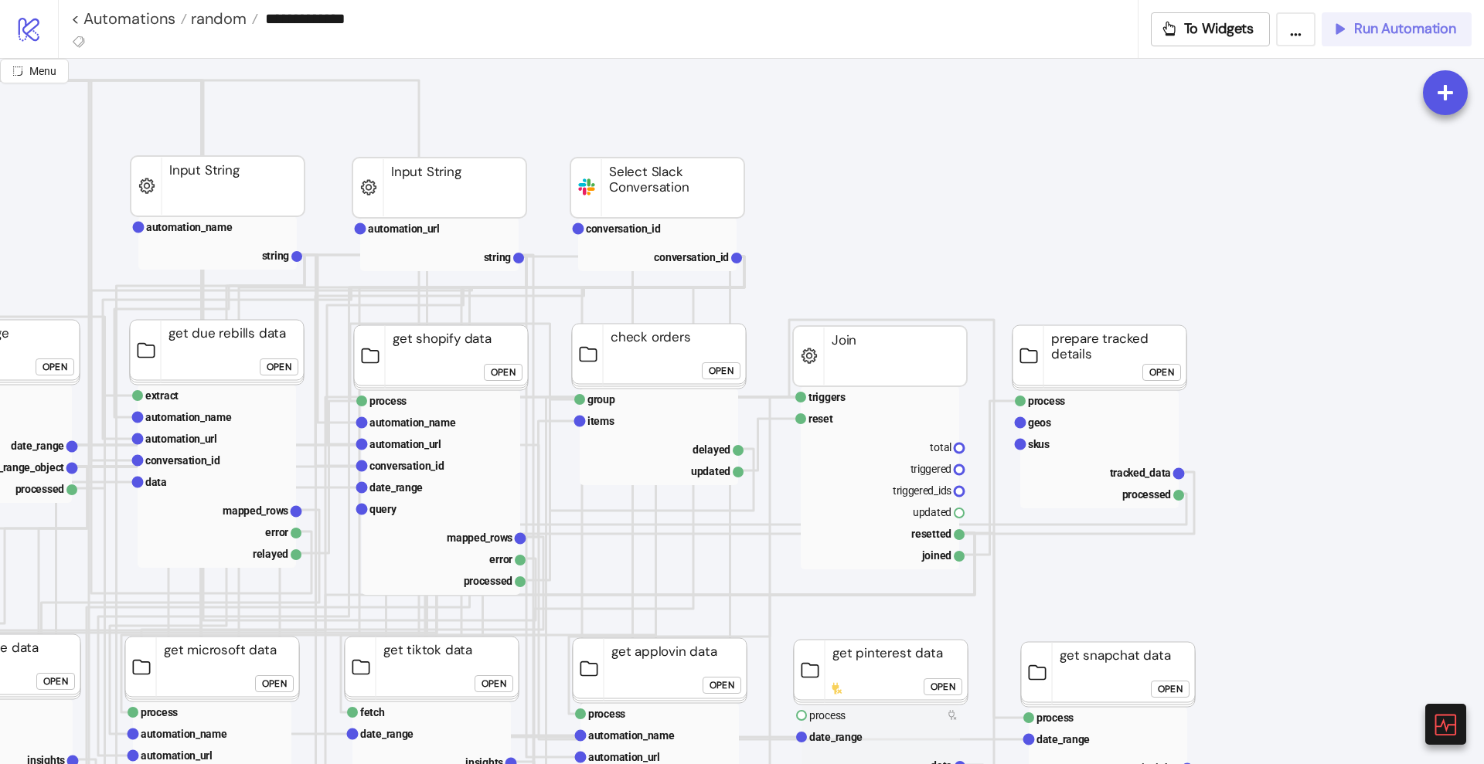
click at [1382, 29] on span "Run Automation" at bounding box center [1405, 29] width 102 height 18
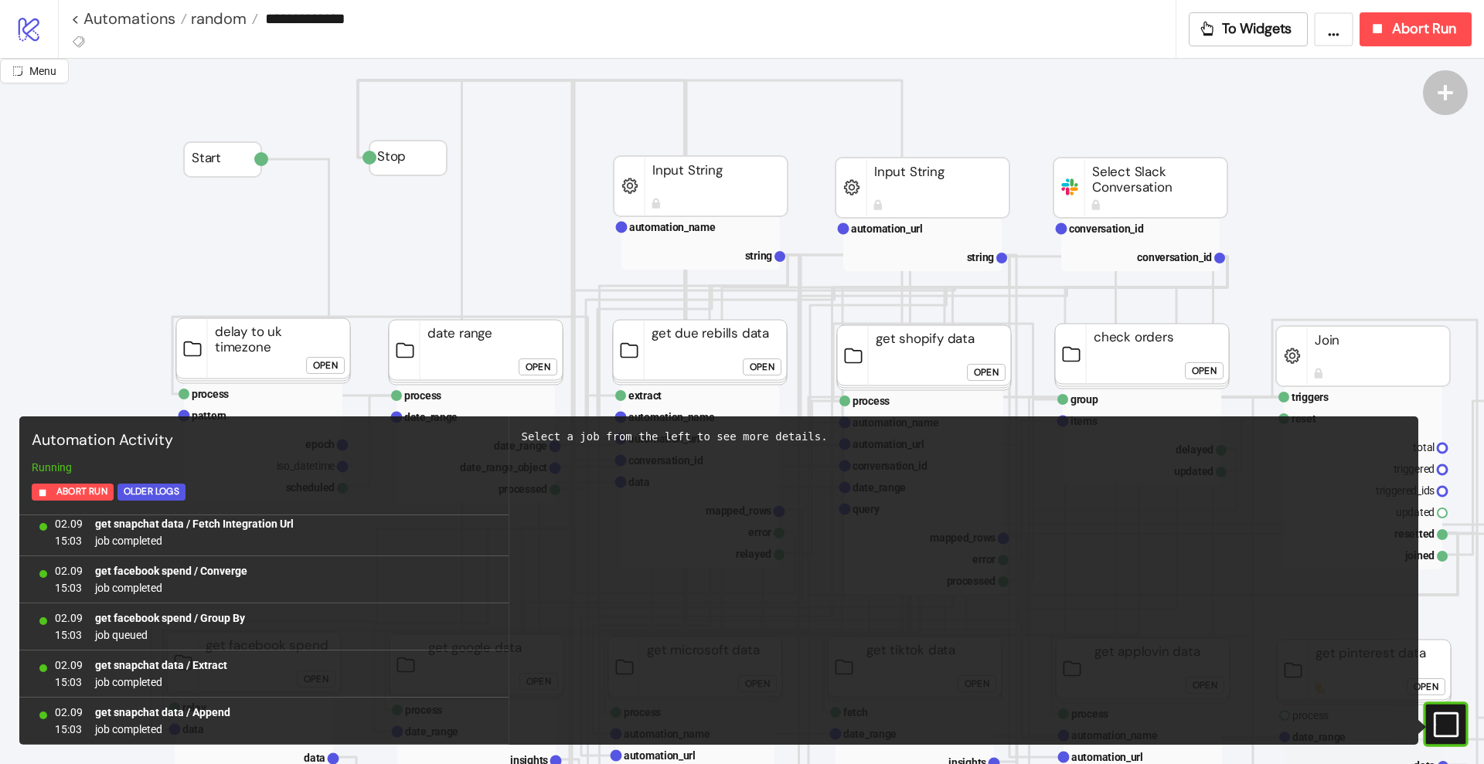
scroll to position [10803, 0]
click at [159, 24] on link "< Automations" at bounding box center [129, 18] width 116 height 15
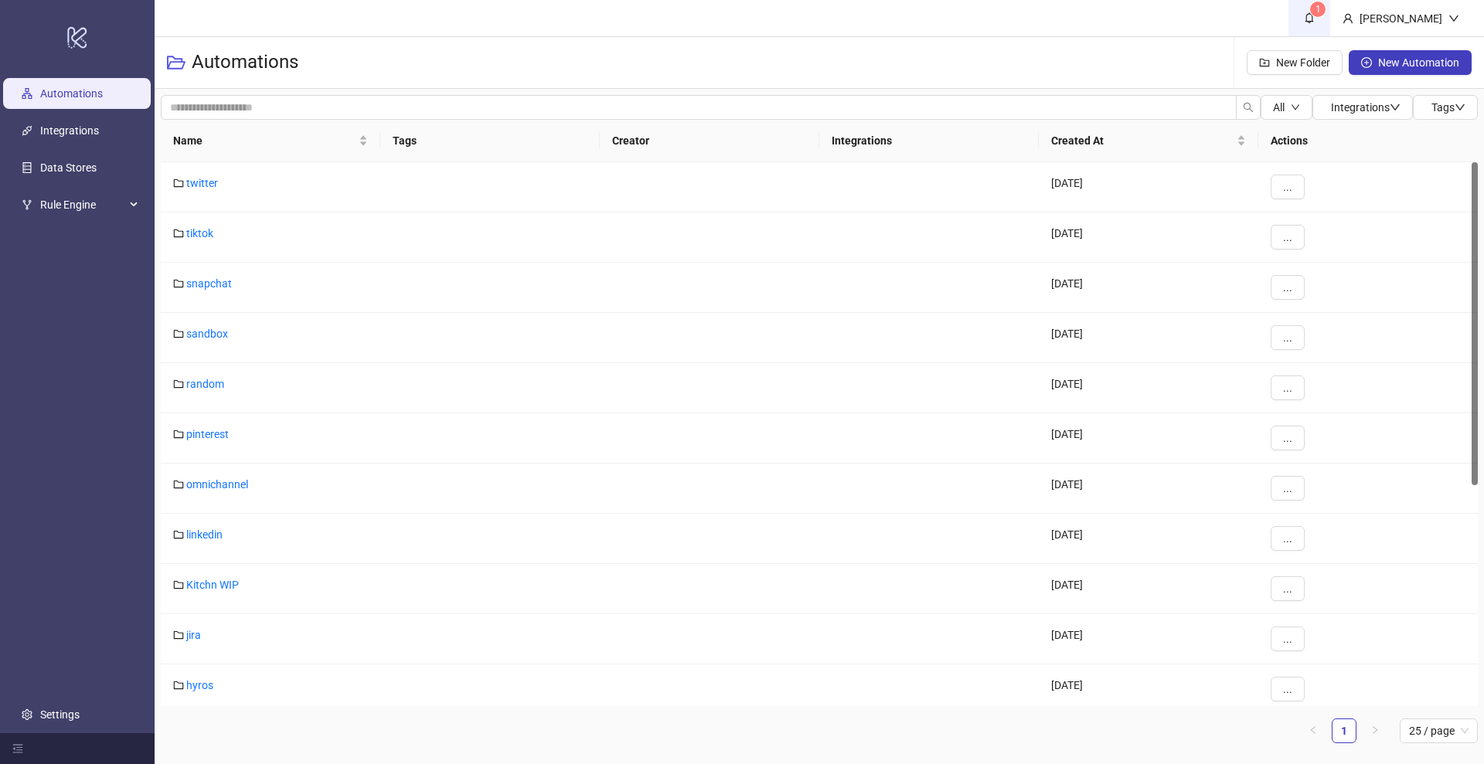
click at [1330, 22] on link "1" at bounding box center [1309, 18] width 42 height 36
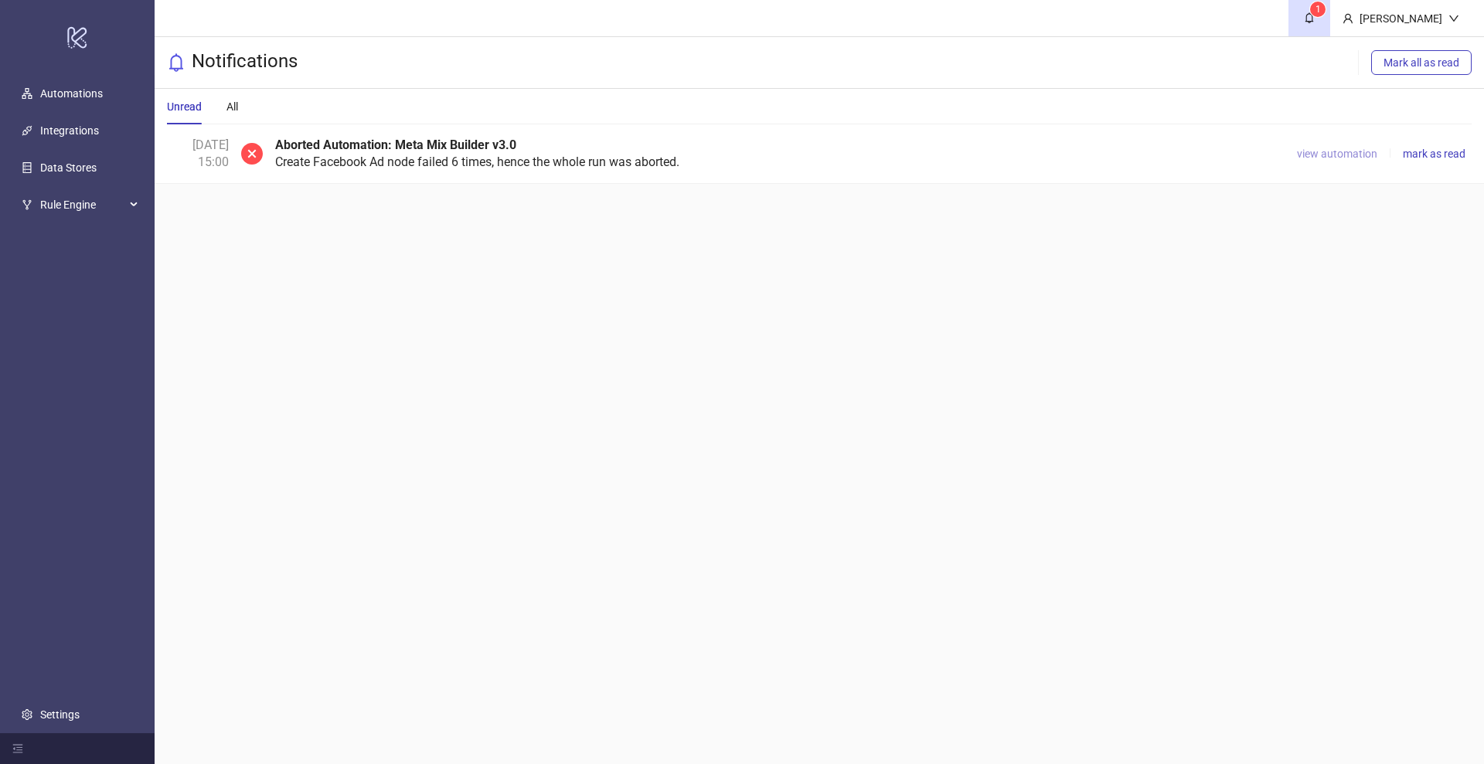
click at [1339, 159] on span "view automation" at bounding box center [1337, 154] width 80 height 12
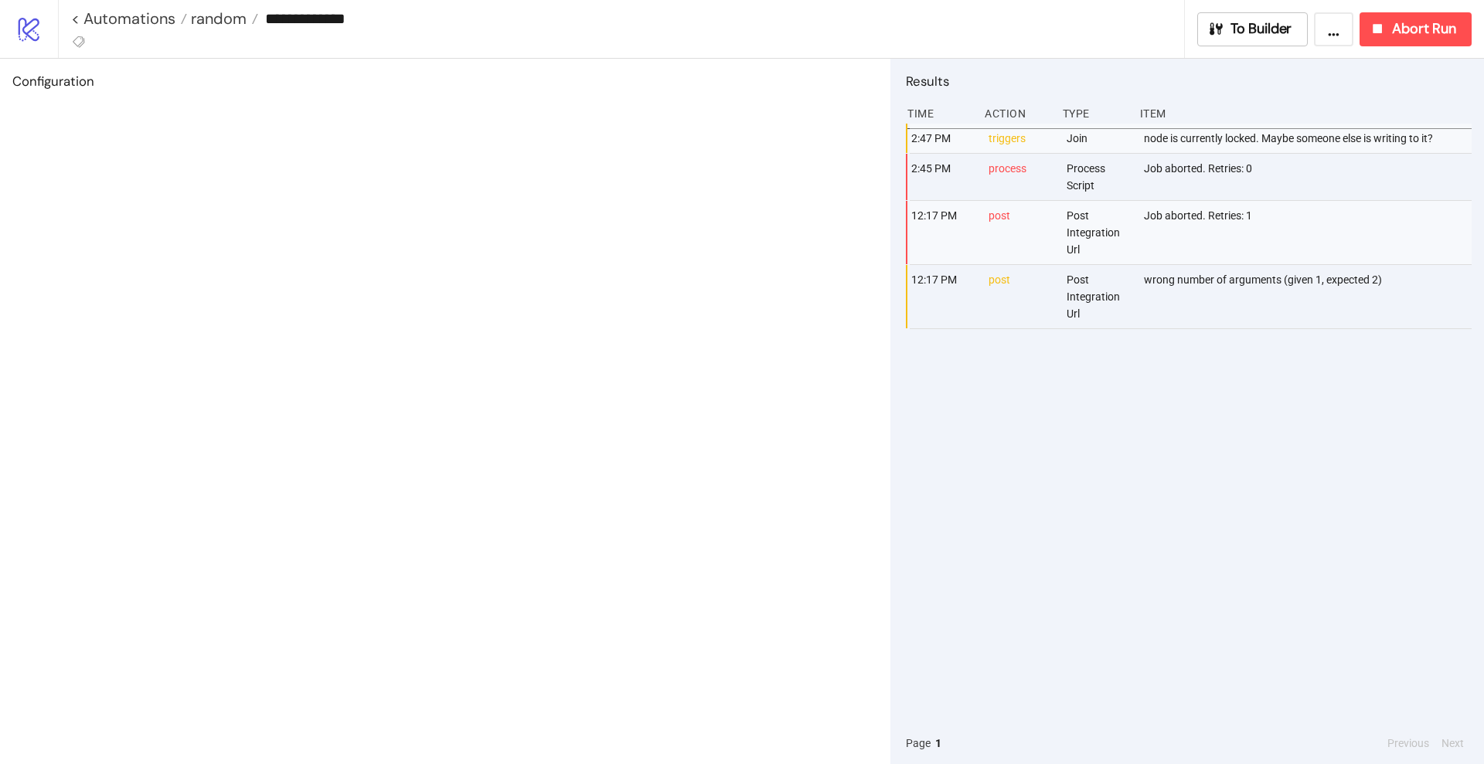
type input "**********"
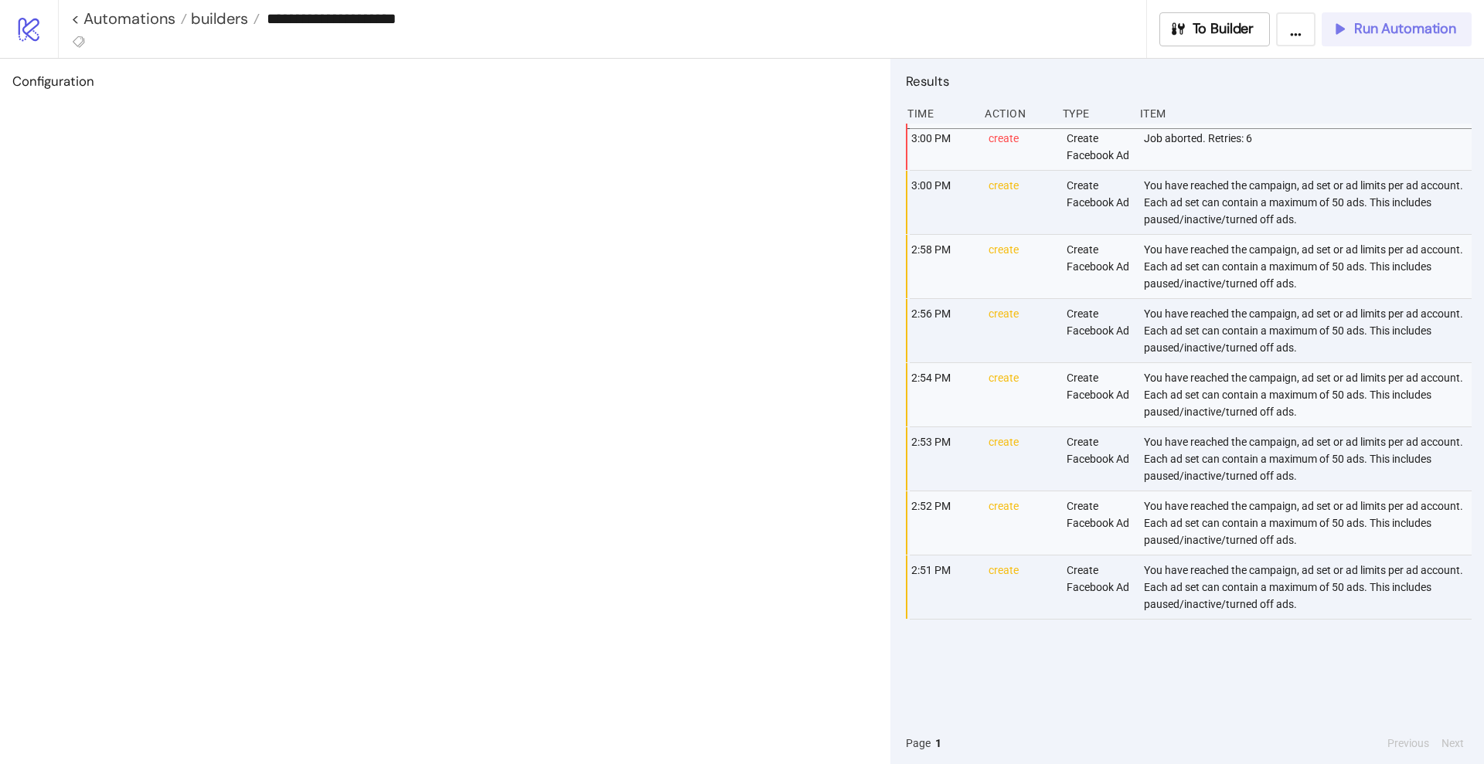
click at [1417, 37] on span "Run Automation" at bounding box center [1405, 29] width 102 height 18
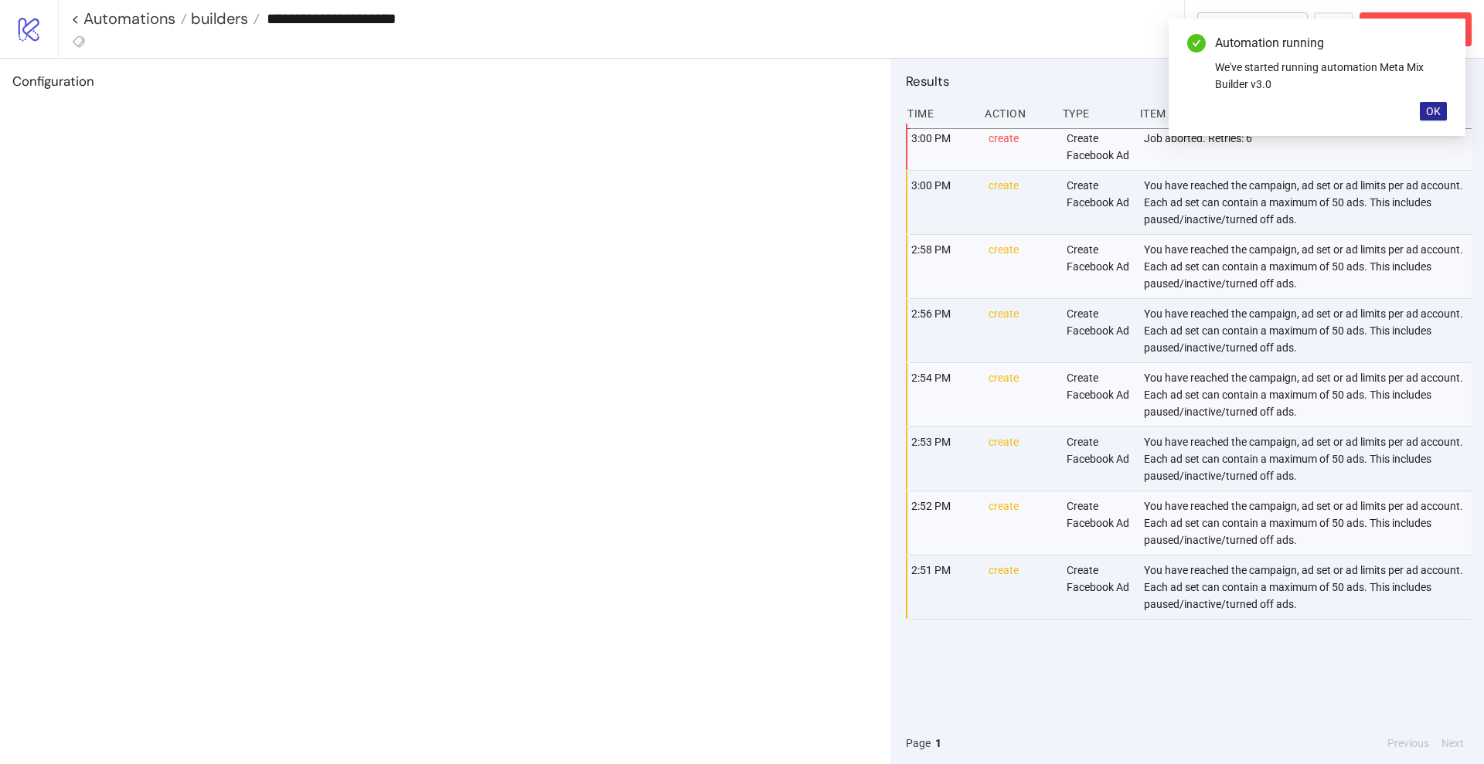
click at [1428, 110] on span "OK" at bounding box center [1433, 111] width 15 height 12
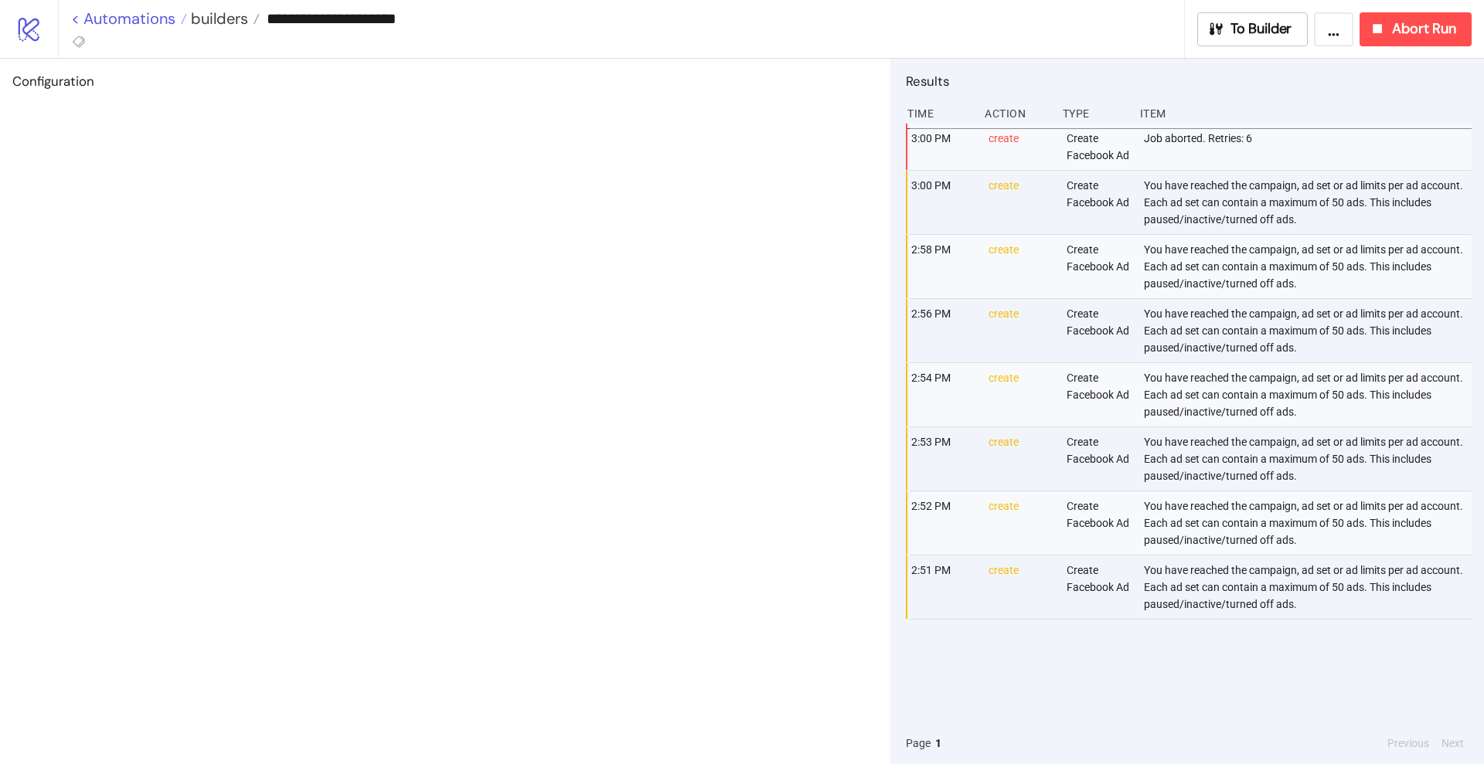
click at [168, 22] on link "< Automations" at bounding box center [129, 18] width 116 height 15
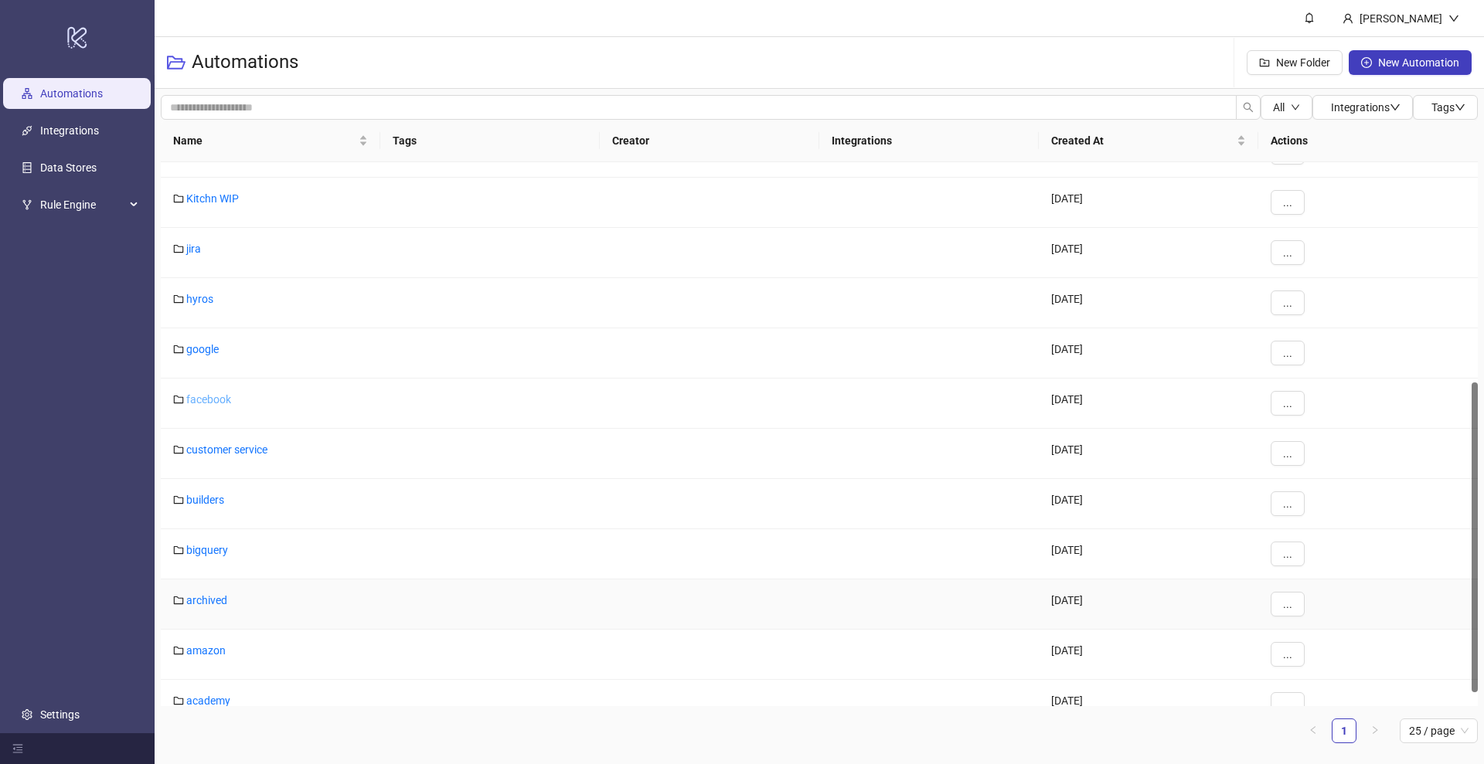
scroll to position [410, 0]
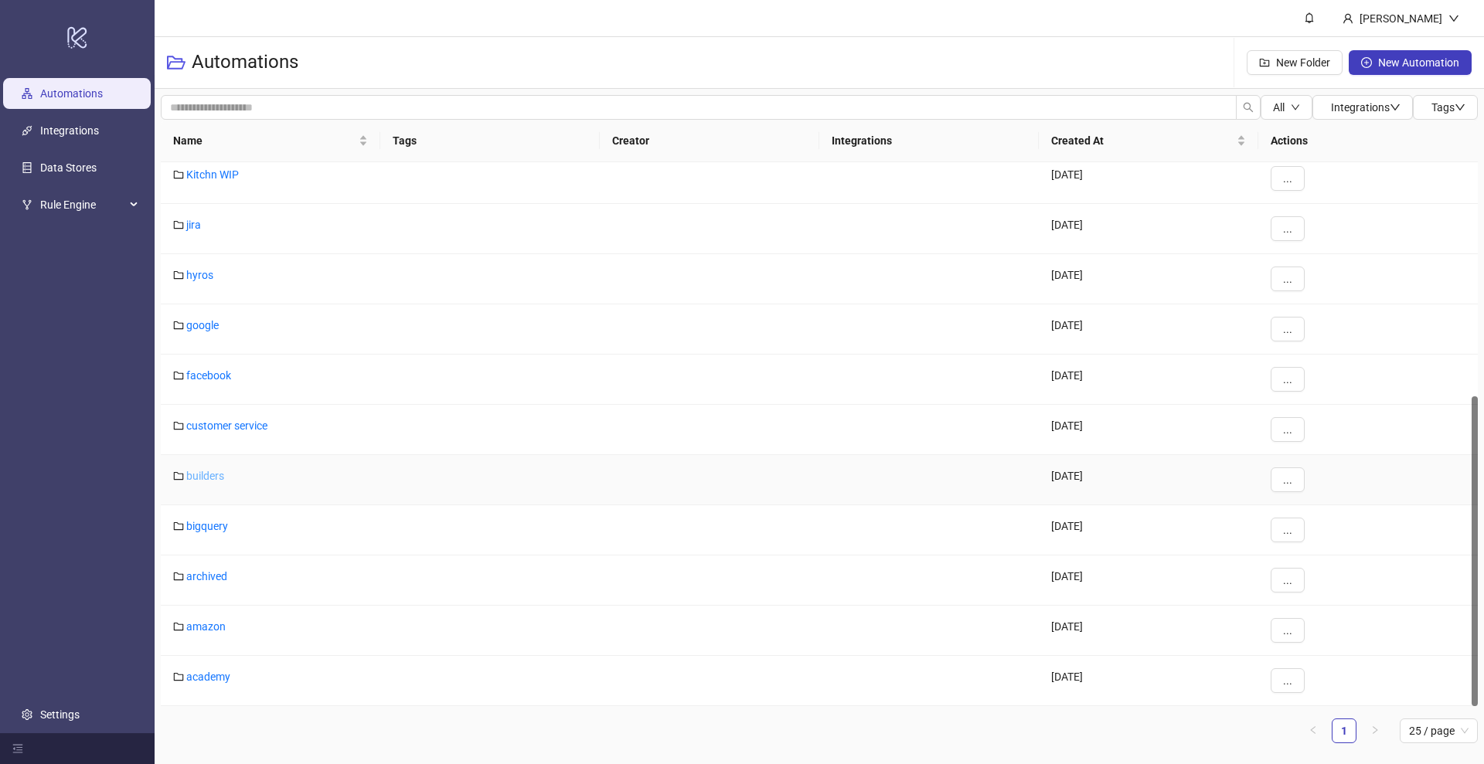
click at [199, 478] on link "builders" at bounding box center [205, 476] width 38 height 12
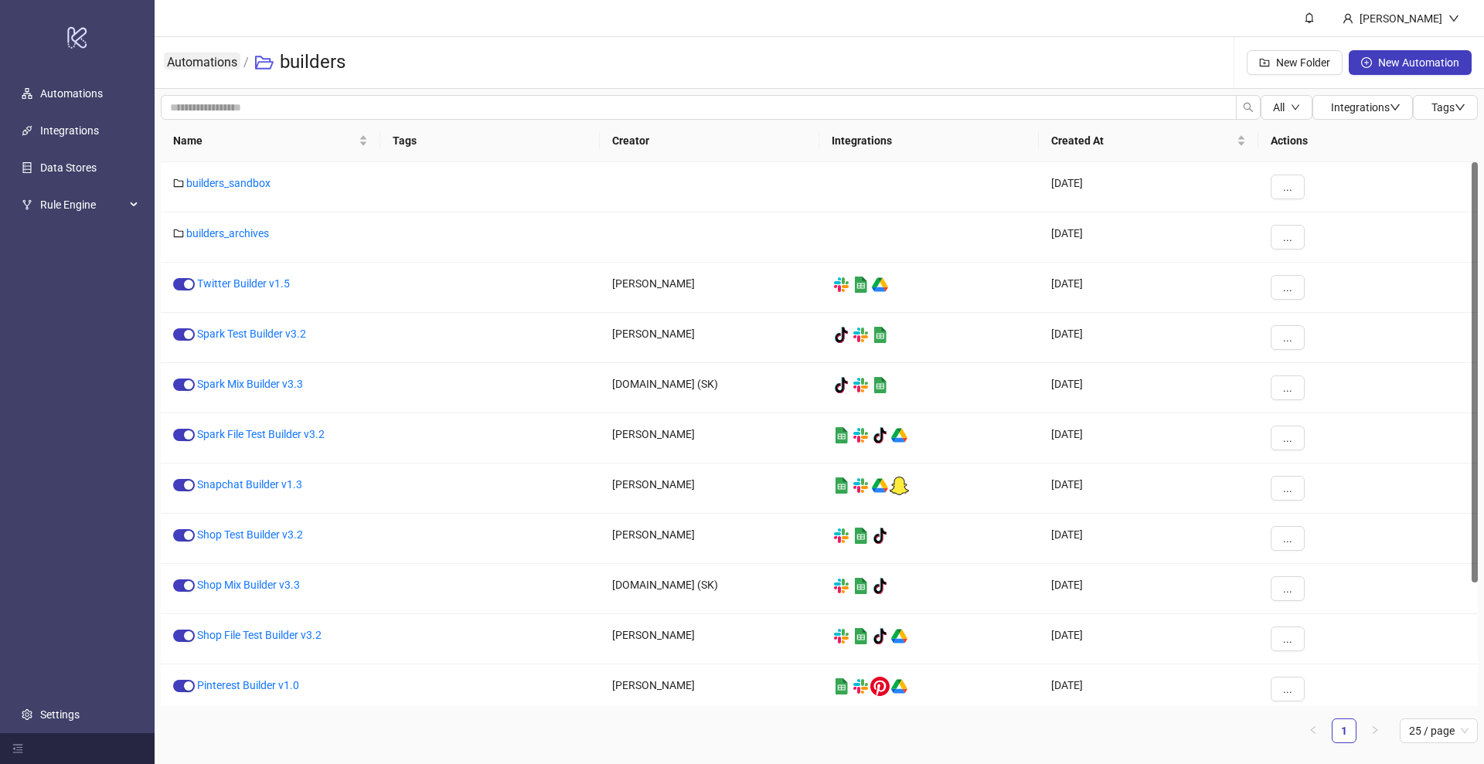
click at [218, 66] on link "Automations" at bounding box center [202, 61] width 77 height 17
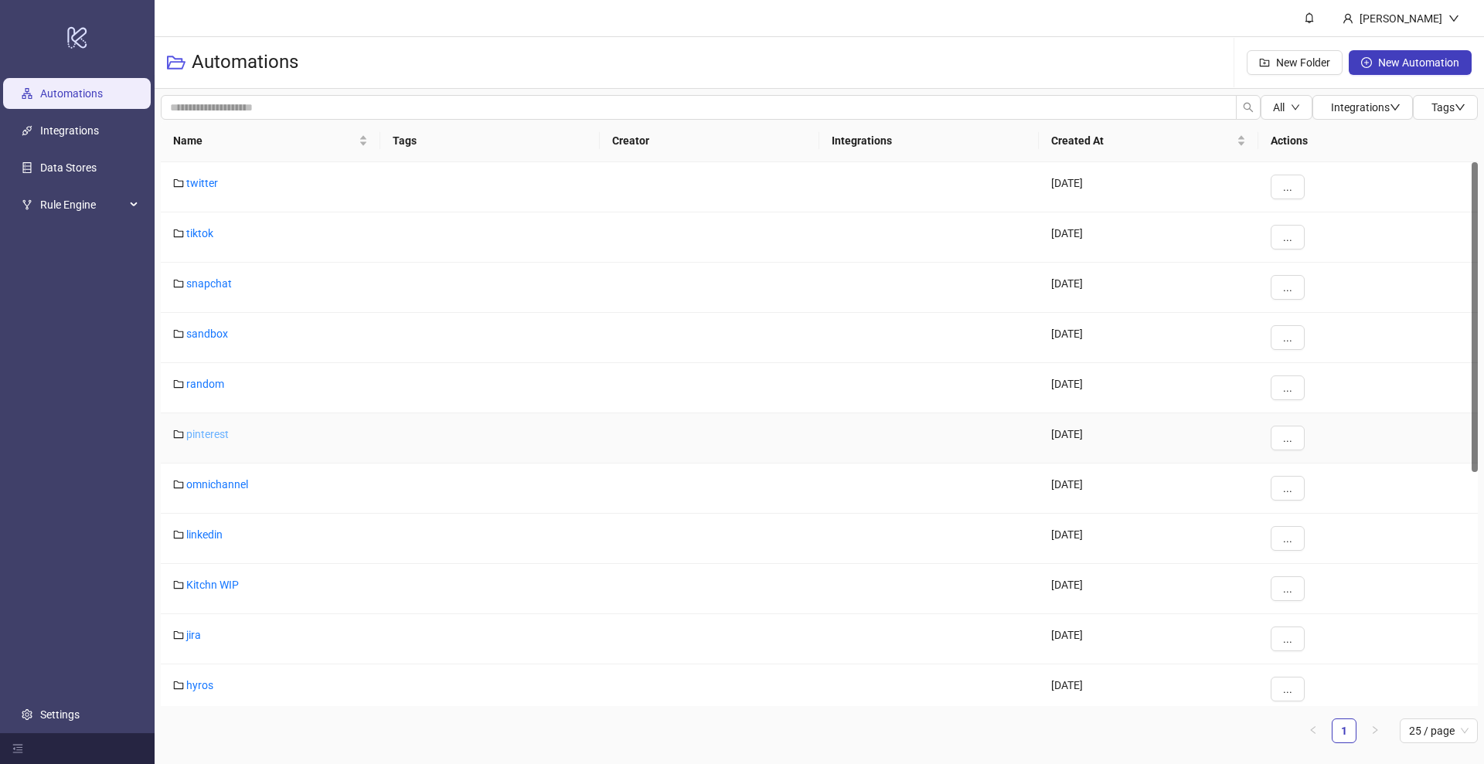
click at [210, 437] on link "pinterest" at bounding box center [207, 434] width 43 height 12
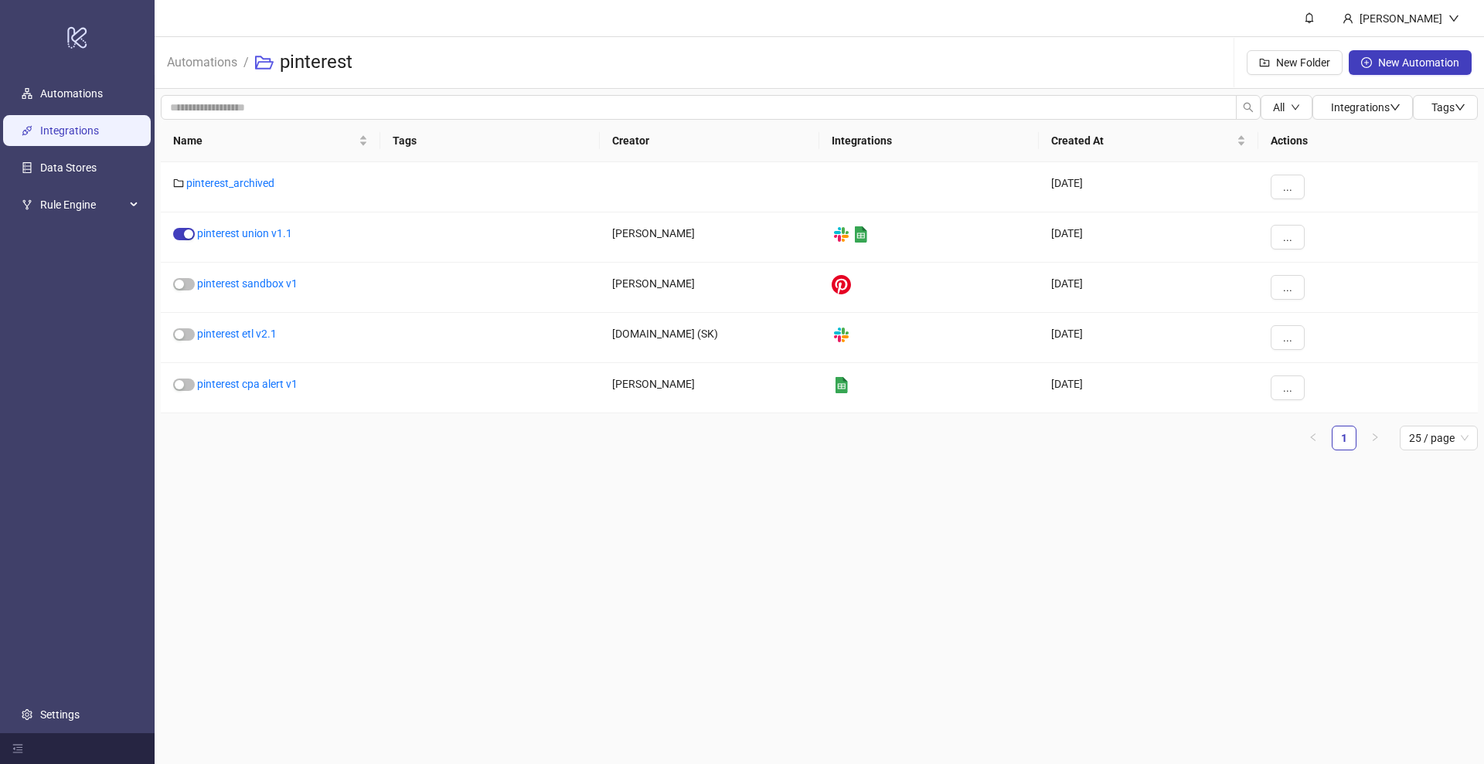
click at [66, 136] on link "Integrations" at bounding box center [69, 130] width 59 height 12
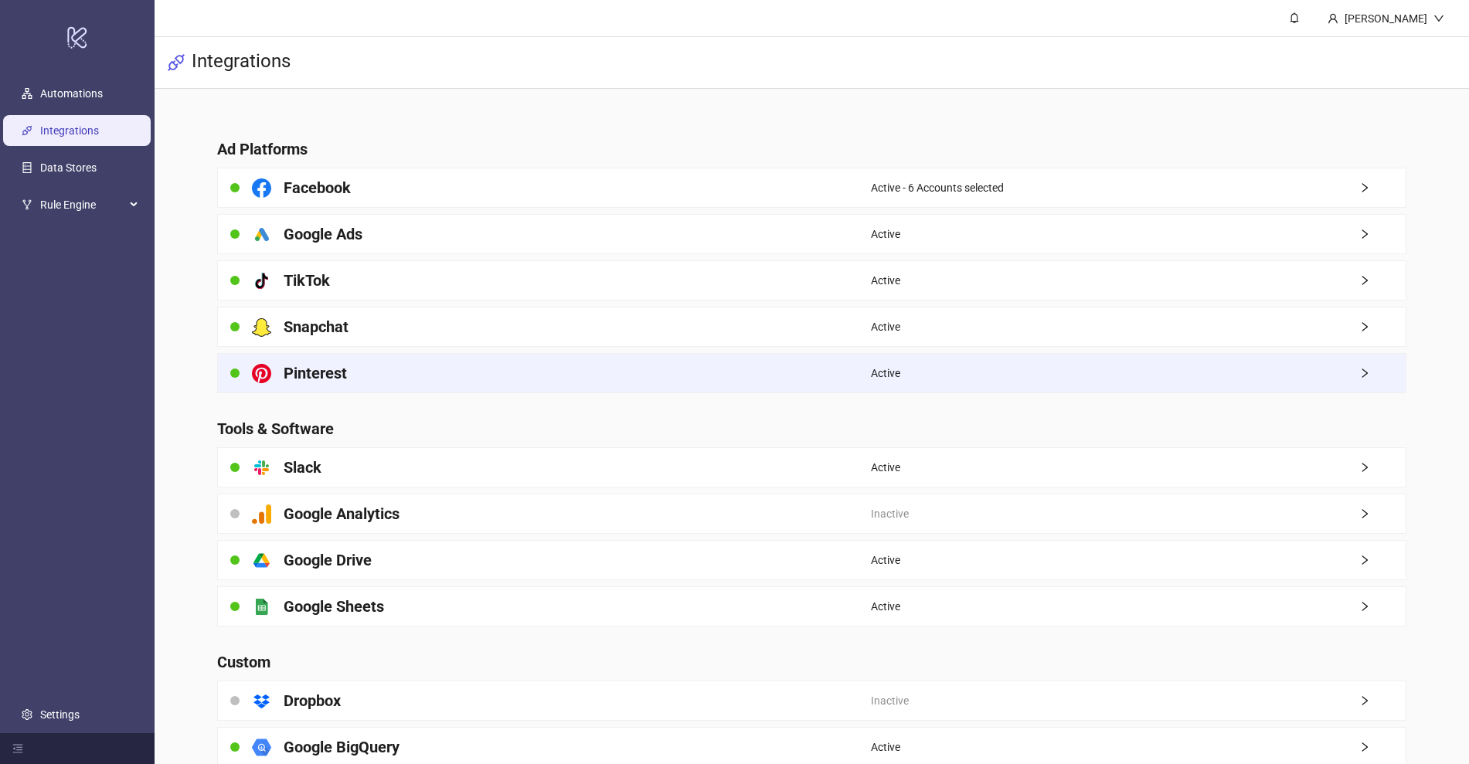
click at [951, 367] on div "Active" at bounding box center [1138, 373] width 534 height 39
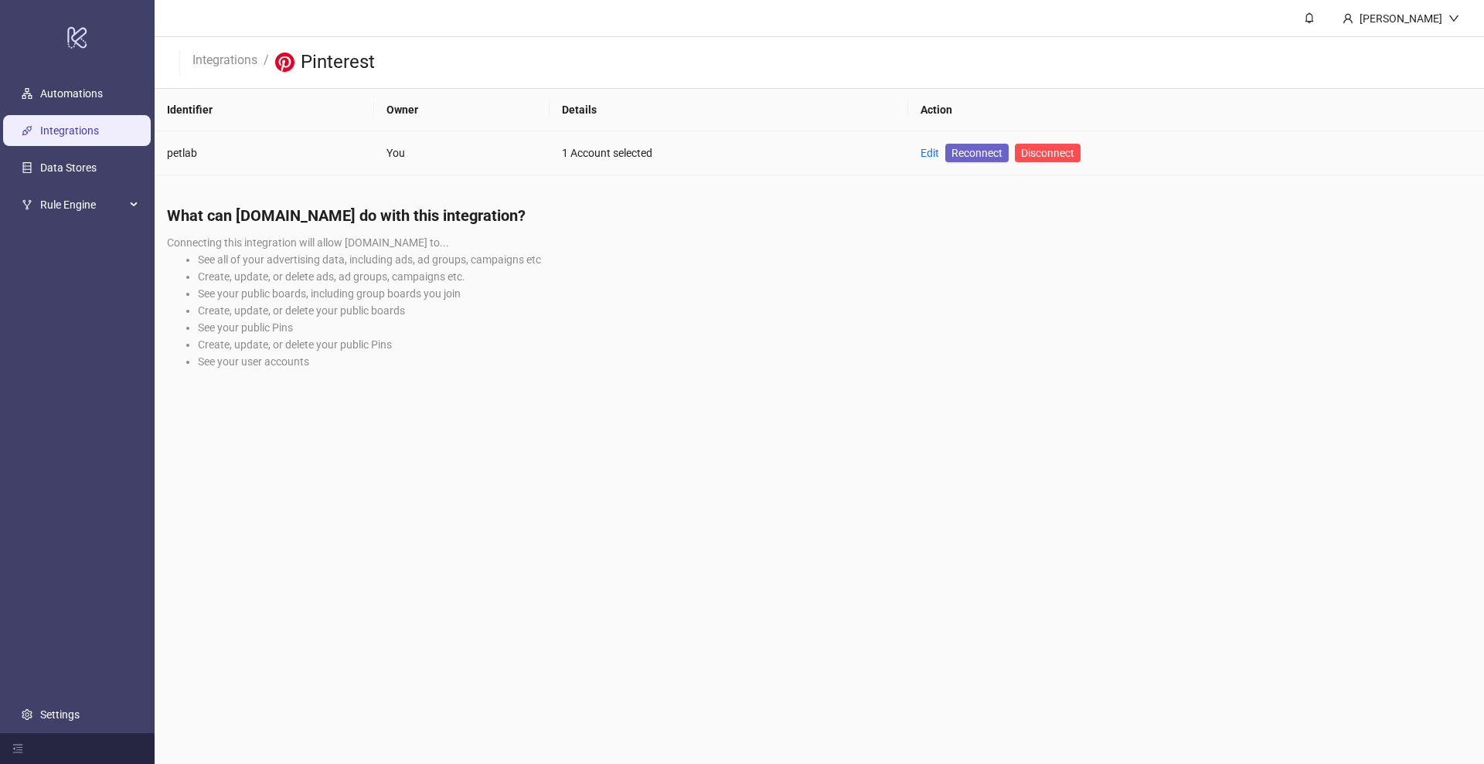
click at [979, 151] on span "Reconnect" at bounding box center [976, 153] width 51 height 17
click at [103, 87] on link "Automations" at bounding box center [71, 93] width 63 height 12
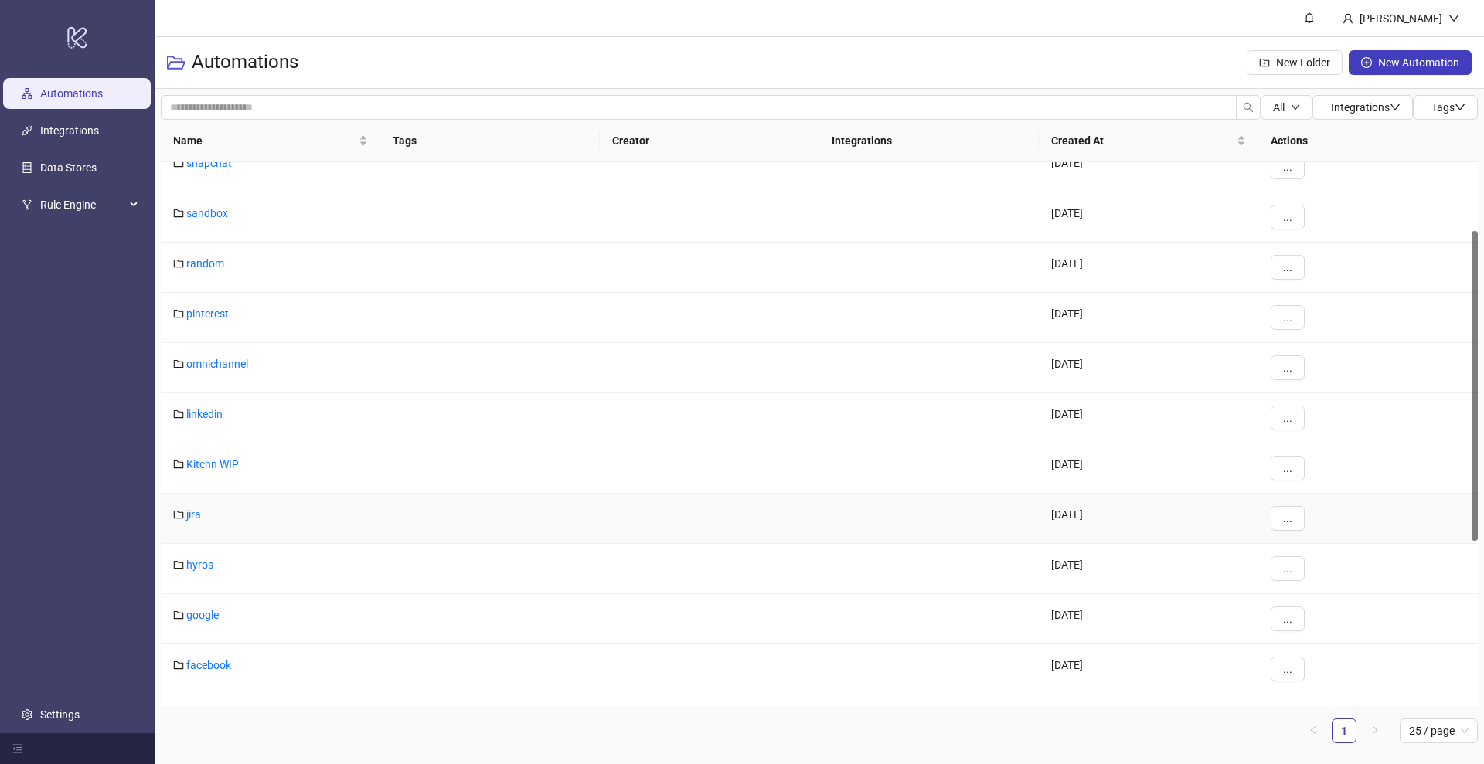
scroll to position [24, 0]
click at [208, 410] on link "pinterest" at bounding box center [207, 410] width 43 height 12
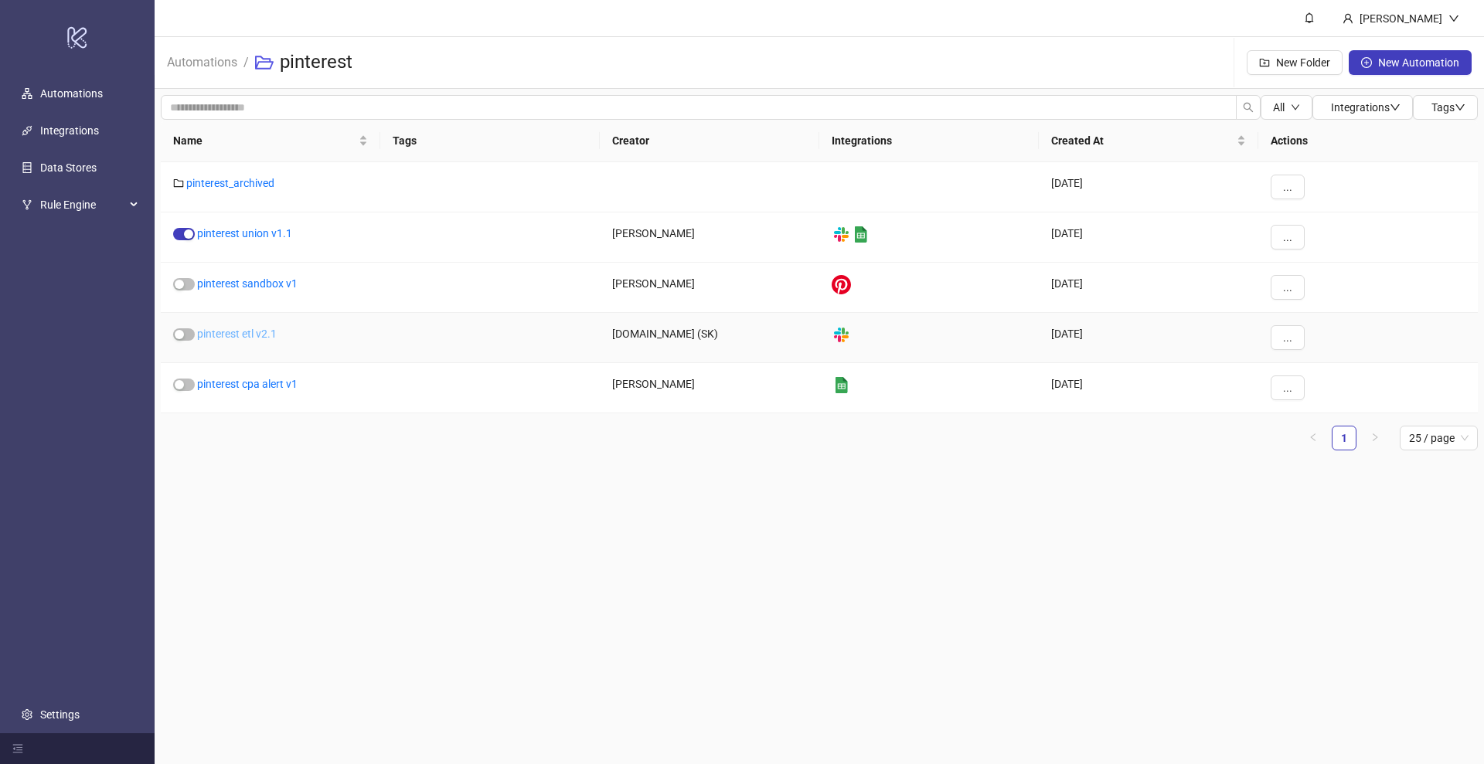
click at [219, 329] on link "pinterest etl v2.1" at bounding box center [237, 334] width 80 height 12
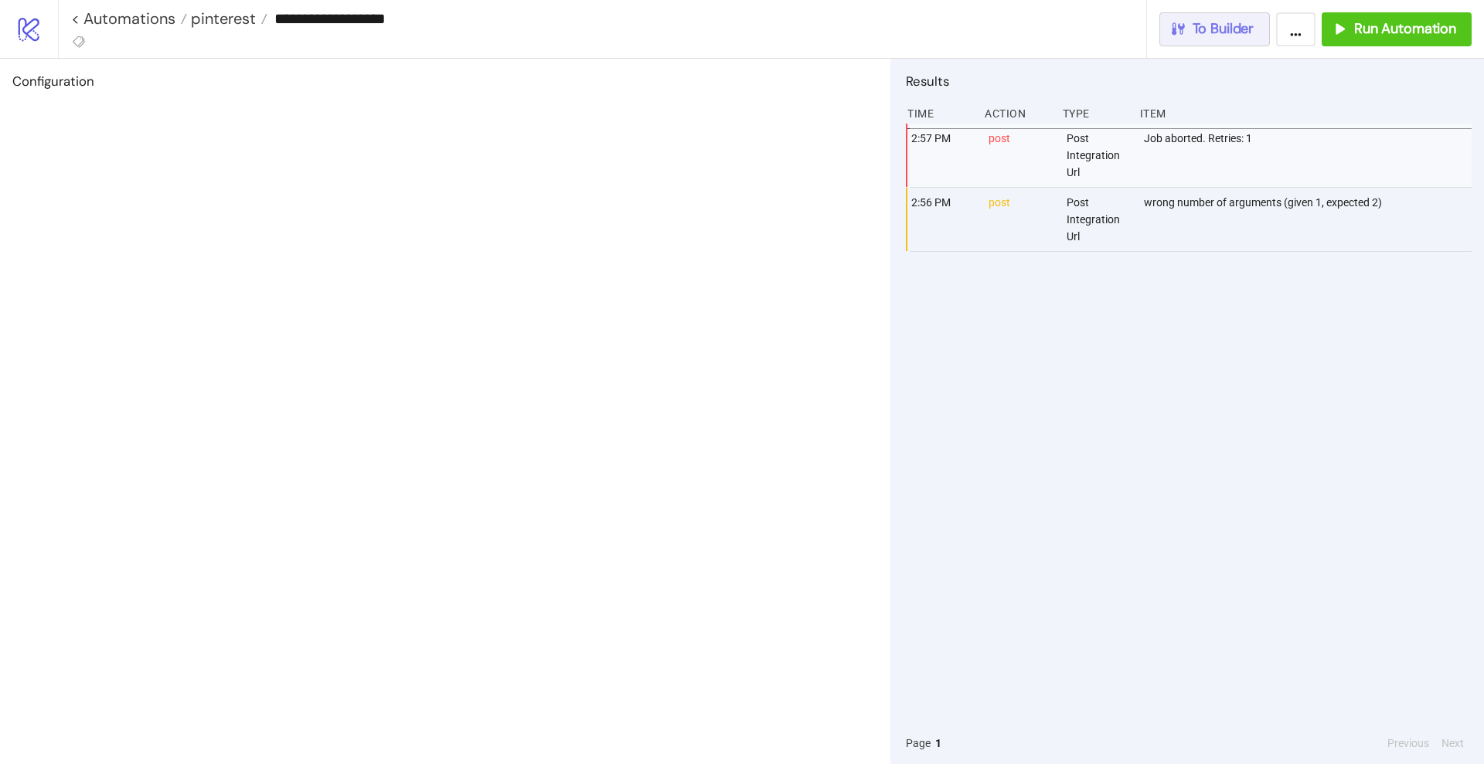
click at [1193, 36] on span "To Builder" at bounding box center [1224, 29] width 62 height 18
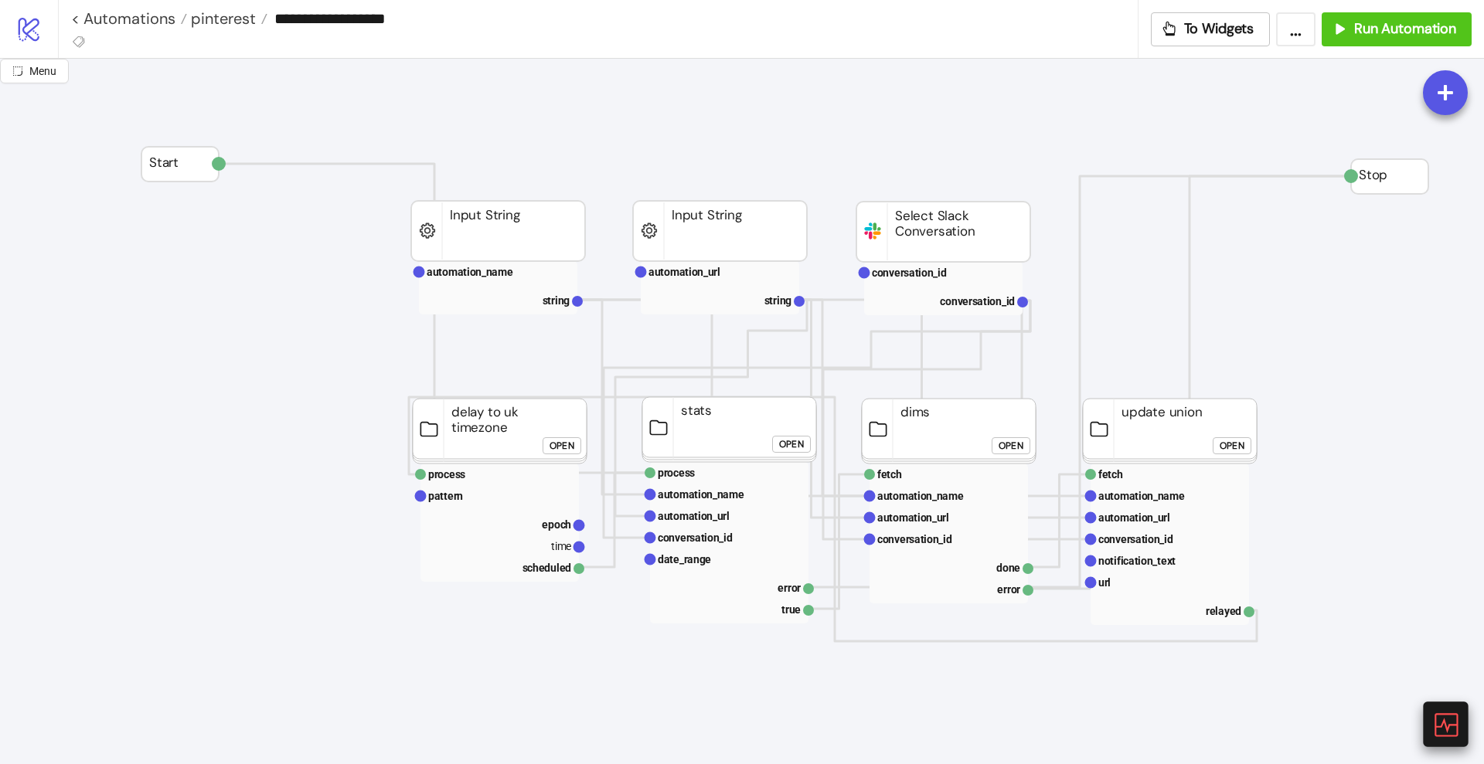
click at [1437, 718] on icon at bounding box center [1444, 724] width 27 height 27
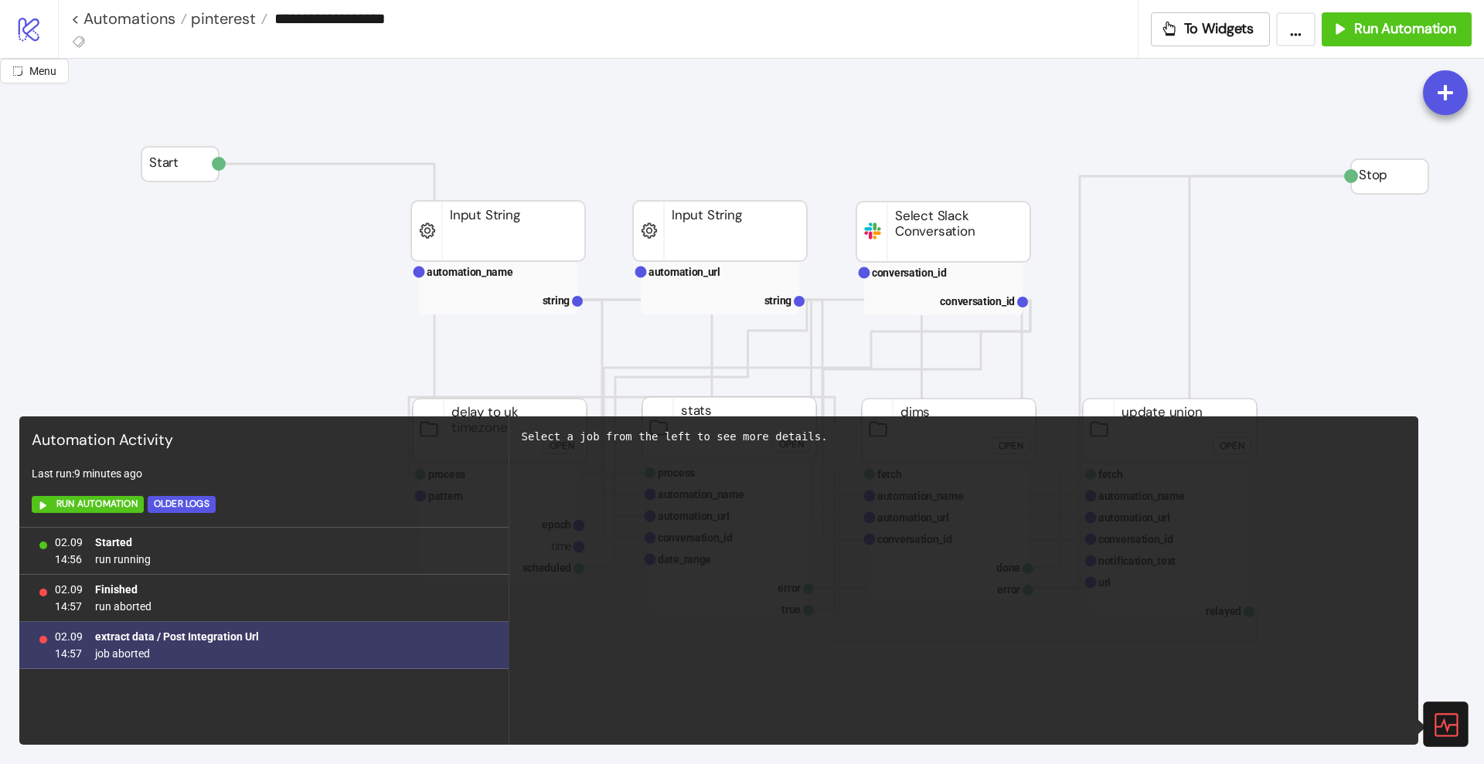
click at [230, 635] on b "extract data / Post Integration Url" at bounding box center [177, 637] width 164 height 12
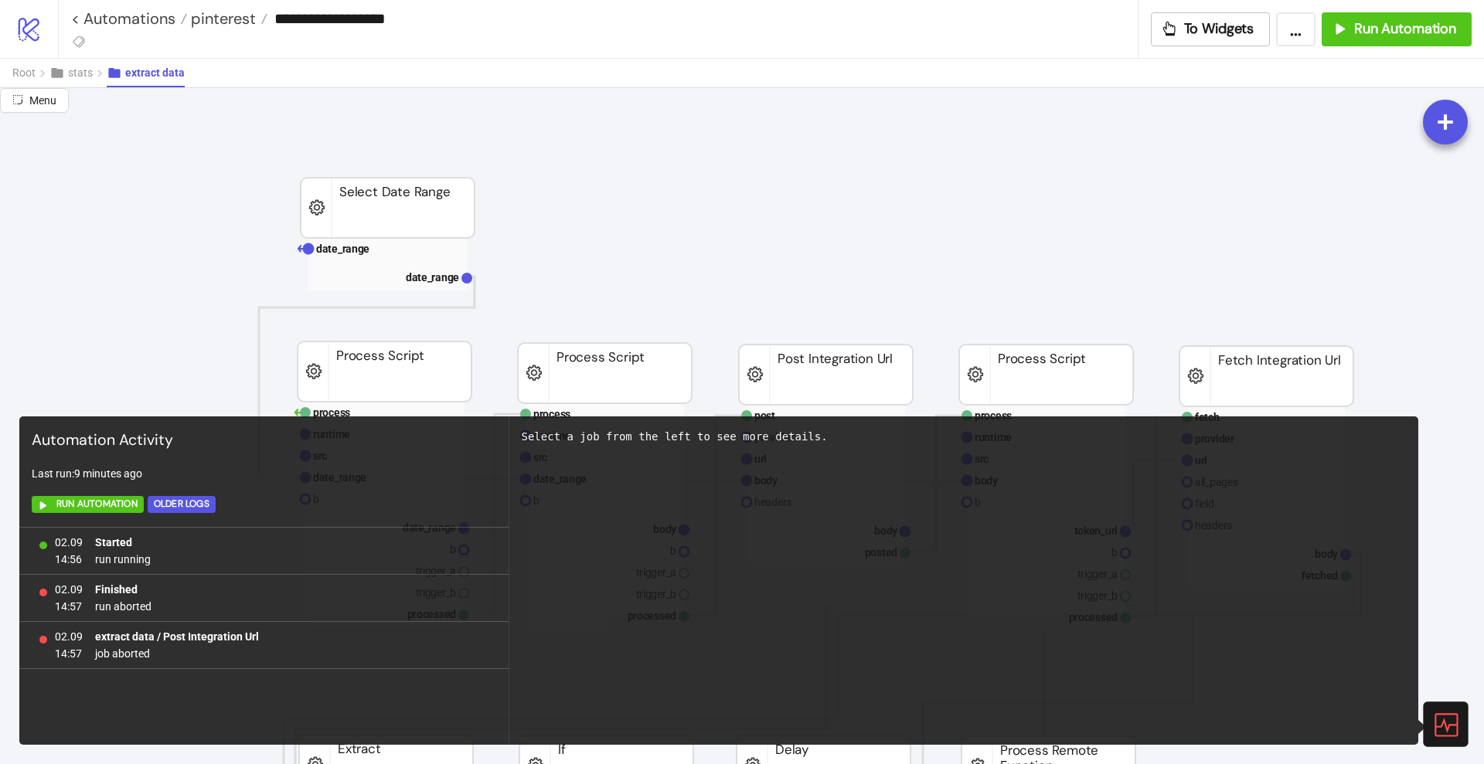
click at [1445, 715] on icon at bounding box center [1444, 724] width 27 height 27
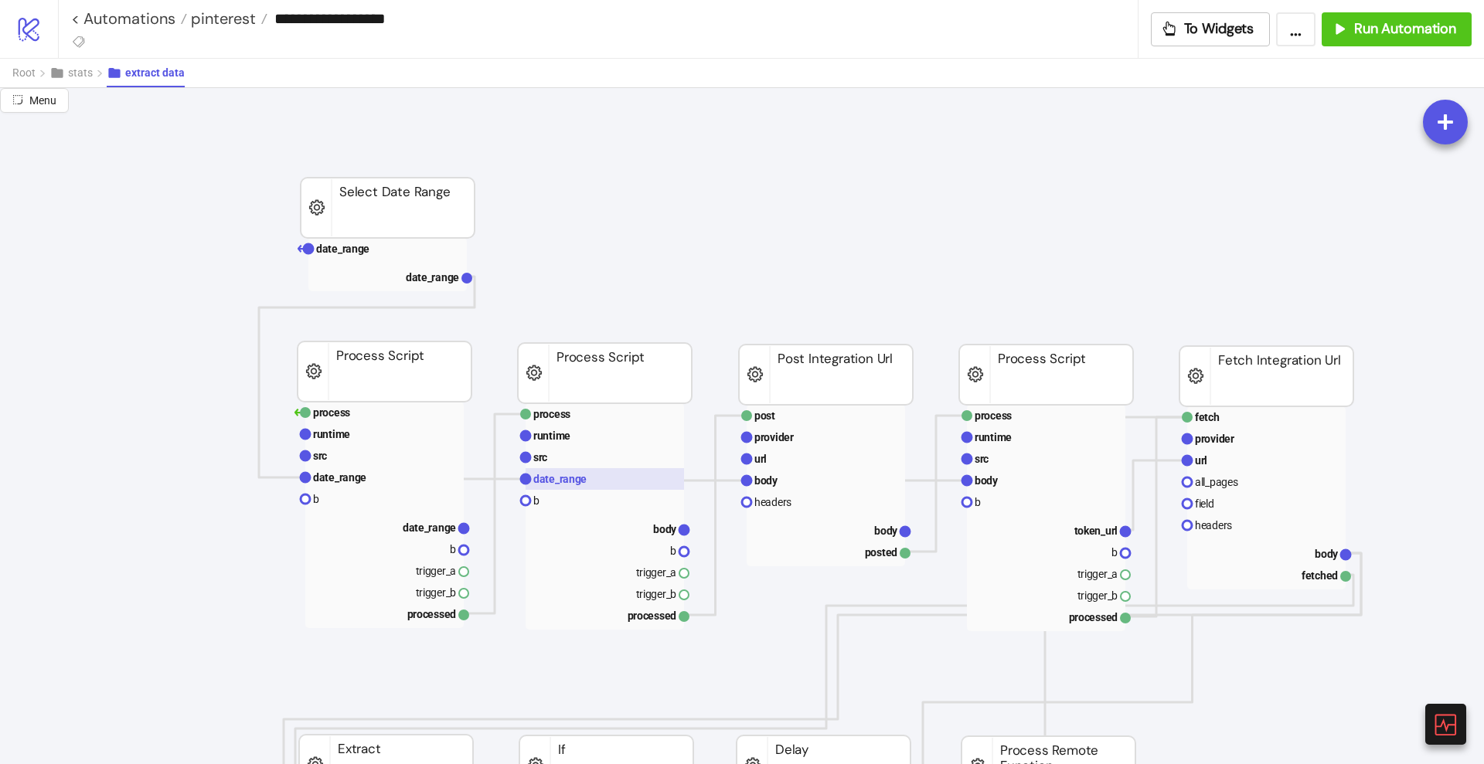
click at [590, 483] on rect at bounding box center [605, 479] width 158 height 22
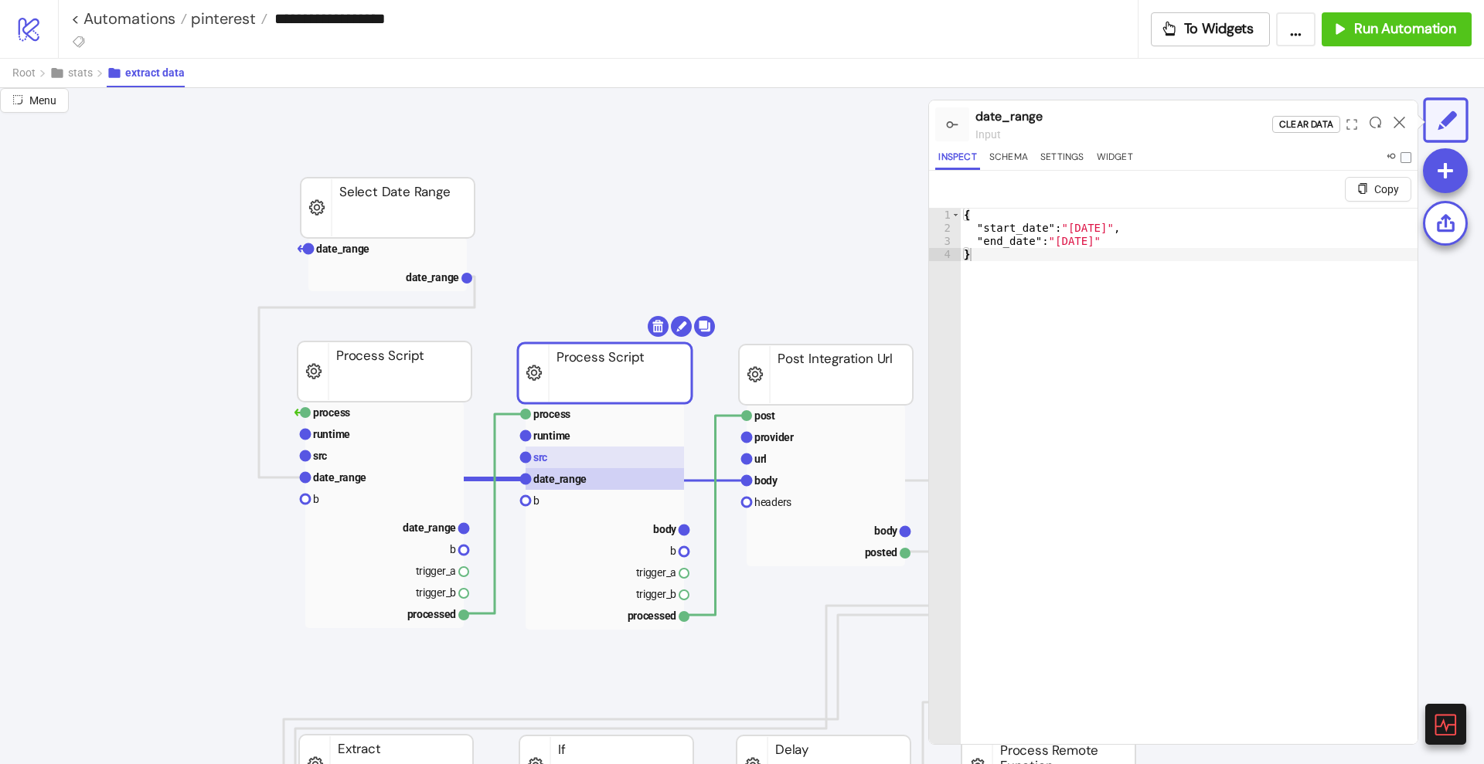
click at [573, 459] on rect at bounding box center [605, 458] width 158 height 22
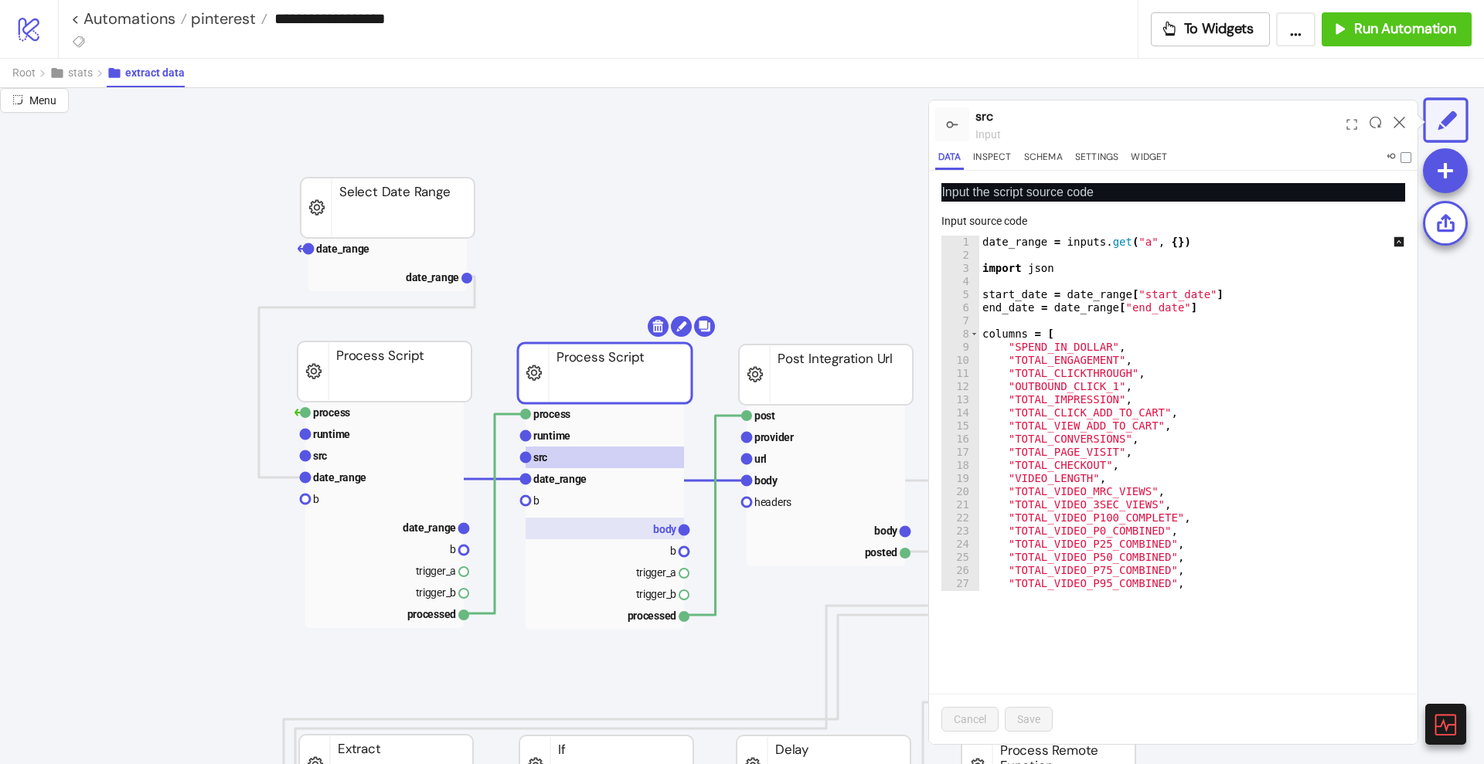
click at [635, 526] on rect at bounding box center [605, 529] width 158 height 22
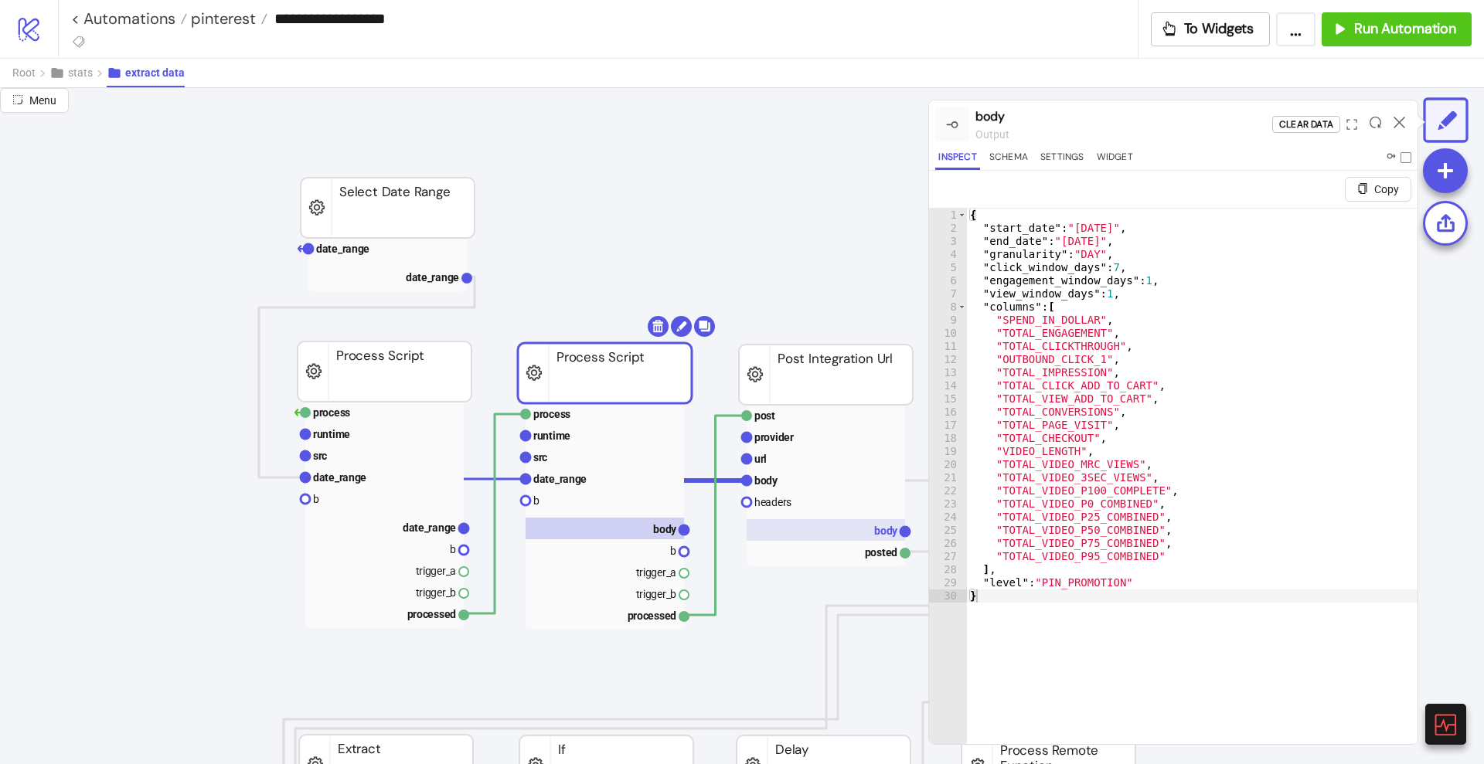
click at [842, 532] on rect at bounding box center [826, 530] width 158 height 22
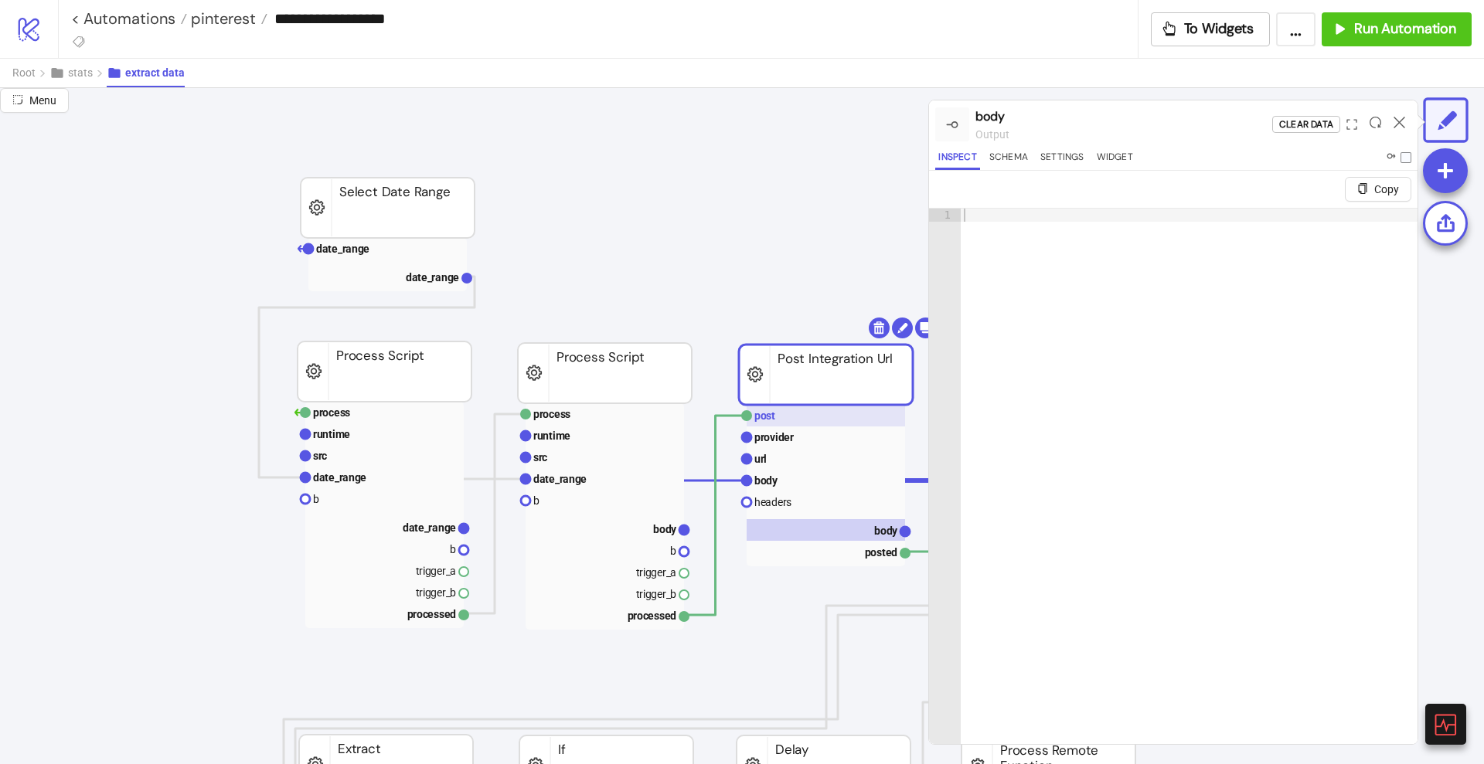
click at [788, 424] on rect at bounding box center [826, 416] width 158 height 22
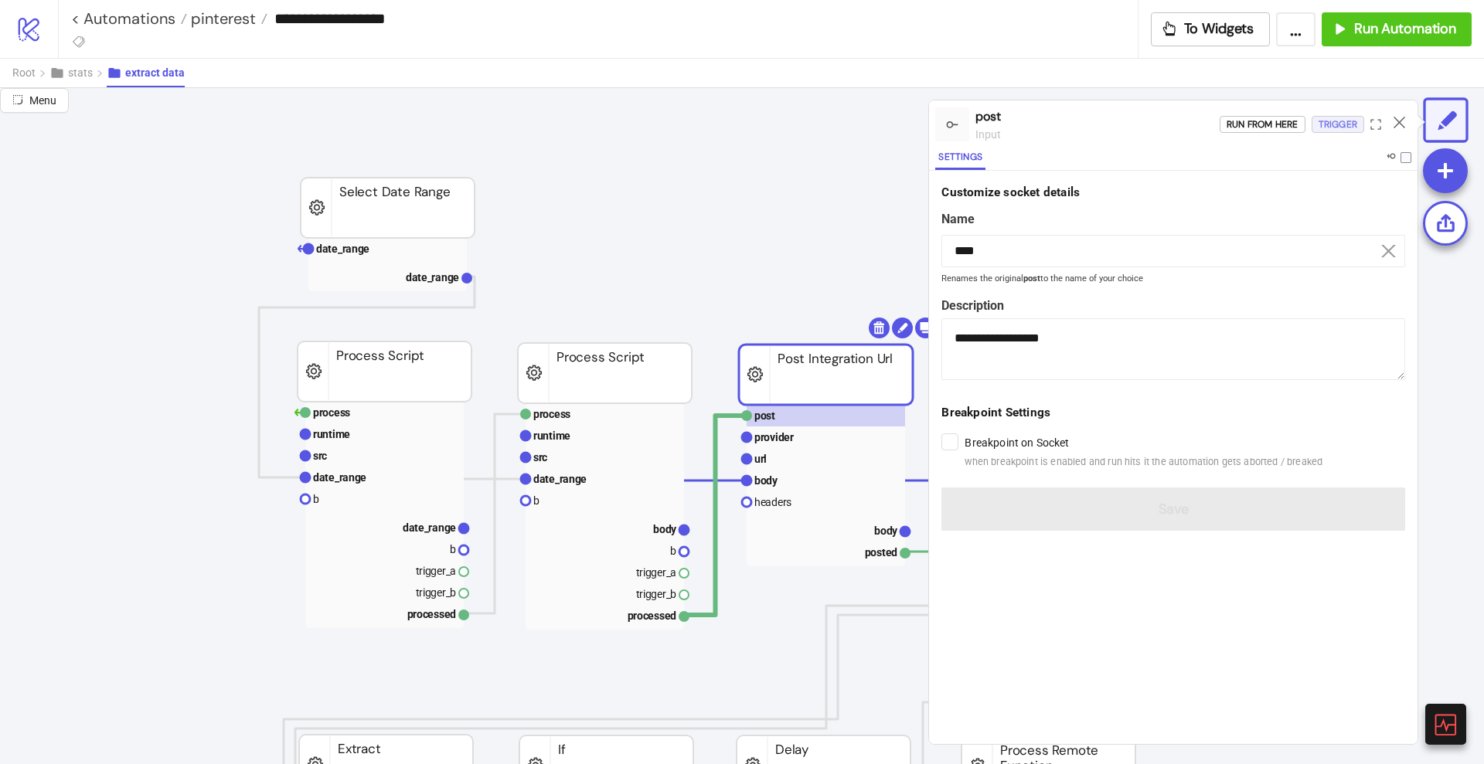
click at [1330, 128] on div "Trigger" at bounding box center [1338, 125] width 39 height 18
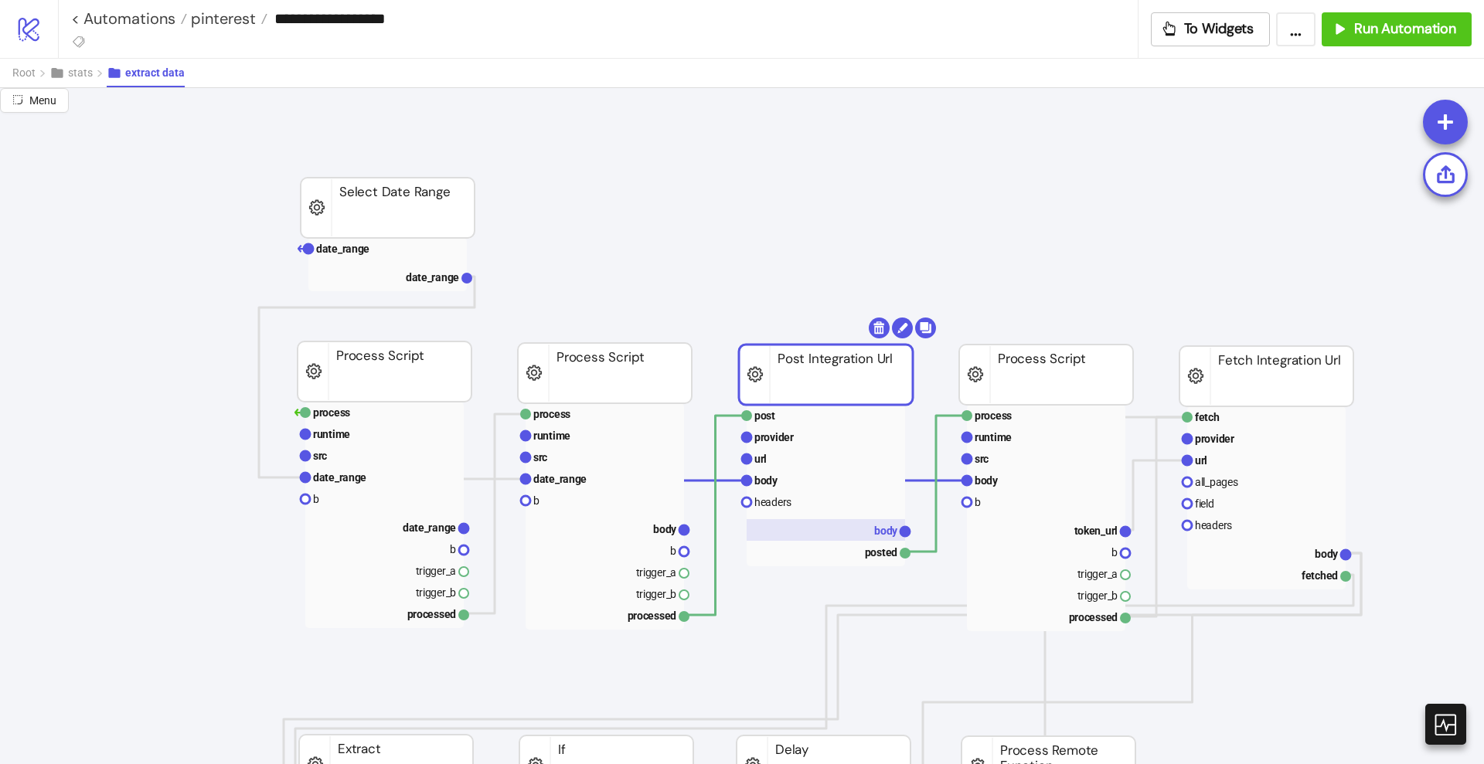
click at [883, 525] on text "body" at bounding box center [886, 531] width 24 height 12
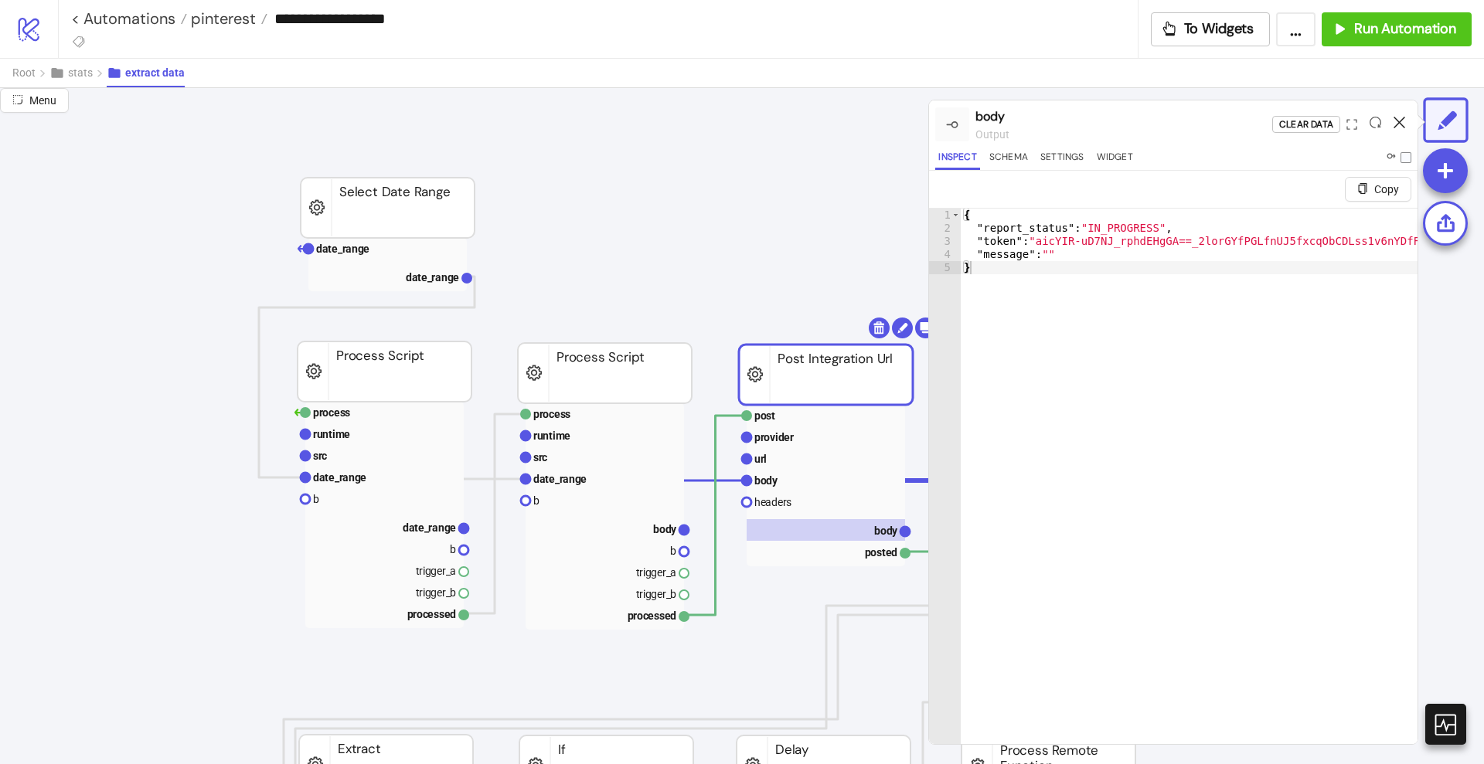
click at [1398, 123] on icon at bounding box center [1399, 123] width 12 height 12
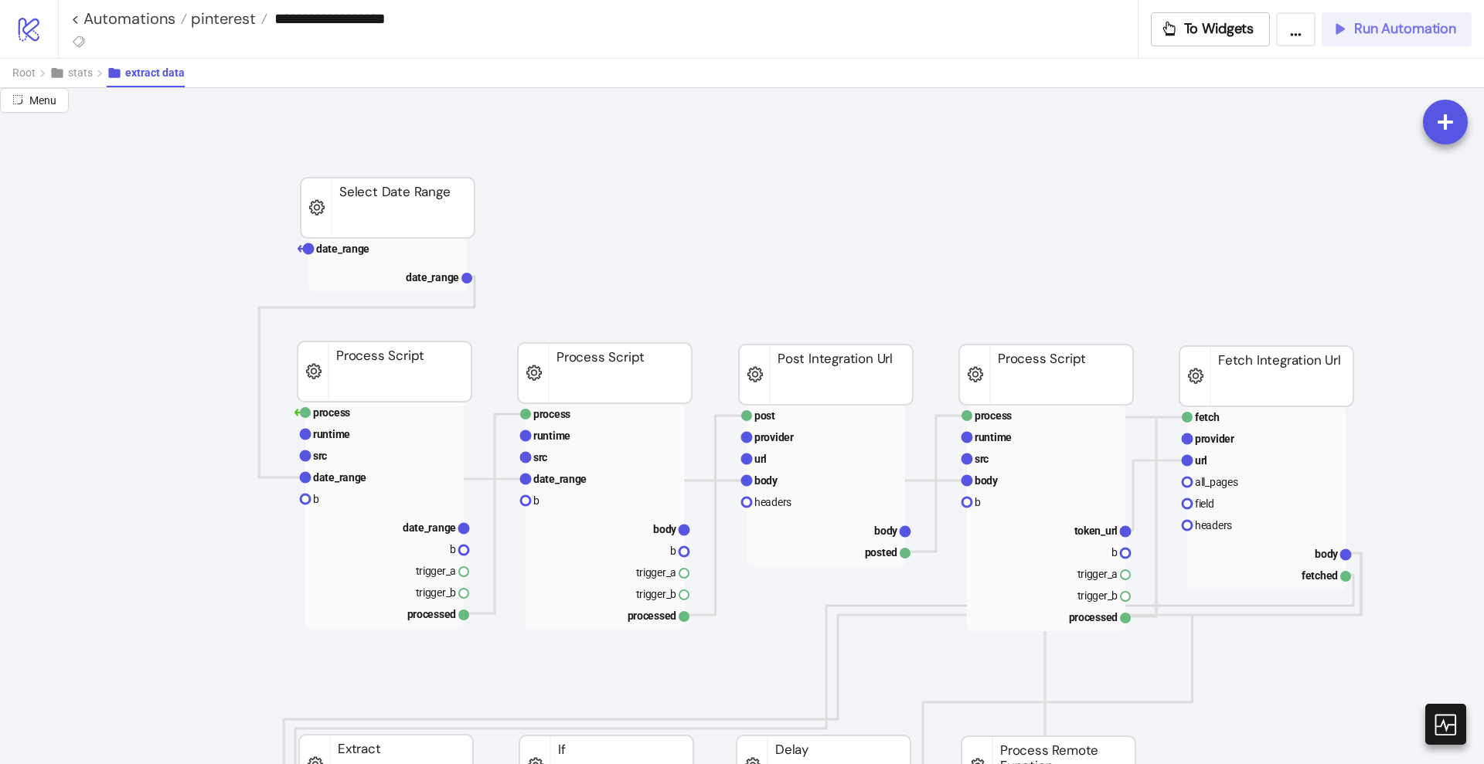
click at [1383, 33] on span "Run Automation" at bounding box center [1405, 29] width 102 height 18
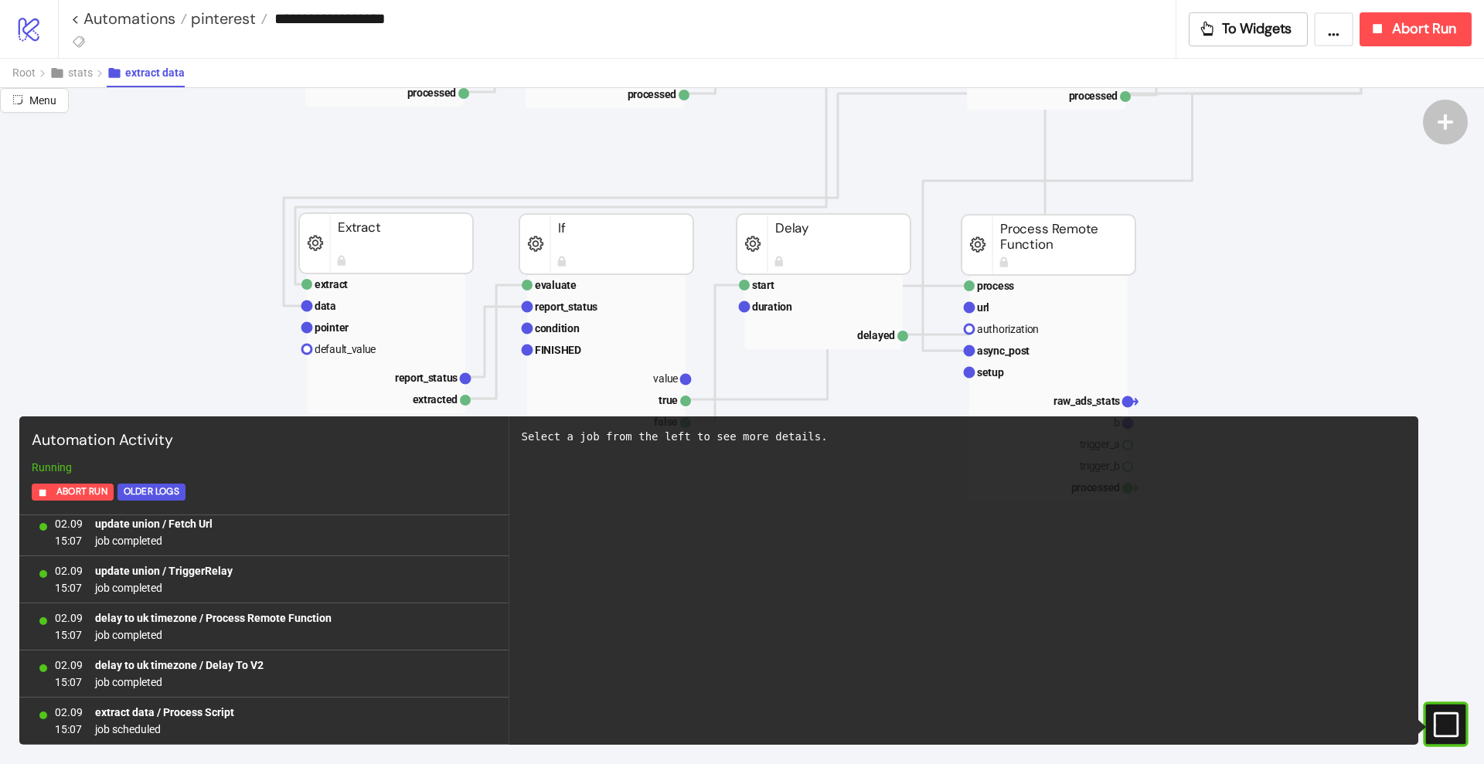
scroll to position [97, 0]
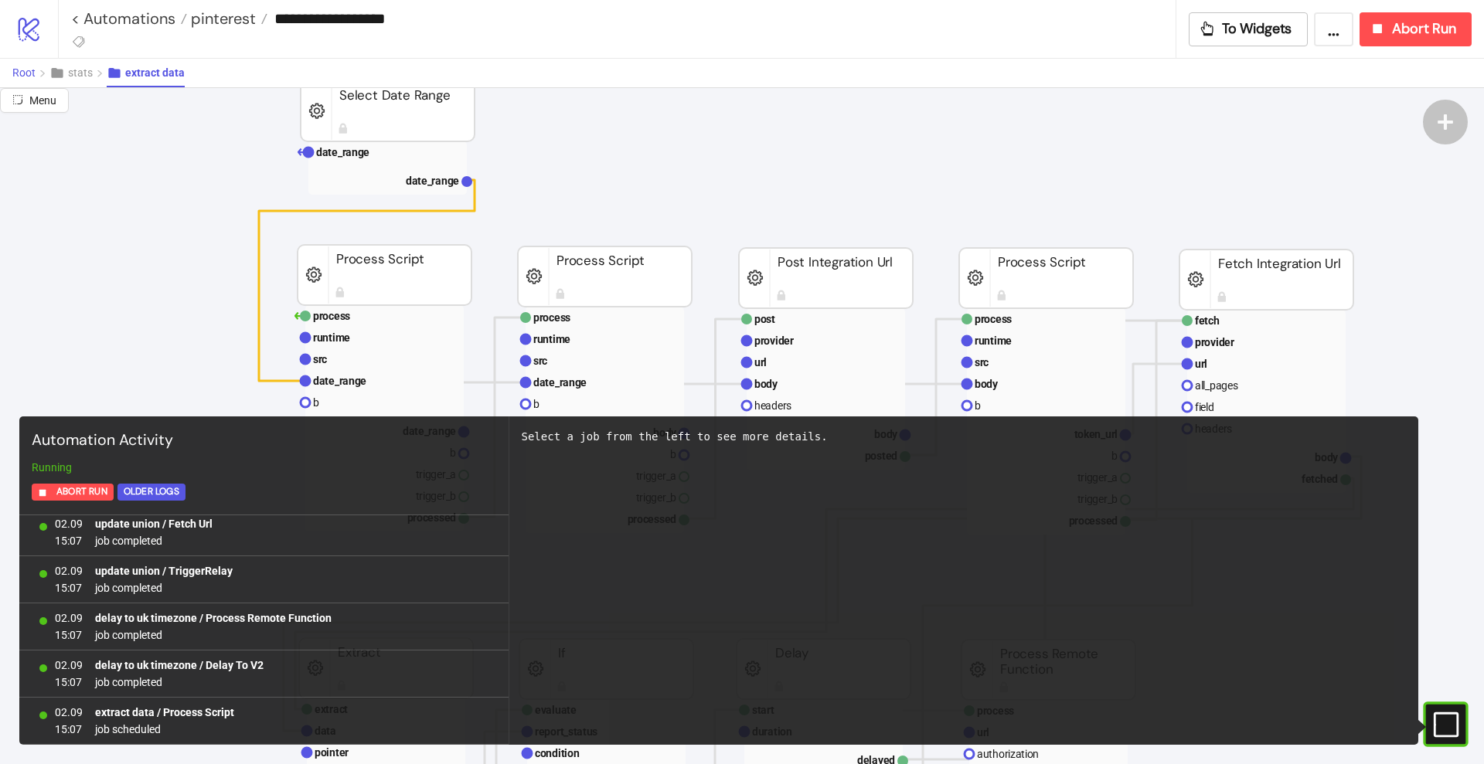
click at [21, 73] on span "Root" at bounding box center [23, 72] width 23 height 12
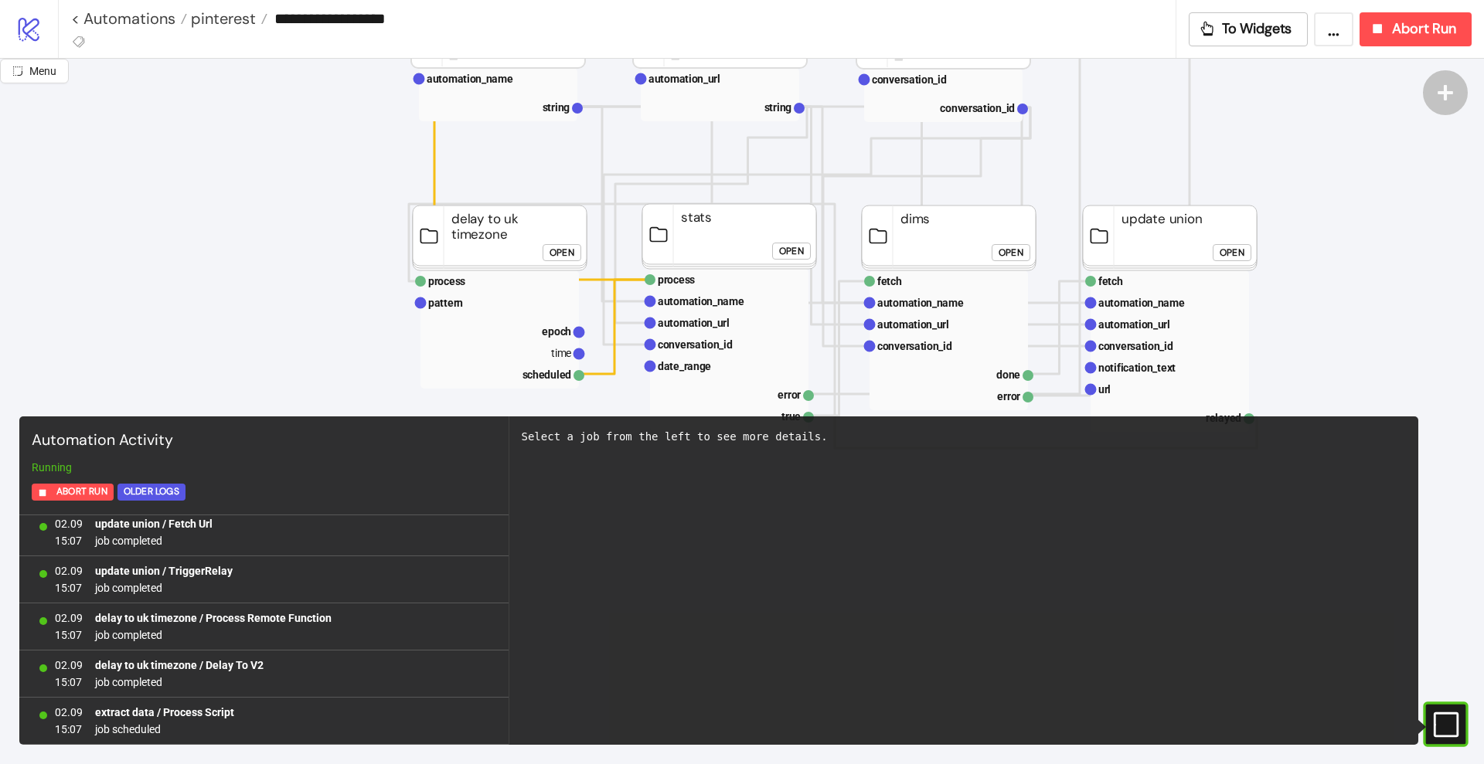
scroll to position [0, 0]
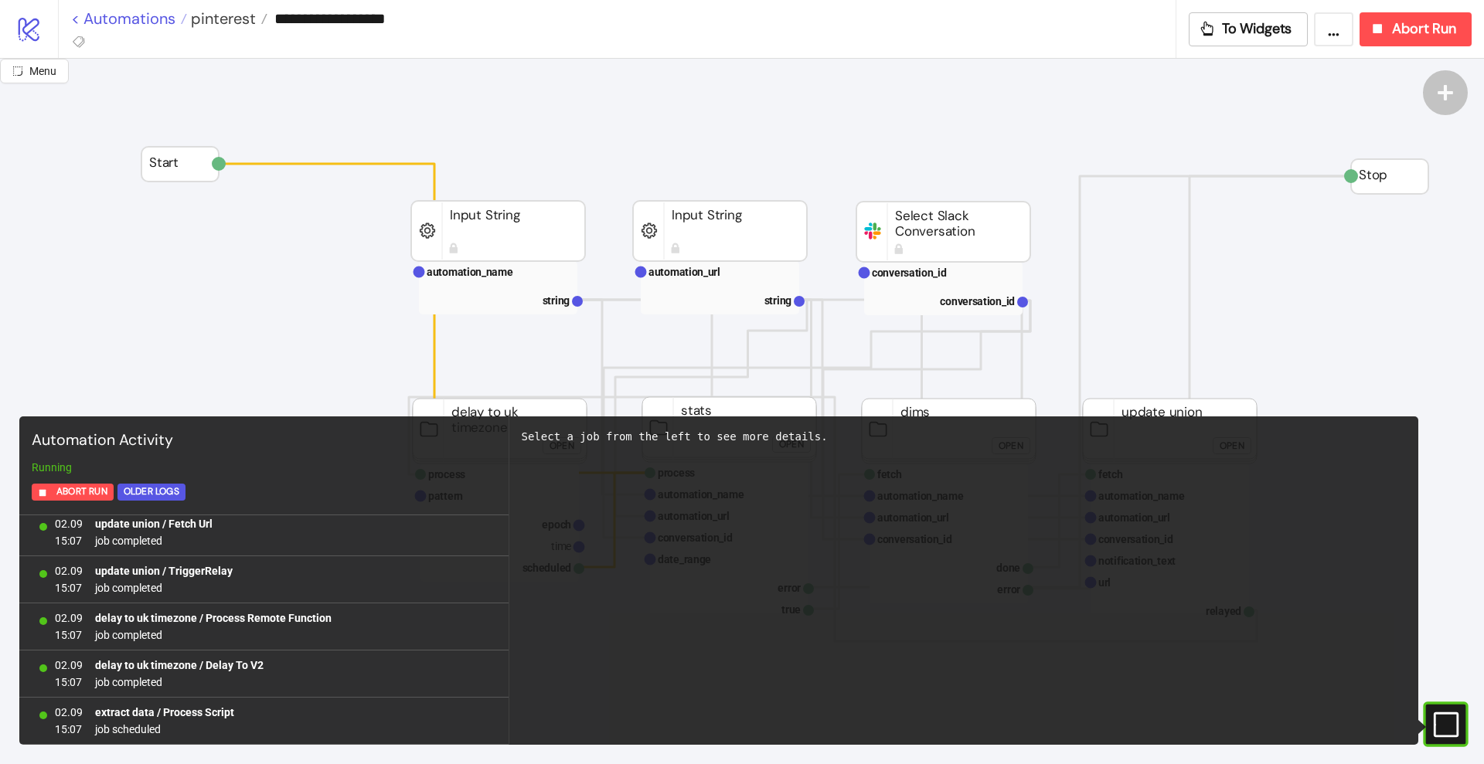
click at [149, 19] on link "< Automations" at bounding box center [129, 18] width 116 height 15
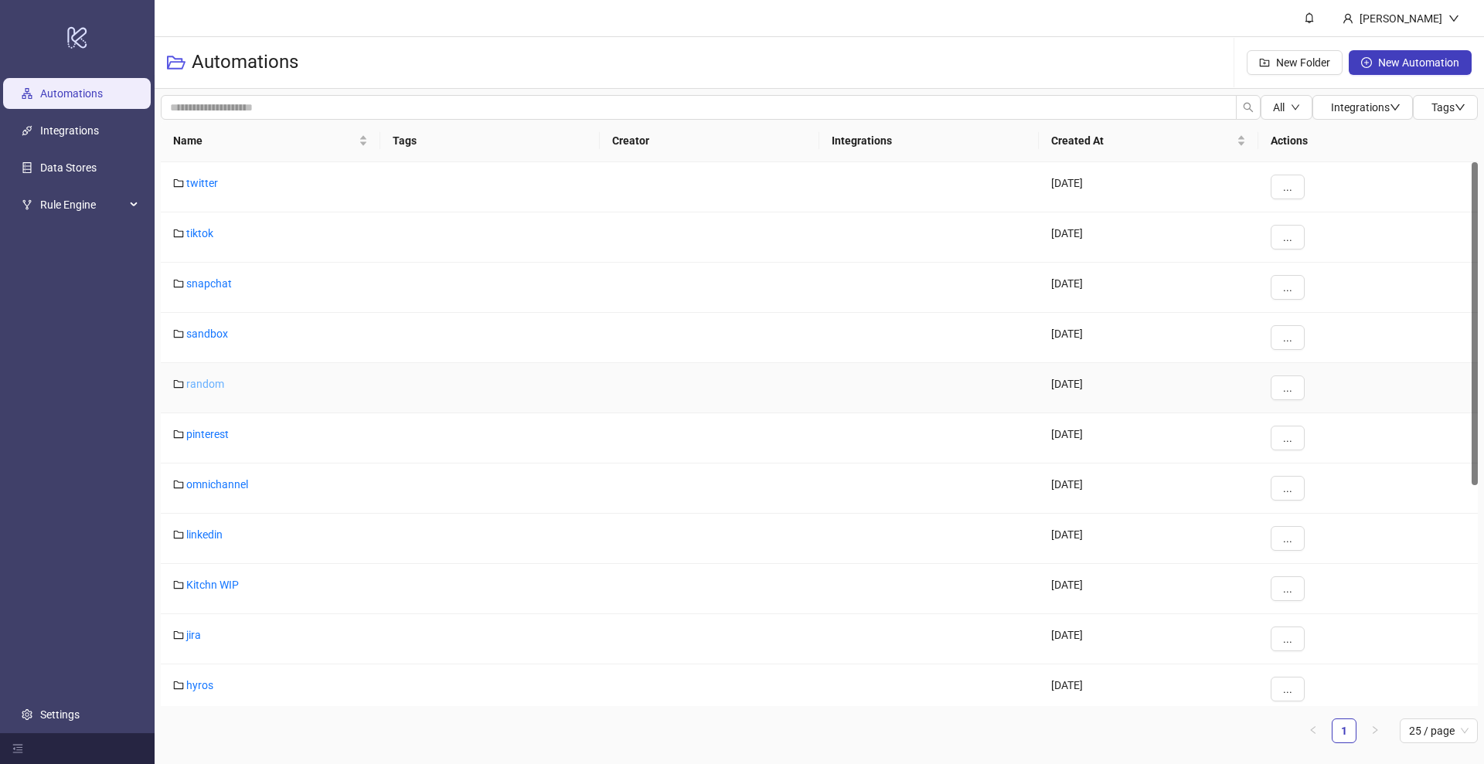
click at [210, 378] on link "random" at bounding box center [205, 384] width 38 height 12
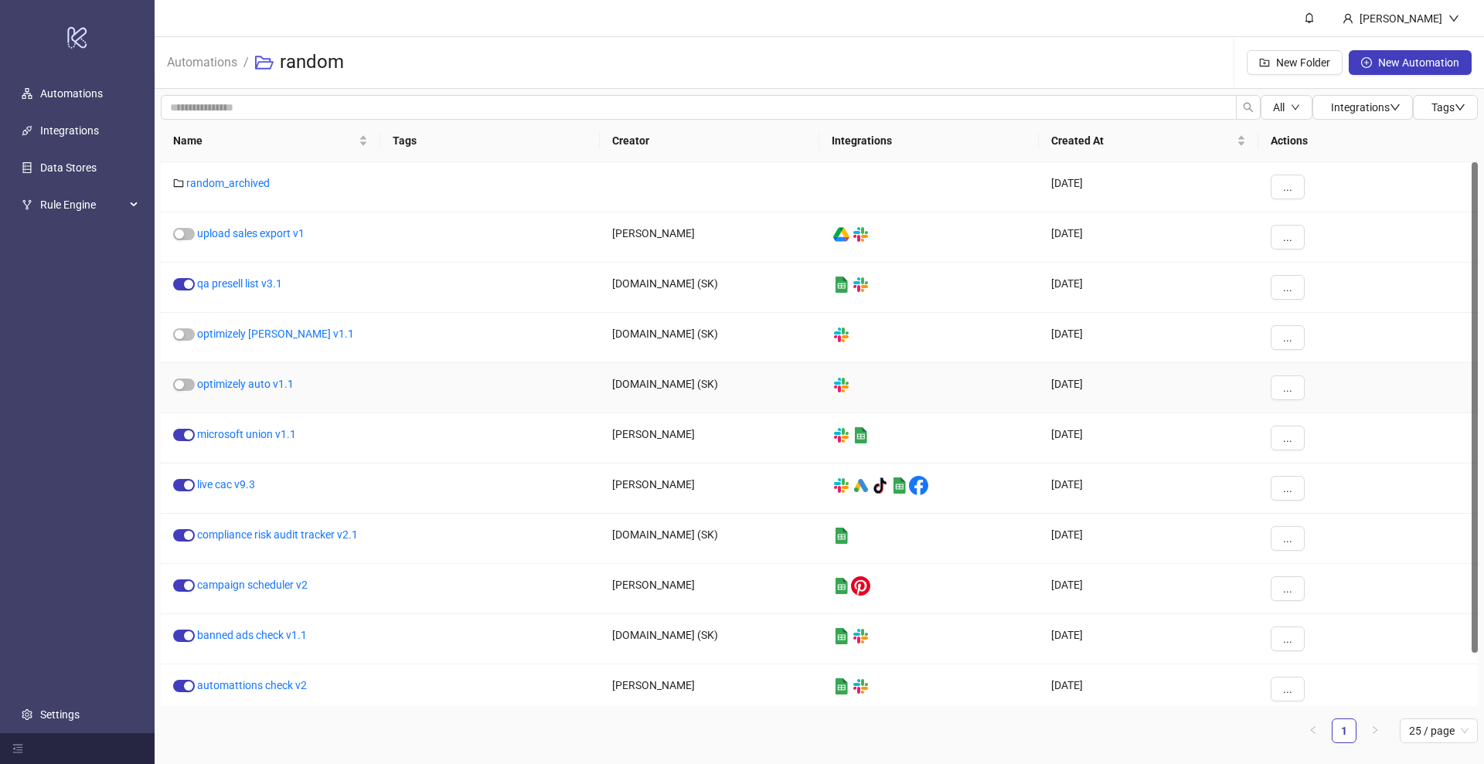
scroll to position [59, 0]
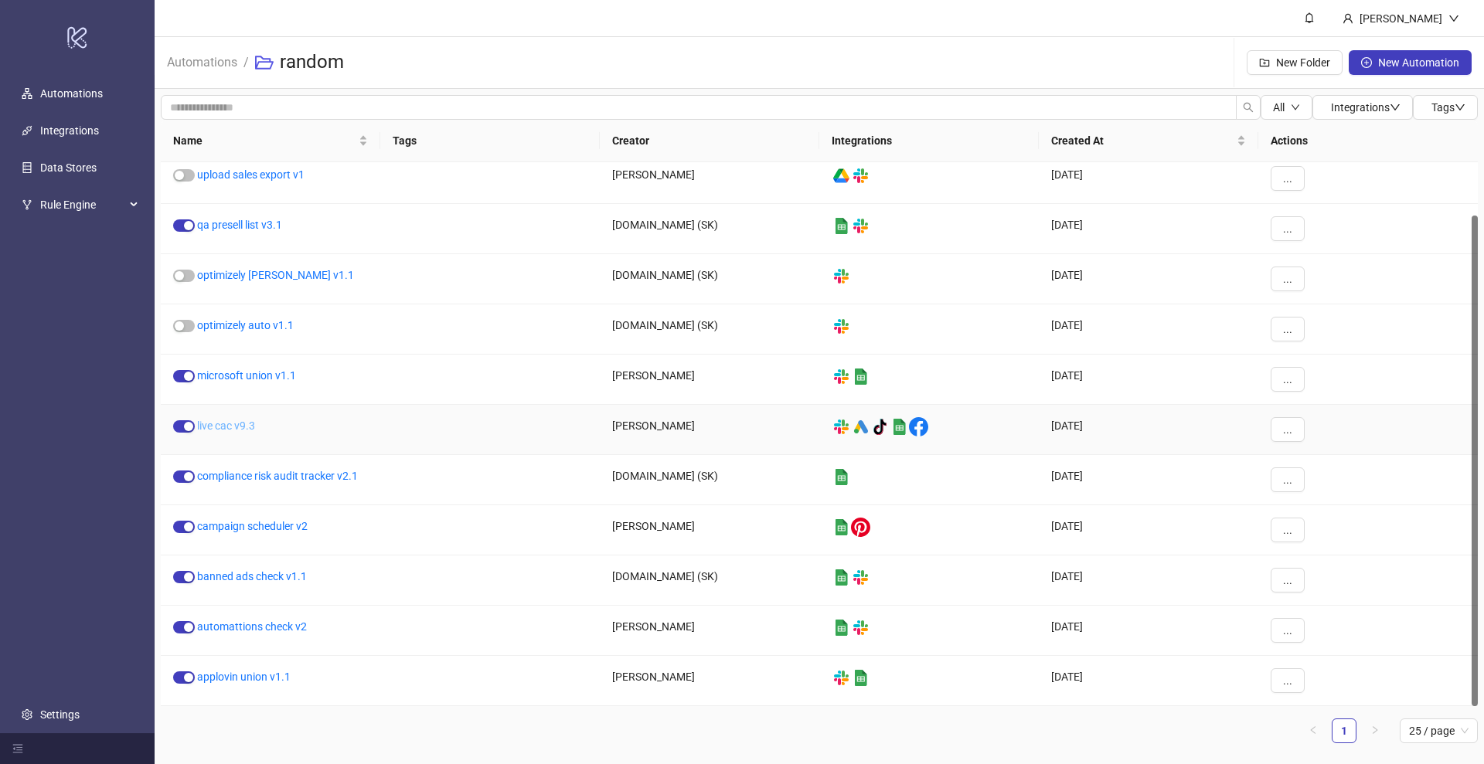
click at [251, 421] on link "live cac v9.3" at bounding box center [226, 426] width 58 height 12
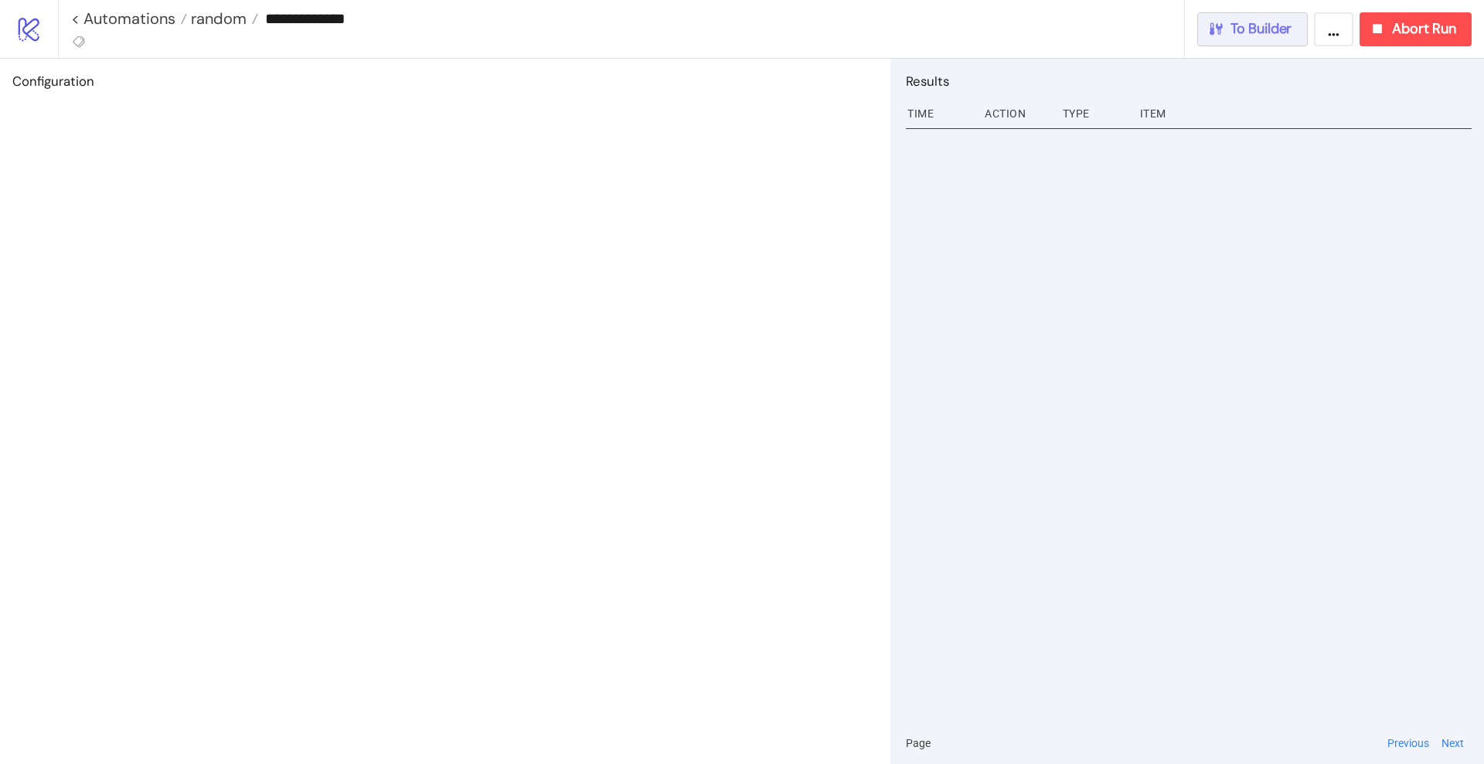
click at [1284, 29] on span "To Builder" at bounding box center [1261, 29] width 62 height 18
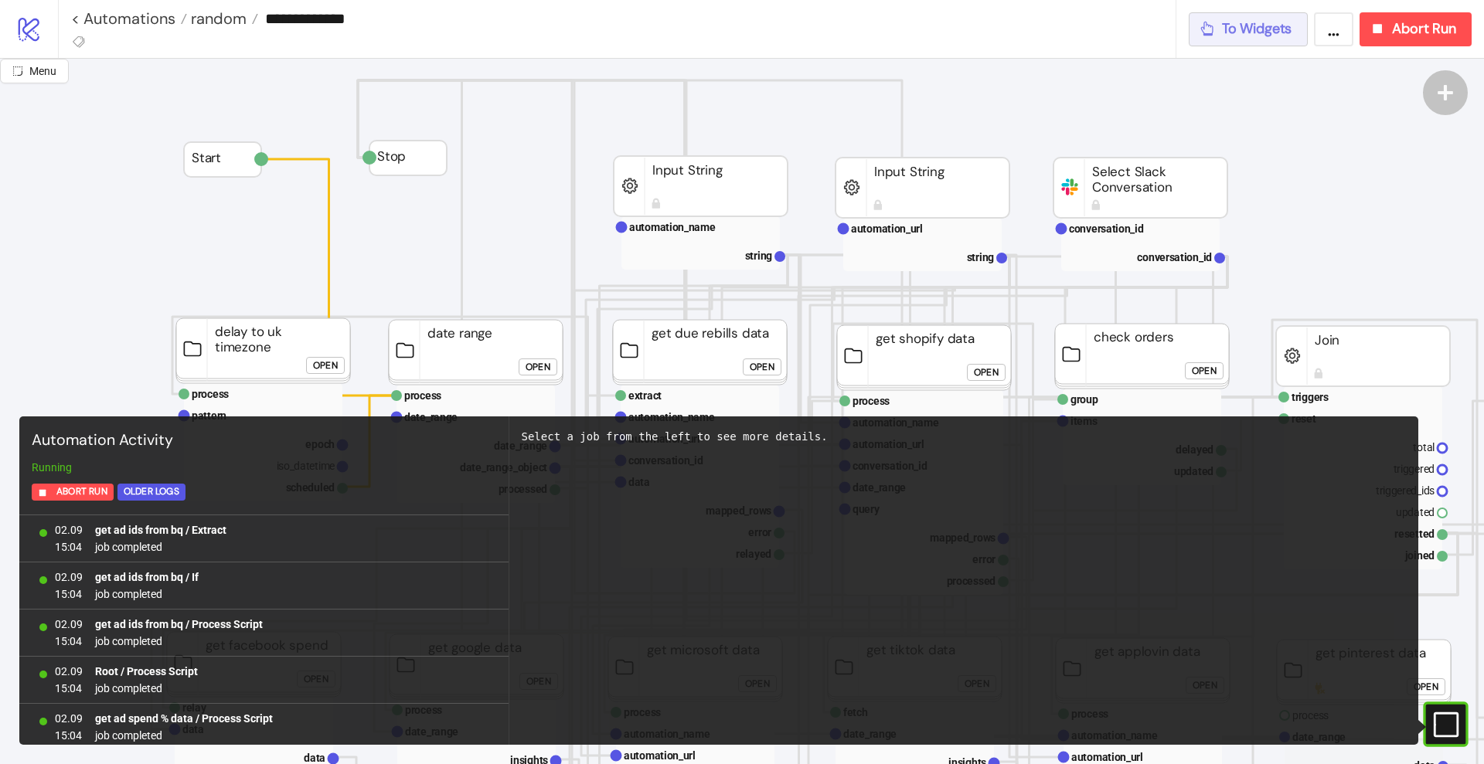
scroll to position [1373, 0]
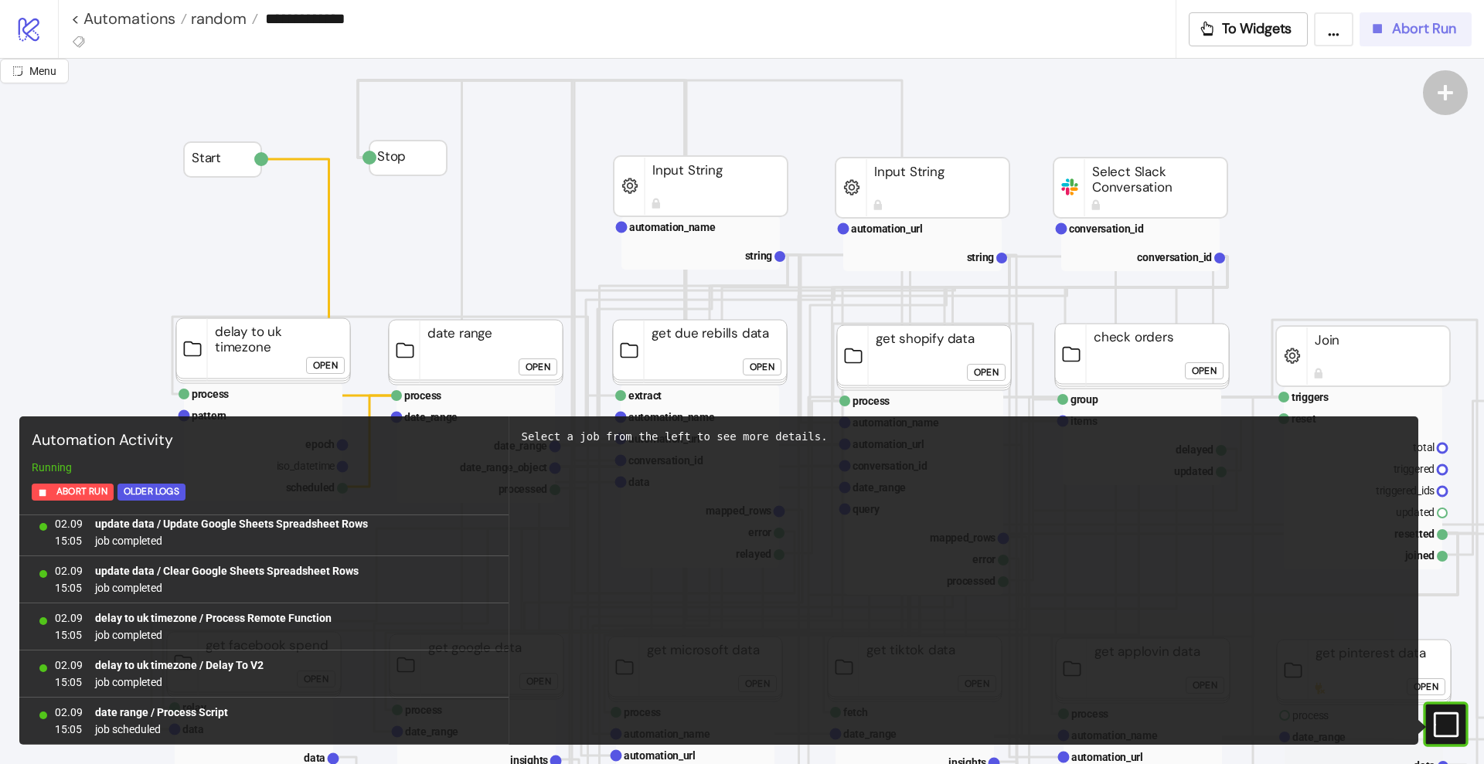
click at [1407, 32] on span "Abort Run" at bounding box center [1424, 29] width 64 height 18
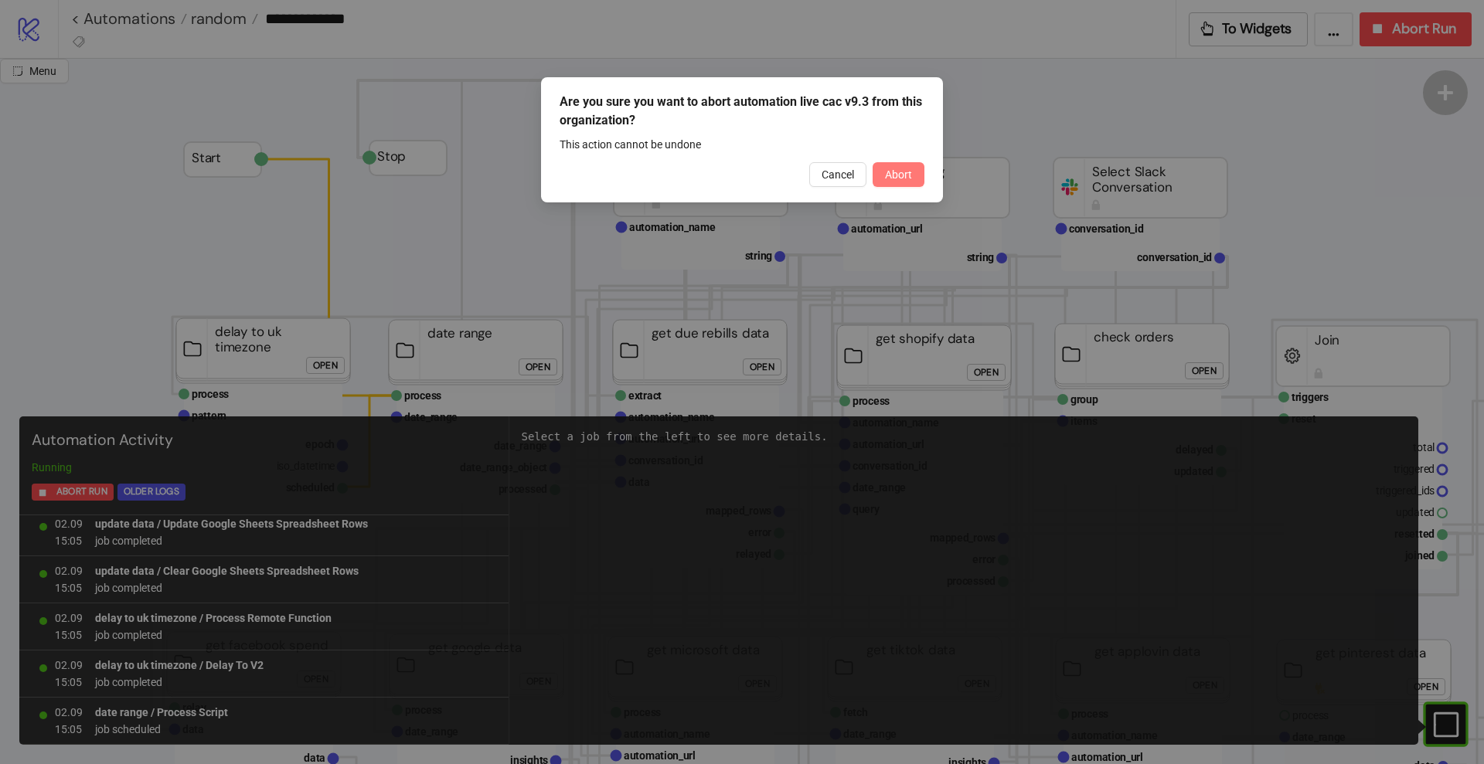
click at [915, 182] on button "Abort" at bounding box center [899, 174] width 52 height 25
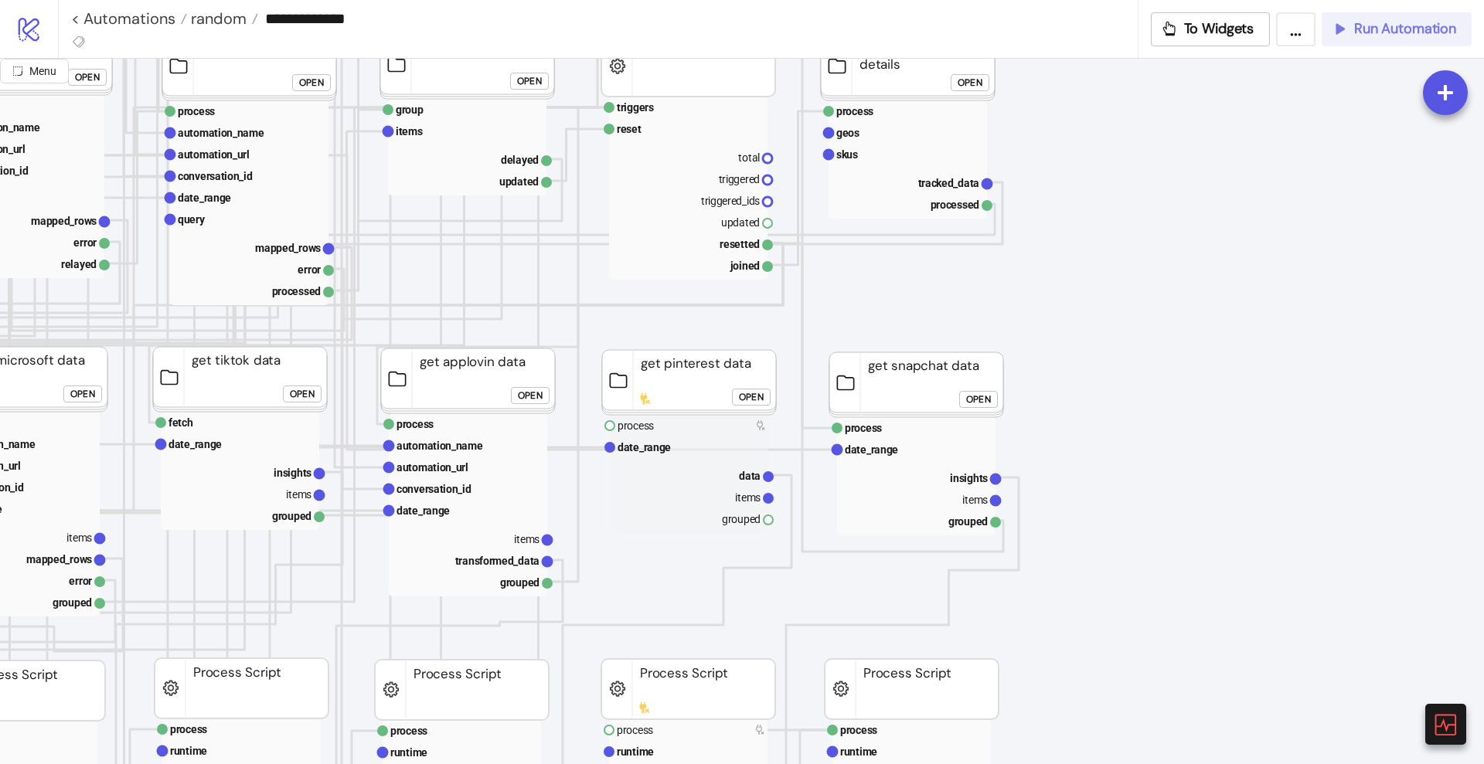
scroll to position [290, 676]
click at [864, 427] on text "process" at bounding box center [861, 428] width 37 height 12
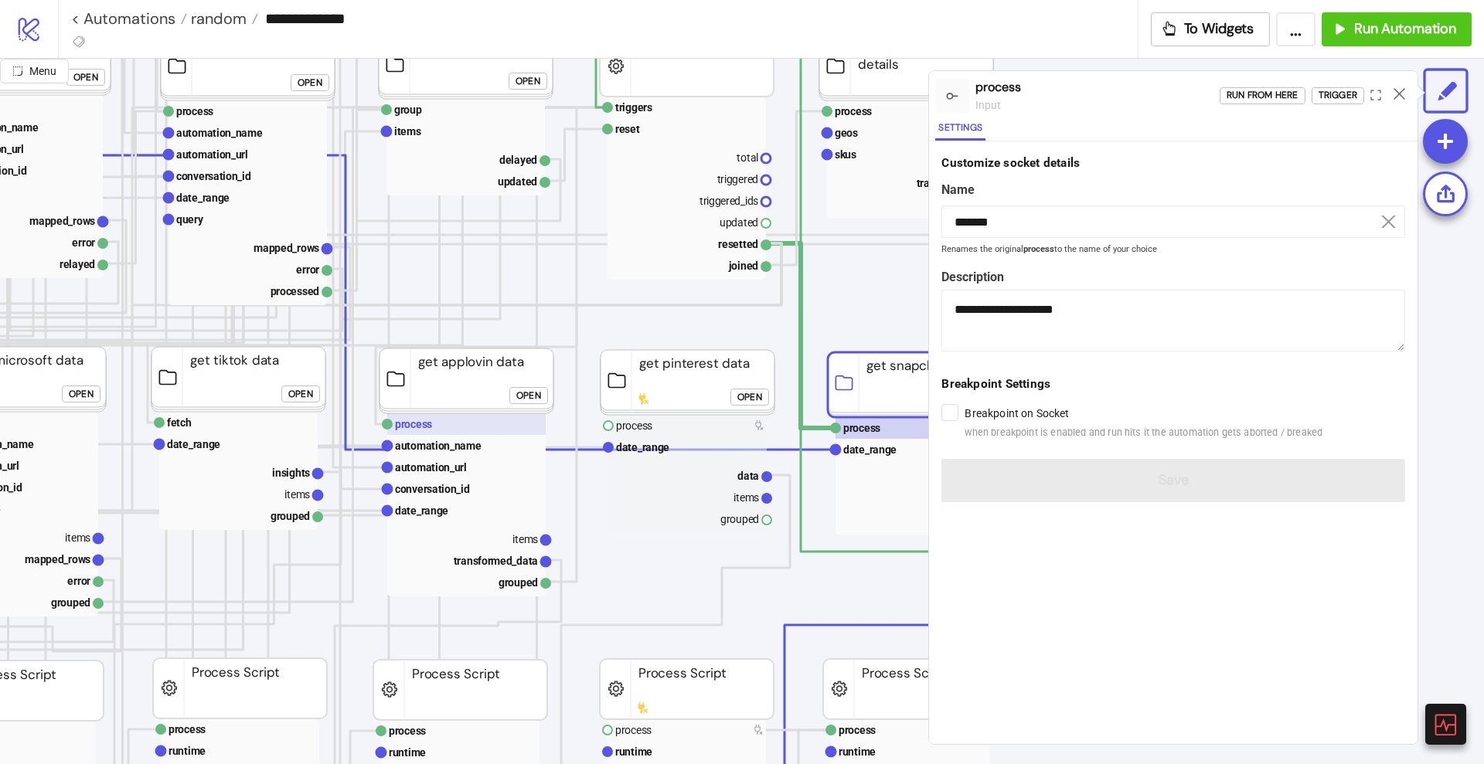
click at [473, 424] on rect at bounding box center [466, 424] width 158 height 22
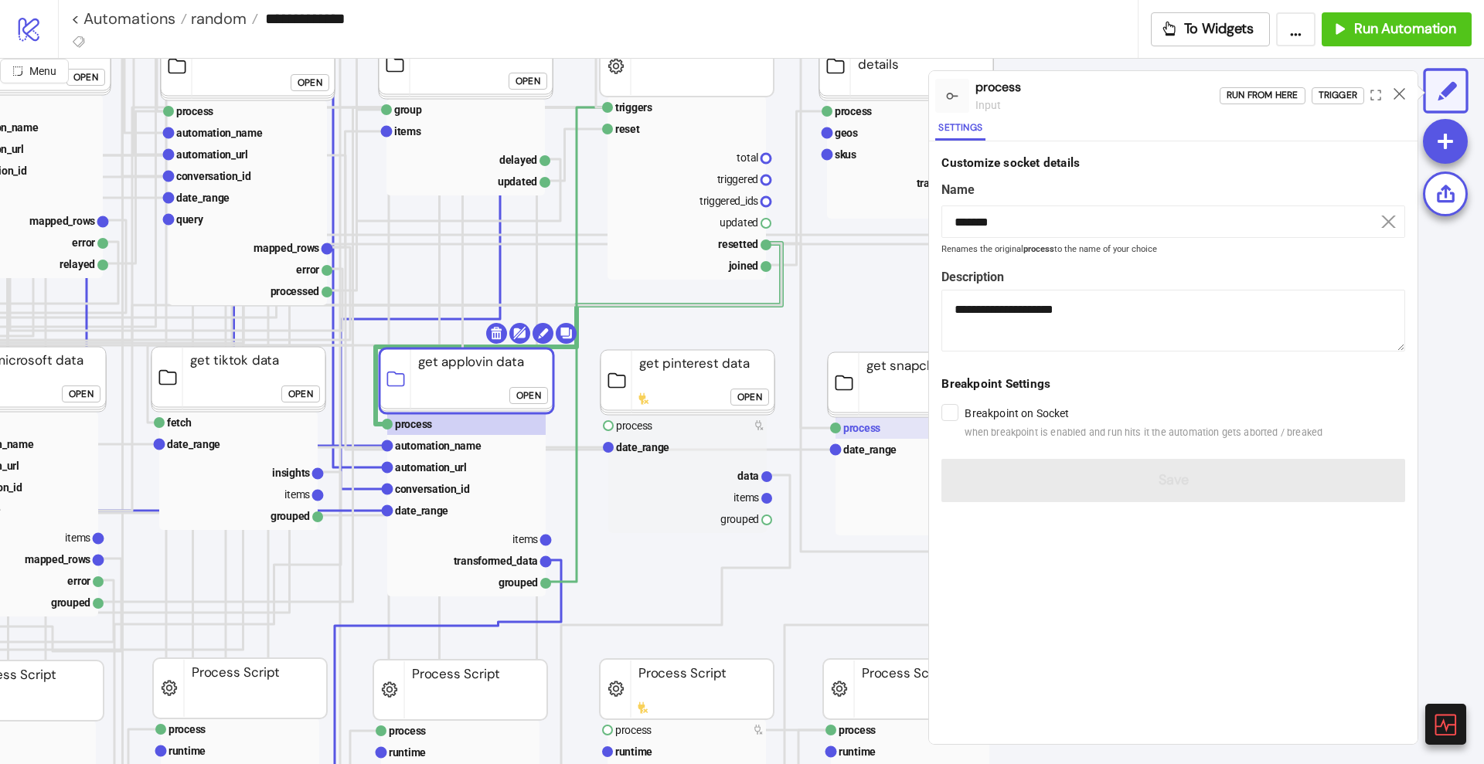
click at [869, 430] on text "process" at bounding box center [861, 428] width 37 height 12
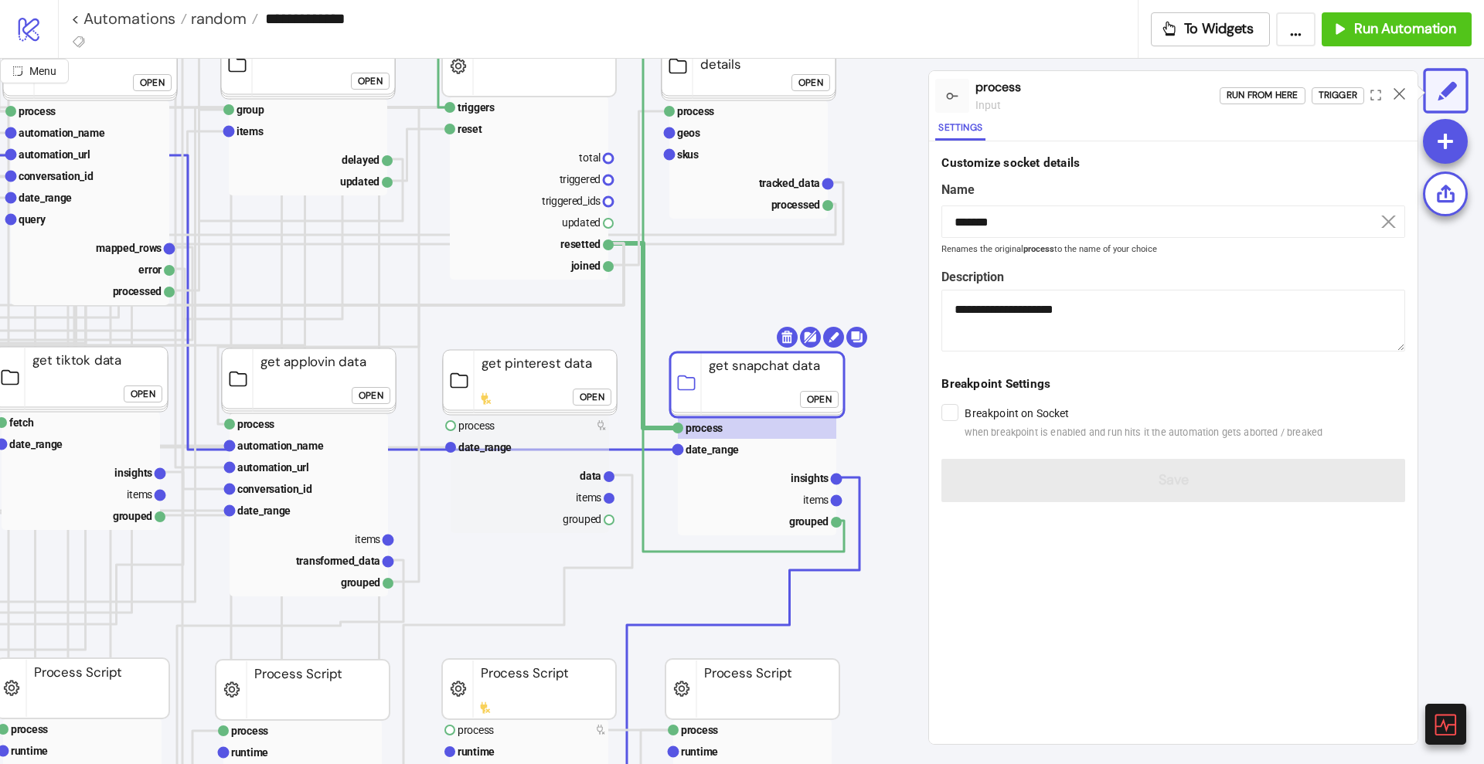
scroll to position [290, 869]
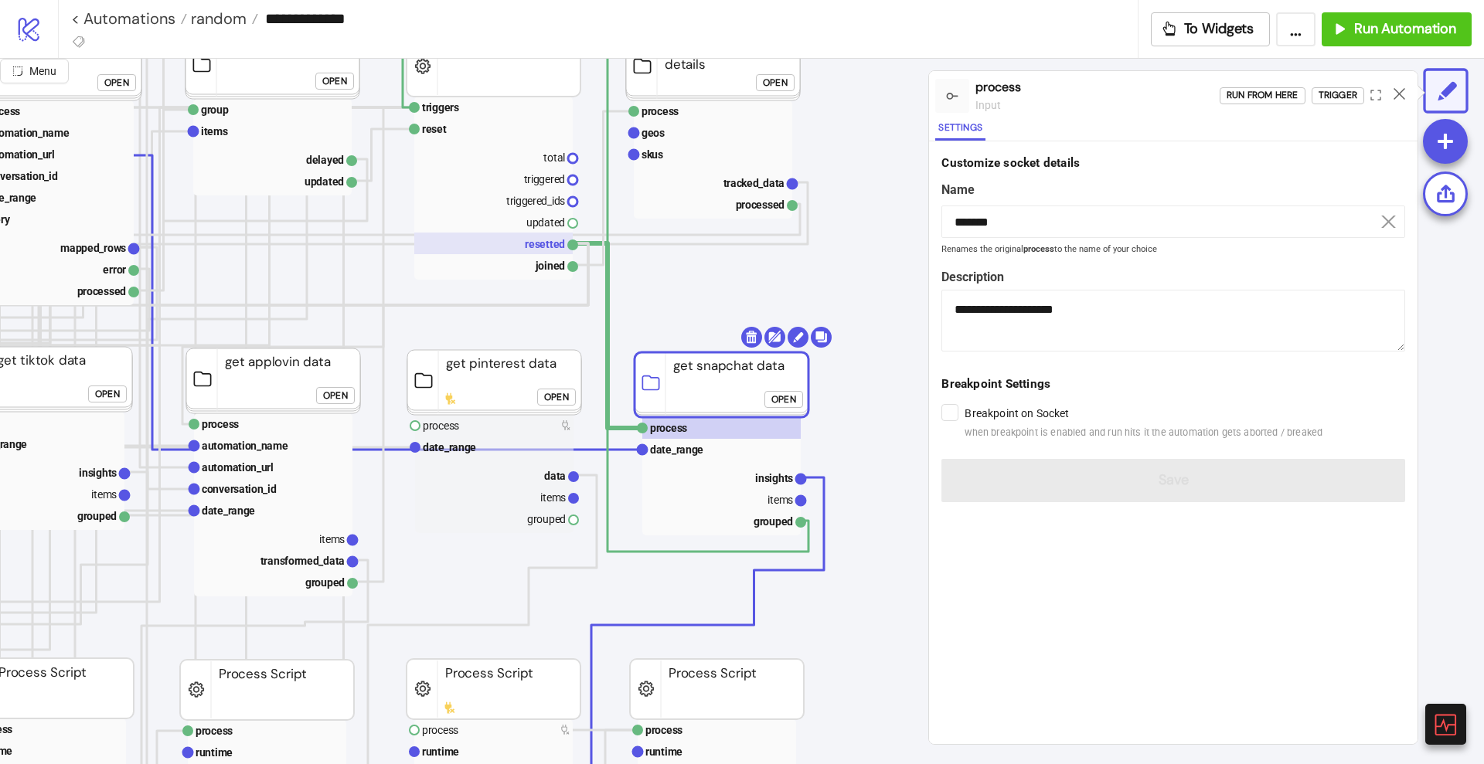
click at [539, 247] on rect at bounding box center [493, 244] width 158 height 22
type input "********"
type textarea "**********"
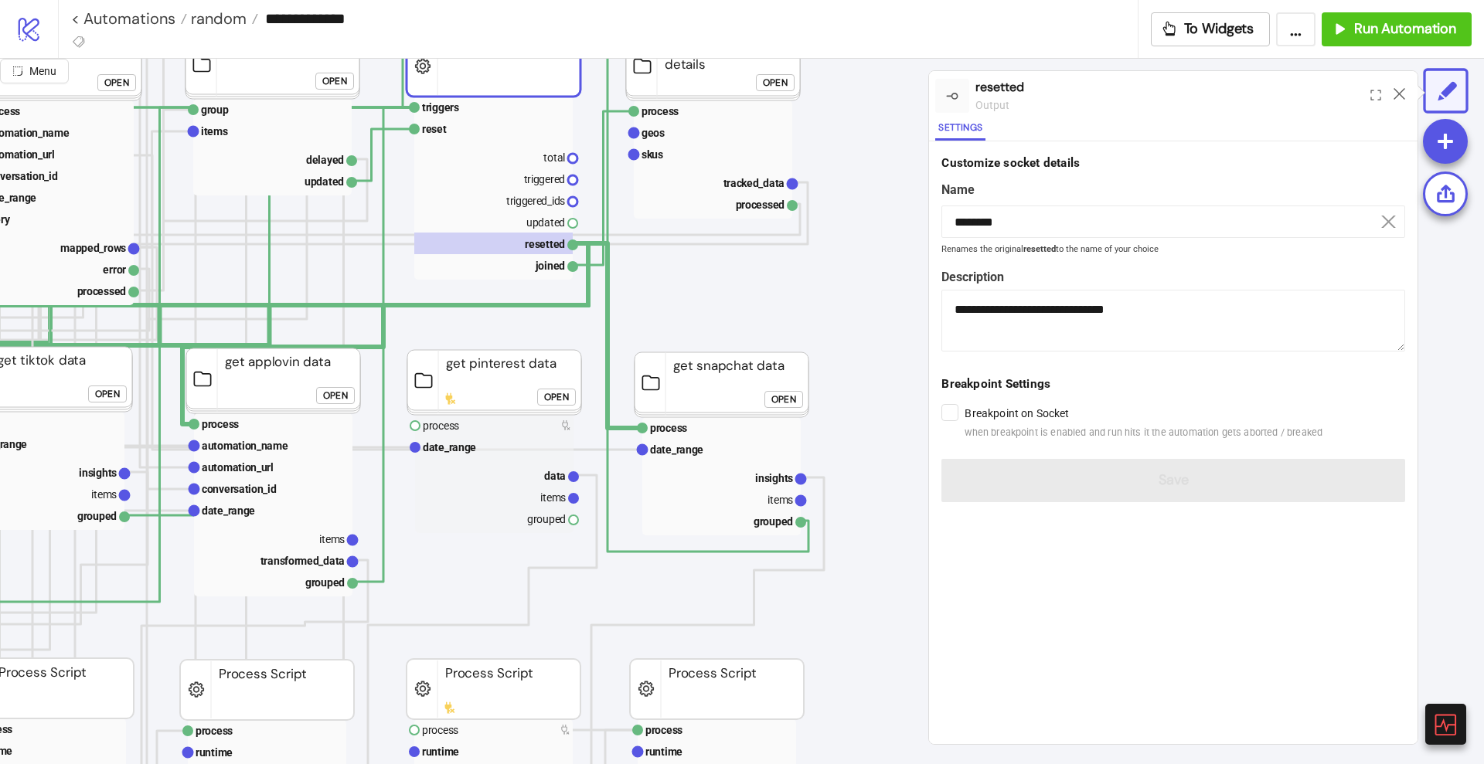
drag, startPoint x: 573, startPoint y: 245, endPoint x: 443, endPoint y: 324, distance: 152.6
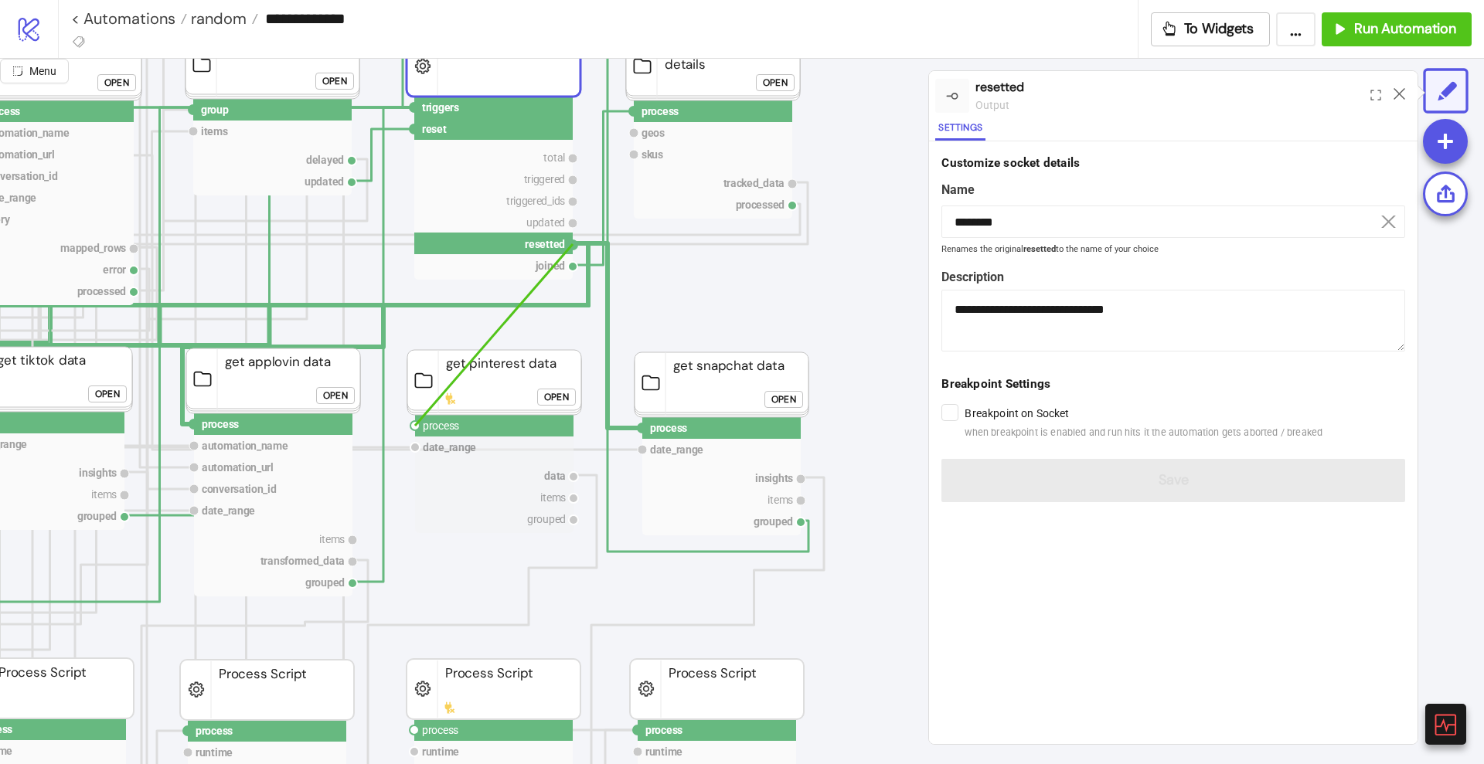
click at [415, 426] on circle at bounding box center [414, 425] width 9 height 9
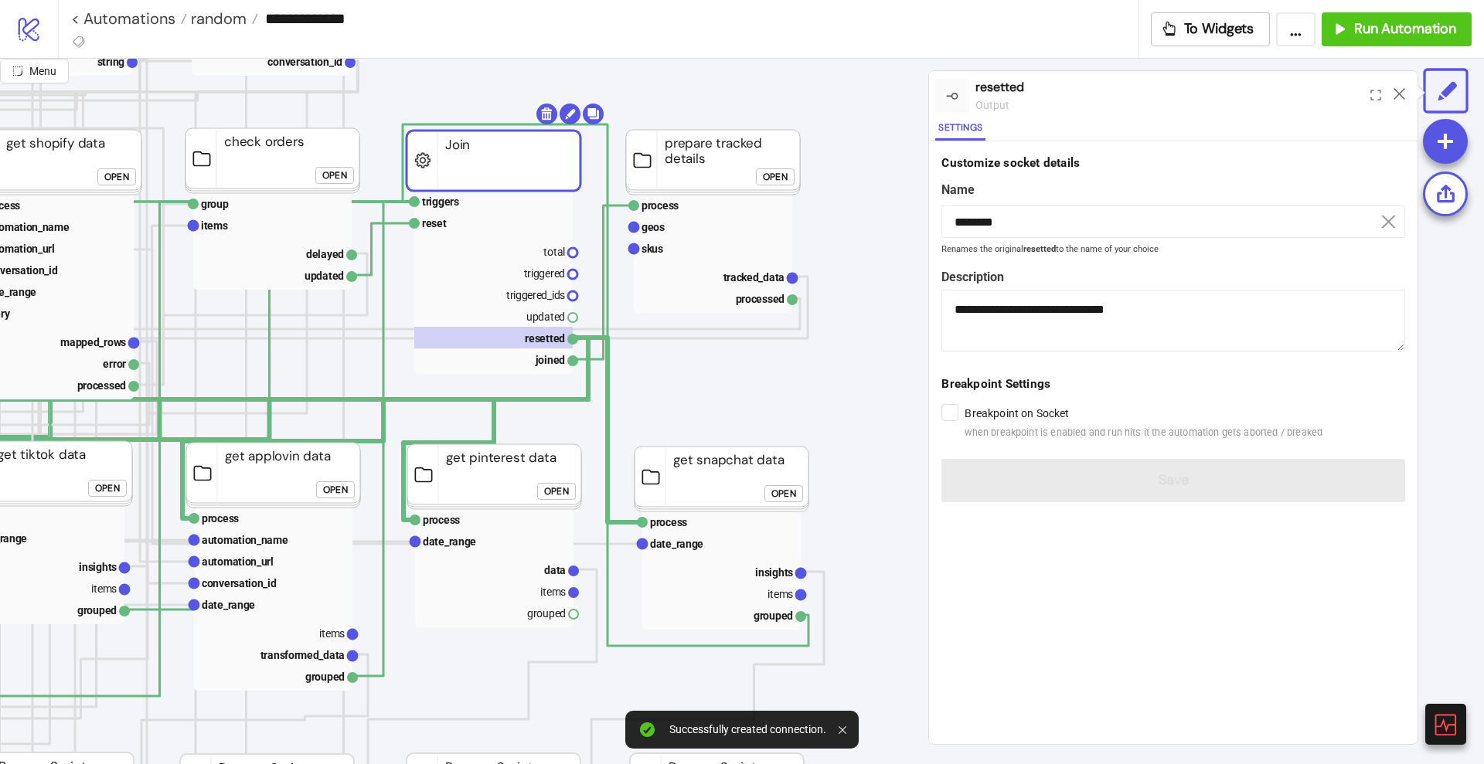
scroll to position [193, 869]
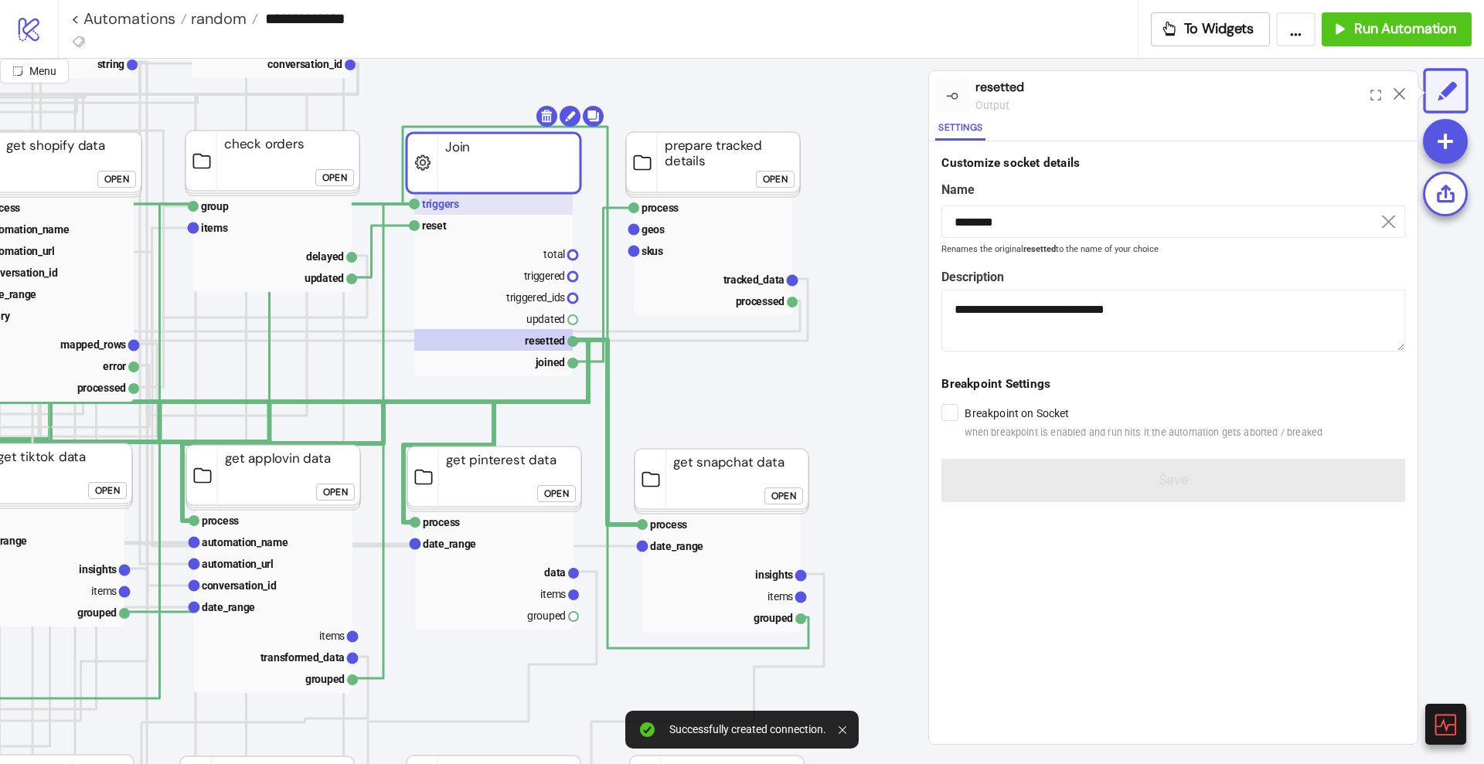
click at [467, 208] on rect at bounding box center [493, 204] width 158 height 22
type input "********"
type textarea "**********"
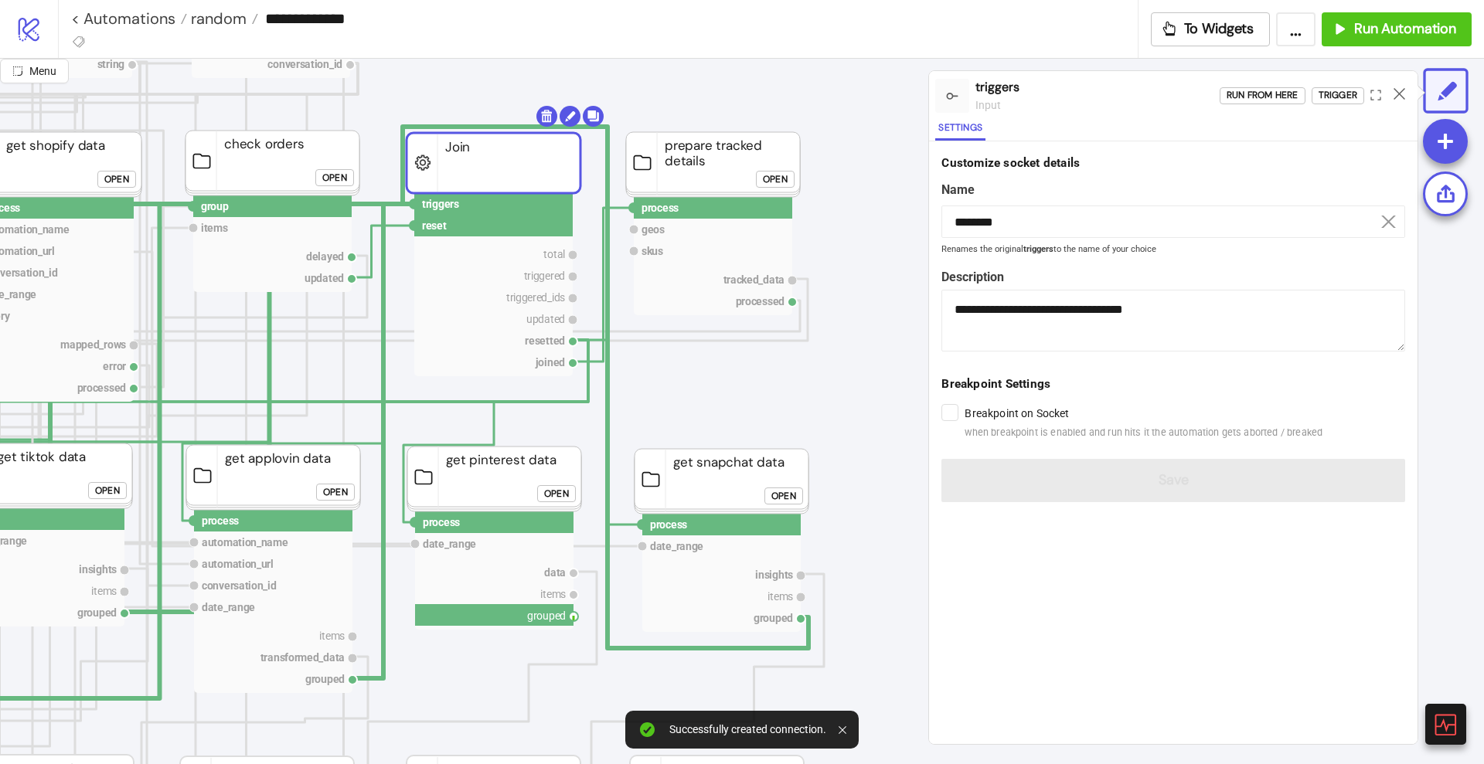
drag, startPoint x: 574, startPoint y: 624, endPoint x: 569, endPoint y: 641, distance: 17.1
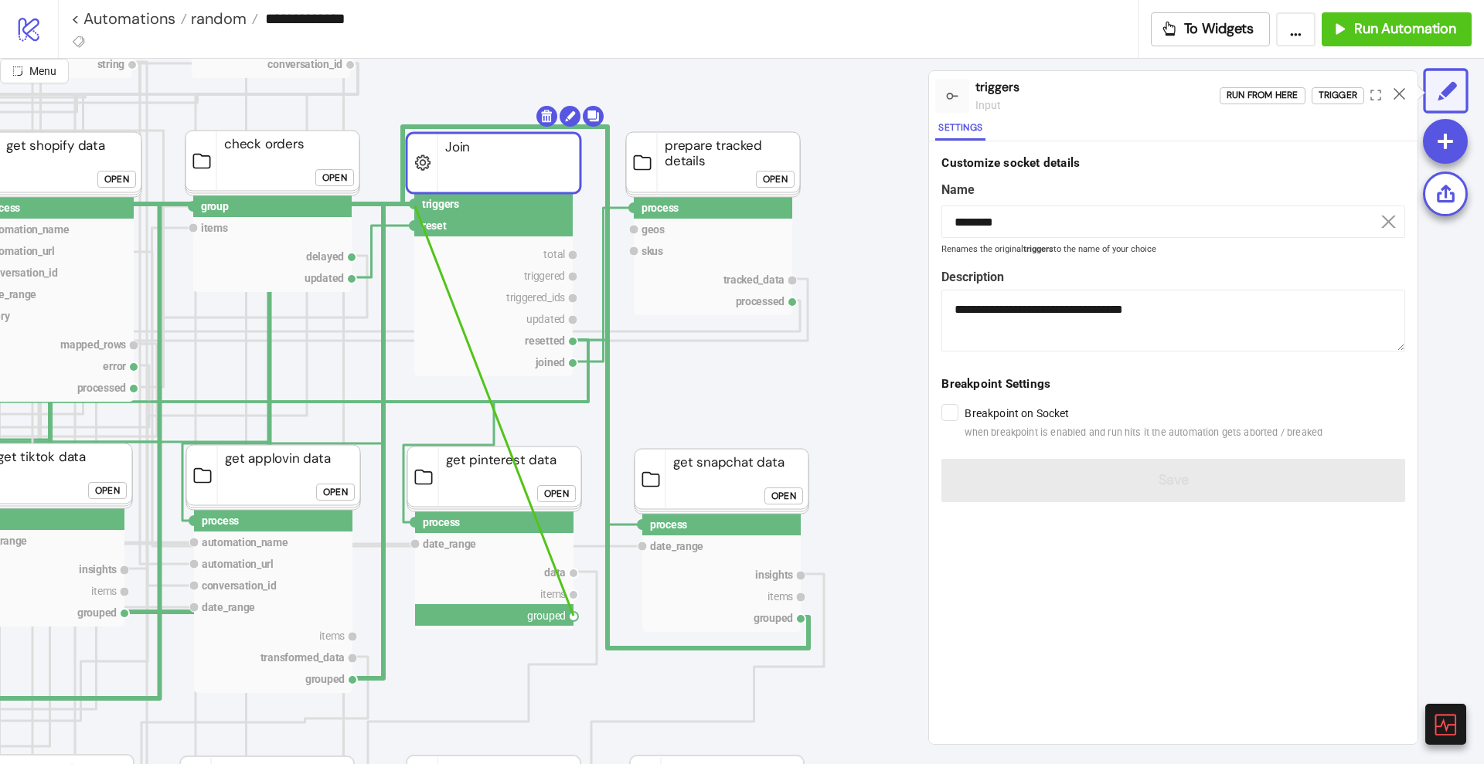
click at [415, 206] on circle at bounding box center [414, 203] width 9 height 9
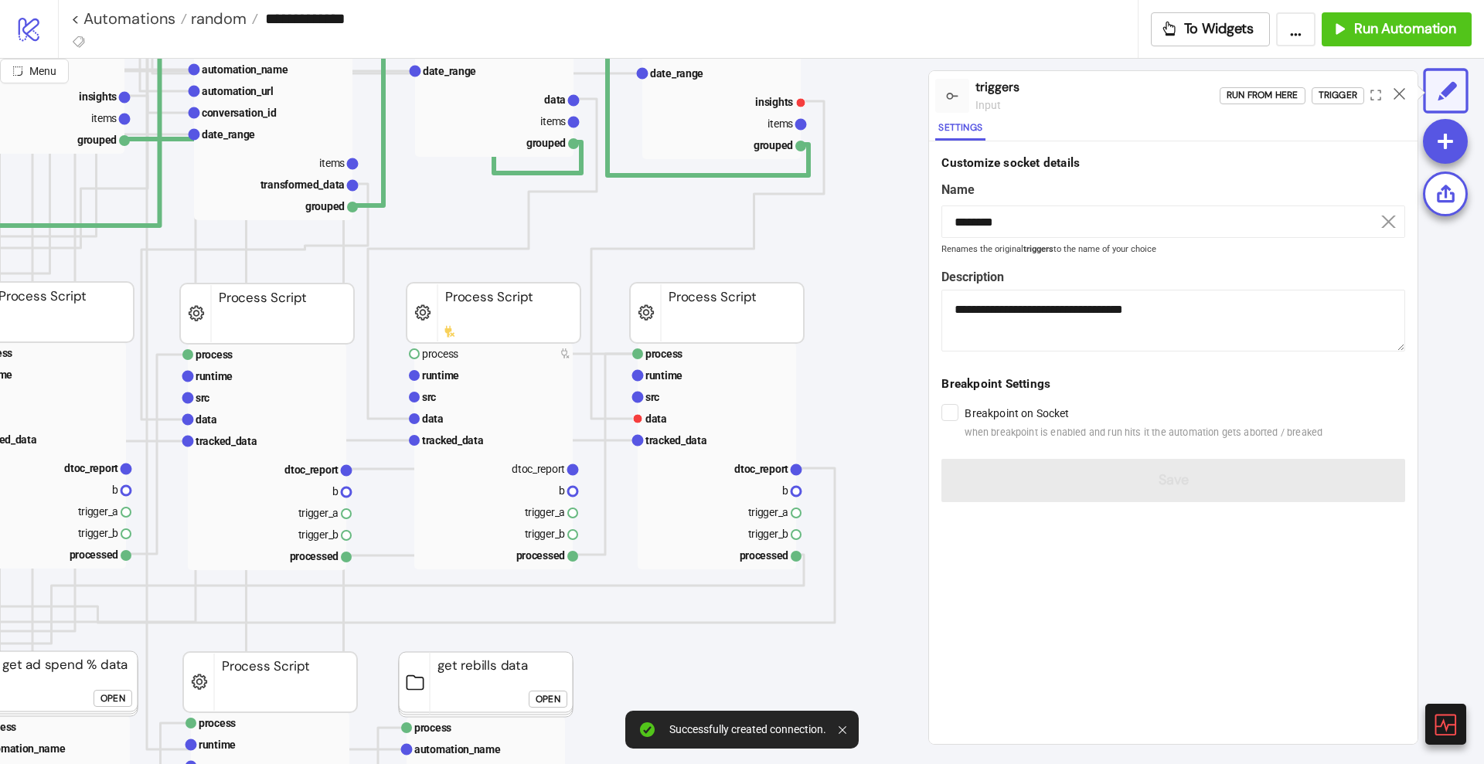
scroll to position [676, 869]
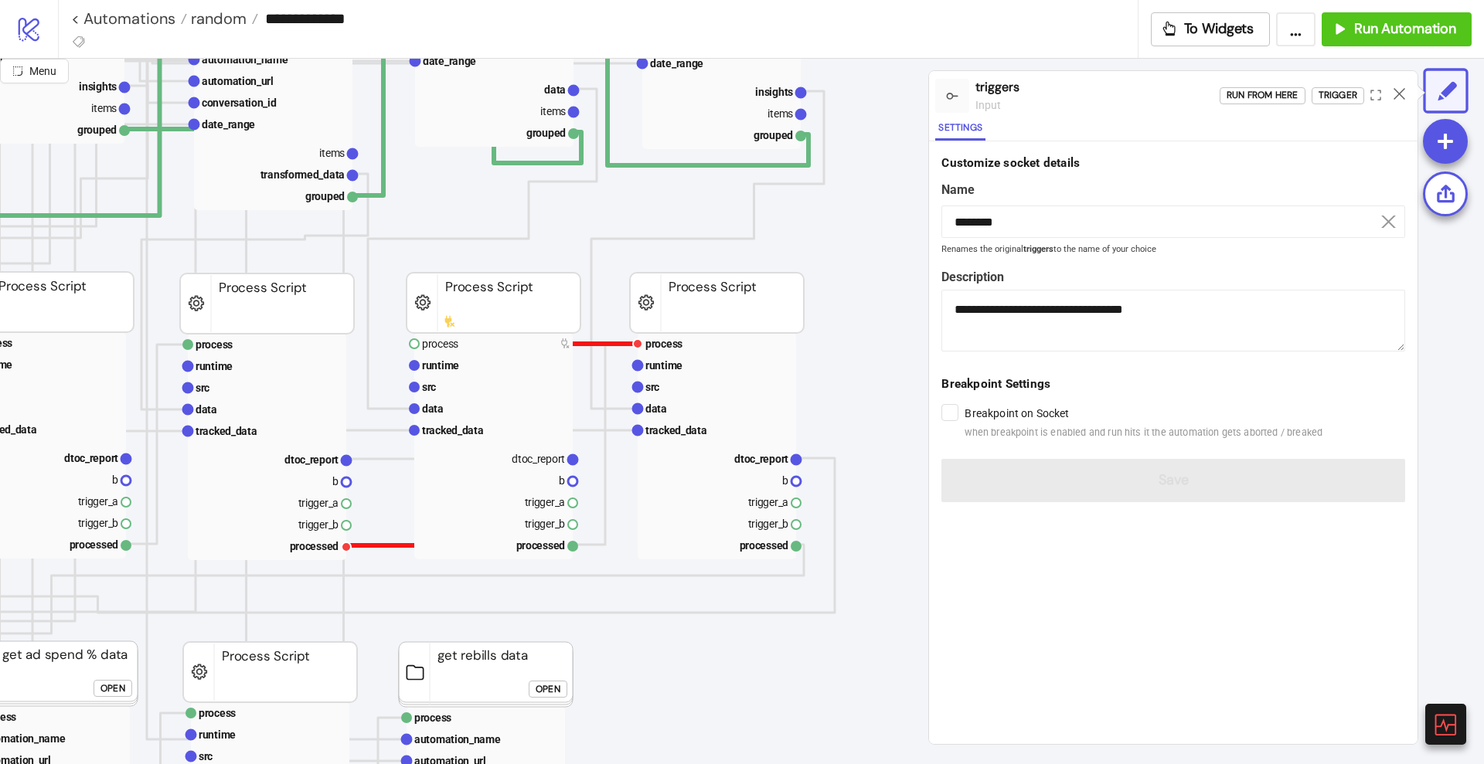
click at [376, 545] on polyline at bounding box center [491, 445] width 291 height 202
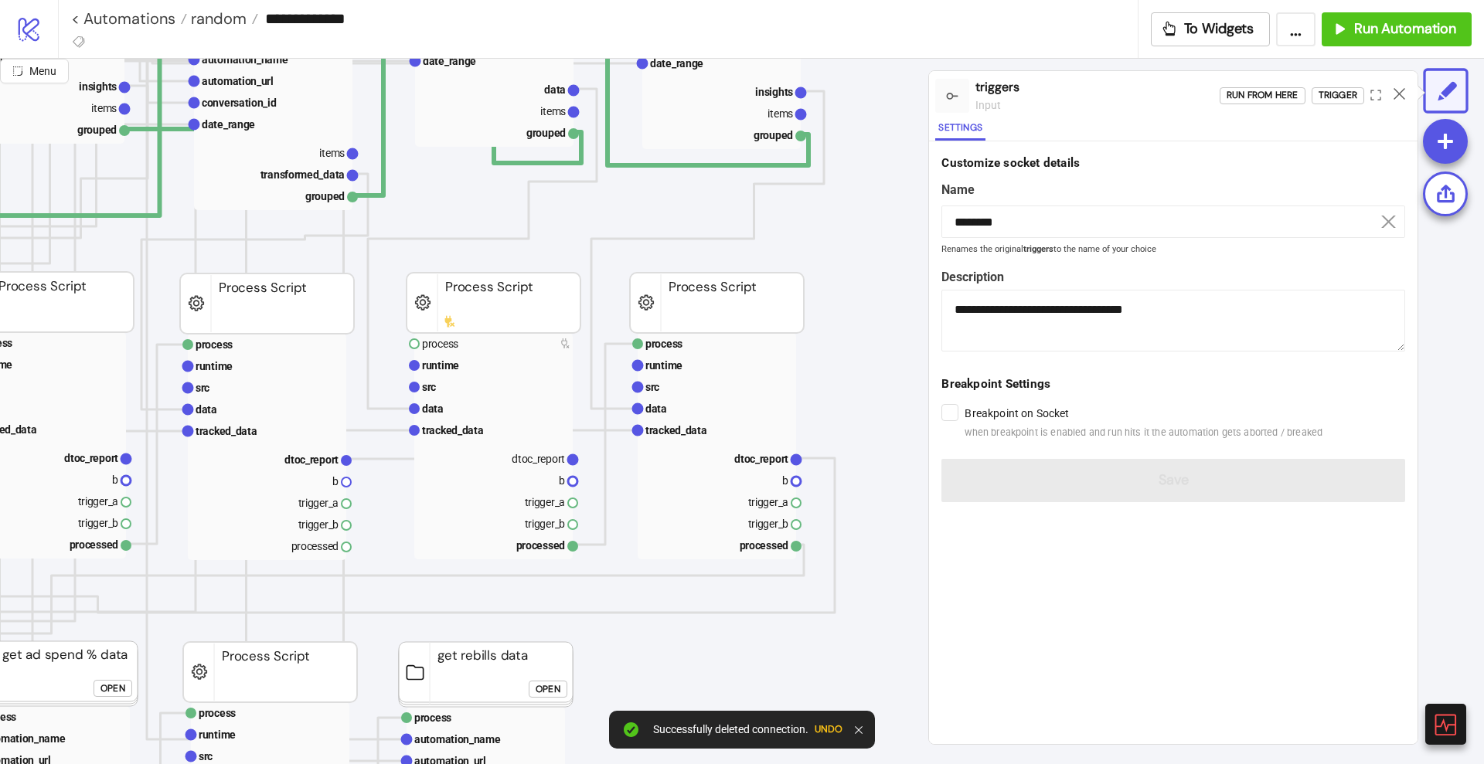
drag, startPoint x: 349, startPoint y: 546, endPoint x: 375, endPoint y: 546, distance: 26.3
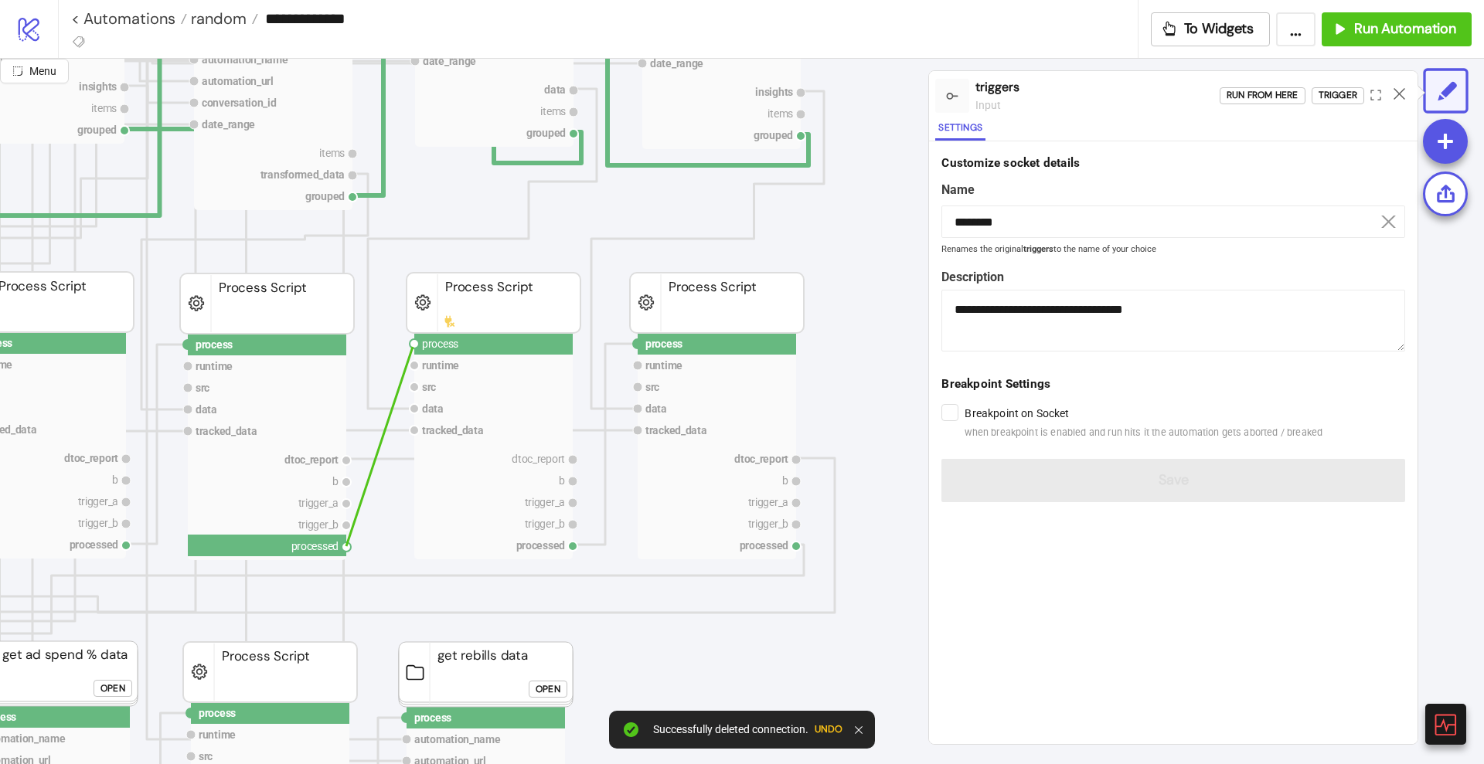
click at [413, 347] on circle at bounding box center [414, 343] width 9 height 9
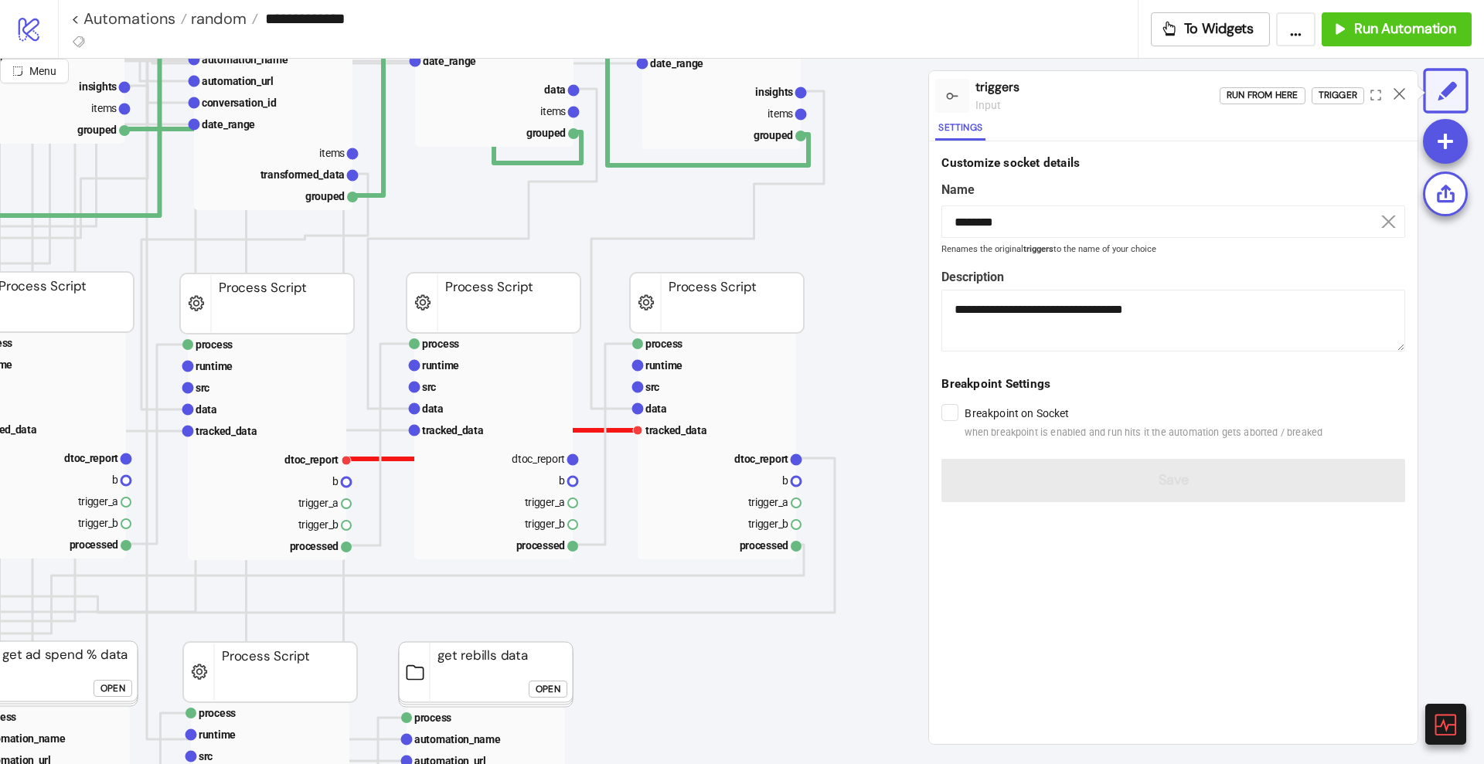
click at [366, 458] on polyline at bounding box center [491, 444] width 291 height 29
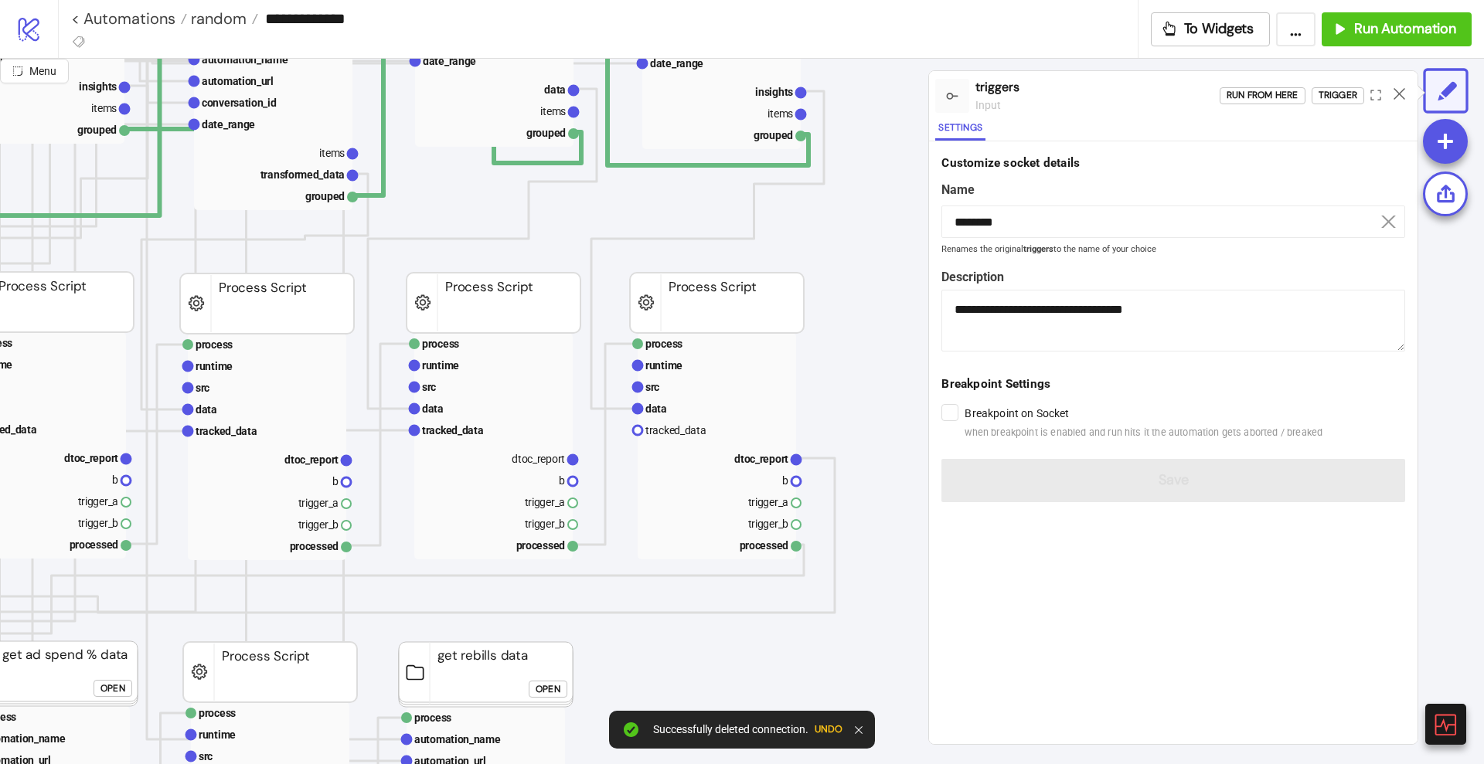
drag, startPoint x: 573, startPoint y: 461, endPoint x: 603, endPoint y: 469, distance: 30.4
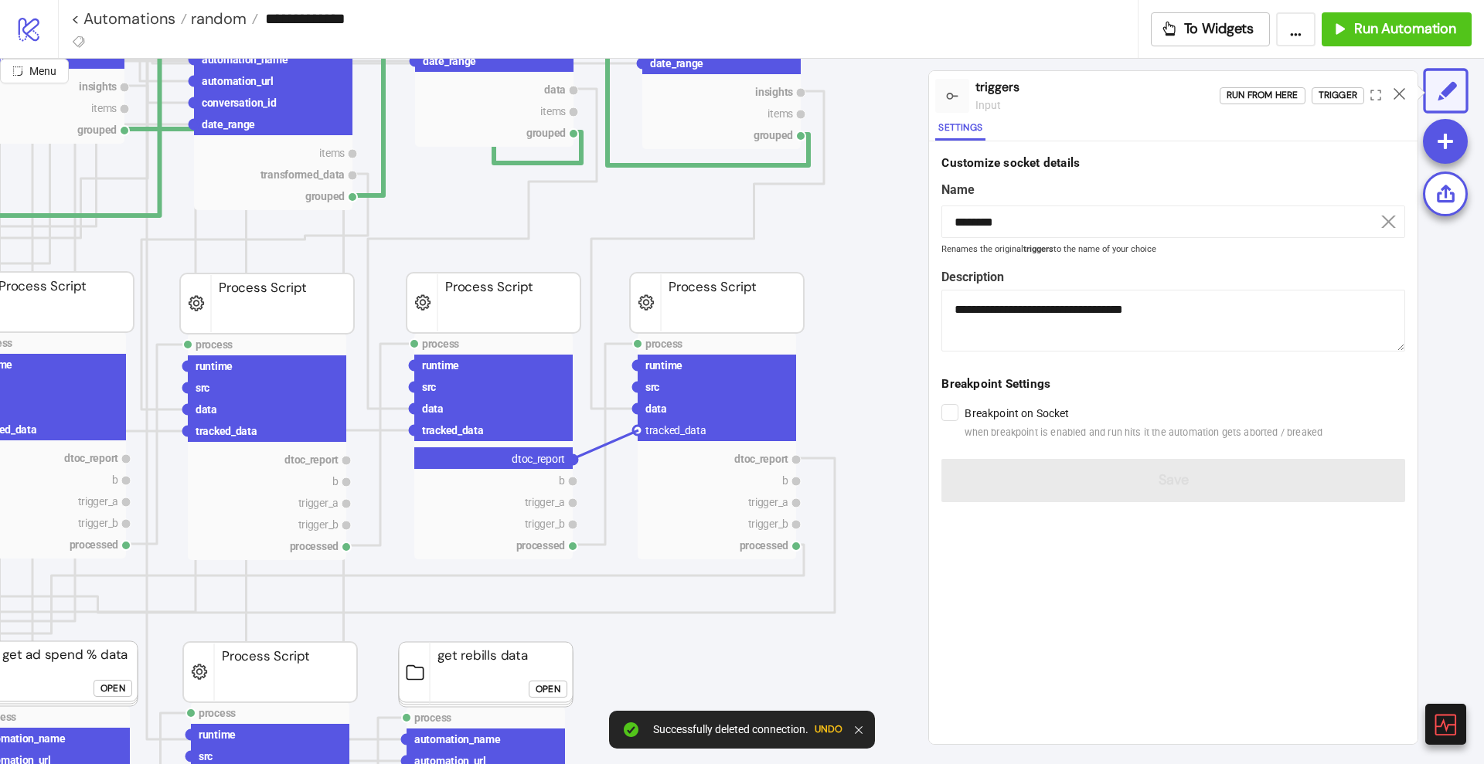
click at [638, 430] on circle at bounding box center [637, 430] width 9 height 9
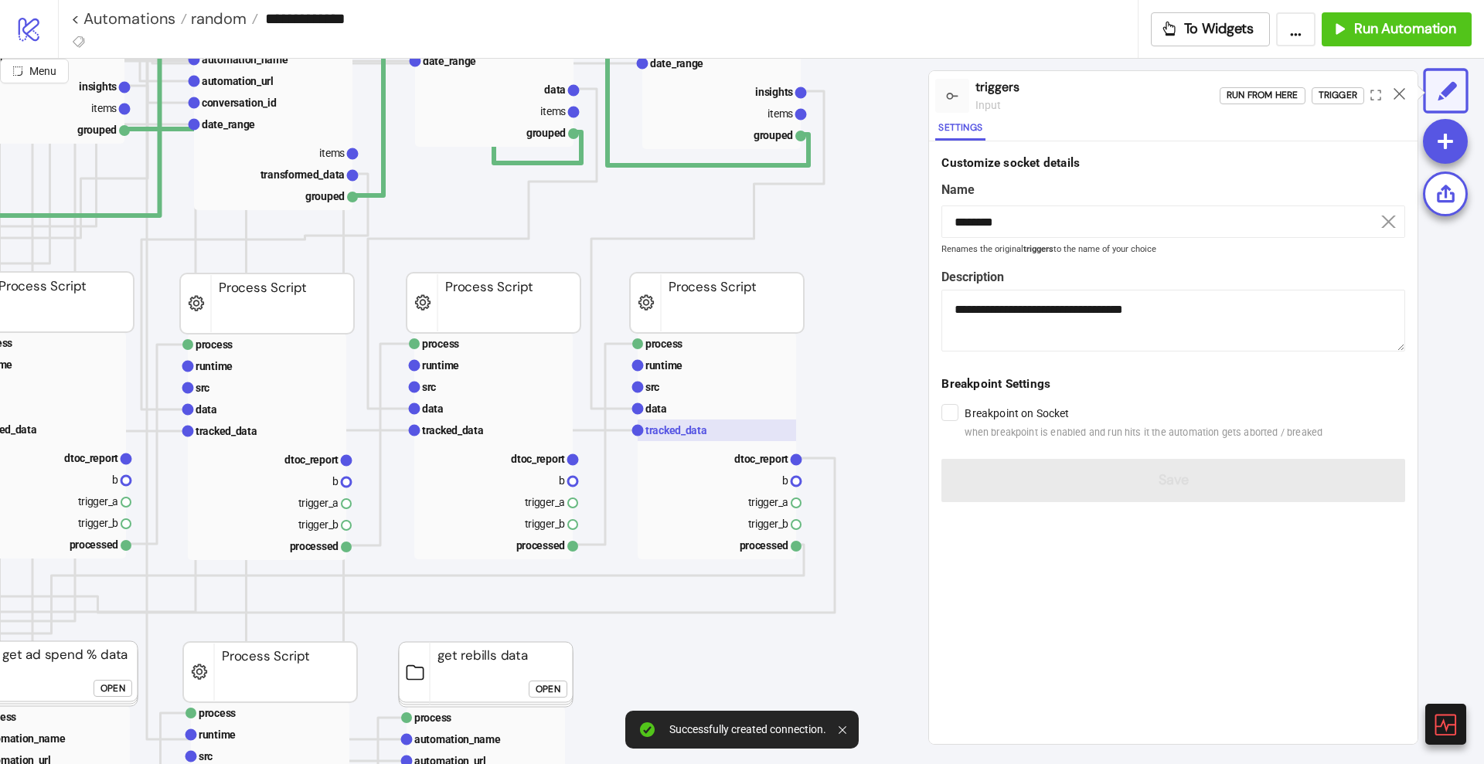
click at [665, 434] on text "tracked_data" at bounding box center [676, 430] width 62 height 12
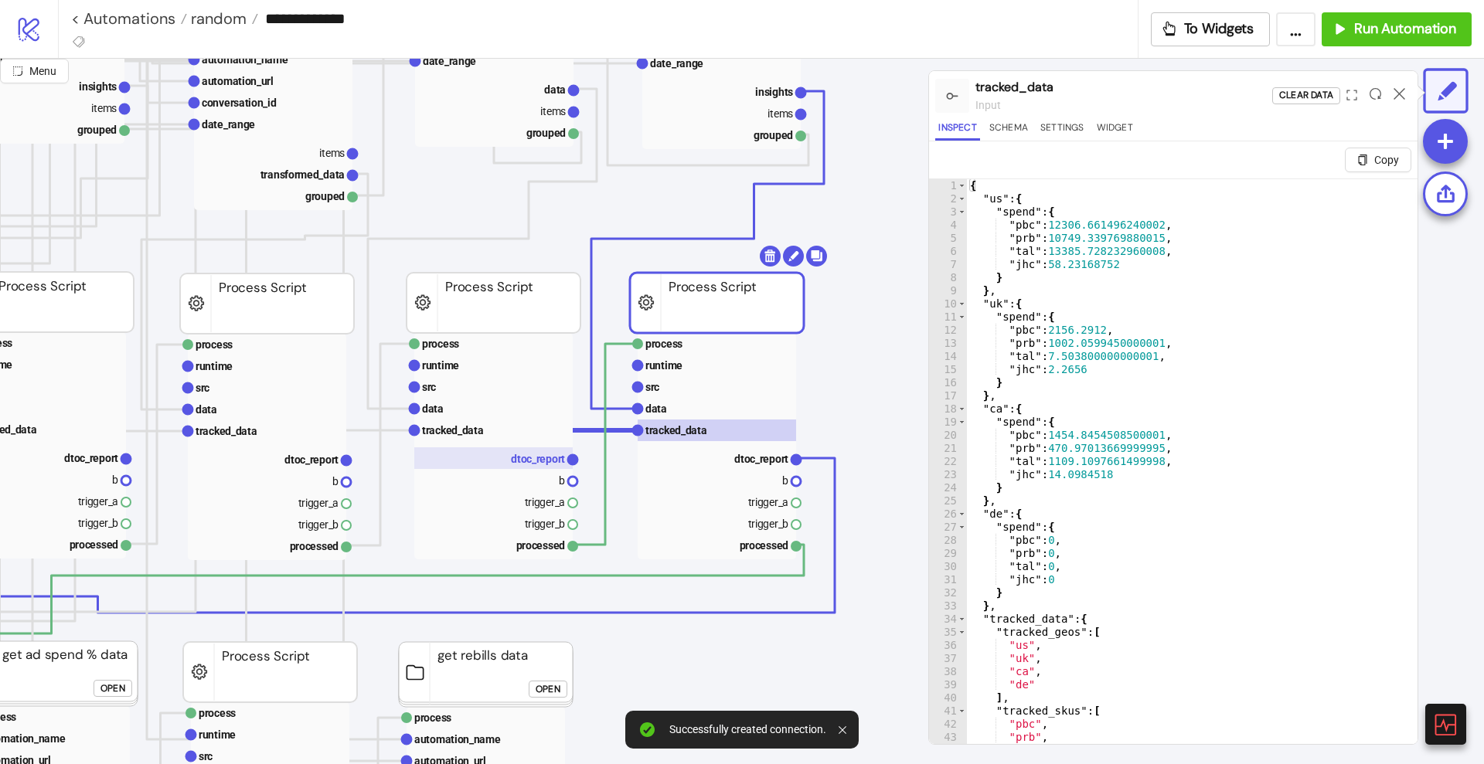
click at [503, 459] on rect at bounding box center [493, 458] width 158 height 22
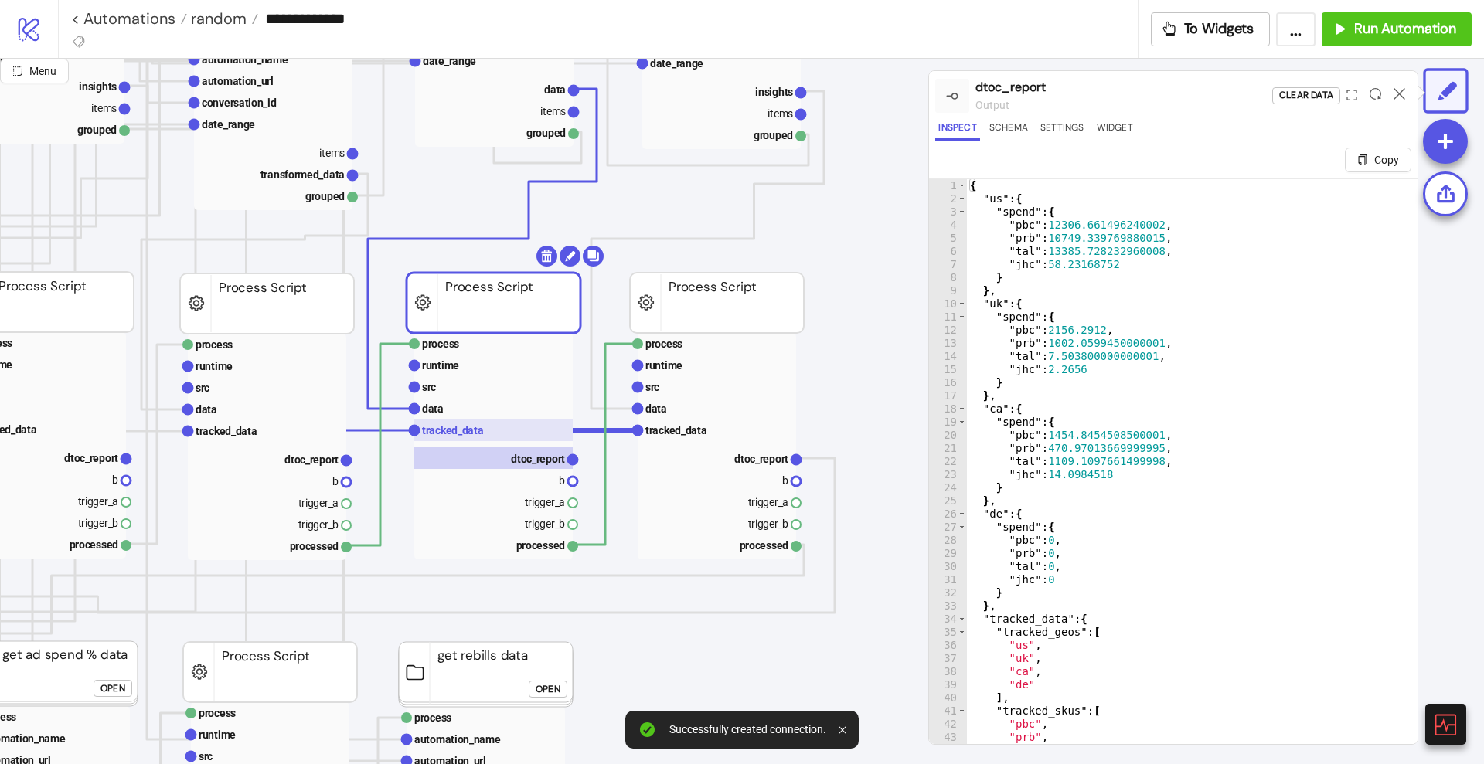
click at [468, 429] on text "tracked_data" at bounding box center [453, 430] width 62 height 12
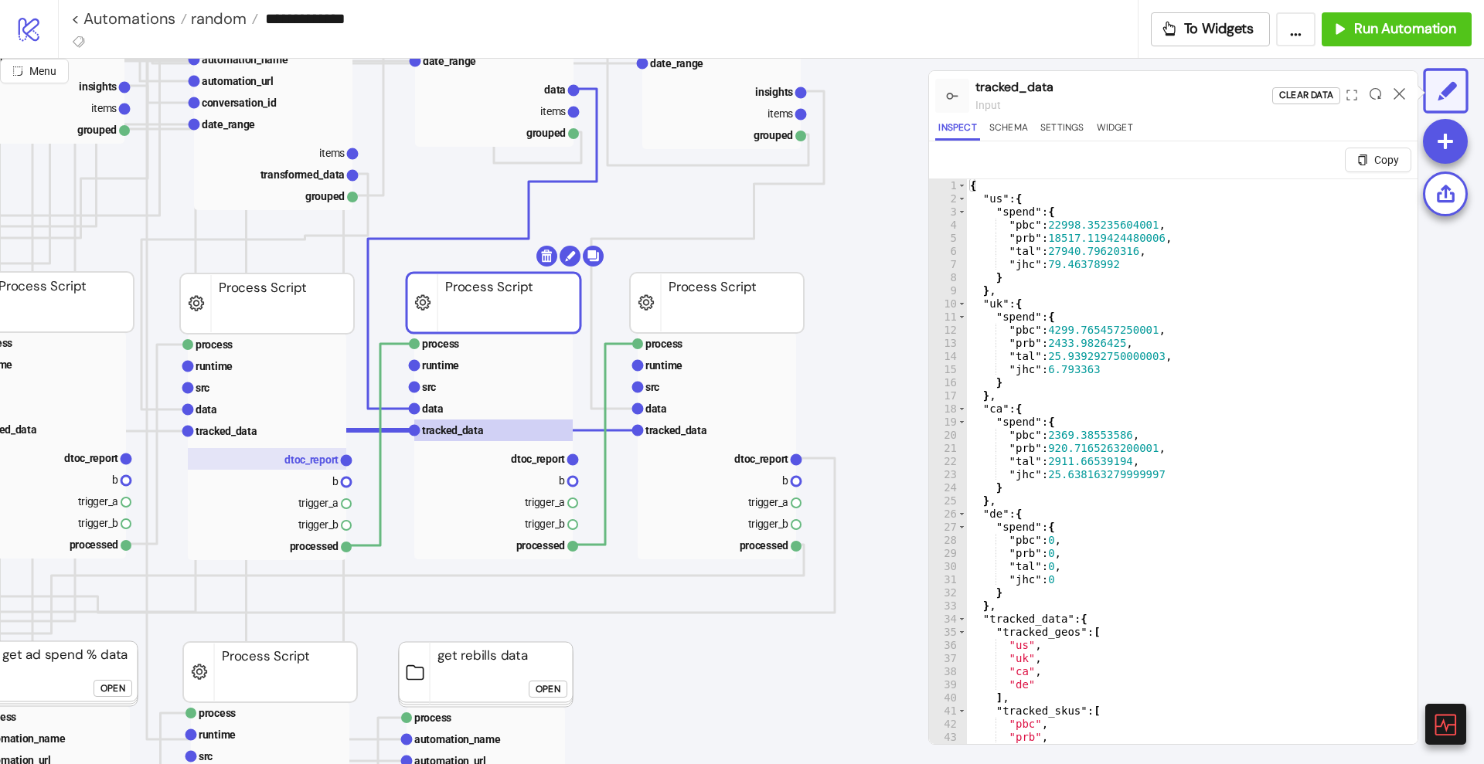
click at [315, 458] on text "dtoc_report" at bounding box center [311, 460] width 54 height 12
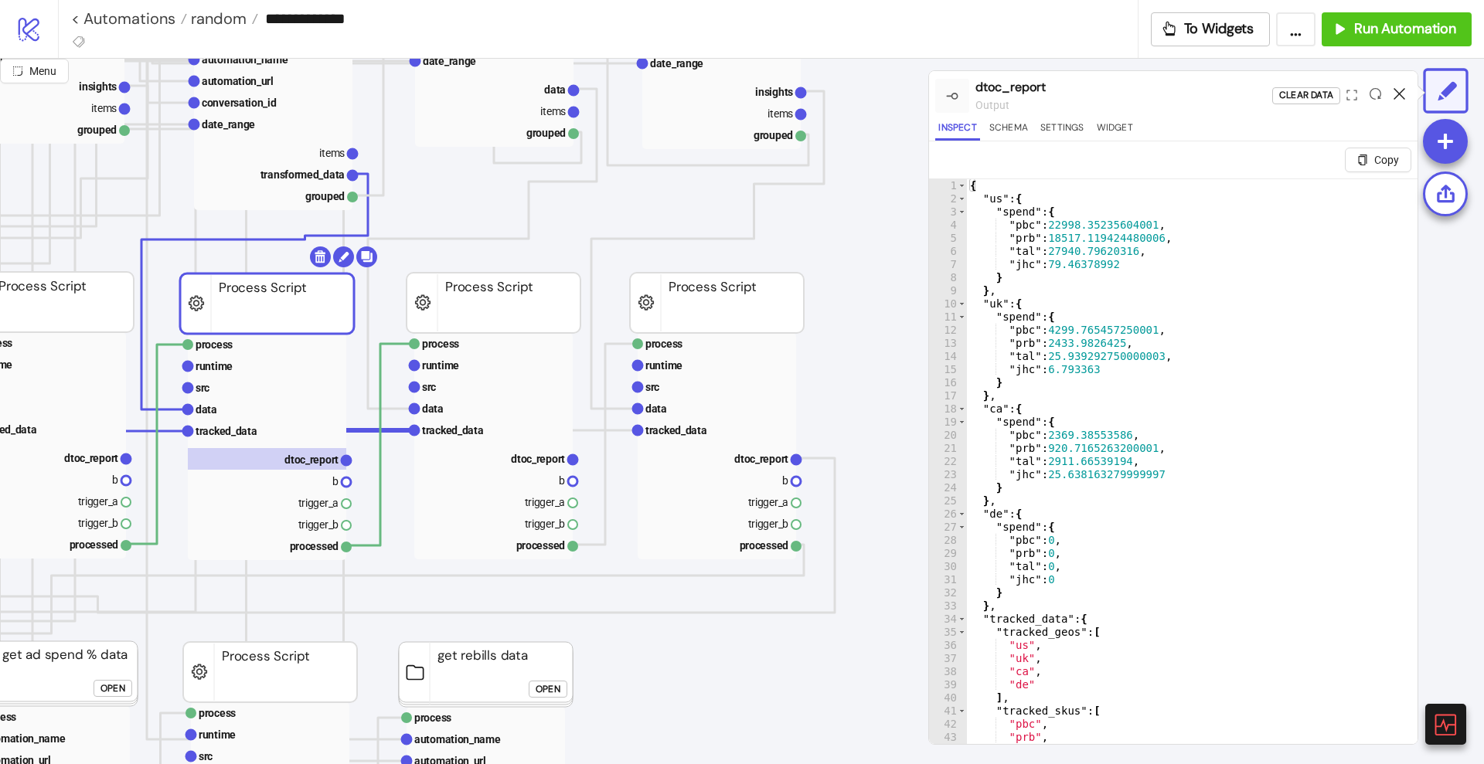
click at [1398, 91] on icon at bounding box center [1399, 94] width 12 height 12
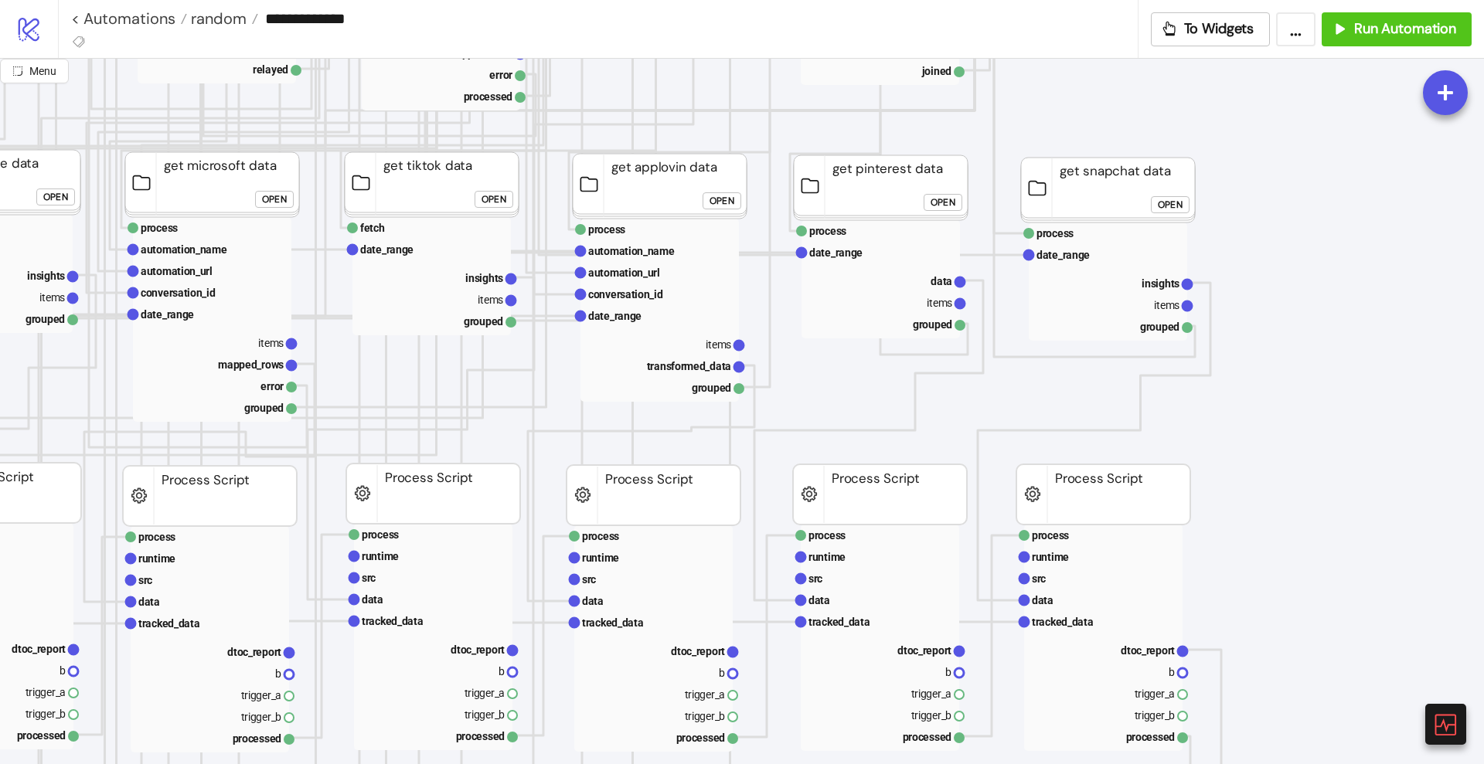
scroll to position [483, 483]
click at [1329, 32] on button "Run Automation" at bounding box center [1397, 29] width 150 height 34
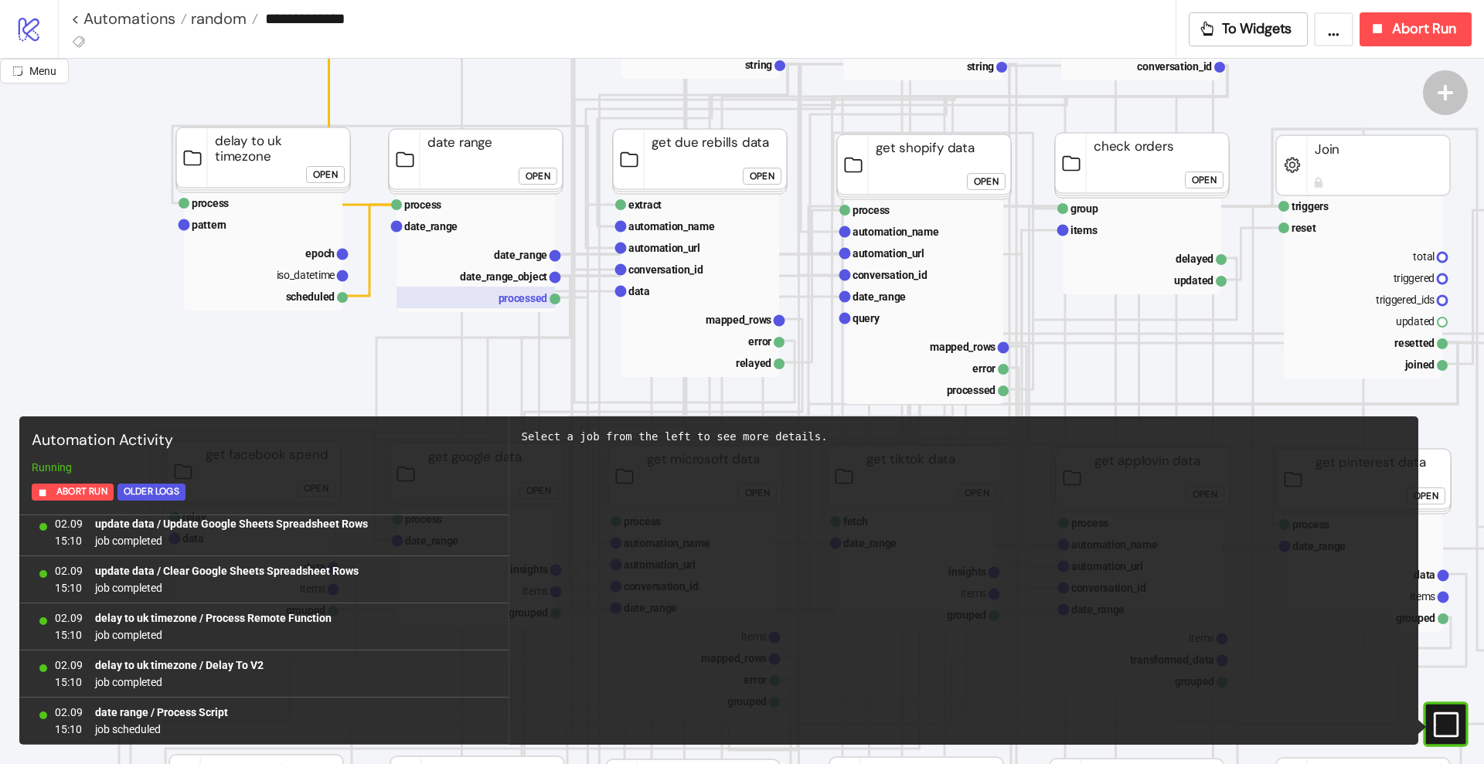
scroll to position [193, 0]
